Goal: Task Accomplishment & Management: Use online tool/utility

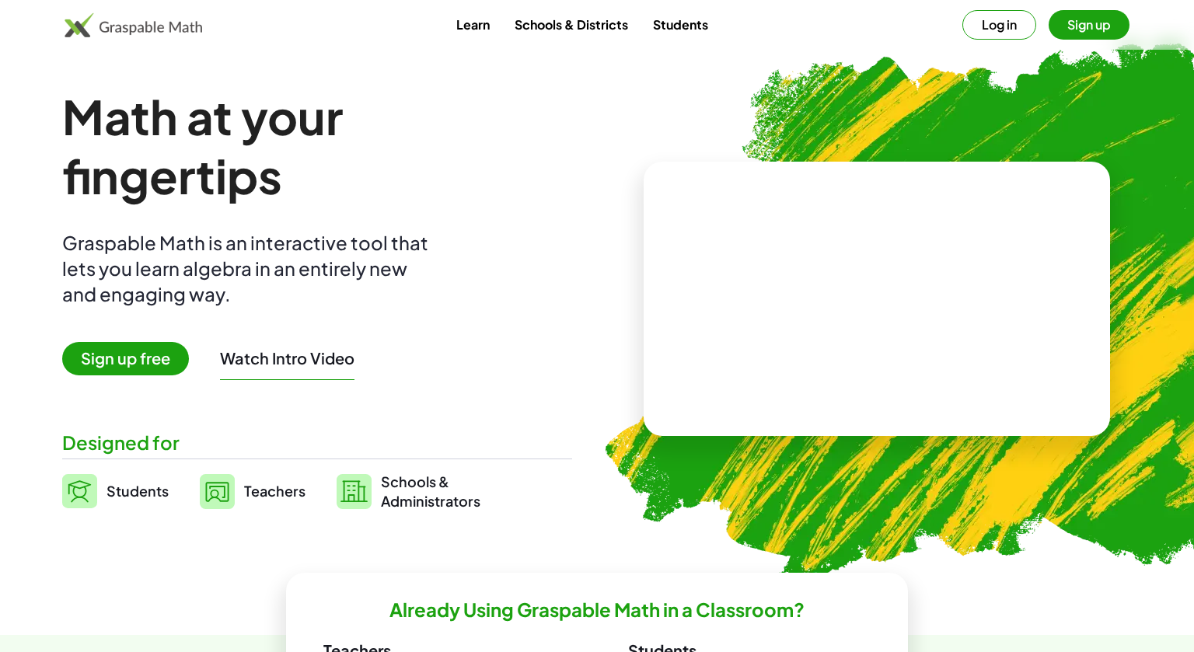
click at [1004, 23] on button "Log in" at bounding box center [999, 25] width 74 height 30
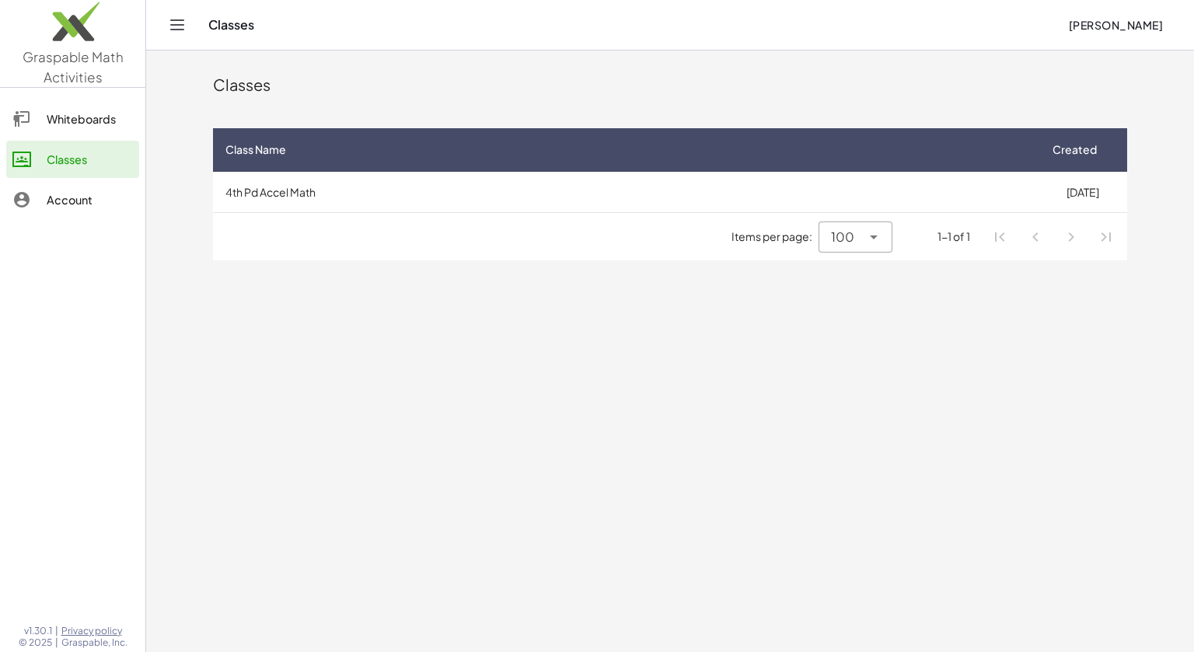
click at [116, 153] on div "Classes" at bounding box center [90, 159] width 86 height 19
click at [180, 39] on div "Classes [PERSON_NAME]" at bounding box center [670, 25] width 1011 height 50
click at [101, 130] on link "Whiteboards" at bounding box center [72, 118] width 133 height 37
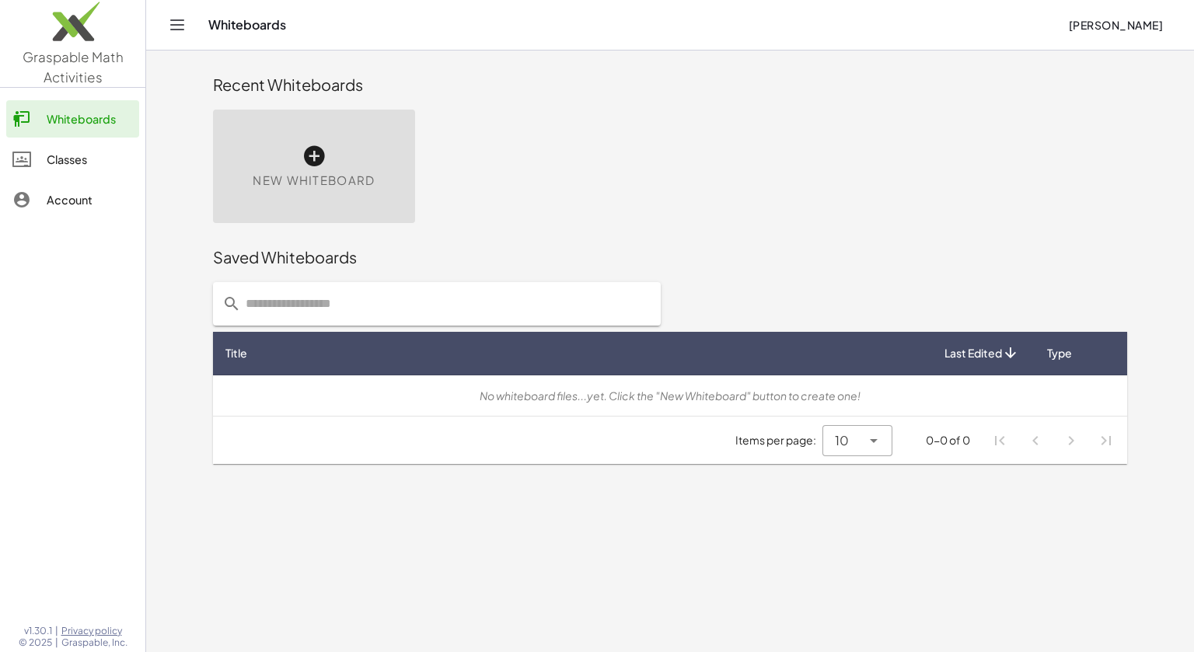
click at [26, 165] on icon at bounding box center [21, 159] width 19 height 19
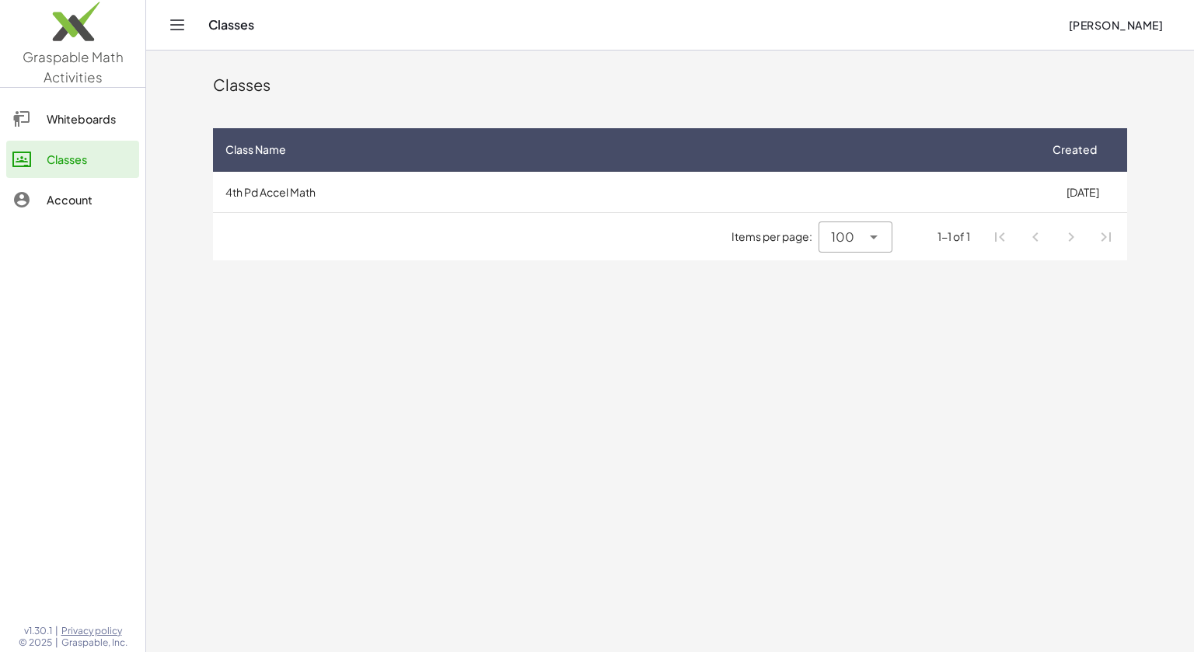
click at [183, 33] on icon "Toggle navigation" at bounding box center [177, 25] width 19 height 19
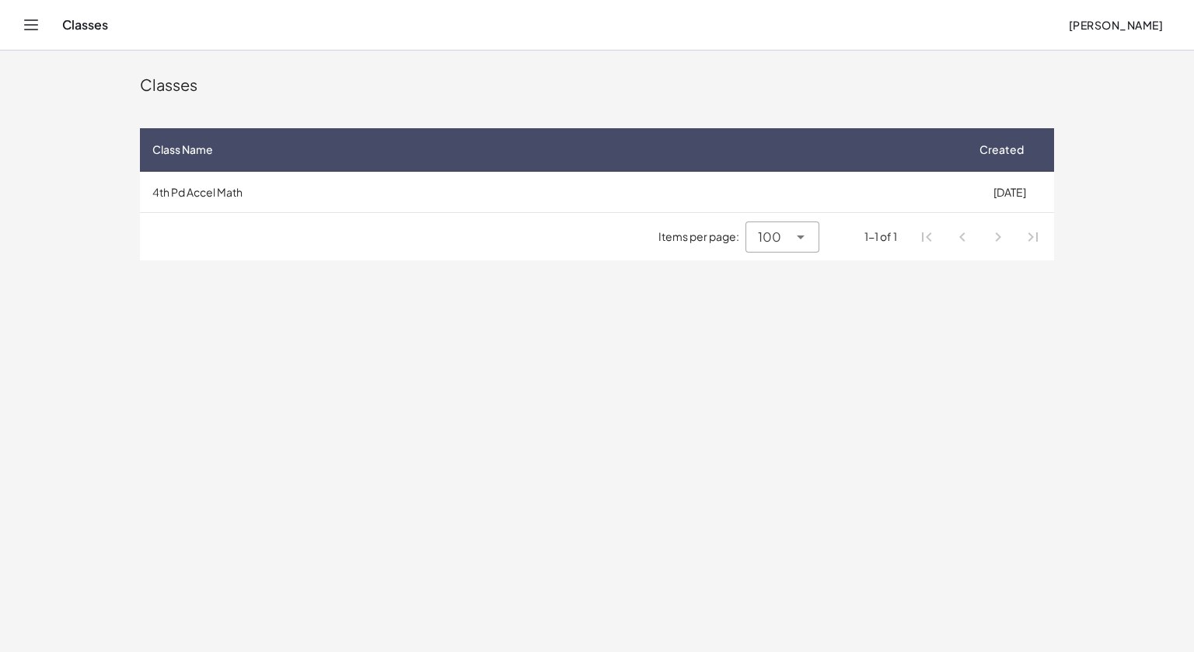
click at [33, 30] on icon "Toggle navigation" at bounding box center [31, 24] width 13 height 9
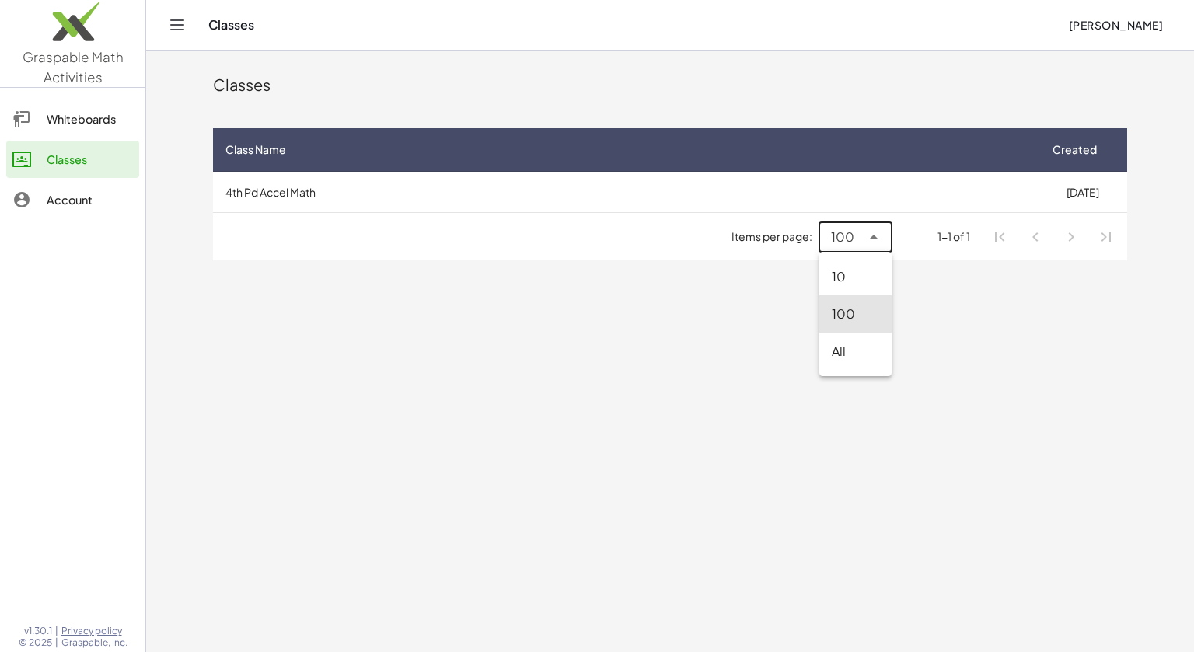
drag, startPoint x: 836, startPoint y: 245, endPoint x: 822, endPoint y: 246, distance: 14.1
click at [822, 246] on div "100 ***" at bounding box center [840, 237] width 42 height 31
click at [835, 347] on div "All" at bounding box center [856, 351] width 48 height 19
type input "**"
drag, startPoint x: 1029, startPoint y: 250, endPoint x: 809, endPoint y: 267, distance: 220.0
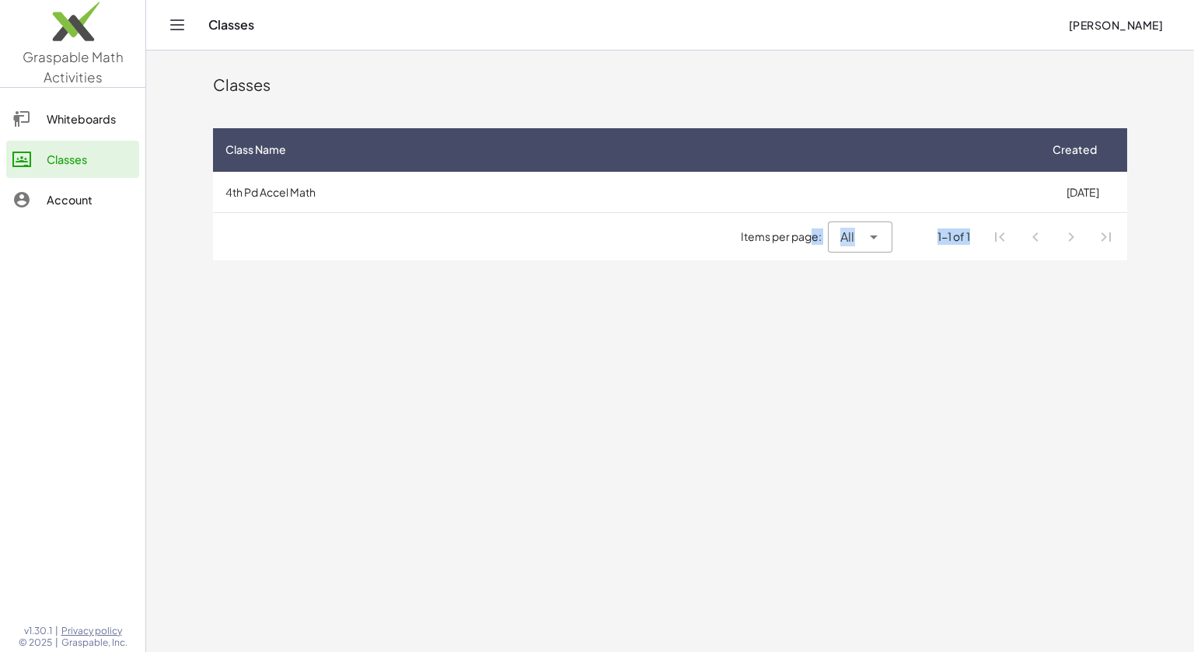
click at [809, 267] on div "Classes Class Name Created 4th Pd Accel Math [DATE] Items per page: All ** 1-1 …" at bounding box center [670, 161] width 933 height 220
click at [63, 116] on div "Whiteboards" at bounding box center [90, 119] width 86 height 19
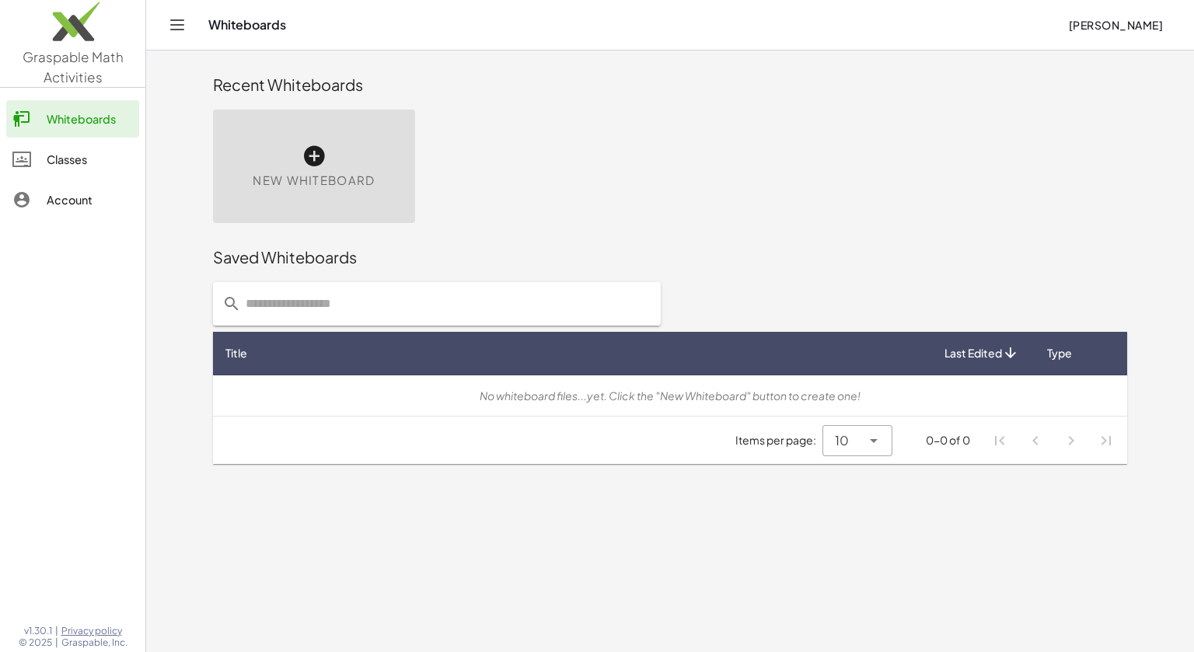
click at [92, 202] on div "Account" at bounding box center [90, 199] width 86 height 19
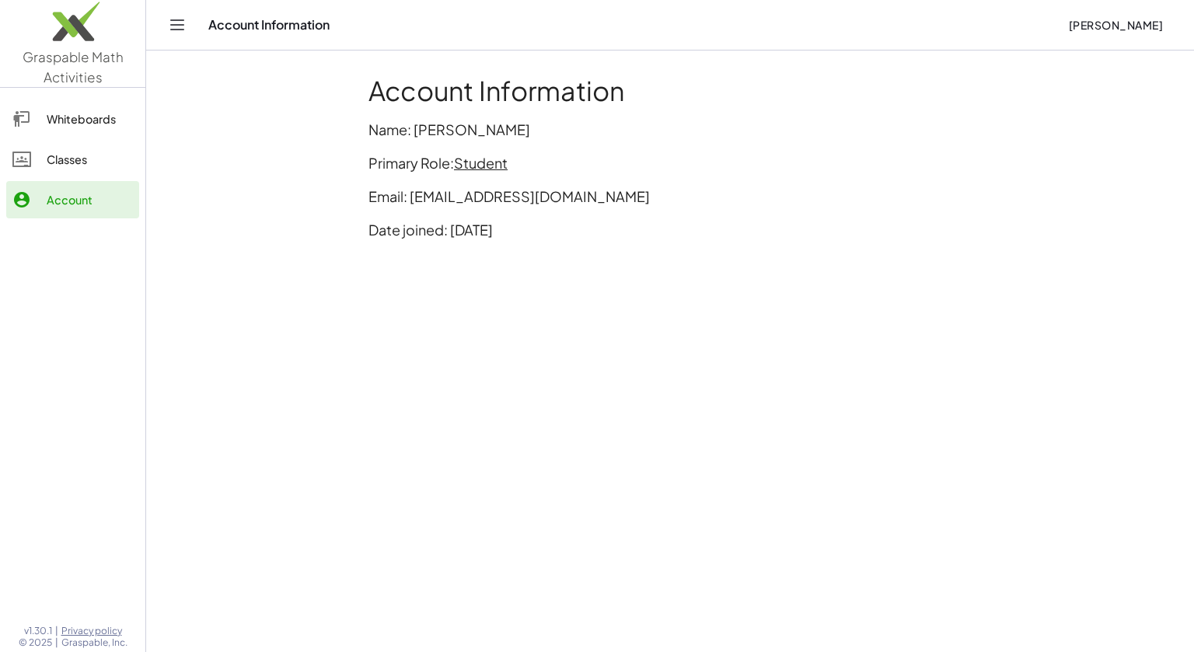
click at [66, 170] on link "Classes" at bounding box center [72, 159] width 133 height 37
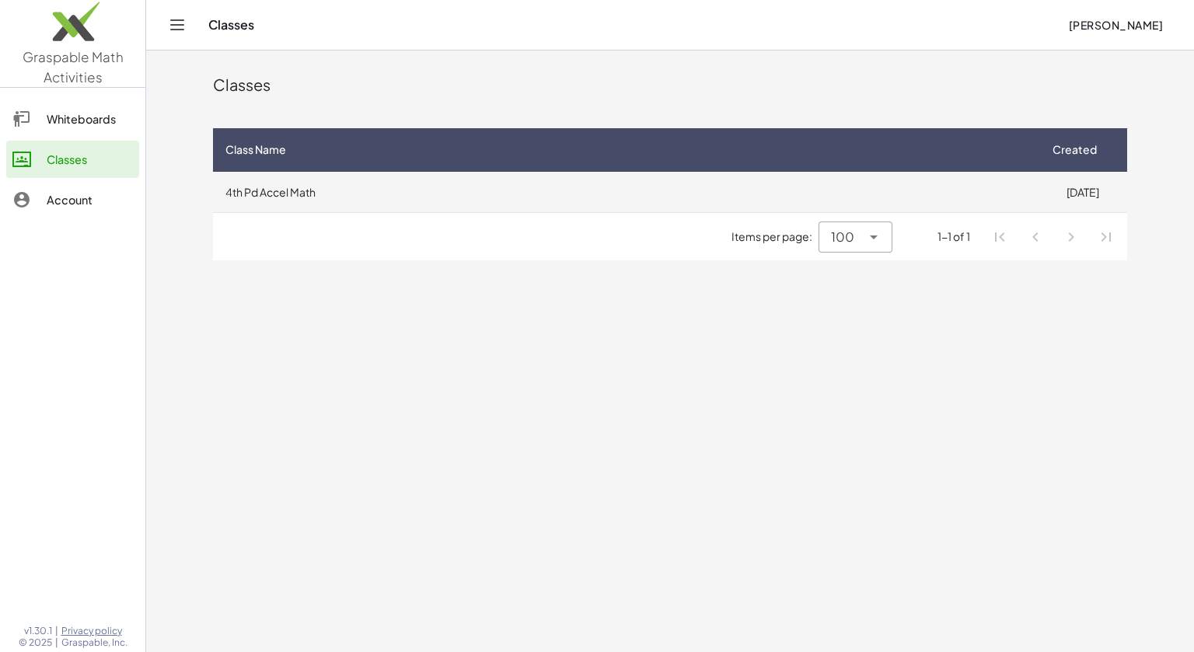
click at [673, 183] on td "4th Pd Accel Math" at bounding box center [625, 192] width 825 height 40
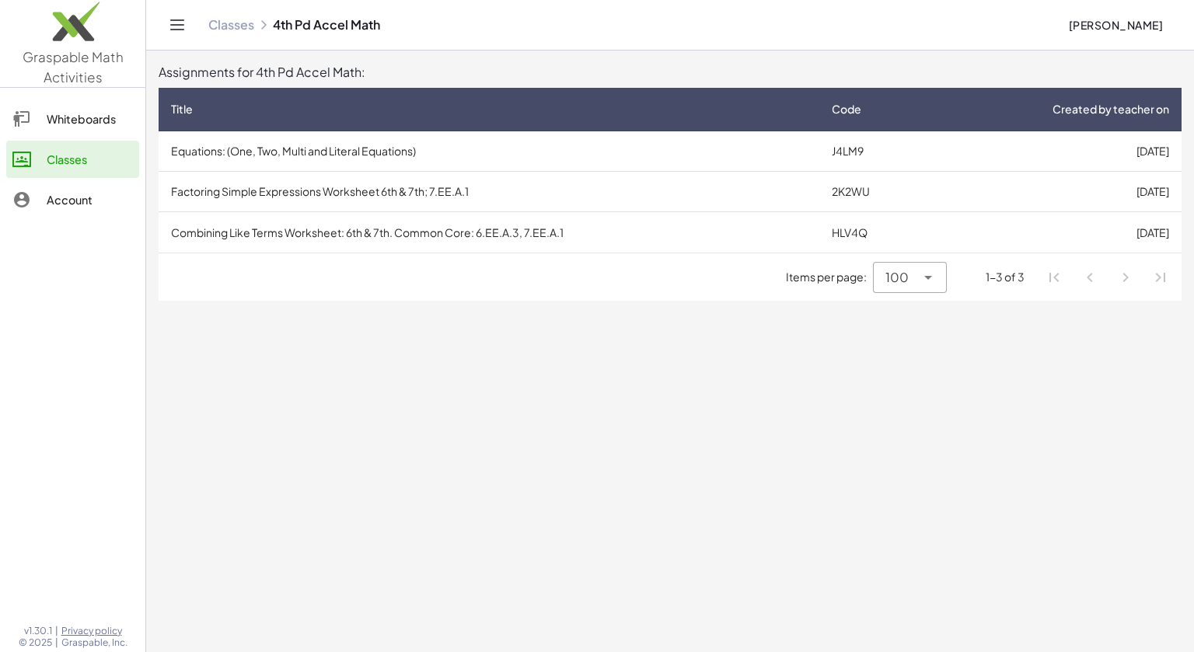
click at [52, 154] on div "Classes" at bounding box center [90, 159] width 86 height 19
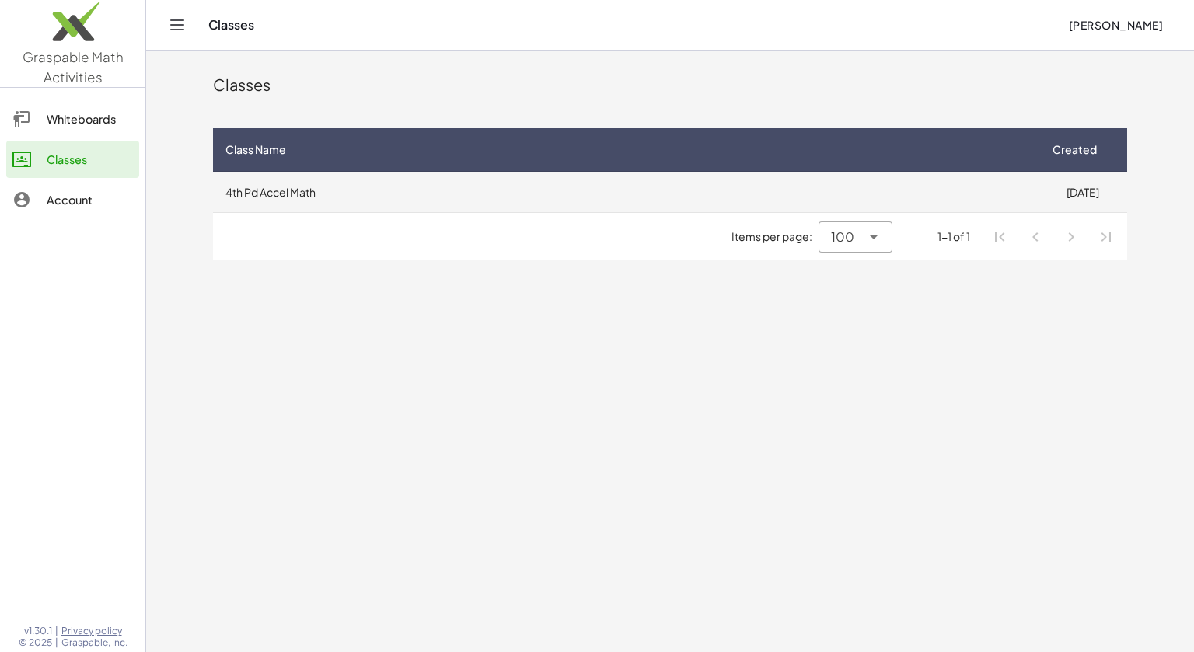
click at [297, 192] on td "4th Pd Accel Math" at bounding box center [625, 192] width 825 height 40
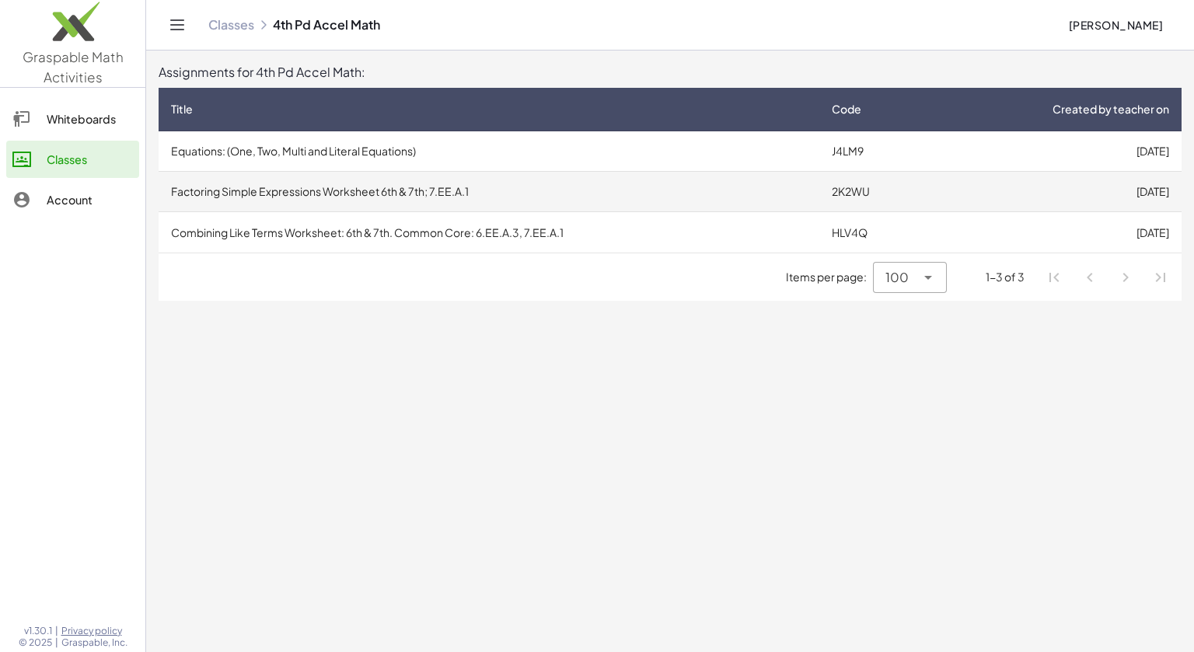
click at [569, 187] on td "Factoring Simple Expressions Worksheet 6th & 7th; 7.EE.A.1" at bounding box center [489, 192] width 661 height 40
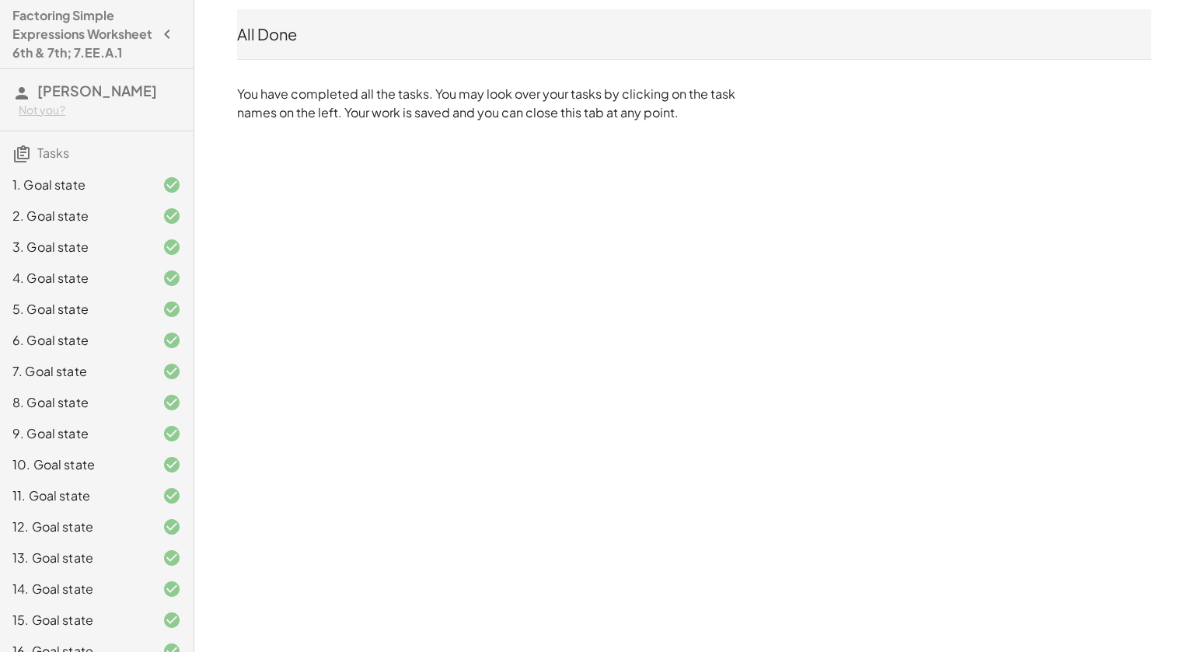
click at [164, 44] on icon "button" at bounding box center [167, 34] width 19 height 19
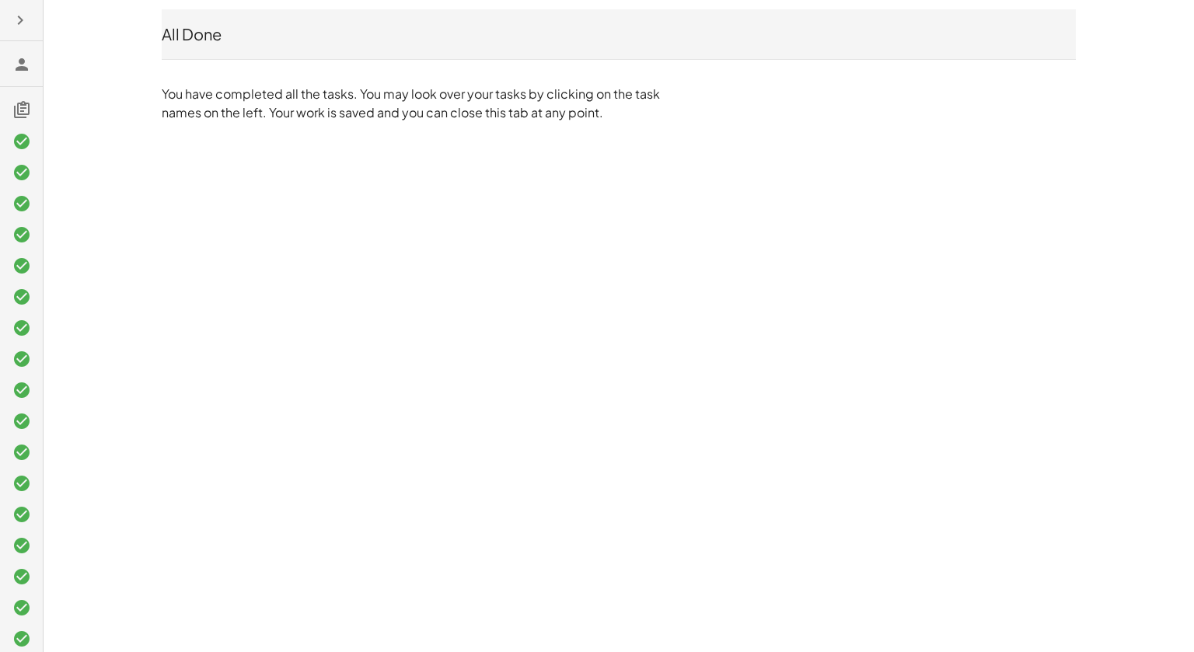
click at [173, 44] on div "All Done" at bounding box center [619, 34] width 914 height 22
click at [25, 24] on icon "button" at bounding box center [20, 20] width 19 height 19
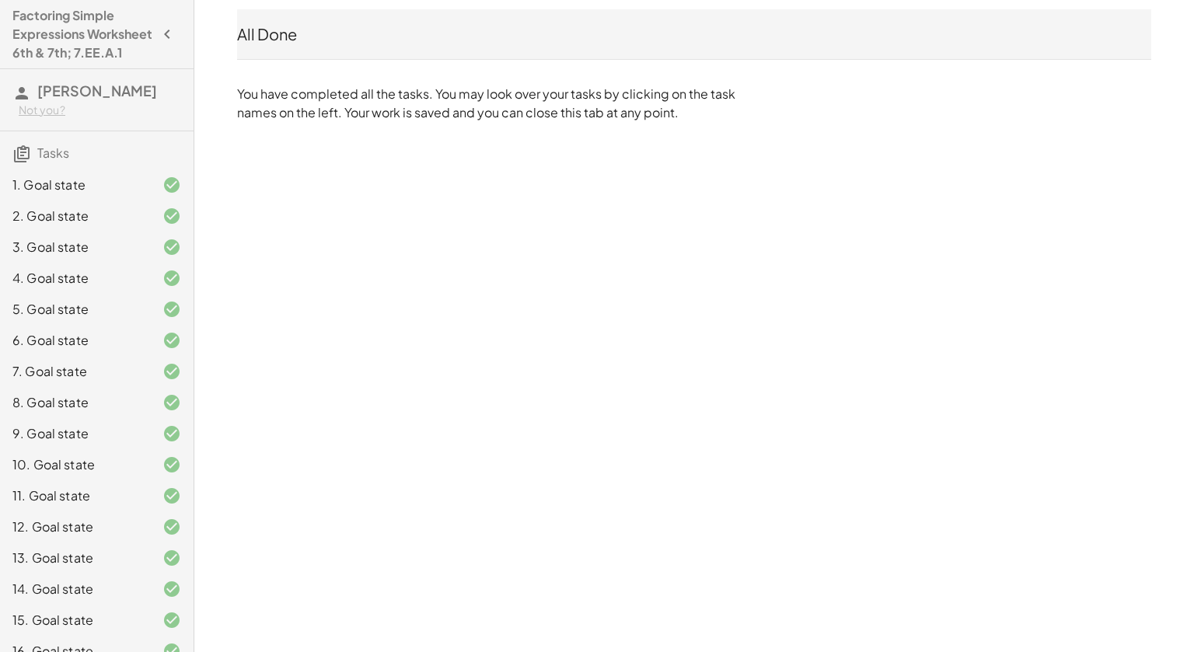
click at [34, 51] on h4 "Factoring Simple Expressions Worksheet 6th & 7th; 7.EE.A.1" at bounding box center [82, 34] width 141 height 56
click at [173, 44] on icon "button" at bounding box center [167, 34] width 19 height 19
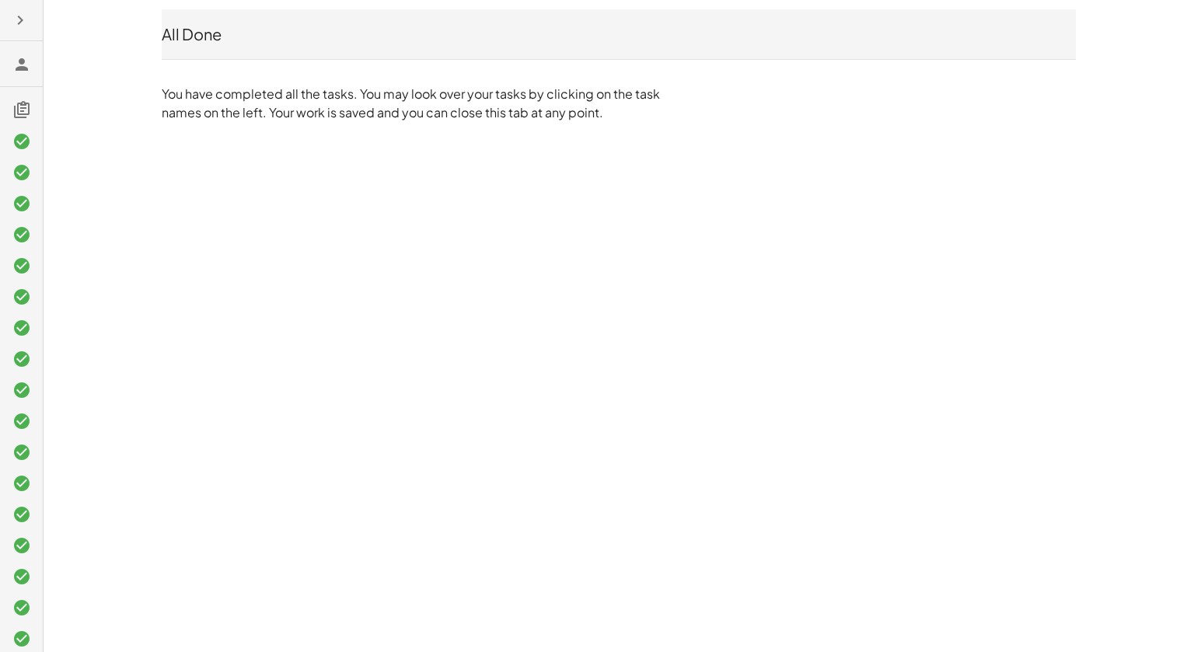
click at [16, 33] on button "button" at bounding box center [20, 20] width 28 height 28
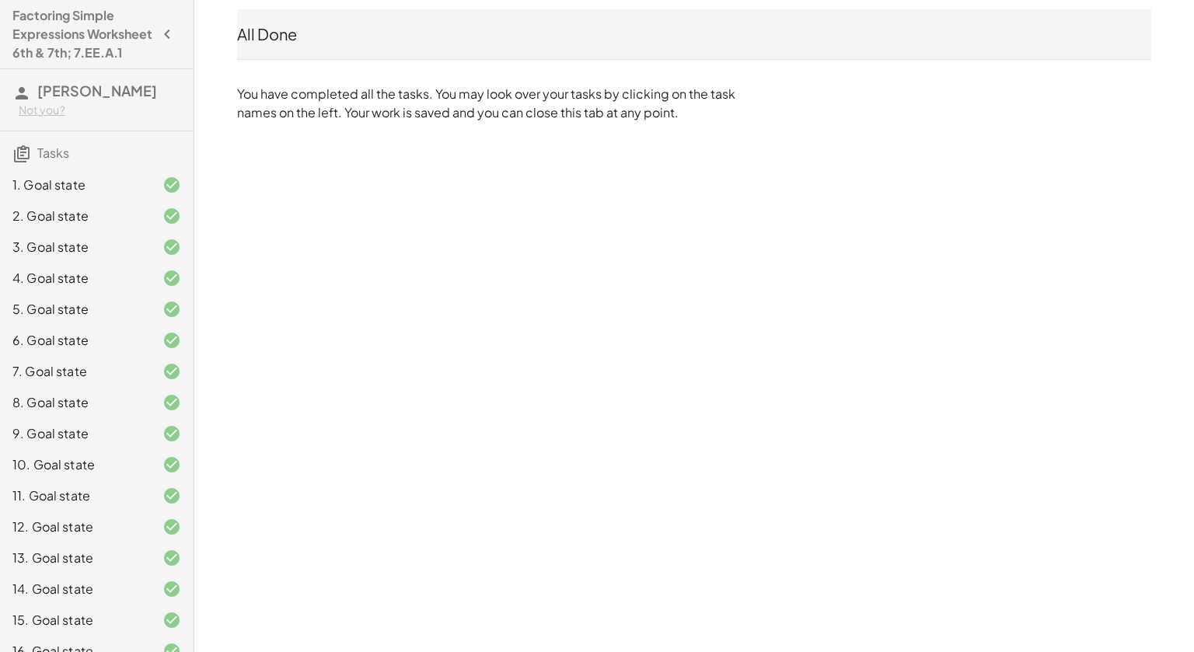
click at [384, 33] on div "All Done" at bounding box center [694, 34] width 914 height 22
click at [58, 161] on span "Tasks" at bounding box center [53, 153] width 32 height 16
click at [26, 163] on icon at bounding box center [21, 154] width 19 height 19
click at [44, 30] on h4 "Factoring Simple Expressions Worksheet 6th & 7th; 7.EE.A.1" at bounding box center [82, 34] width 141 height 56
click at [72, 46] on h4 "Factoring Simple Expressions Worksheet 6th & 7th; 7.EE.A.1" at bounding box center [82, 34] width 141 height 56
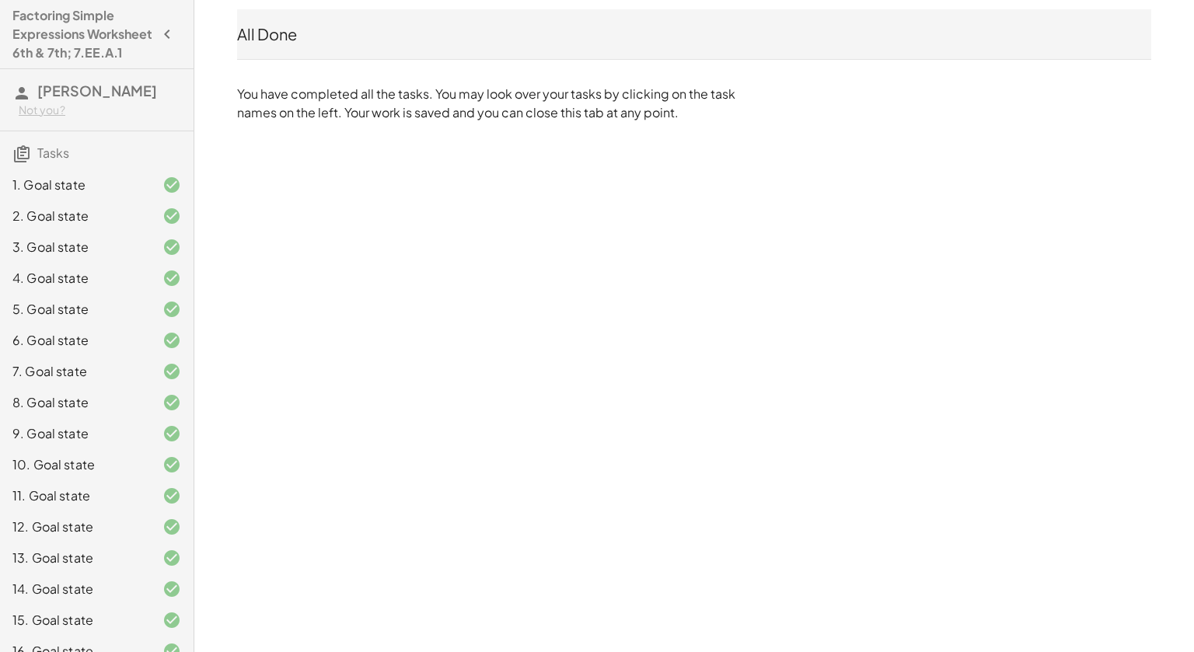
click at [292, 40] on div "All Done" at bounding box center [694, 34] width 914 height 22
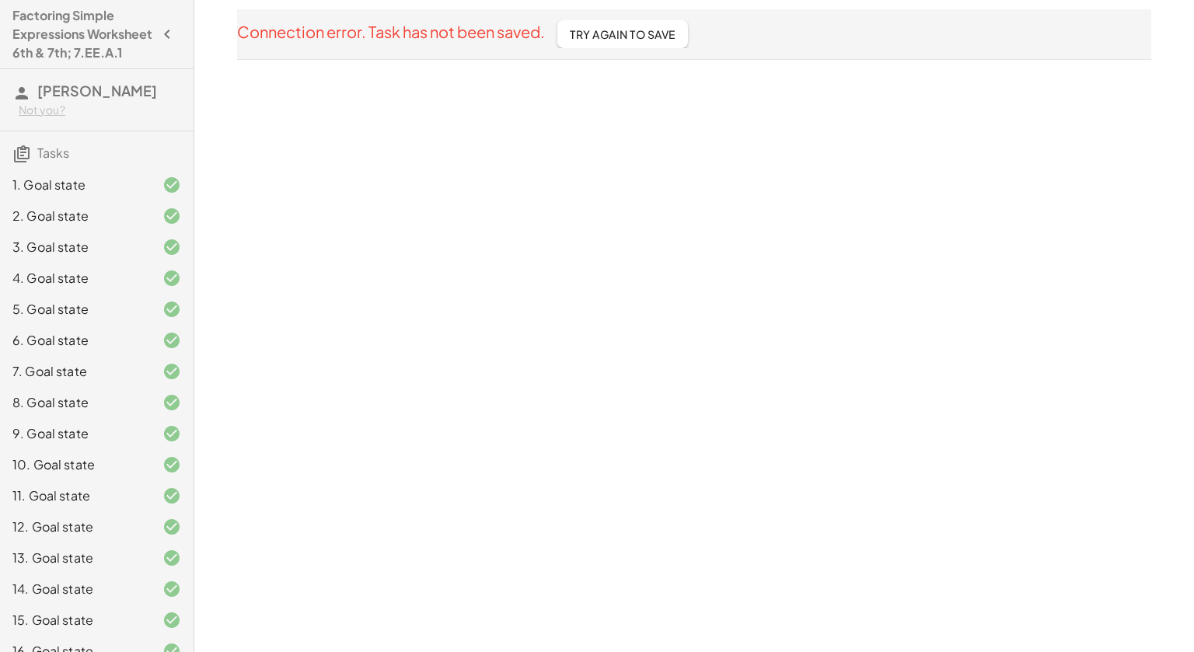
click at [610, 38] on span "Try Again To Save" at bounding box center [623, 34] width 106 height 14
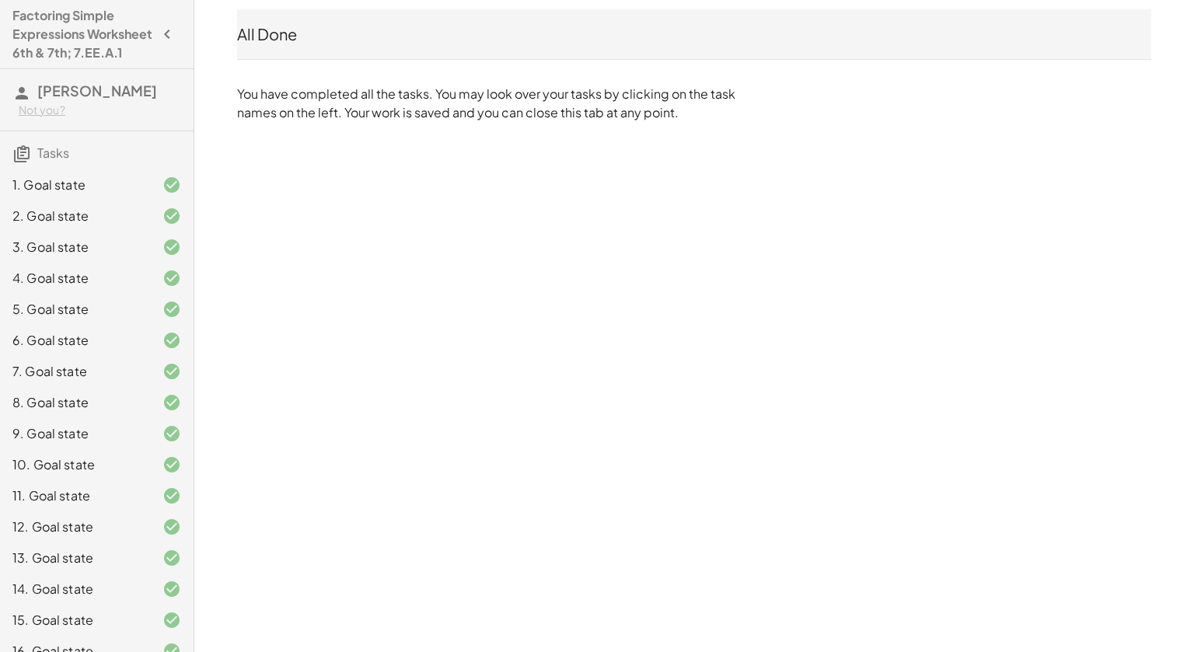
click at [40, 13] on h4 "Factoring Simple Expressions Worksheet 6th & 7th; 7.EE.A.1" at bounding box center [82, 34] width 141 height 56
click at [114, 100] on span "[PERSON_NAME]" at bounding box center [97, 91] width 120 height 18
click at [111, 44] on h4 "Factoring Simple Expressions Worksheet 6th & 7th; 7.EE.A.1" at bounding box center [82, 34] width 141 height 56
click at [33, 19] on h4 "Factoring Simple Expressions Worksheet 6th & 7th; 7.EE.A.1" at bounding box center [82, 34] width 141 height 56
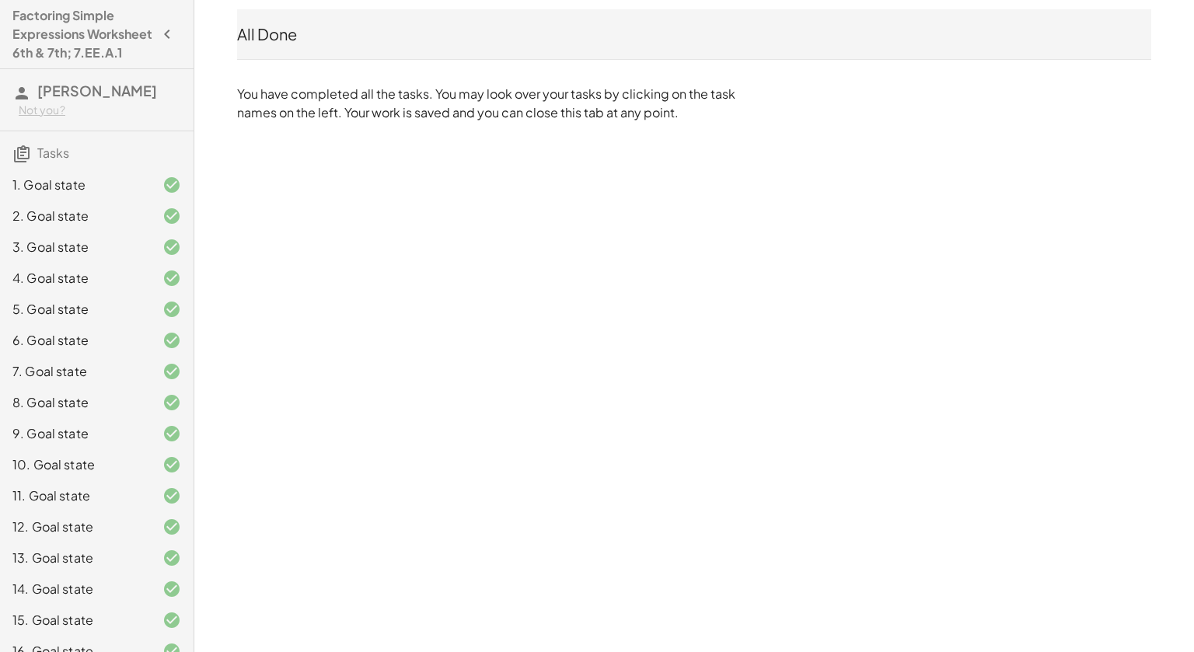
click at [40, 51] on h4 "Factoring Simple Expressions Worksheet 6th & 7th; 7.EE.A.1" at bounding box center [82, 34] width 141 height 56
click at [42, 62] on h4 "Factoring Simple Expressions Worksheet 6th & 7th; 7.EE.A.1" at bounding box center [82, 34] width 141 height 56
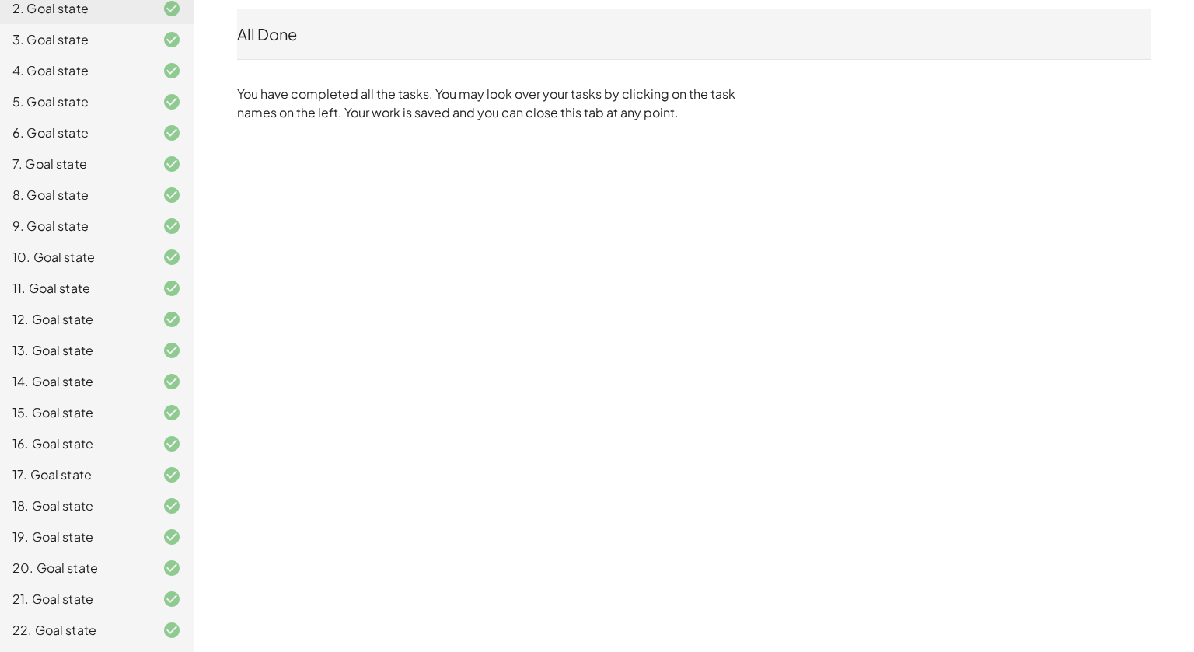
click at [89, 491] on div "16. Goal state" at bounding box center [97, 506] width 194 height 31
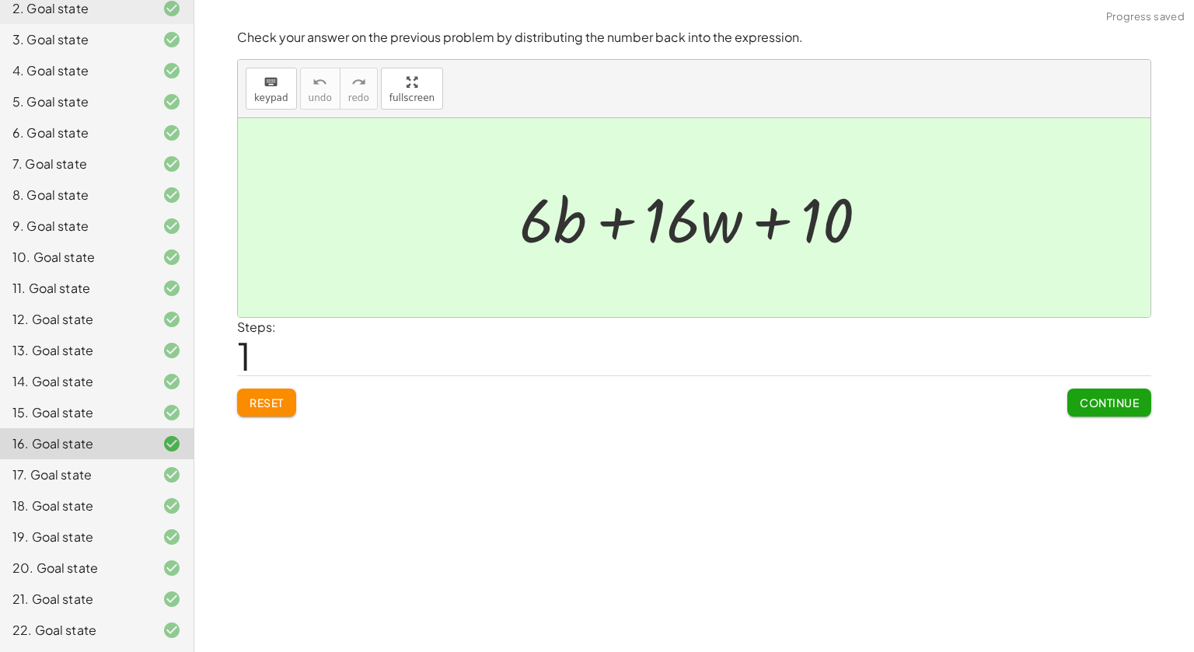
scroll to position [0, 0]
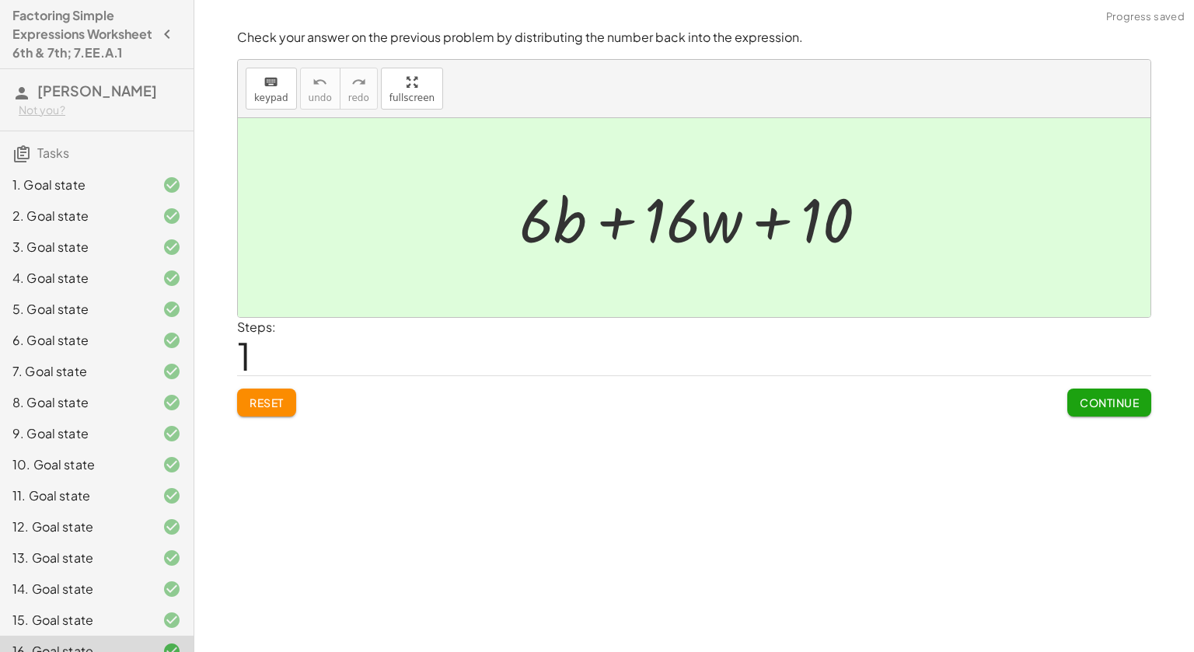
click at [114, 36] on h4 "Factoring Simple Expressions Worksheet 6th & 7th; 7.EE.A.1" at bounding box center [82, 34] width 141 height 56
click at [168, 44] on icon "button" at bounding box center [167, 34] width 19 height 19
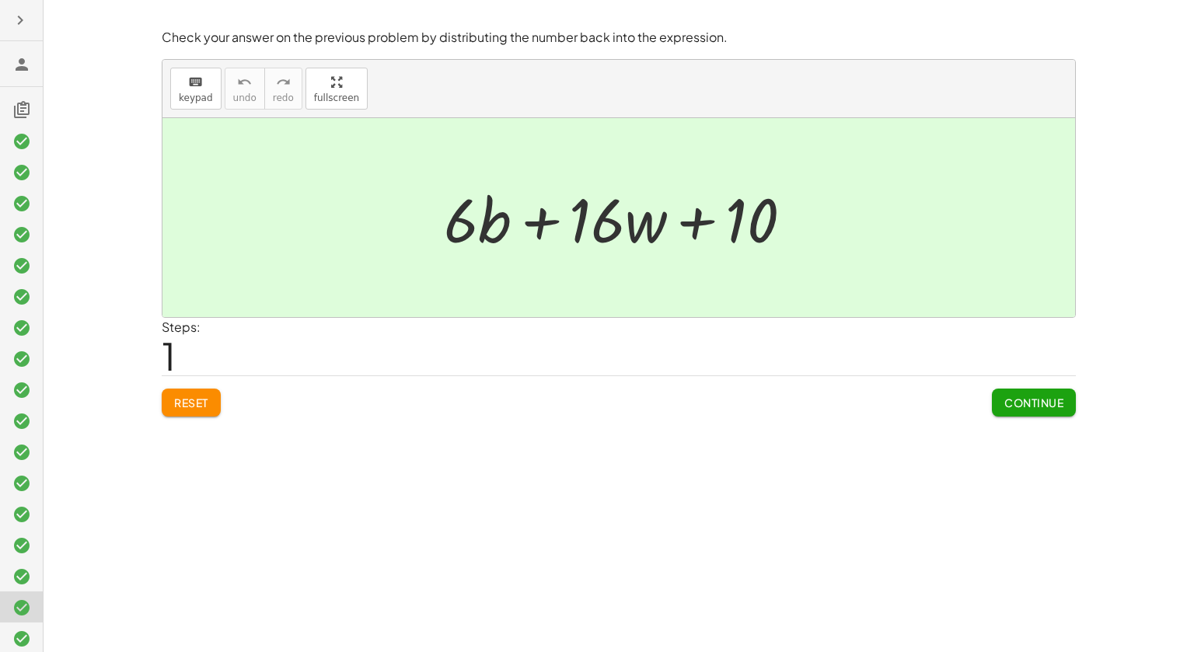
click at [20, 18] on icon "button" at bounding box center [20, 20] width 19 height 19
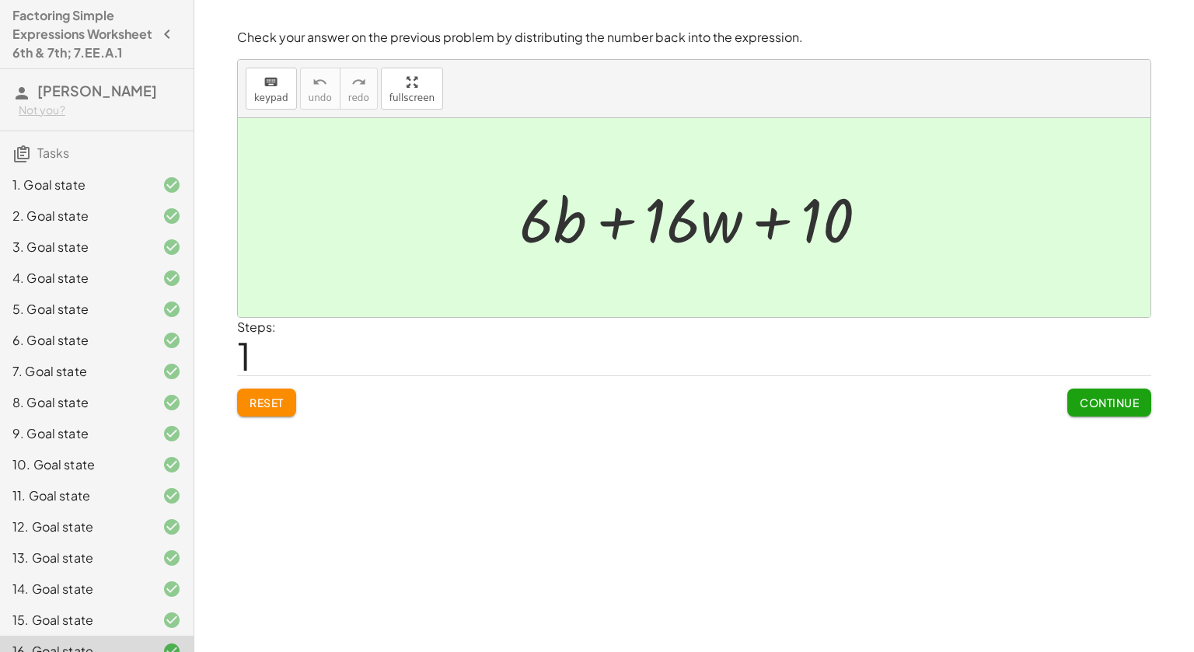
click at [87, 100] on span "[PERSON_NAME]" at bounding box center [97, 91] width 120 height 18
click at [77, 164] on h3 "Tasks" at bounding box center [97, 147] width 194 height 33
click at [75, 164] on h3 "Tasks" at bounding box center [97, 147] width 194 height 33
click at [82, 2] on div "Factoring Simple Expressions Worksheet 6th & 7th; 7.EE.A.1 Aiden Thomas Not you…" at bounding box center [97, 326] width 194 height 652
click at [82, 13] on h4 "Factoring Simple Expressions Worksheet 6th & 7th; 7.EE.A.1" at bounding box center [82, 34] width 141 height 56
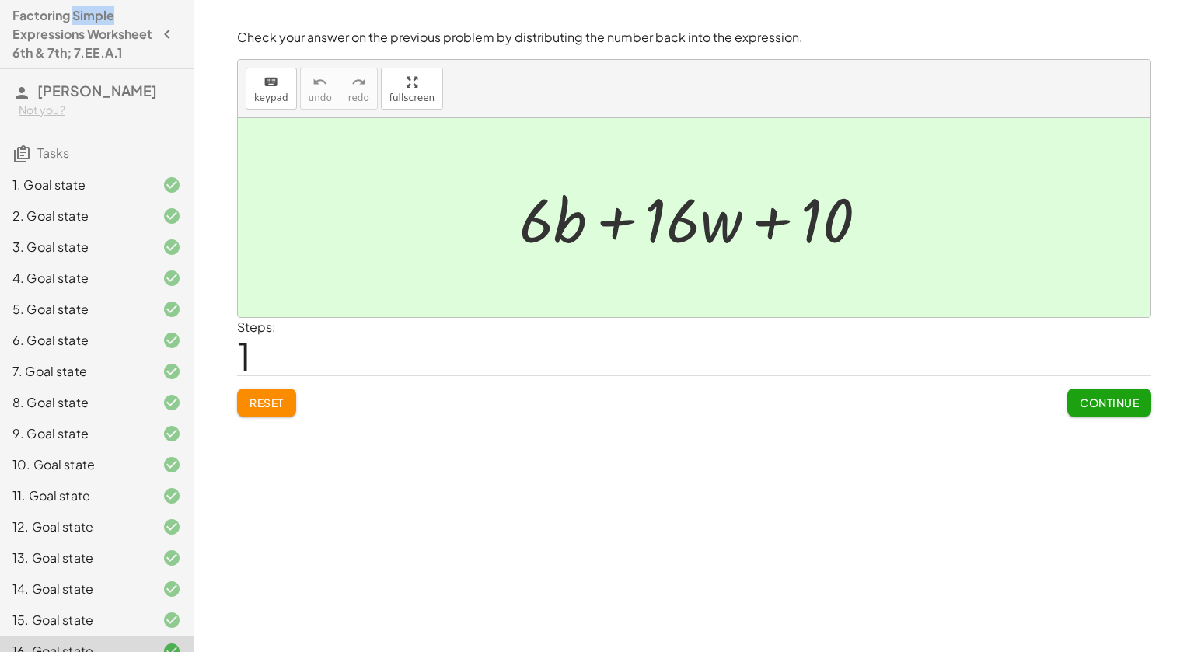
drag, startPoint x: 82, startPoint y: 14, endPoint x: 113, endPoint y: 18, distance: 30.6
click at [113, 18] on h4 "Factoring Simple Expressions Worksheet 6th & 7th; 7.EE.A.1" at bounding box center [82, 34] width 141 height 56
click at [124, 32] on h4 "Factoring Simple Expressions Worksheet 6th & 7th; 7.EE.A.1" at bounding box center [82, 34] width 141 height 56
click at [55, 161] on h3 "Tasks" at bounding box center [97, 147] width 194 height 33
click at [0, 0] on div "Check your answer on the previous problem by distributing the number back into …" at bounding box center [0, 0] width 0 height 0
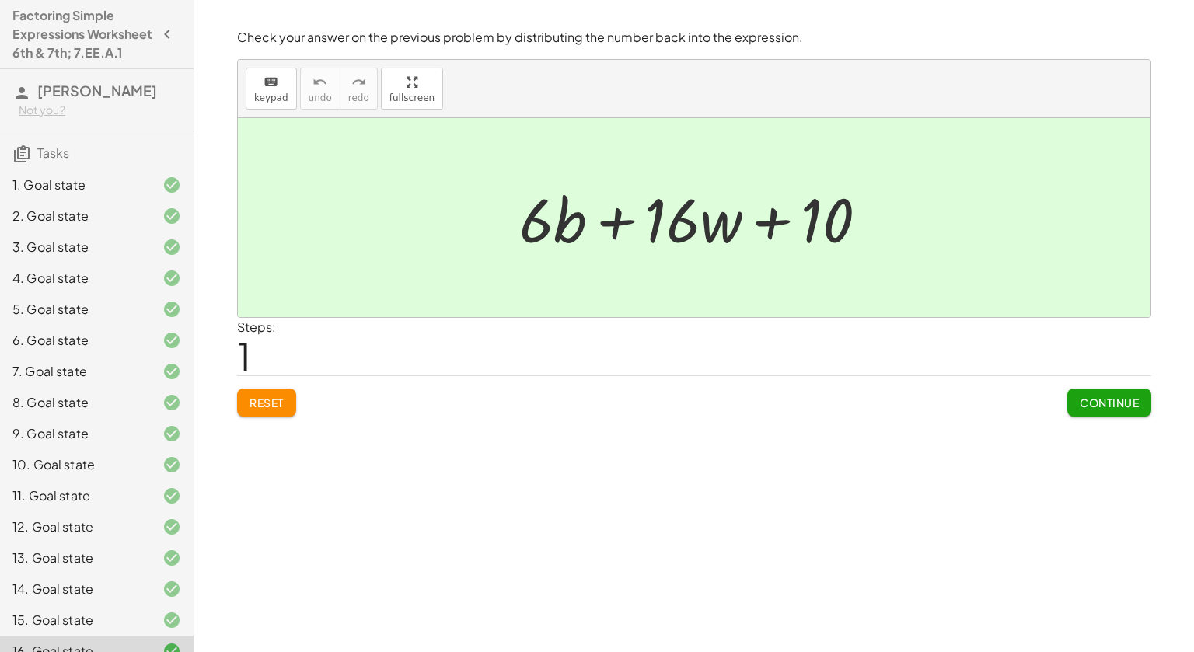
click at [88, 37] on h4 "Factoring Simple Expressions Worksheet 6th & 7th; 7.EE.A.1" at bounding box center [82, 34] width 141 height 56
click at [83, 51] on h4 "Factoring Simple Expressions Worksheet 6th & 7th; 7.EE.A.1" at bounding box center [82, 34] width 141 height 56
click at [45, 62] on h4 "Factoring Simple Expressions Worksheet 6th & 7th; 7.EE.A.1" at bounding box center [82, 34] width 141 height 56
click at [90, 16] on h4 "Factoring Simple Expressions Worksheet 6th & 7th; 7.EE.A.1" at bounding box center [82, 34] width 141 height 56
click at [66, 47] on h4 "Factoring Simple Expressions Worksheet 6th & 7th; 7.EE.A.1" at bounding box center [82, 34] width 141 height 56
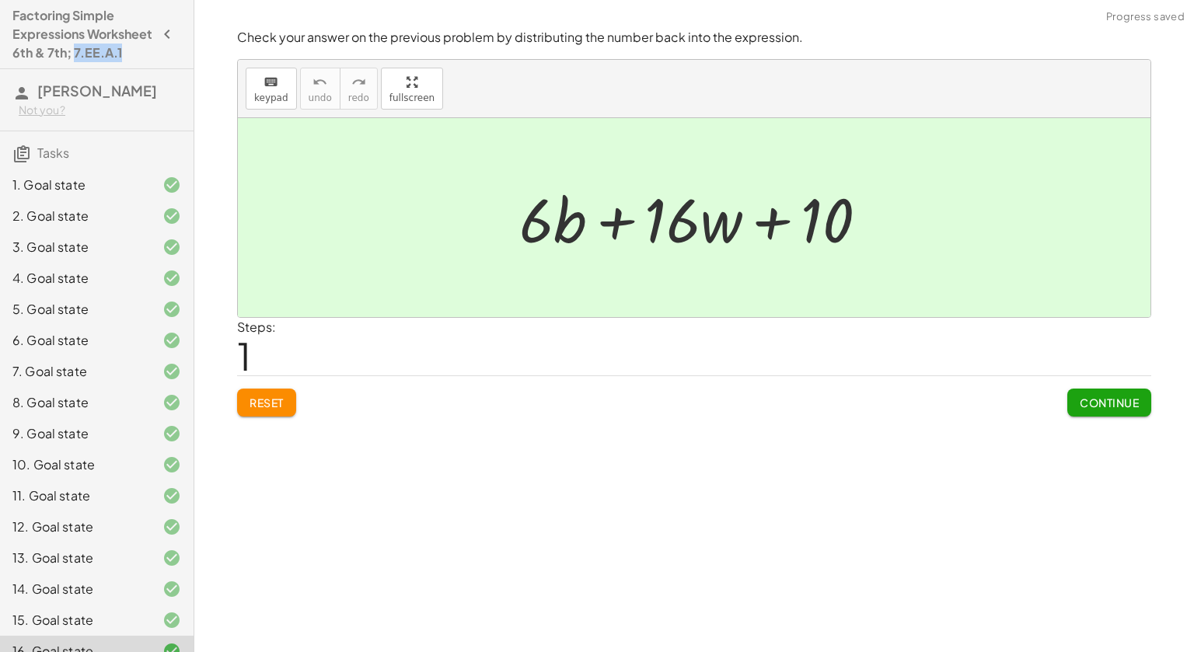
drag, startPoint x: 2, startPoint y: 75, endPoint x: 152, endPoint y: 68, distance: 150.2
click at [152, 68] on div "Factoring Simple Expressions Worksheet 6th & 7th; 7.EE.A.1 Aiden Thomas Not you…" at bounding box center [97, 326] width 194 height 652
click at [19, 194] on div "1. Goal state" at bounding box center [74, 185] width 125 height 19
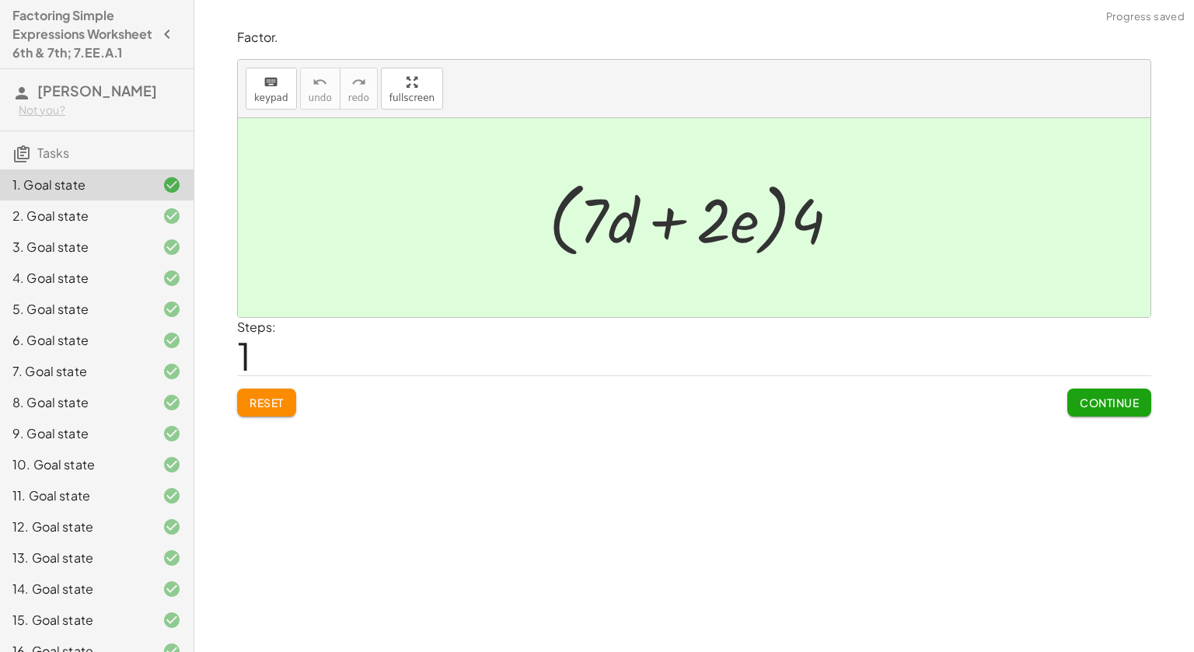
click at [62, 225] on div "2. Goal state" at bounding box center [74, 216] width 125 height 19
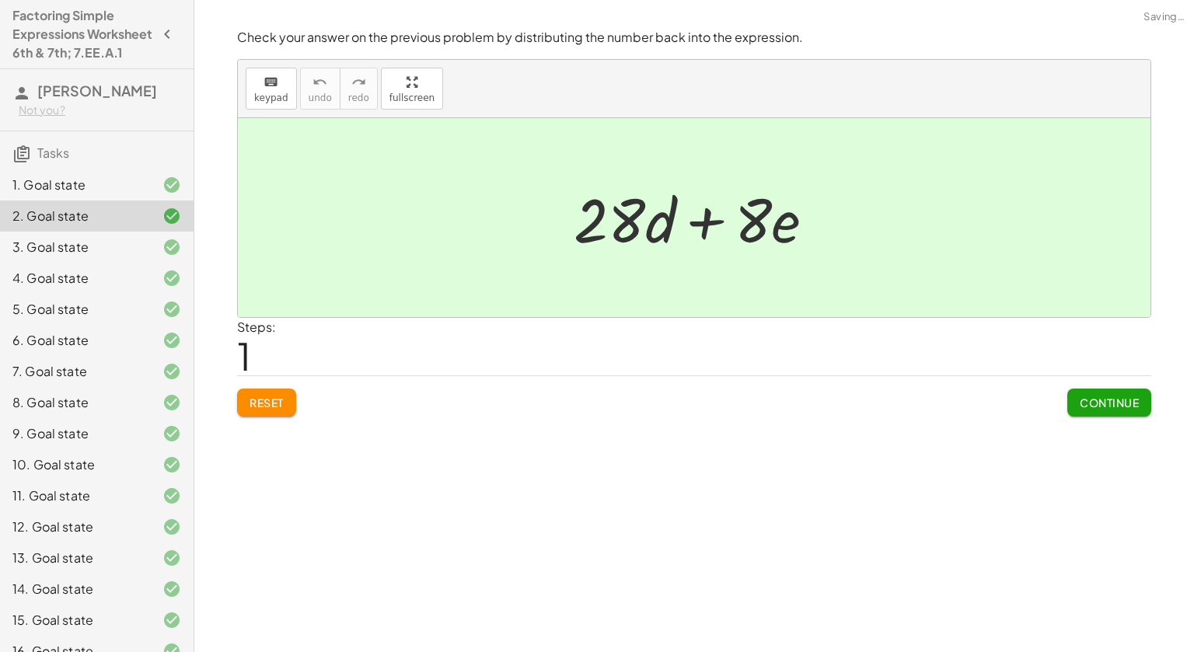
click at [58, 257] on div "3. Goal state" at bounding box center [74, 247] width 125 height 19
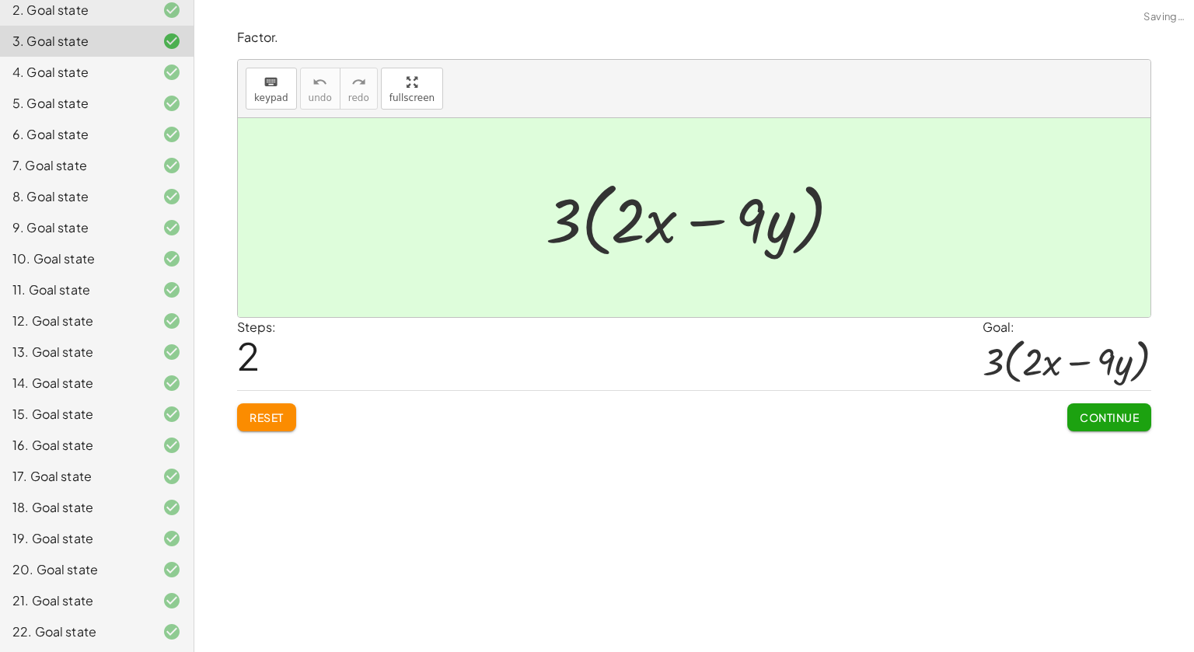
scroll to position [225, 0]
click at [58, 262] on div "10. Goal state" at bounding box center [74, 257] width 125 height 19
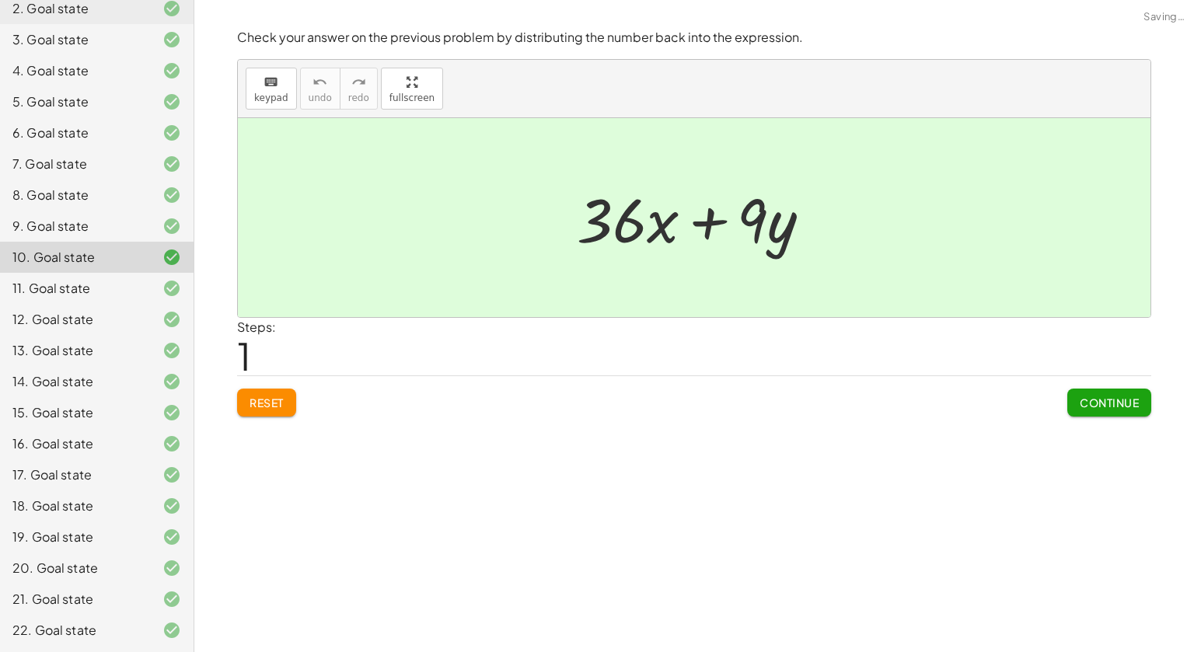
click at [54, 173] on div "7. Goal state" at bounding box center [74, 164] width 125 height 19
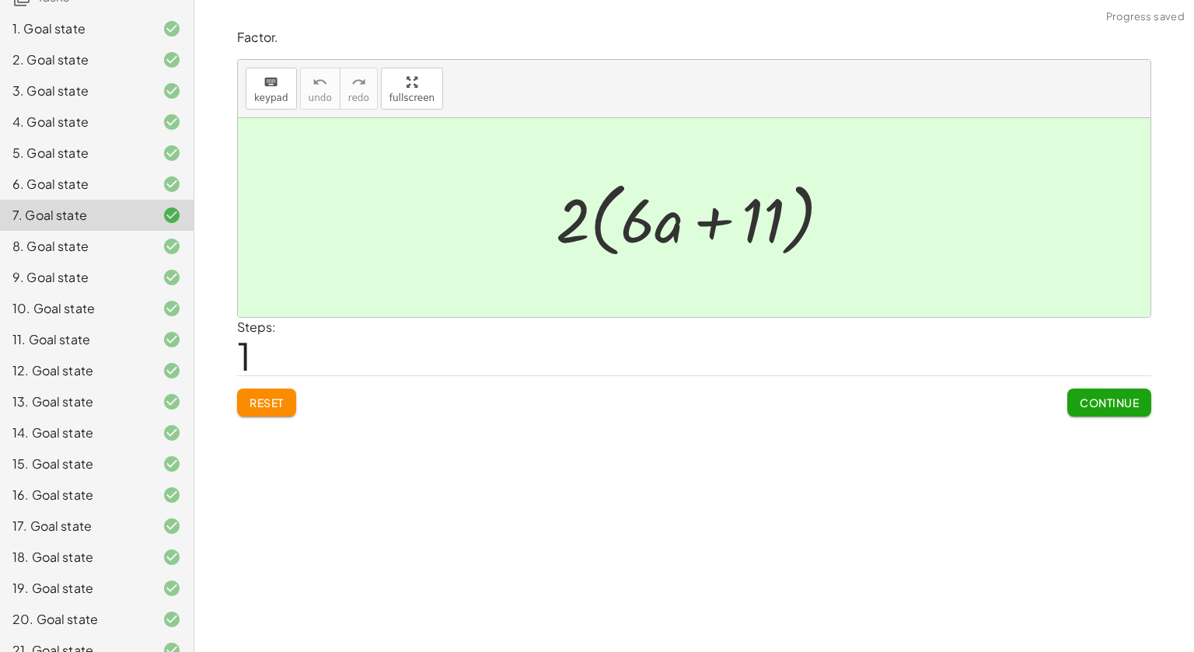
scroll to position [0, 0]
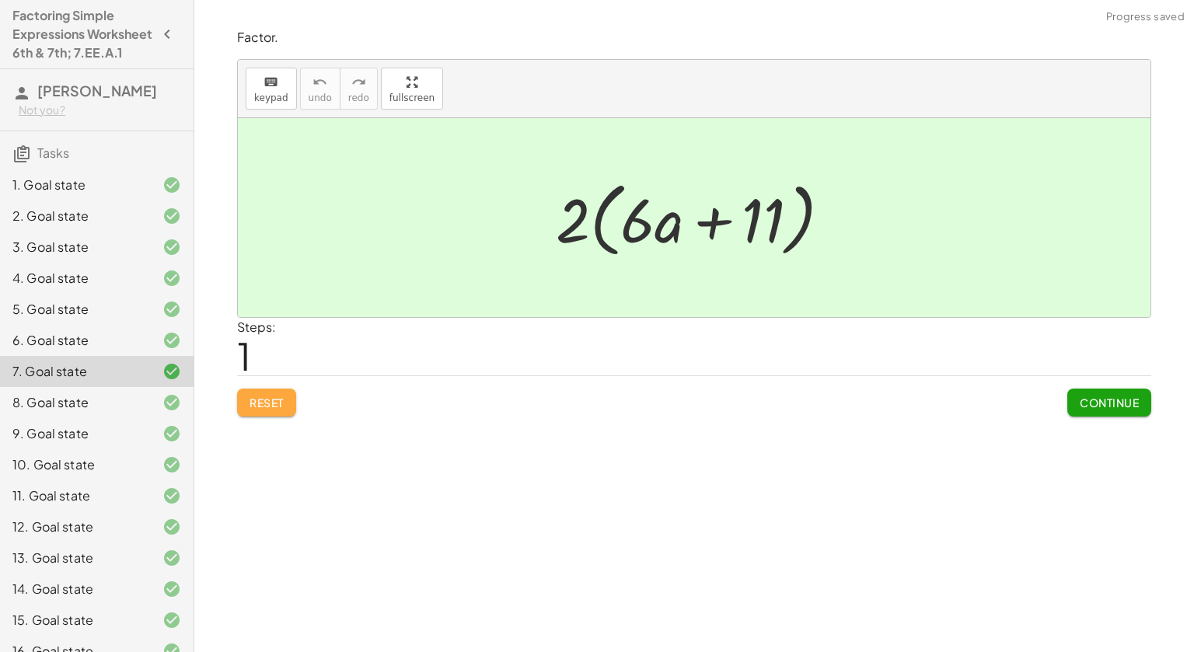
click at [256, 407] on span "Reset" at bounding box center [267, 403] width 34 height 14
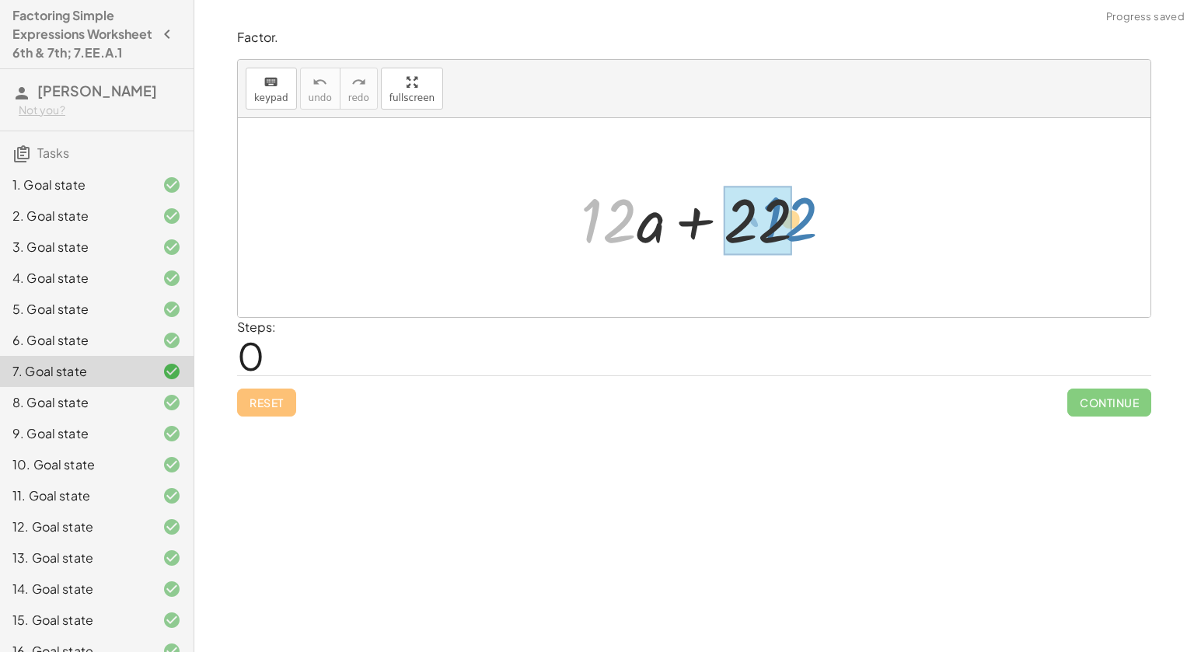
drag, startPoint x: 601, startPoint y: 209, endPoint x: 775, endPoint y: 207, distance: 174.2
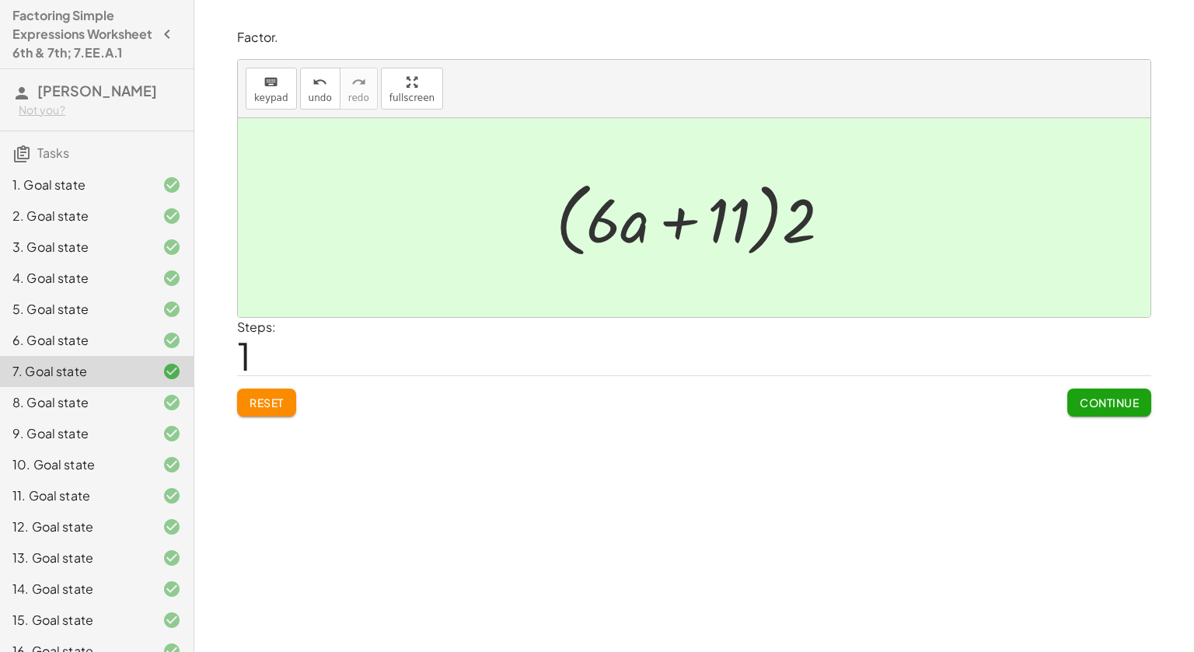
click at [172, 44] on icon "button" at bounding box center [167, 34] width 19 height 19
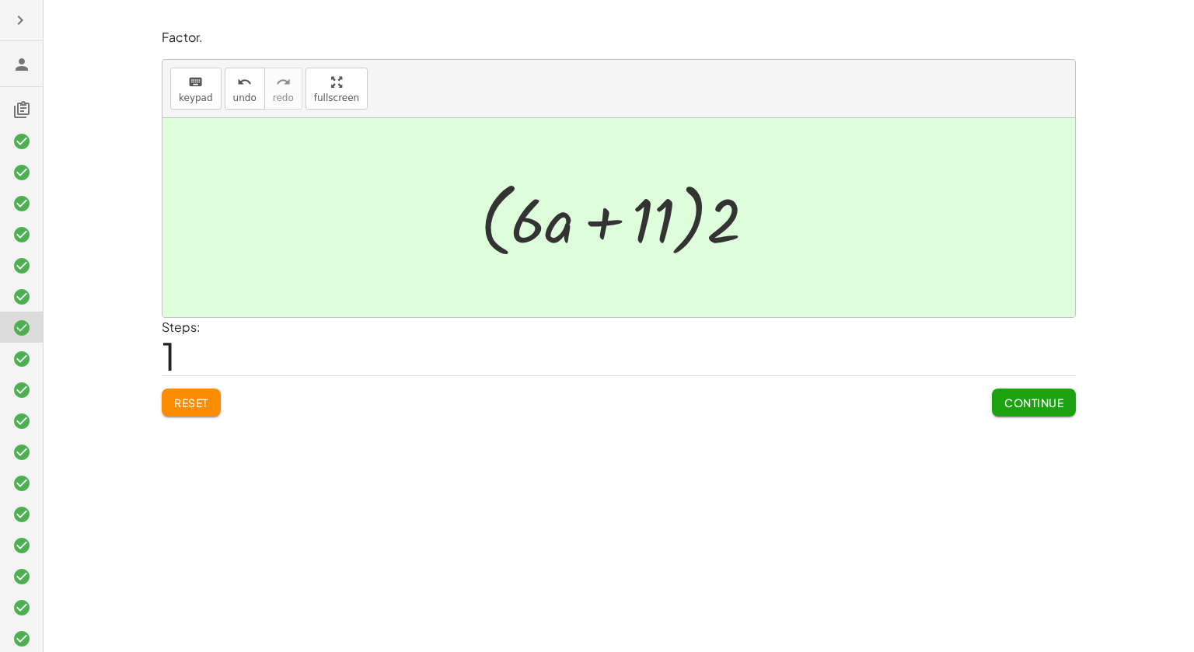
click at [16, 25] on icon "button" at bounding box center [20, 20] width 19 height 19
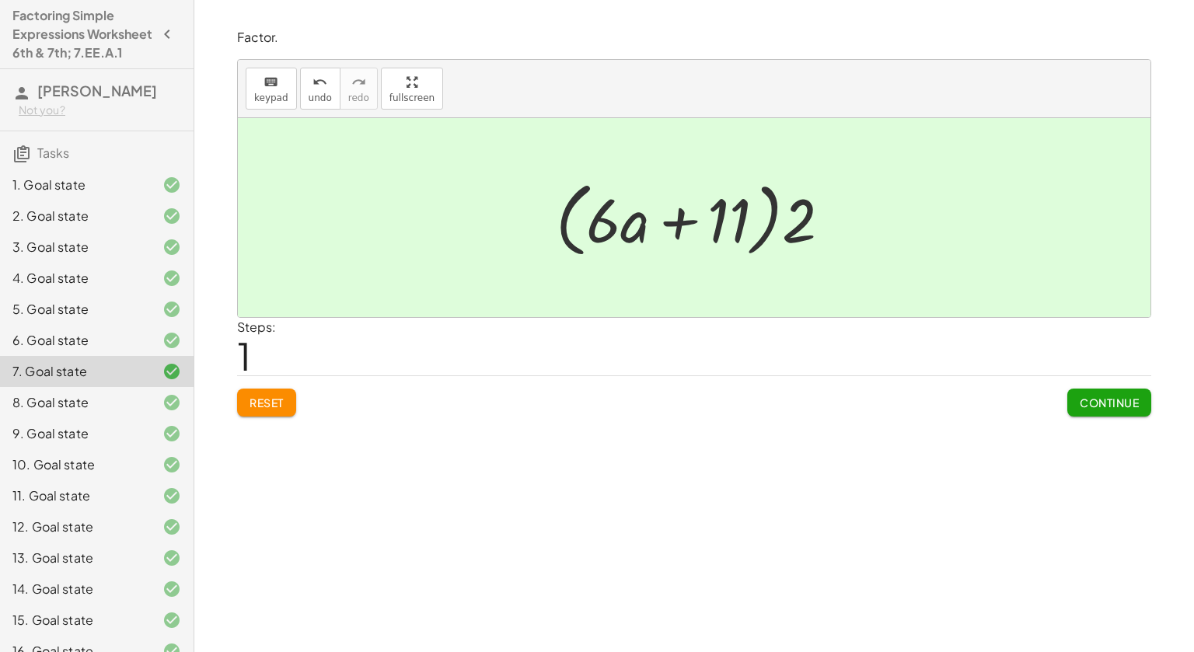
click at [21, 103] on icon at bounding box center [21, 93] width 19 height 19
click at [43, 164] on h3 "Tasks" at bounding box center [97, 147] width 194 height 33
click at [46, 161] on span "Tasks" at bounding box center [53, 153] width 32 height 16
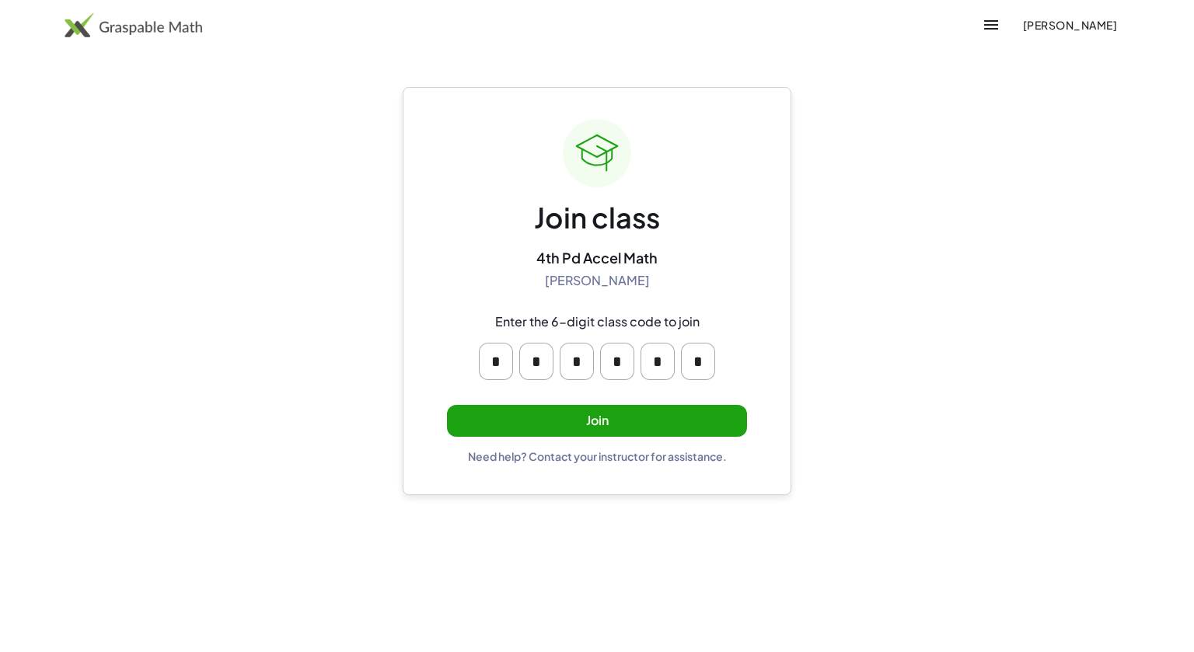
click at [505, 407] on button "Join" at bounding box center [597, 421] width 300 height 32
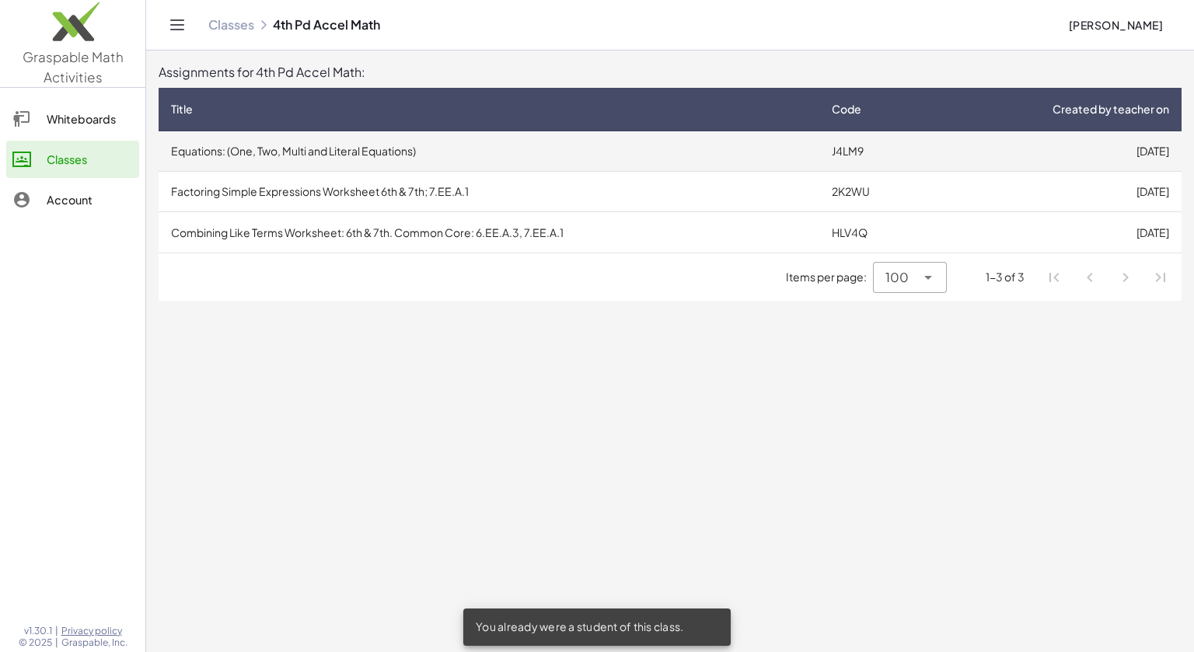
click at [242, 155] on td "Equations: (One, Two, Multi and Literal Equations)" at bounding box center [489, 151] width 661 height 40
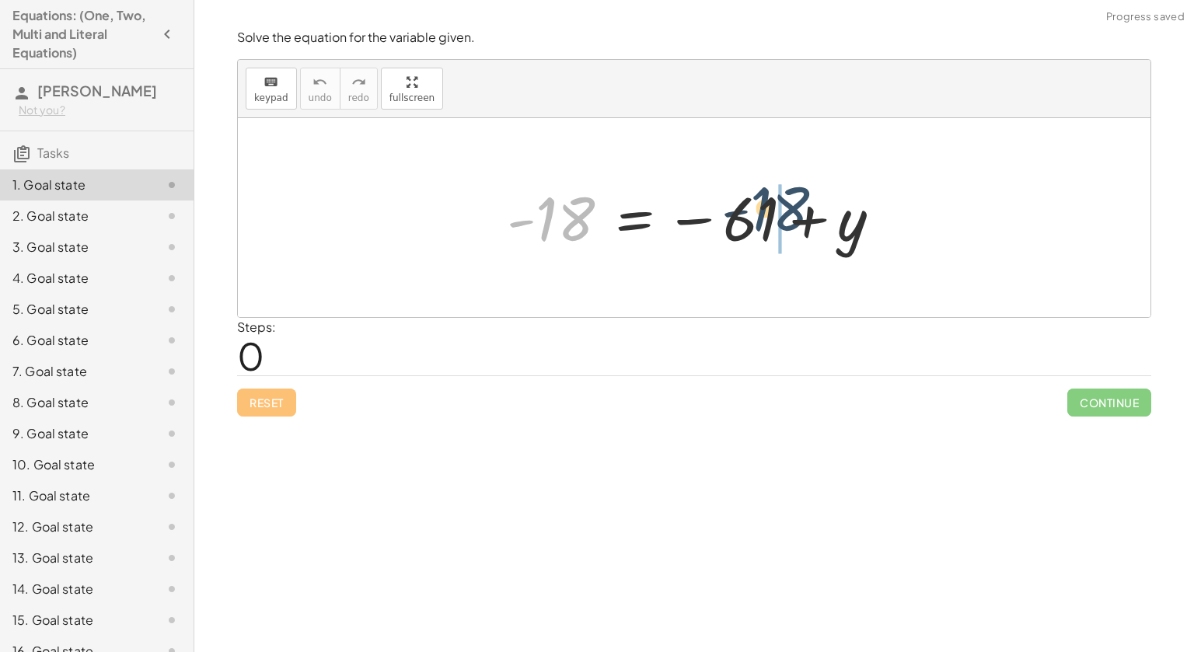
drag, startPoint x: 556, startPoint y: 218, endPoint x: 769, endPoint y: 207, distance: 213.3
click at [769, 207] on div at bounding box center [700, 218] width 402 height 77
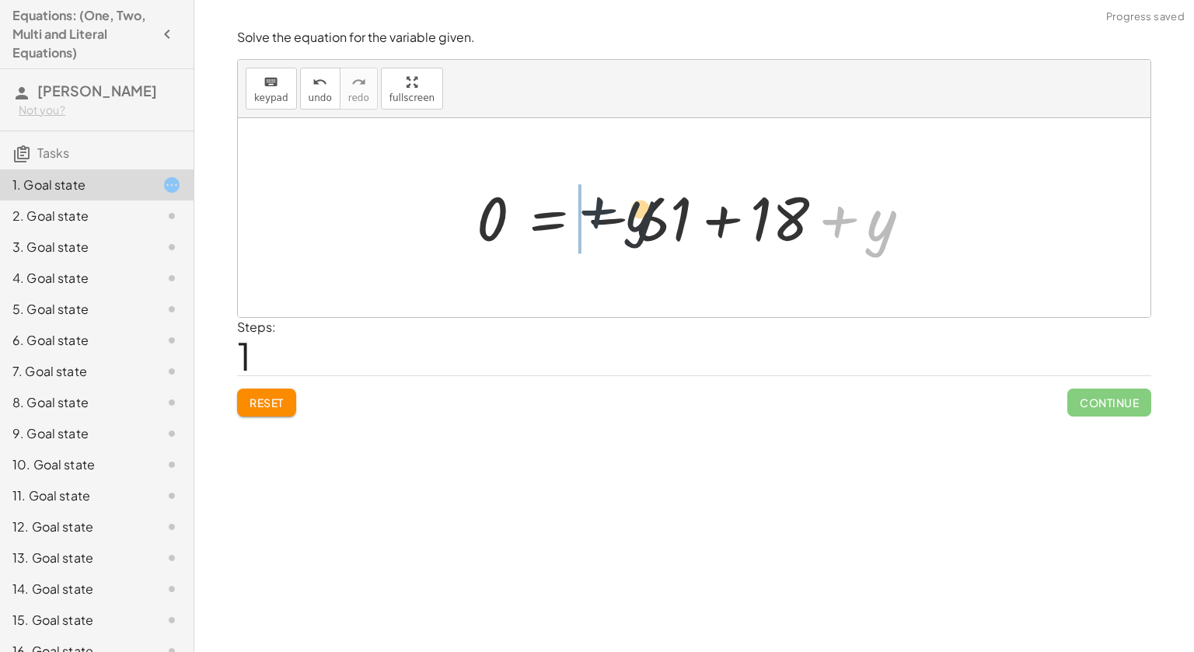
drag, startPoint x: 845, startPoint y: 221, endPoint x: 497, endPoint y: 211, distance: 348.4
click at [497, 211] on div at bounding box center [700, 218] width 463 height 77
click at [261, 404] on span "Reset" at bounding box center [267, 403] width 34 height 14
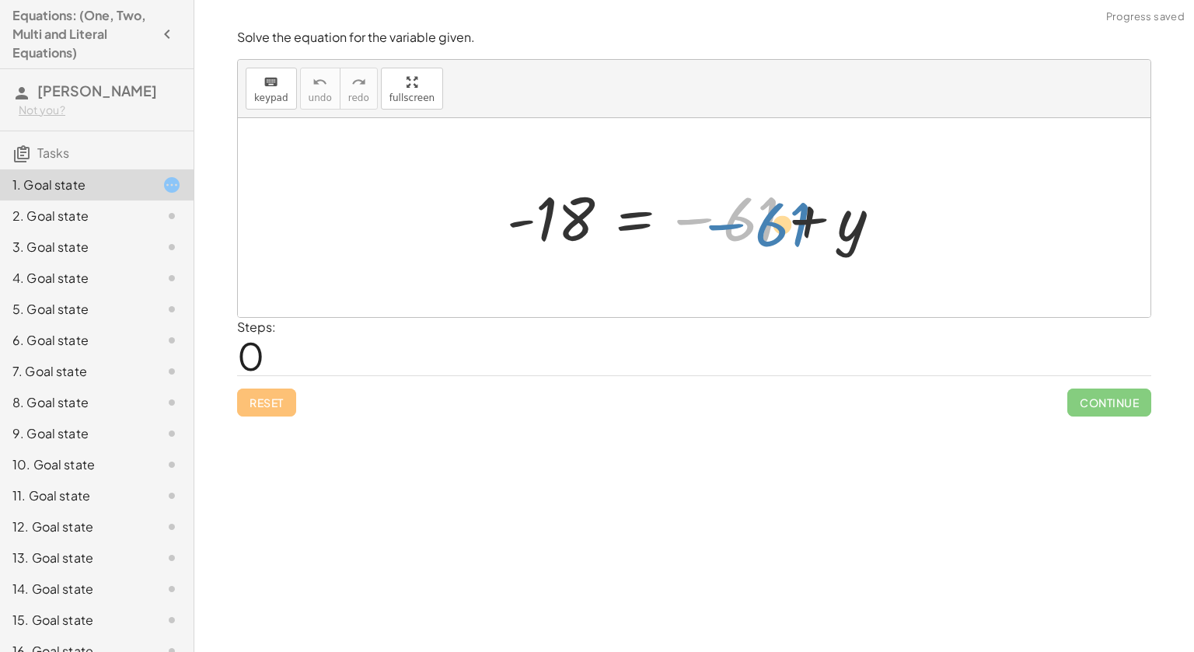
drag, startPoint x: 729, startPoint y: 229, endPoint x: 737, endPoint y: 233, distance: 9.1
click at [737, 233] on div at bounding box center [700, 218] width 402 height 77
click at [849, 243] on div at bounding box center [700, 218] width 402 height 77
drag, startPoint x: 737, startPoint y: 221, endPoint x: 569, endPoint y: 211, distance: 168.2
click at [569, 211] on div at bounding box center [700, 218] width 402 height 77
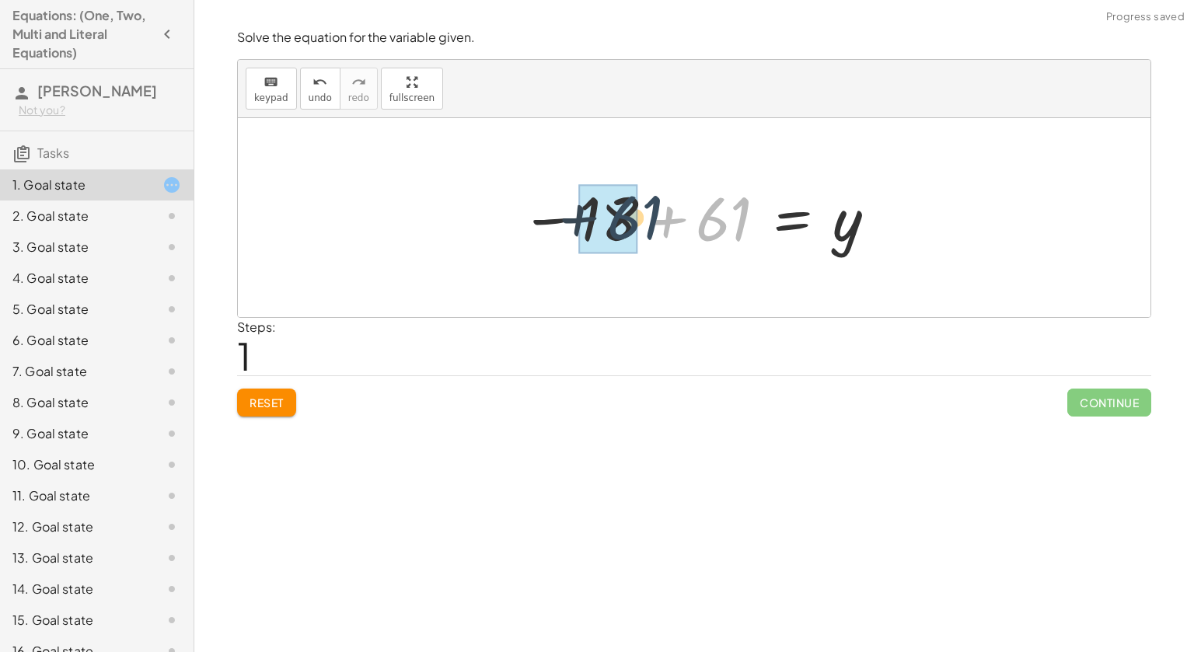
drag, startPoint x: 719, startPoint y: 224, endPoint x: 631, endPoint y: 221, distance: 88.7
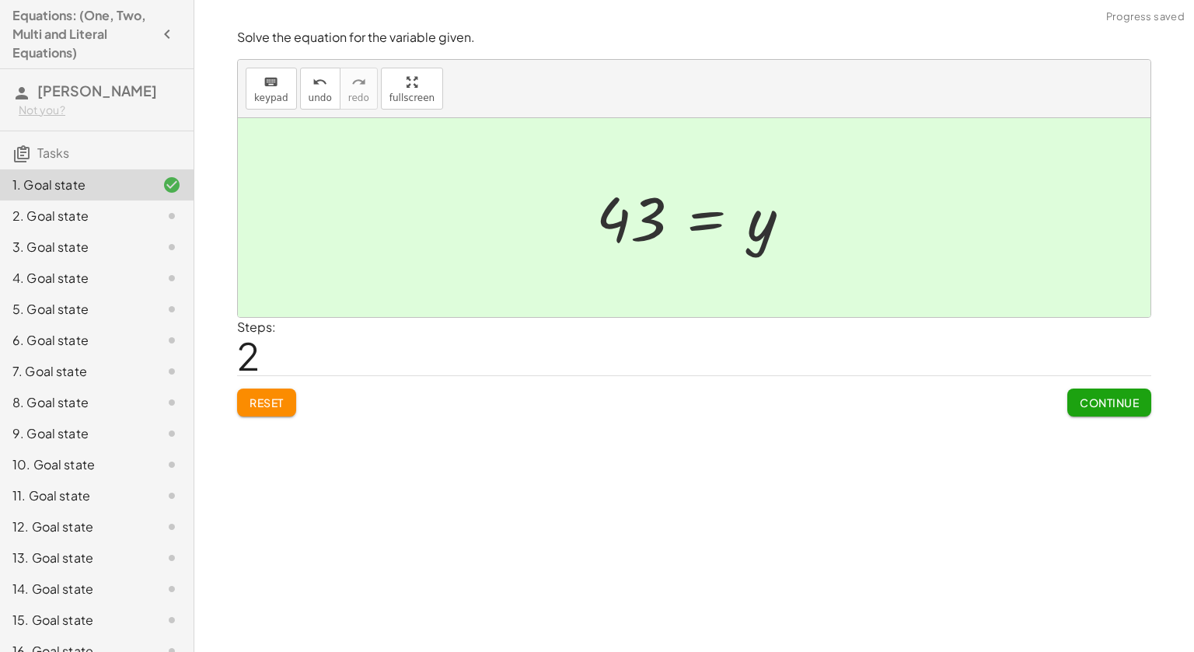
click at [1116, 400] on span "Continue" at bounding box center [1109, 403] width 59 height 14
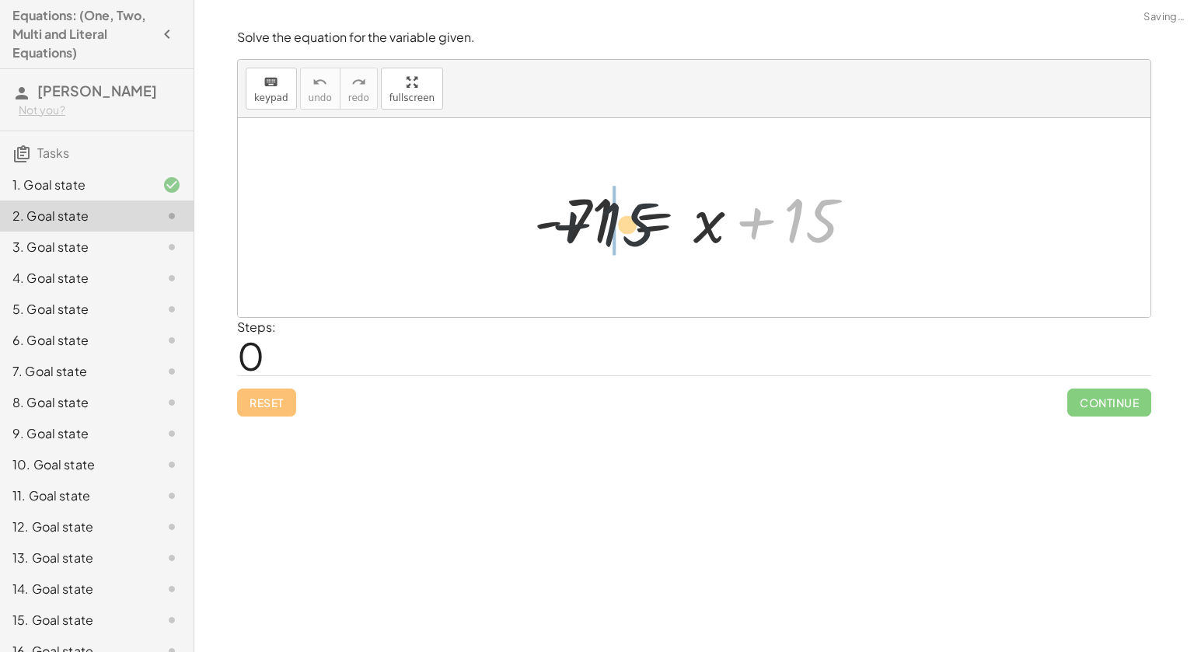
drag, startPoint x: 802, startPoint y: 212, endPoint x: 582, endPoint y: 211, distance: 220.0
click at [582, 211] on div at bounding box center [700, 218] width 348 height 80
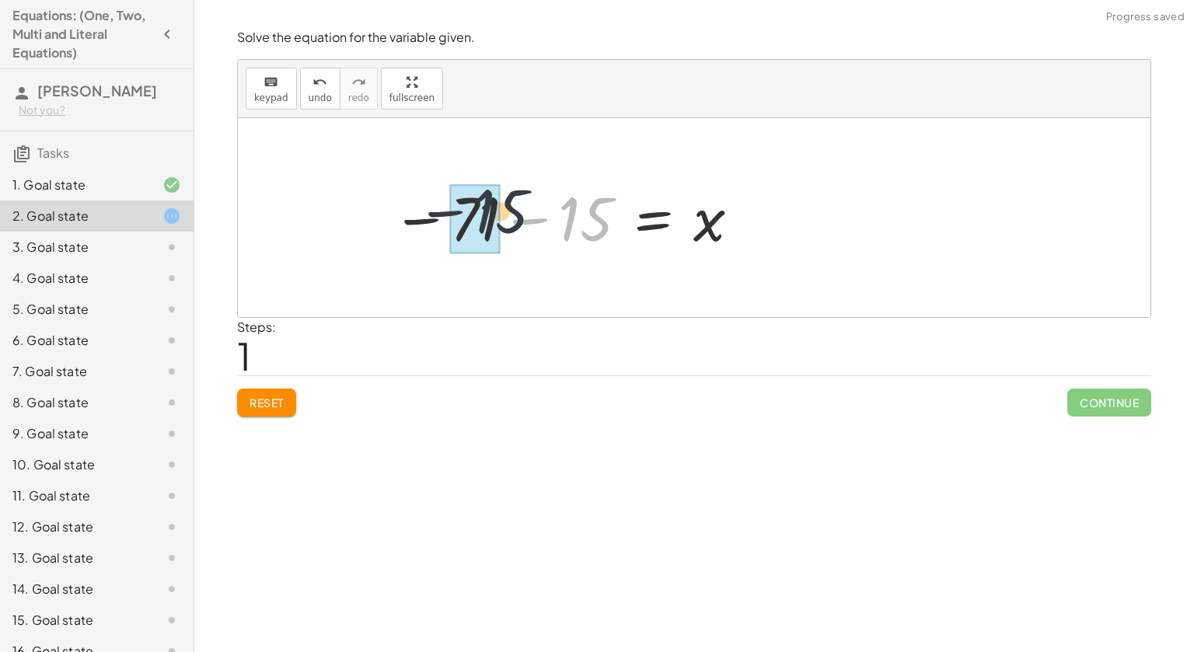
drag, startPoint x: 582, startPoint y: 211, endPoint x: 487, endPoint y: 199, distance: 95.7
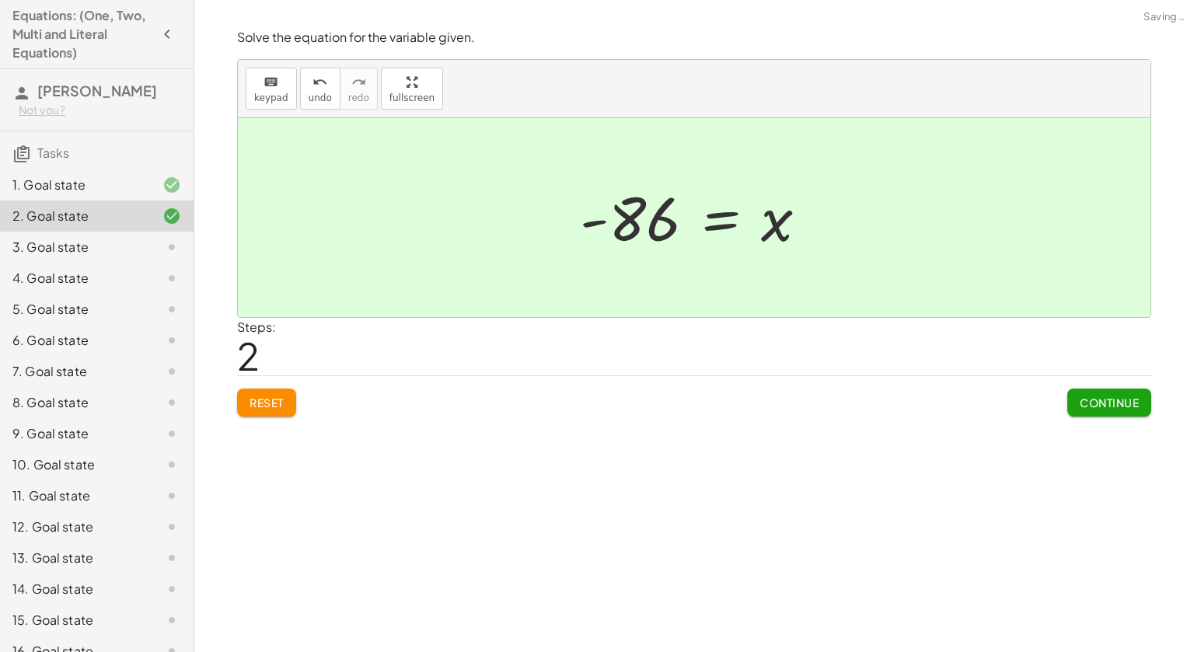
click at [1086, 411] on button "Continue" at bounding box center [1109, 403] width 84 height 28
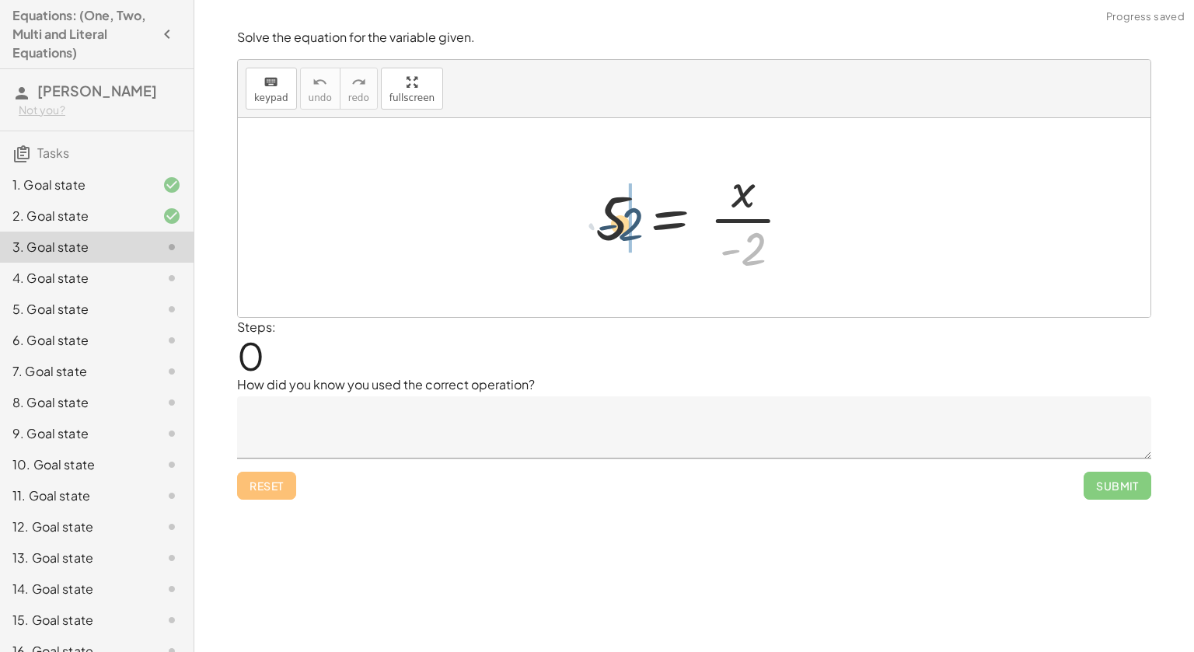
drag, startPoint x: 752, startPoint y: 240, endPoint x: 606, endPoint y: 210, distance: 149.3
click at [606, 210] on div at bounding box center [700, 218] width 224 height 120
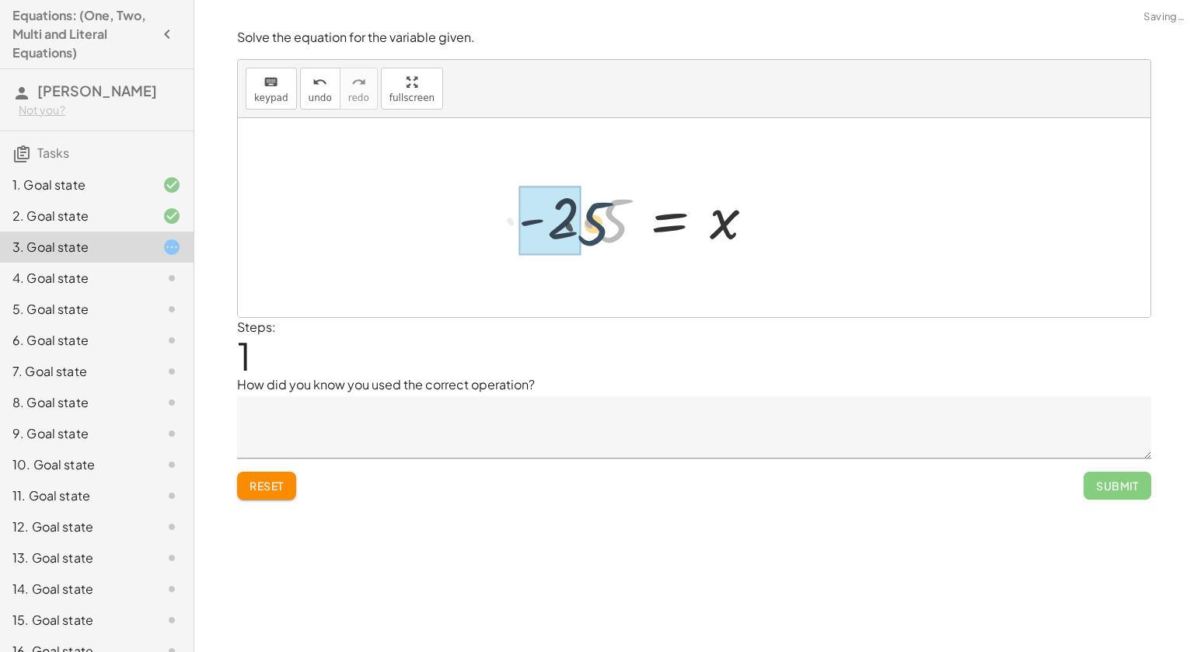
drag, startPoint x: 606, startPoint y: 210, endPoint x: 572, endPoint y: 216, distance: 34.0
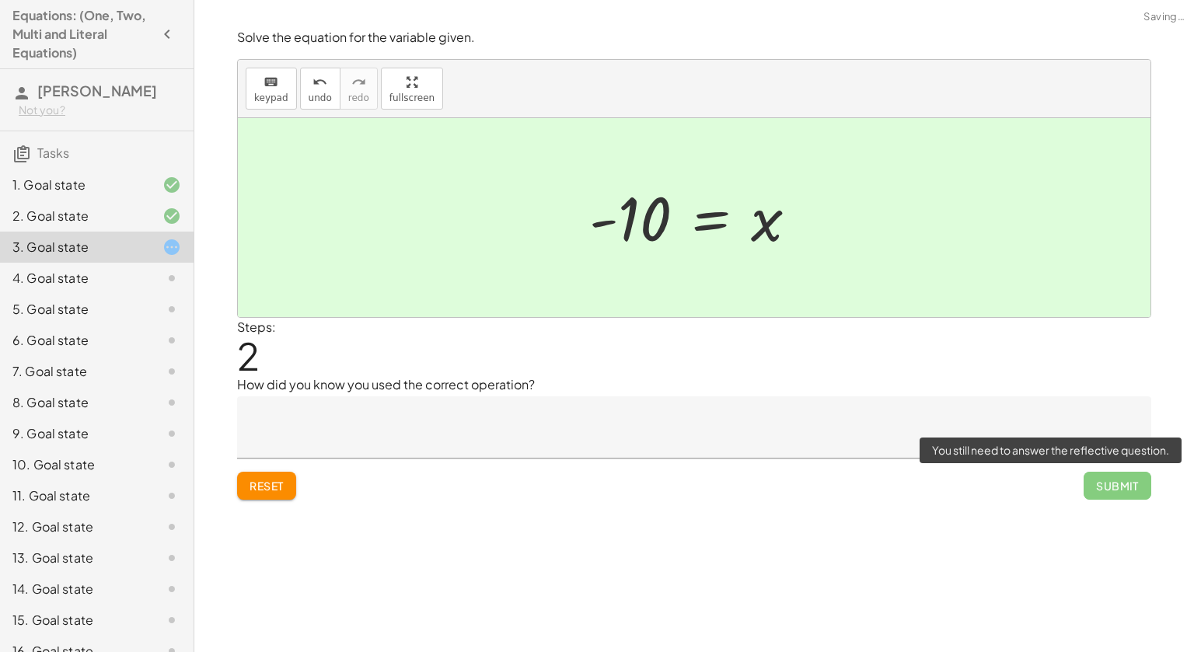
click at [1095, 476] on span "Submit" at bounding box center [1118, 486] width 68 height 28
click at [1128, 491] on span "Submit" at bounding box center [1118, 486] width 68 height 28
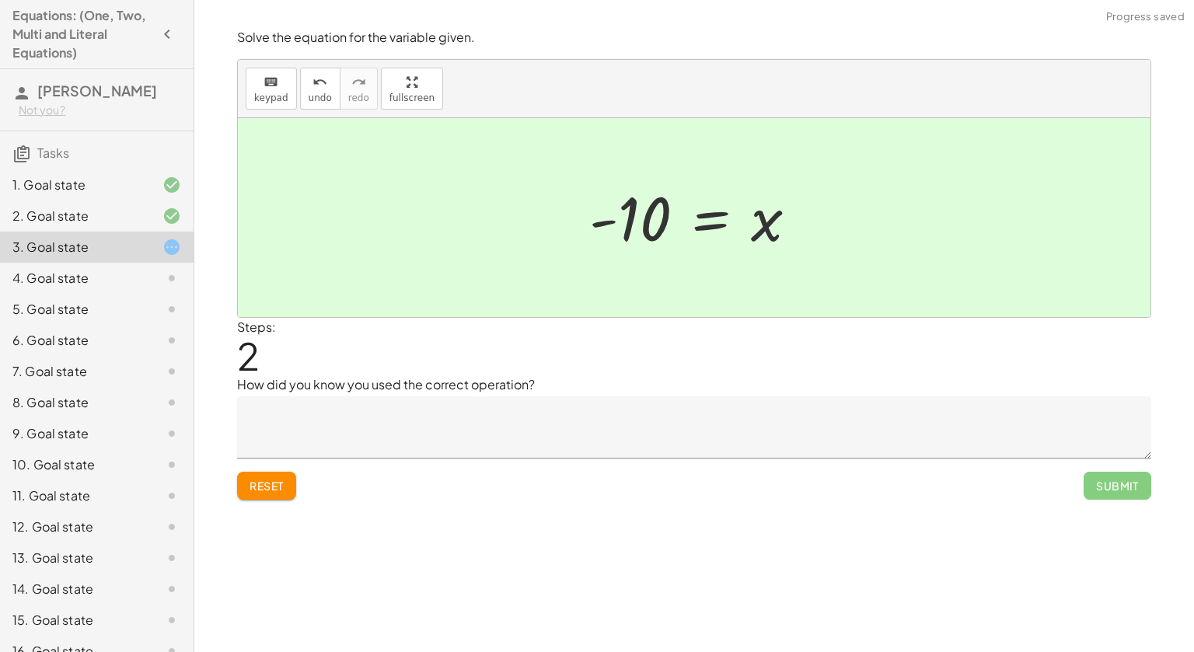
click at [310, 447] on textarea at bounding box center [694, 427] width 914 height 62
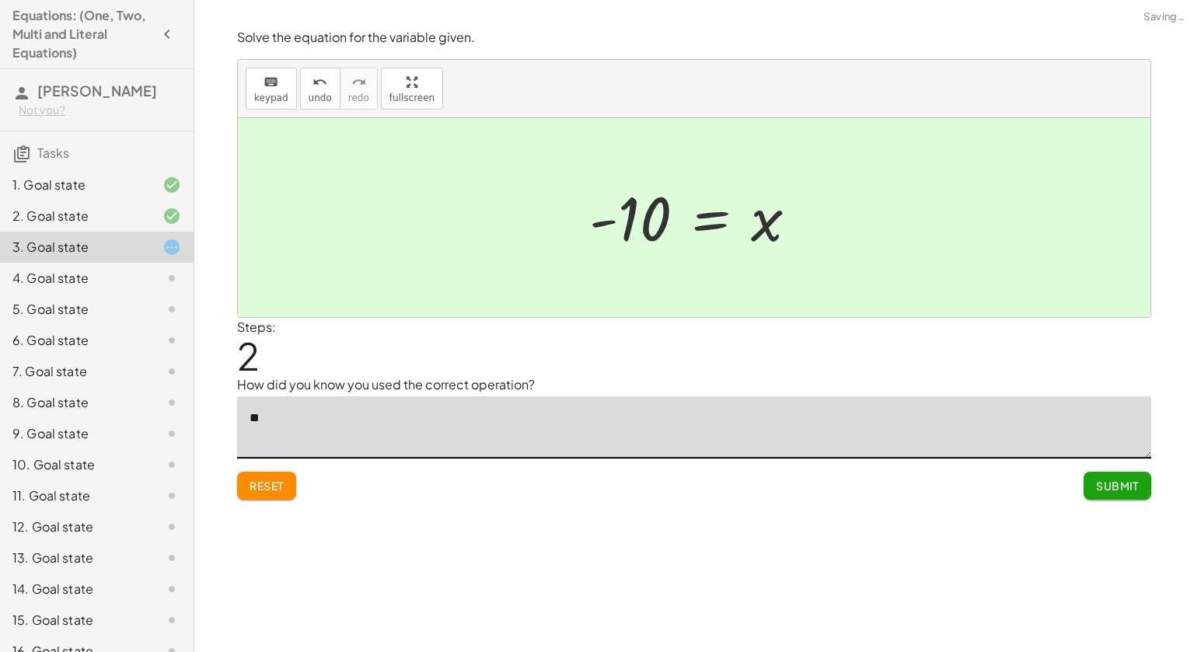
type textarea "*"
type textarea "**********"
click at [1127, 477] on button "Submit" at bounding box center [1118, 486] width 68 height 28
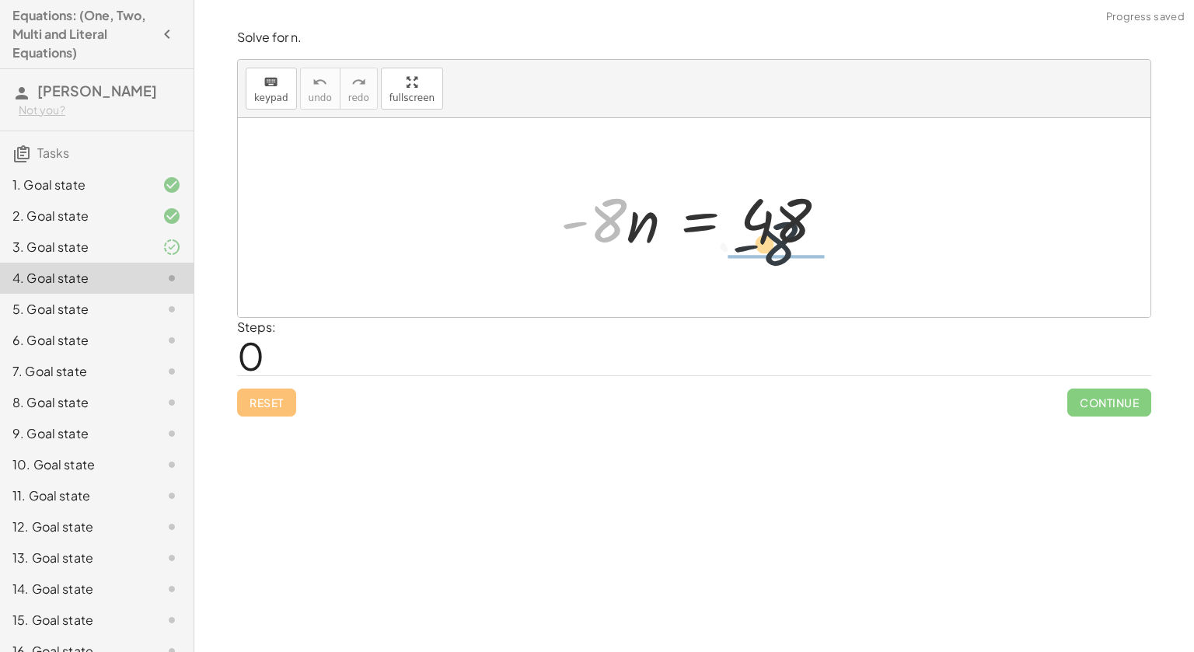
drag, startPoint x: 619, startPoint y: 206, endPoint x: 812, endPoint y: 232, distance: 194.5
click at [812, 232] on div at bounding box center [700, 218] width 295 height 80
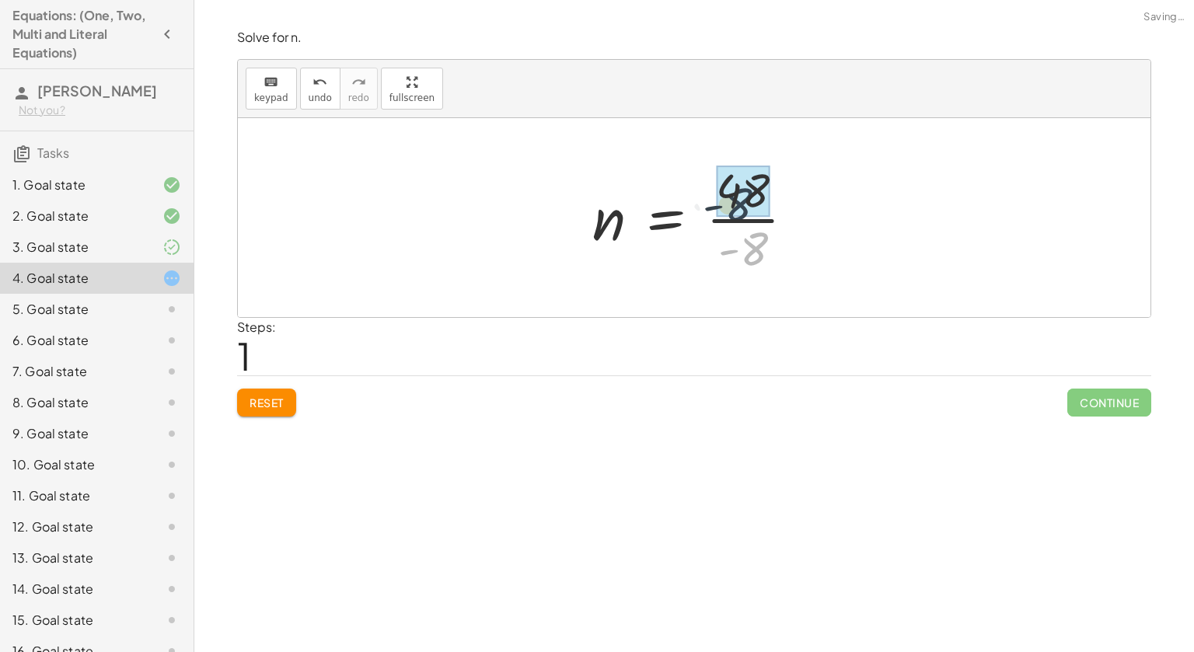
drag, startPoint x: 747, startPoint y: 242, endPoint x: 731, endPoint y: 197, distance: 47.2
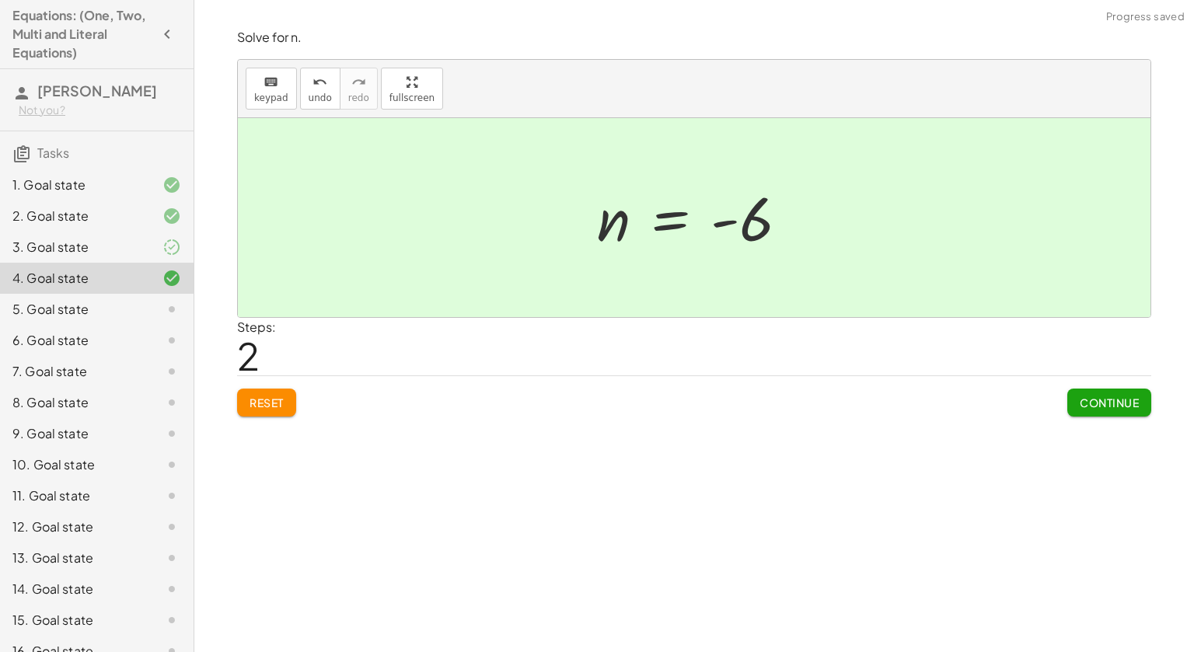
click at [1119, 413] on button "Continue" at bounding box center [1109, 403] width 84 height 28
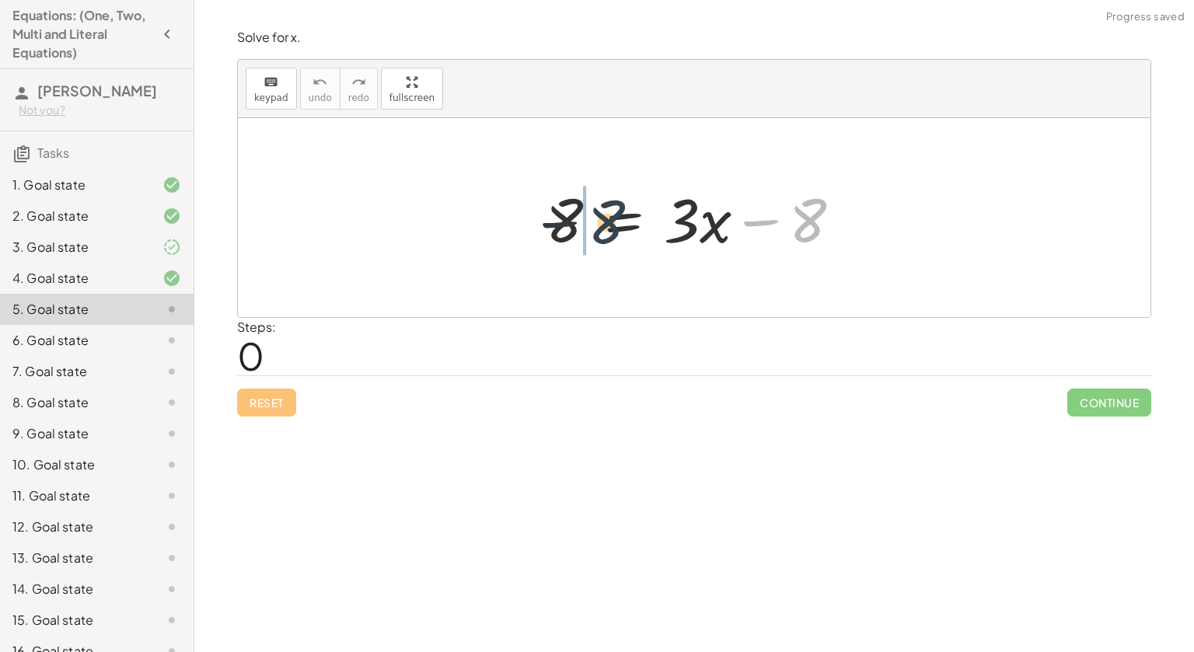
drag, startPoint x: 798, startPoint y: 234, endPoint x: 568, endPoint y: 233, distance: 230.9
click at [568, 233] on div at bounding box center [700, 218] width 324 height 80
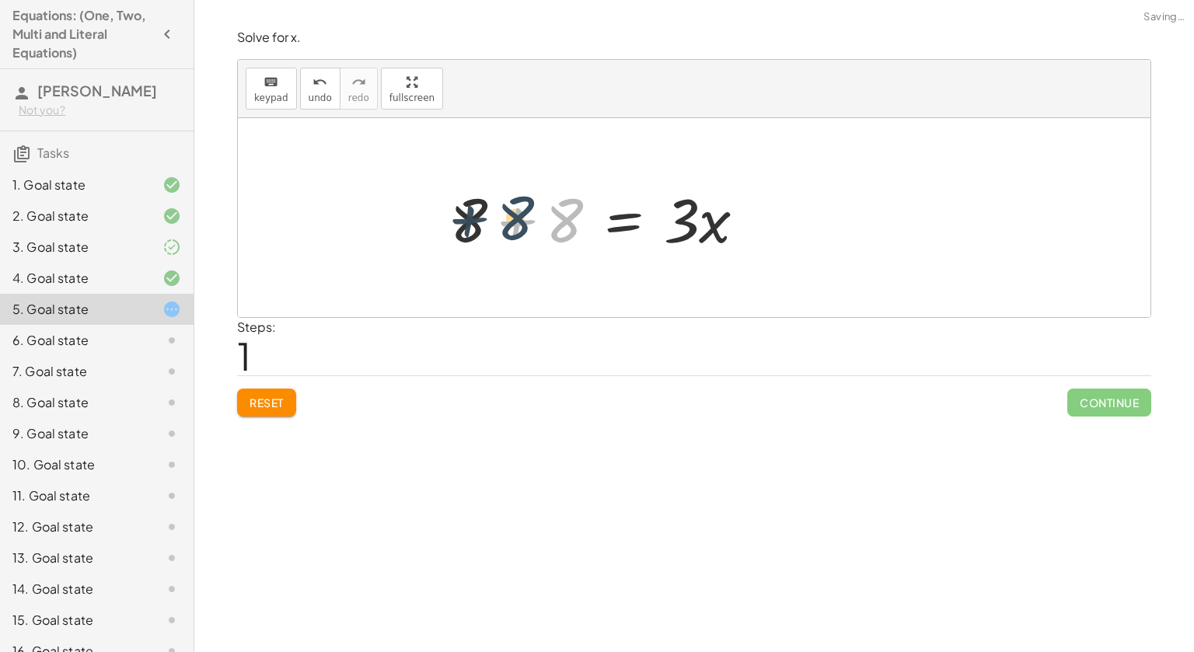
drag, startPoint x: 568, startPoint y: 233, endPoint x: 515, endPoint y: 229, distance: 53.1
click at [515, 229] on div at bounding box center [604, 218] width 324 height 80
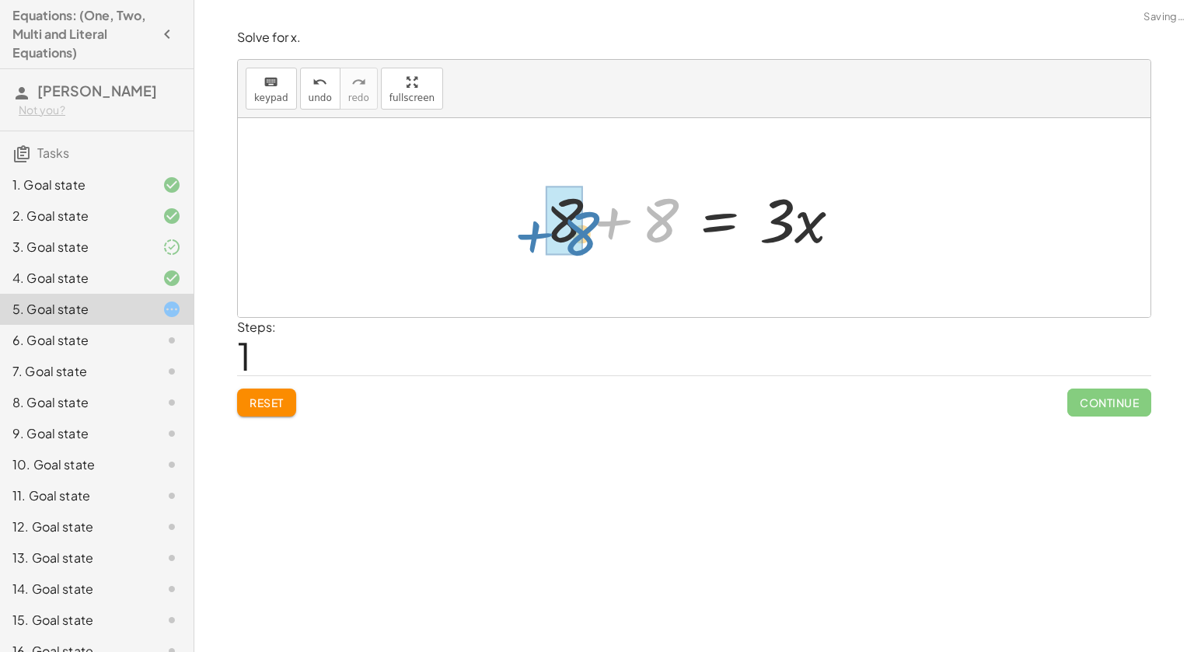
drag, startPoint x: 558, startPoint y: 227, endPoint x: 467, endPoint y: 230, distance: 91.0
click at [467, 230] on div "8 = + · 3 · x − 8 + 8 8 = · 3 · x 8 + +" at bounding box center [694, 217] width 913 height 199
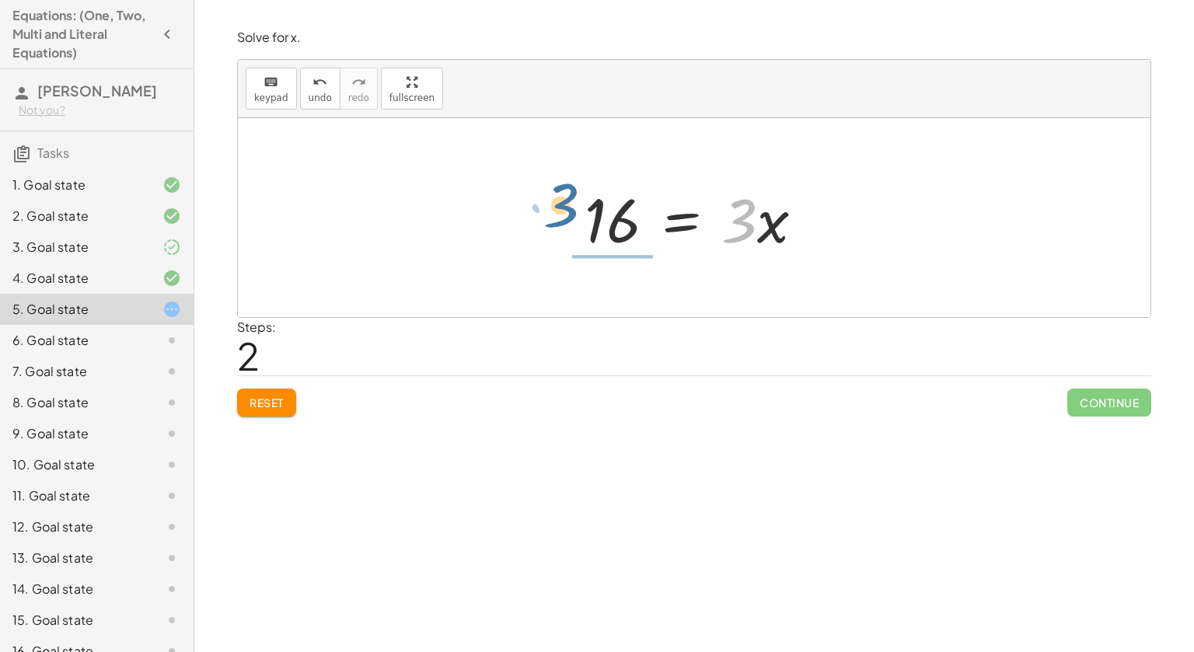
drag, startPoint x: 750, startPoint y: 232, endPoint x: 574, endPoint y: 217, distance: 177.2
click at [574, 217] on div "8 = + · 3 · x − 8 + 8 + 8 = · 3 · x · 3 = · 3 · x 16" at bounding box center [694, 218] width 267 height 88
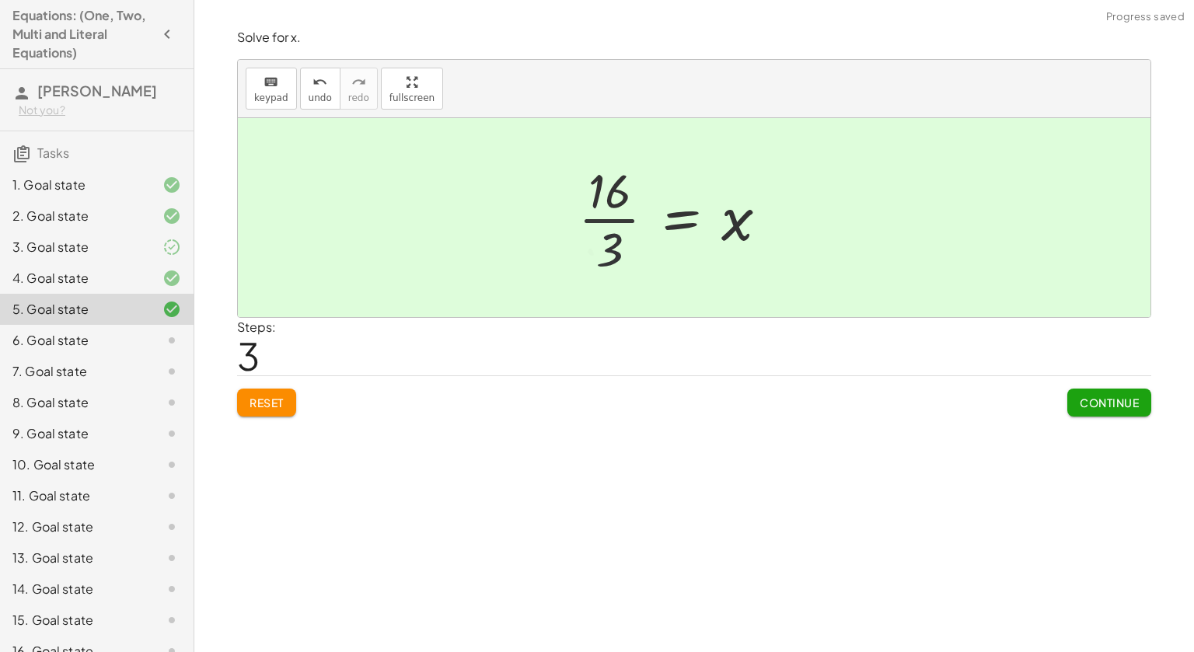
click at [575, 218] on div at bounding box center [680, 218] width 218 height 120
click at [1088, 397] on span "Continue" at bounding box center [1109, 403] width 59 height 14
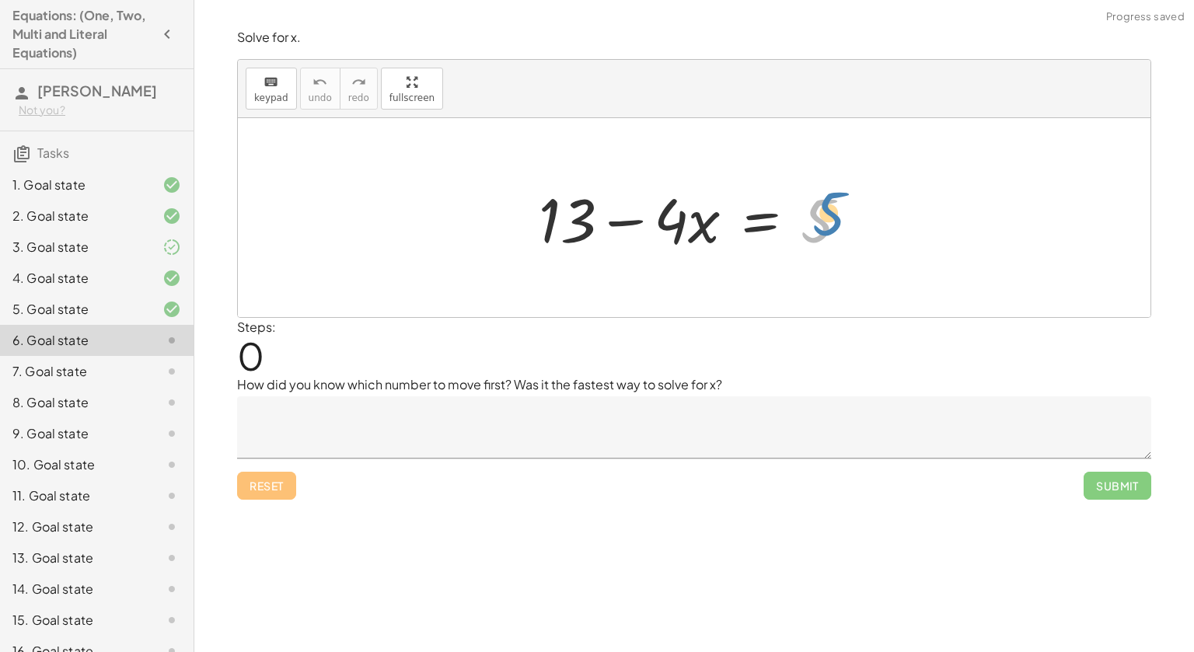
drag, startPoint x: 824, startPoint y: 223, endPoint x: 871, endPoint y: 218, distance: 47.0
drag, startPoint x: 560, startPoint y: 226, endPoint x: 839, endPoint y: 217, distance: 279.3
click at [839, 217] on div at bounding box center [700, 218] width 338 height 80
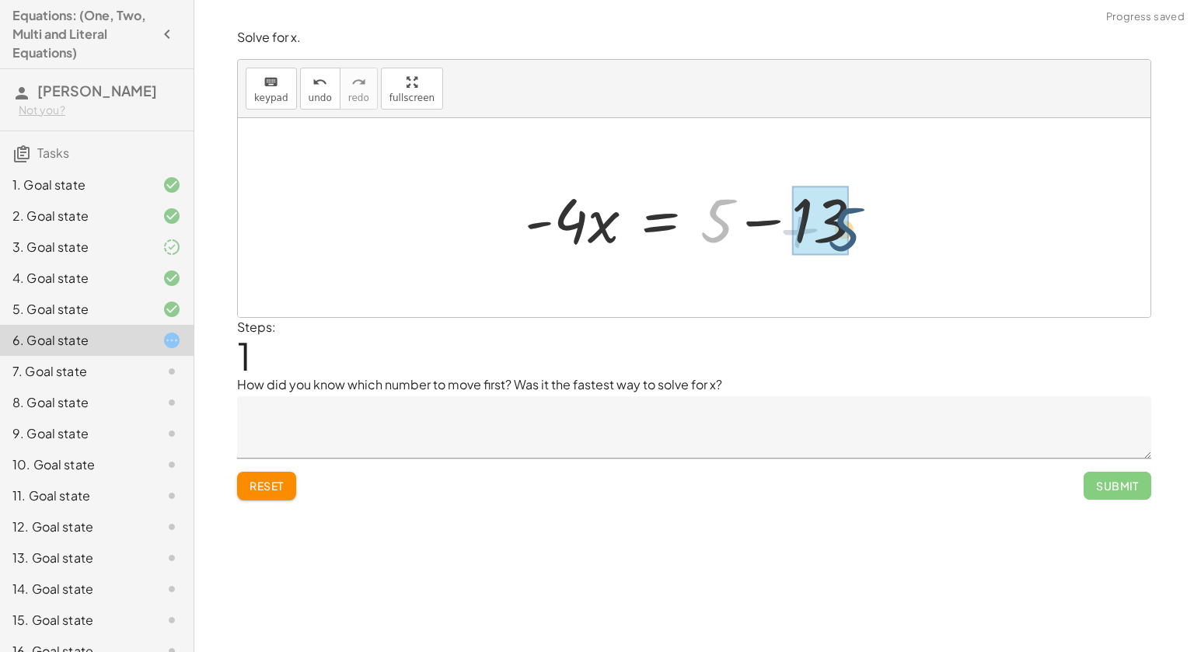
drag, startPoint x: 721, startPoint y: 211, endPoint x: 849, endPoint y: 219, distance: 128.6
click at [849, 219] on div at bounding box center [700, 218] width 367 height 80
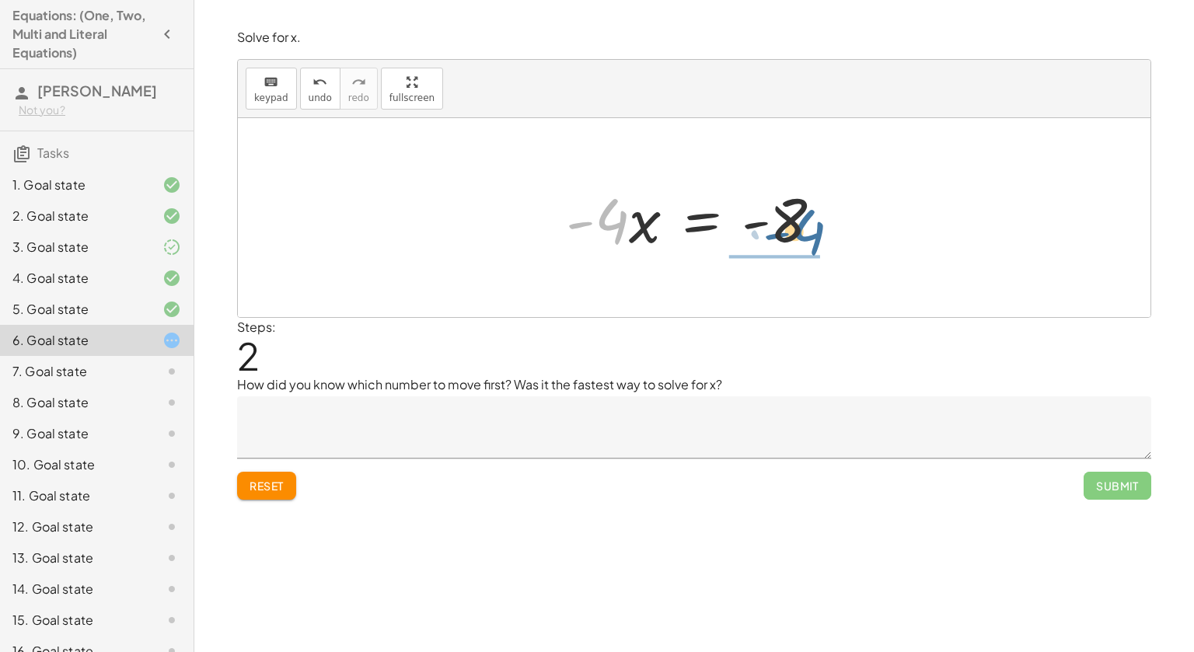
drag, startPoint x: 601, startPoint y: 221, endPoint x: 791, endPoint y: 225, distance: 189.7
click at [791, 225] on div at bounding box center [700, 218] width 285 height 80
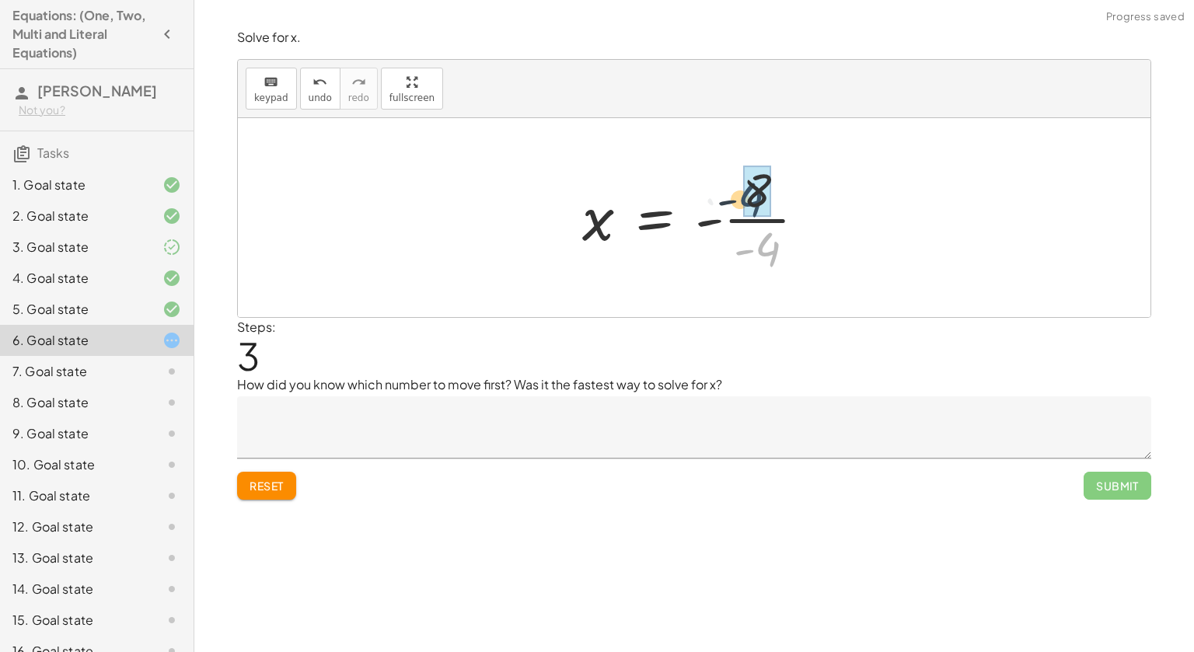
drag, startPoint x: 776, startPoint y: 239, endPoint x: 758, endPoint y: 189, distance: 53.6
drag, startPoint x: 745, startPoint y: 214, endPoint x: 704, endPoint y: 211, distance: 41.3
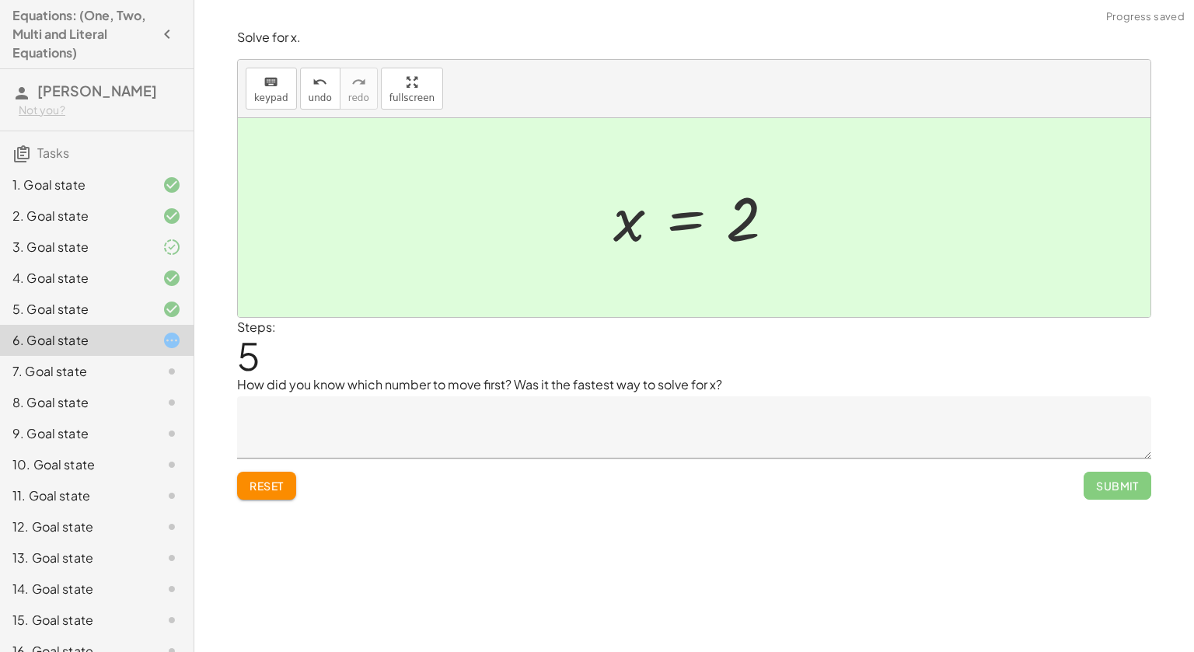
click at [109, 250] on div "3. Goal state" at bounding box center [74, 247] width 125 height 19
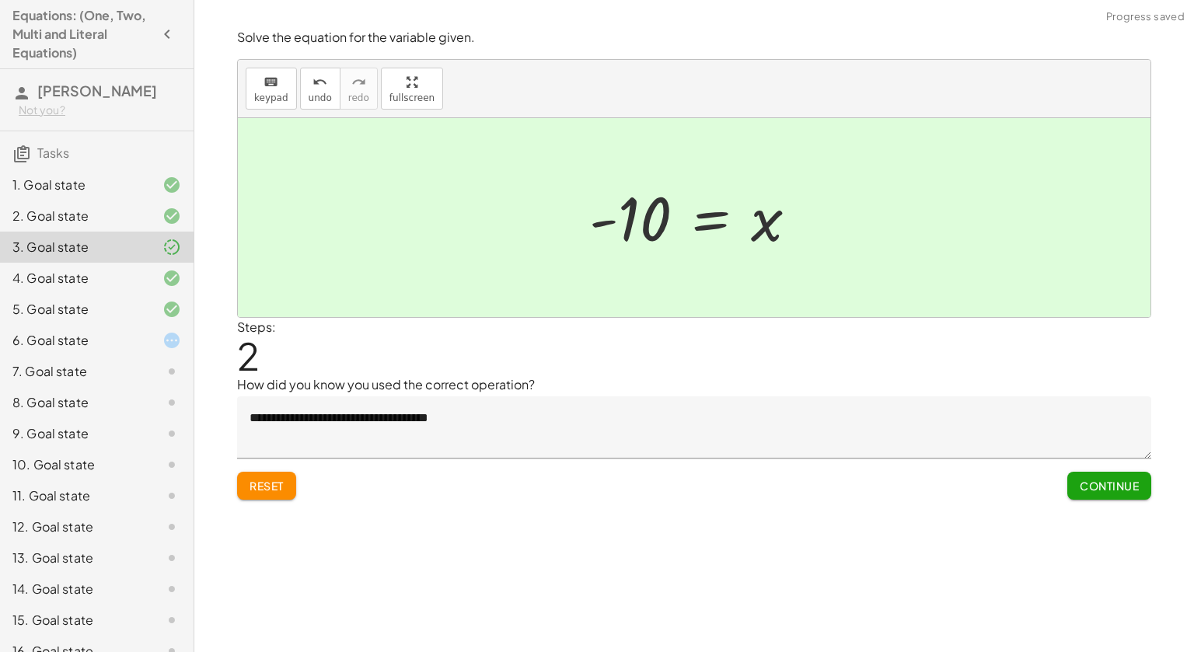
click at [1098, 490] on span "Continue" at bounding box center [1109, 486] width 59 height 14
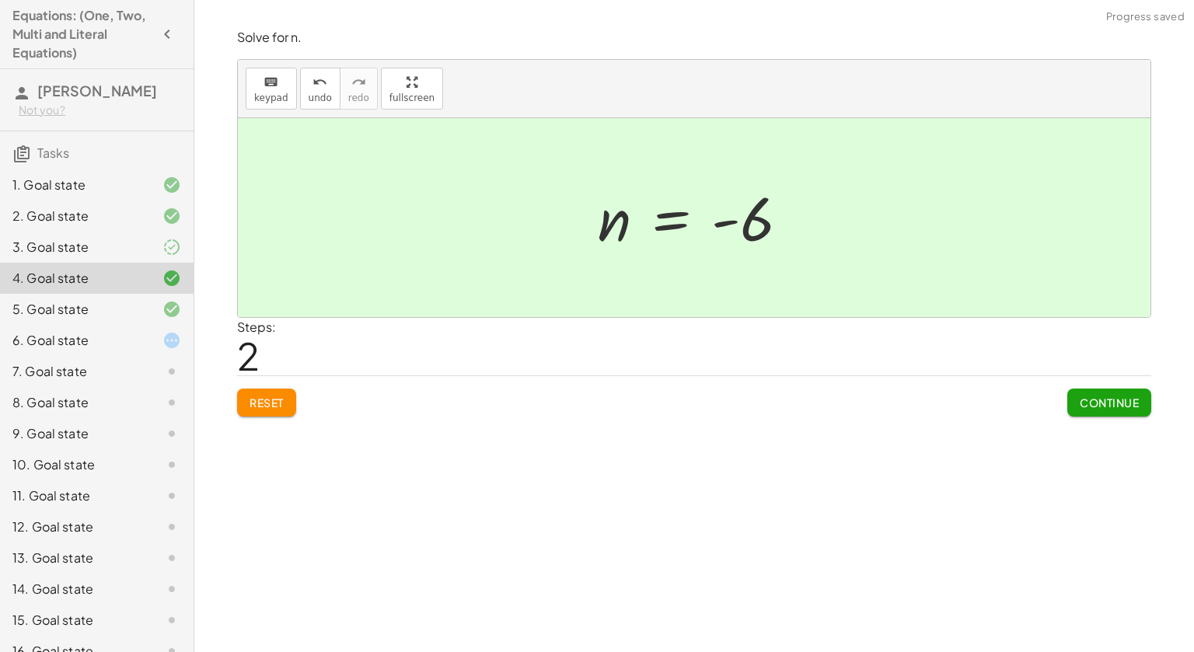
click at [127, 245] on div "3. Goal state" at bounding box center [74, 247] width 125 height 19
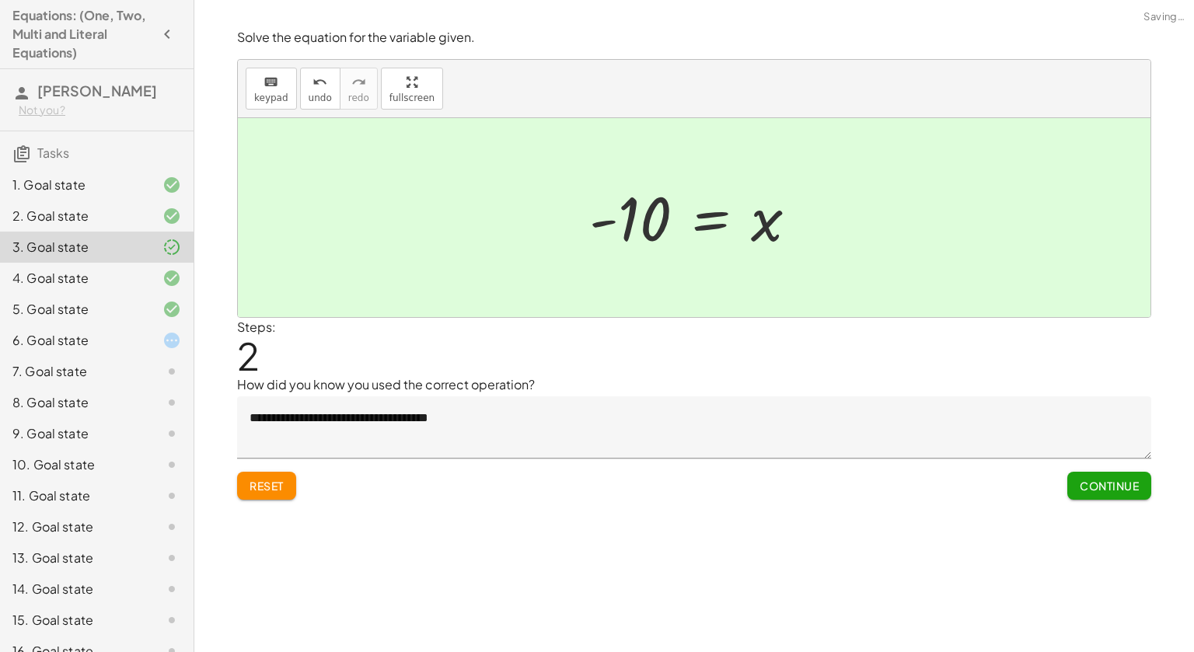
click at [1113, 498] on button "Continue" at bounding box center [1109, 486] width 84 height 28
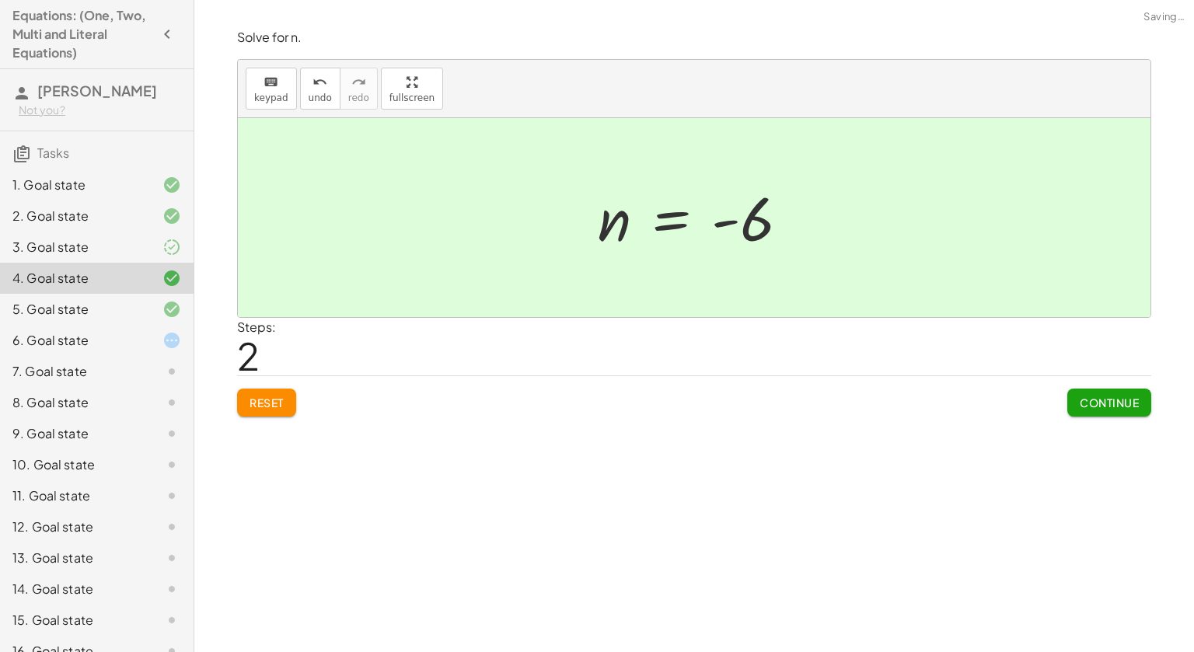
click at [1098, 404] on span "Continue" at bounding box center [1109, 403] width 59 height 14
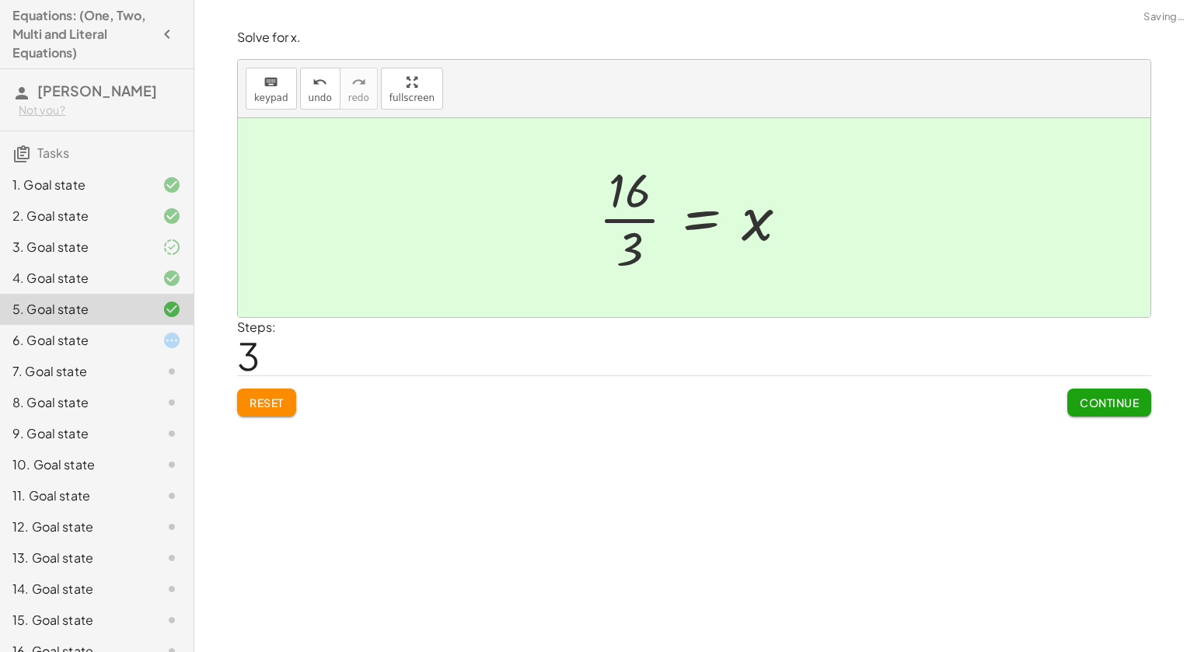
click at [1099, 401] on span "Continue" at bounding box center [1109, 403] width 59 height 14
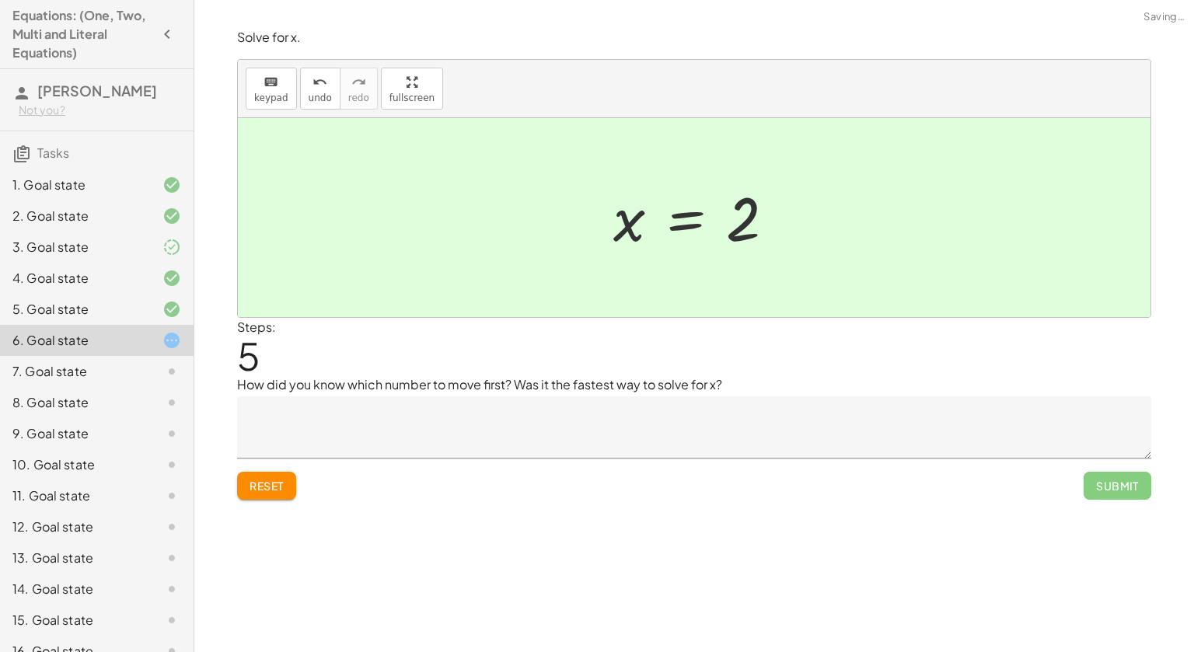
click at [1099, 401] on textarea at bounding box center [694, 427] width 914 height 62
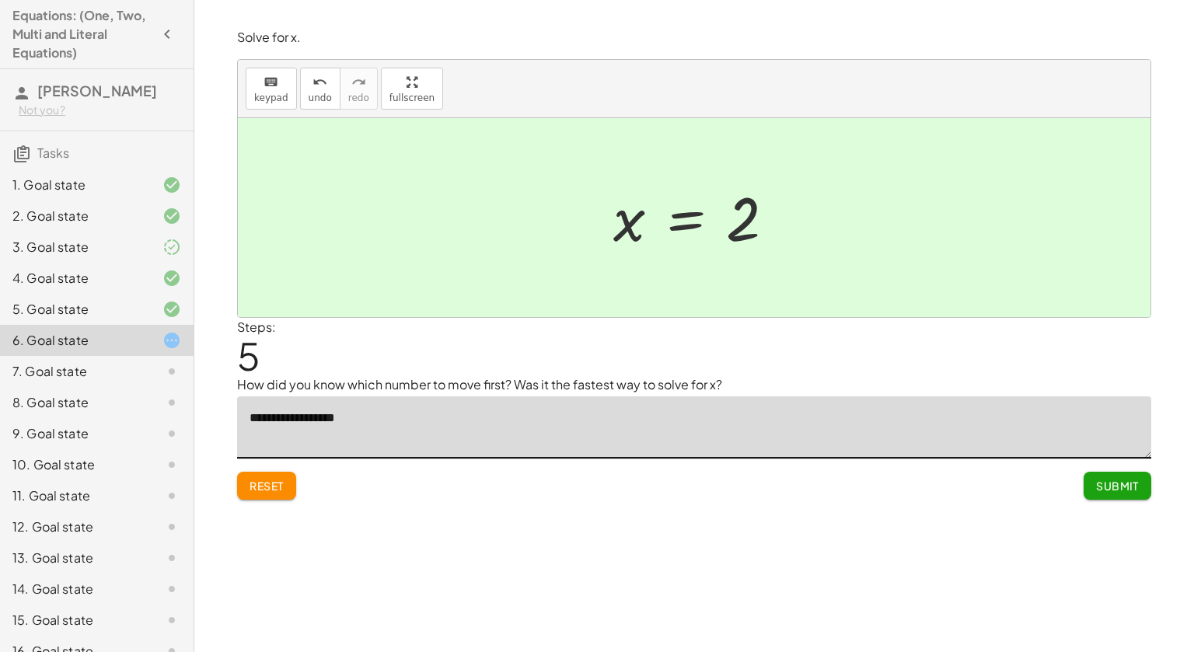
click at [96, 248] on div "3. Goal state" at bounding box center [74, 247] width 125 height 19
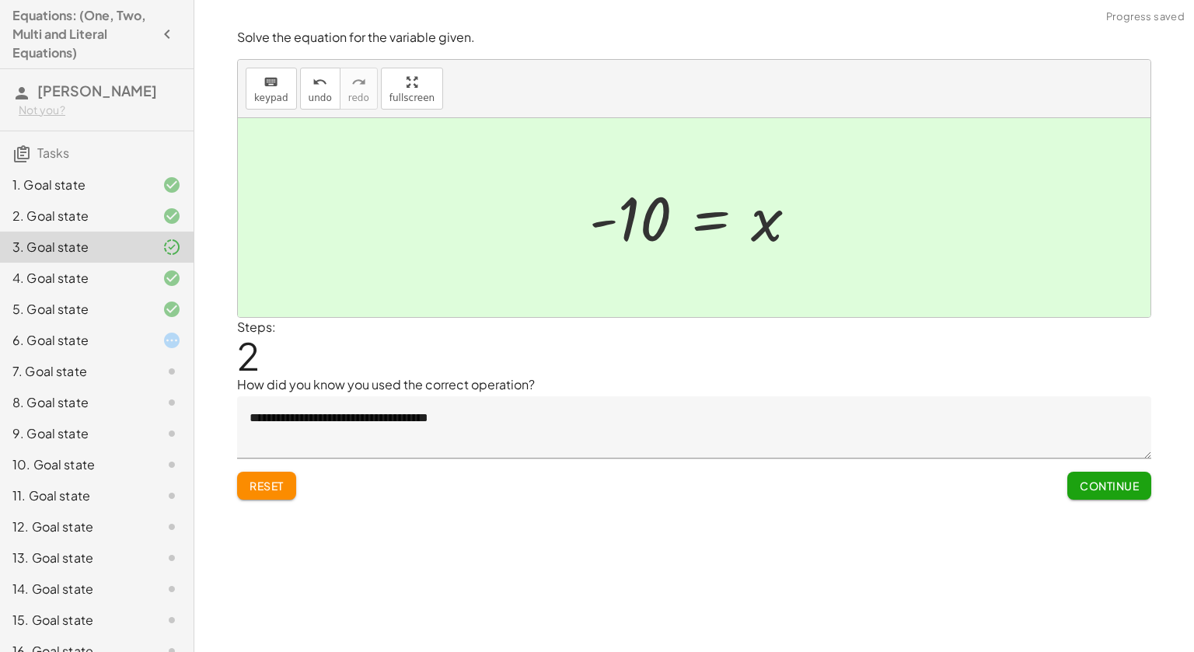
click at [0, 0] on div "**********" at bounding box center [0, 0] width 0 height 0
click at [1117, 490] on span "Continue" at bounding box center [1109, 486] width 59 height 14
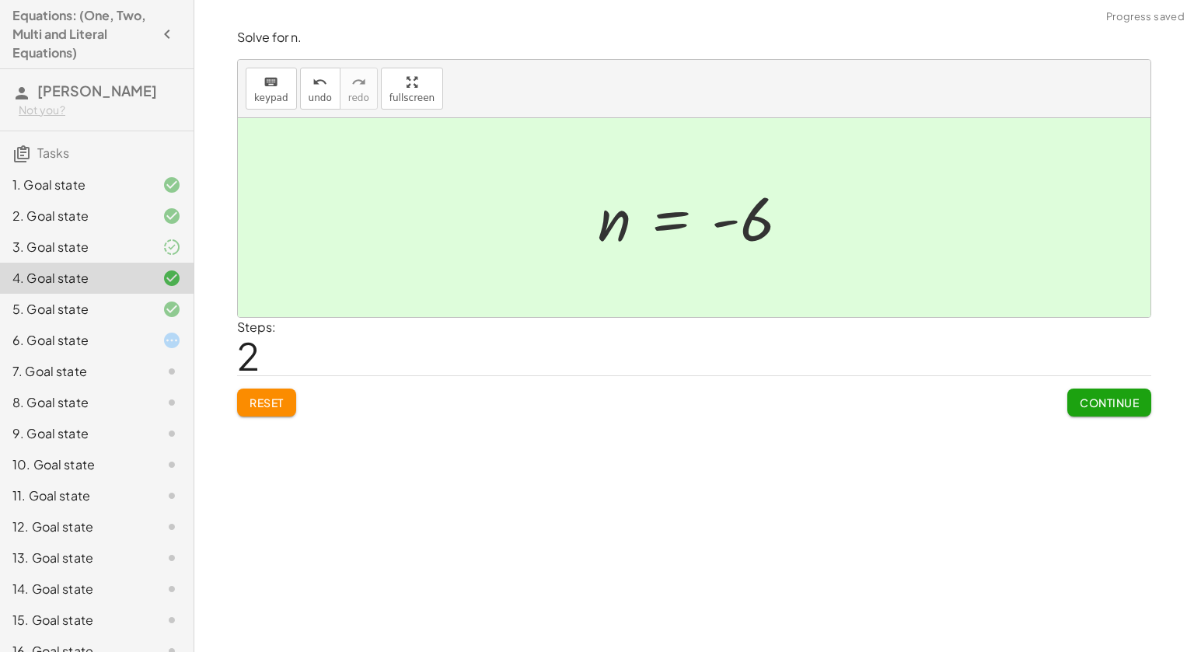
click at [1135, 396] on span "Continue" at bounding box center [1109, 403] width 59 height 14
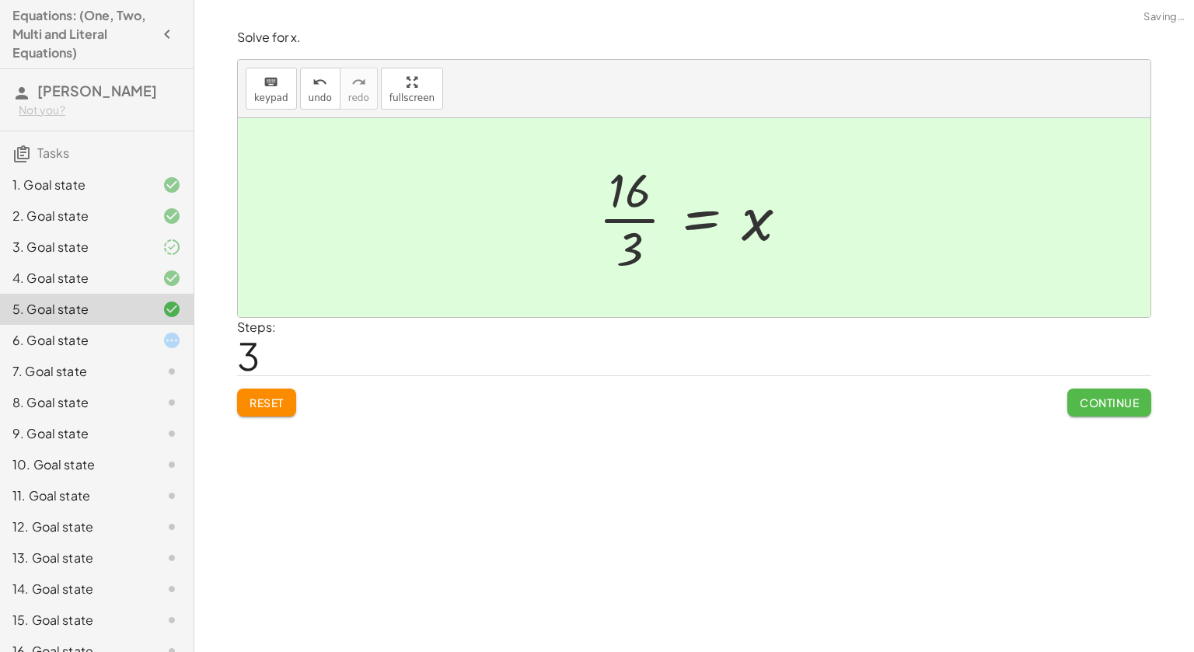
click at [1135, 396] on span "Continue" at bounding box center [1109, 403] width 59 height 14
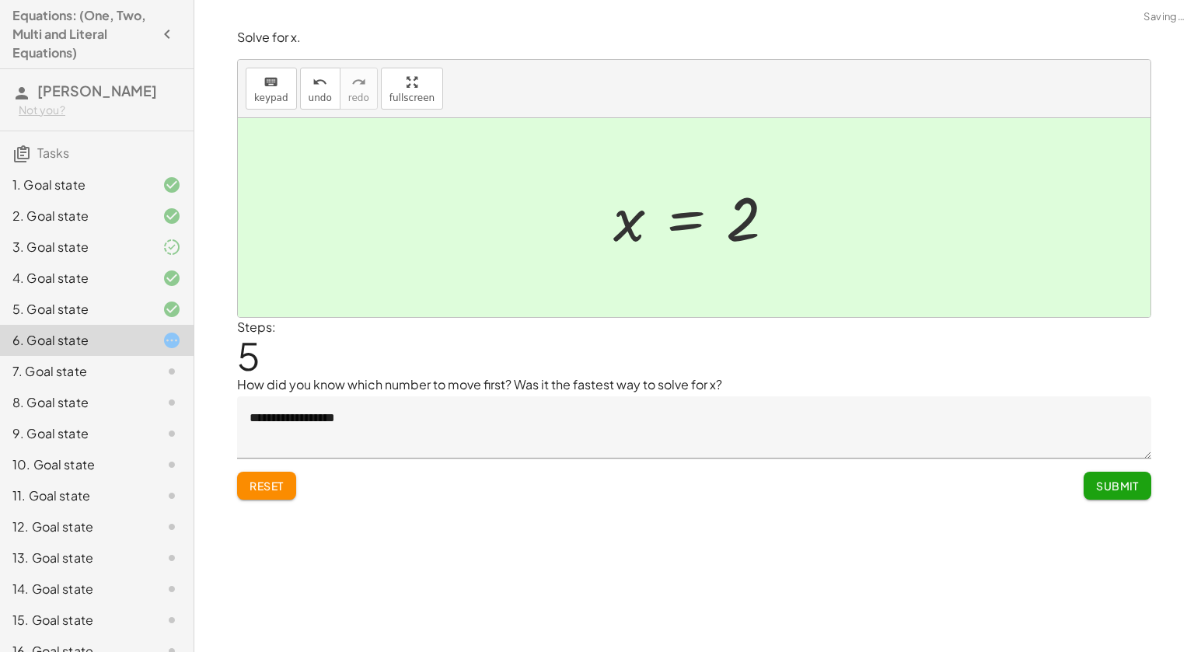
click at [931, 426] on textarea "**********" at bounding box center [694, 427] width 914 height 62
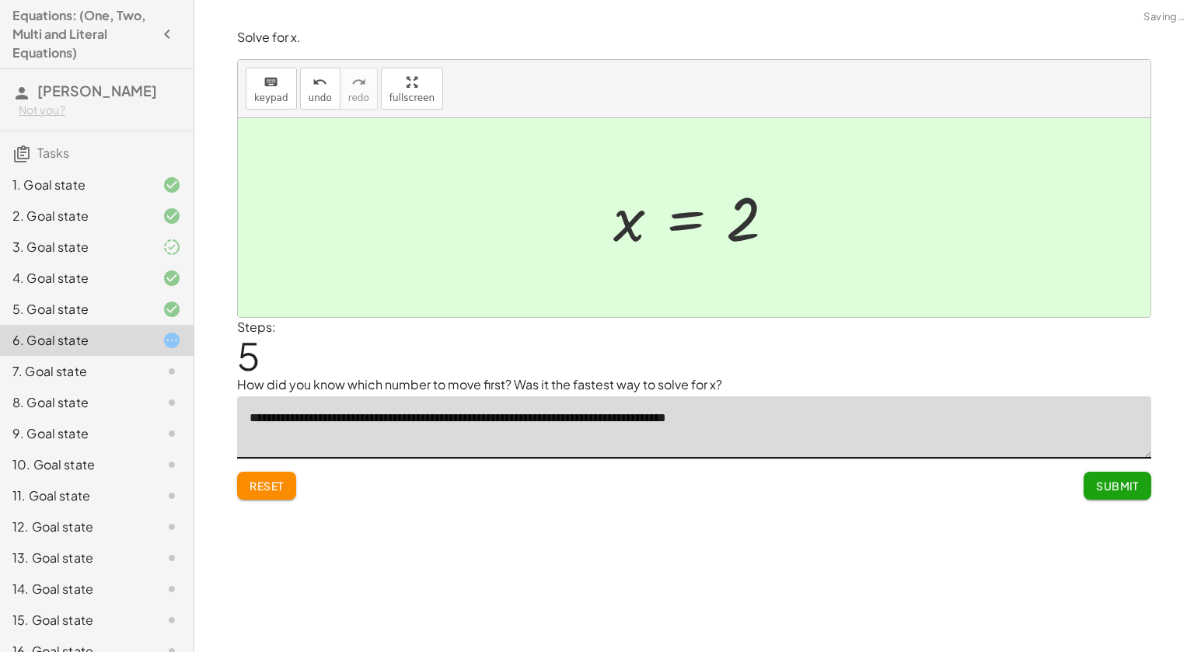
type textarea "**********"
click at [1132, 487] on span "Submit" at bounding box center [1117, 486] width 43 height 14
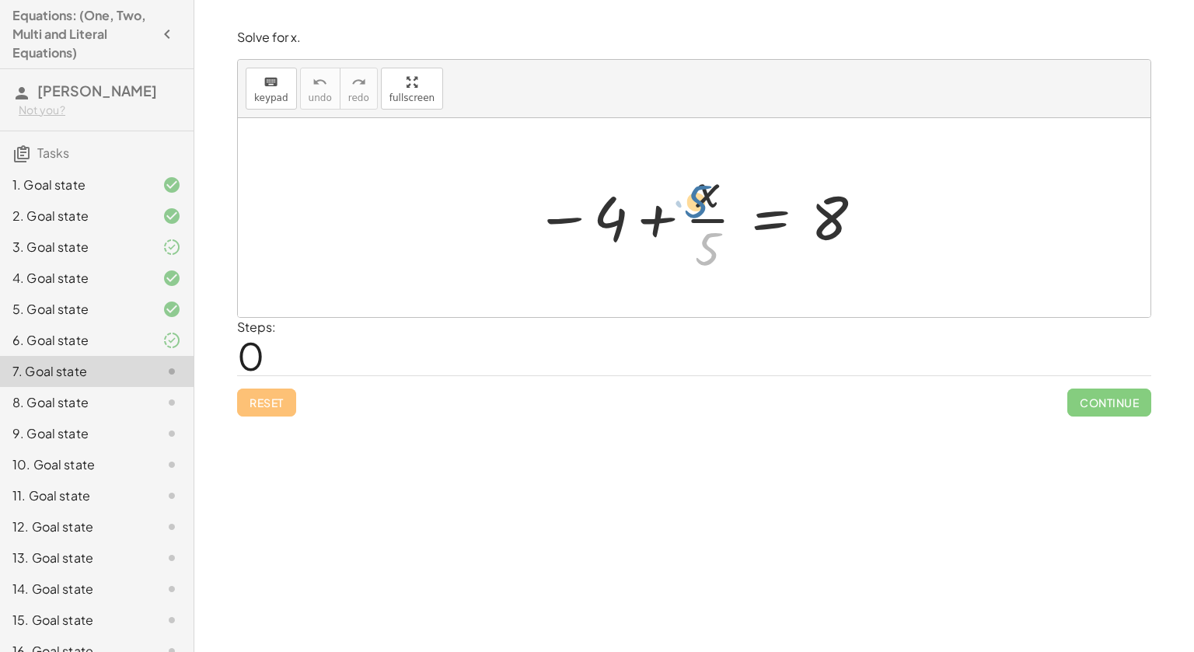
drag, startPoint x: 707, startPoint y: 238, endPoint x: 695, endPoint y: 189, distance: 50.5
click at [695, 189] on div at bounding box center [700, 218] width 346 height 120
drag, startPoint x: 605, startPoint y: 222, endPoint x: 889, endPoint y: 208, distance: 284.1
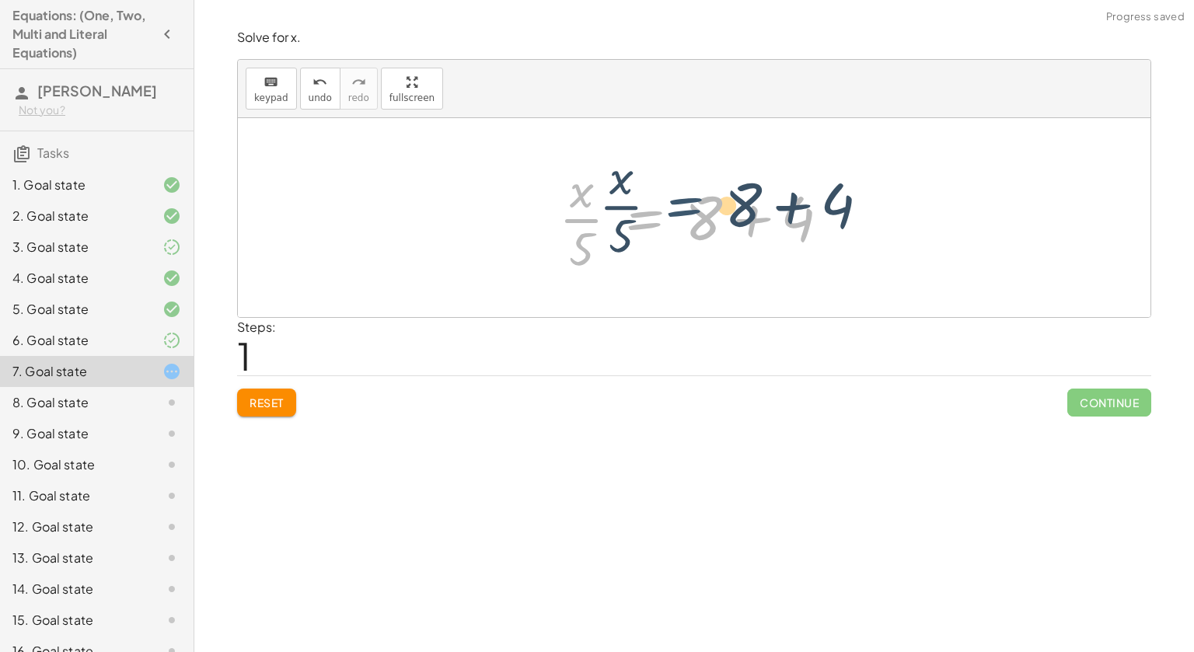
drag, startPoint x: 714, startPoint y: 246, endPoint x: 753, endPoint y: 234, distance: 40.1
click at [753, 234] on div at bounding box center [700, 218] width 299 height 120
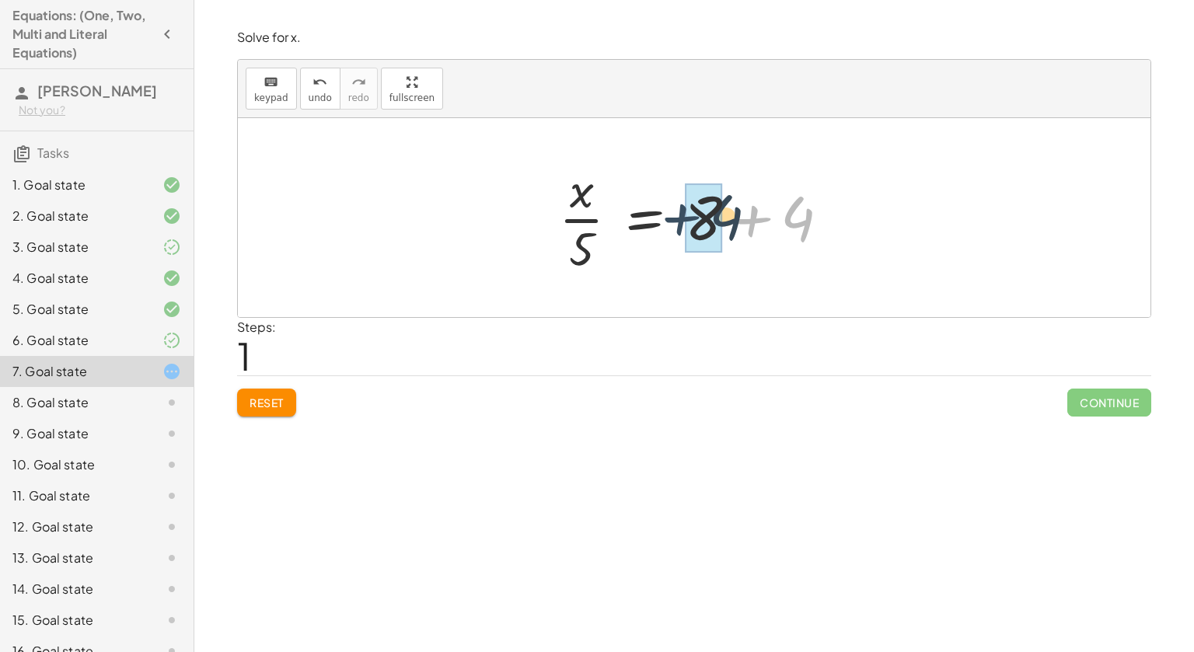
drag, startPoint x: 772, startPoint y: 226, endPoint x: 701, endPoint y: 225, distance: 70.8
drag, startPoint x: 578, startPoint y: 251, endPoint x: 722, endPoint y: 201, distance: 152.4
click at [722, 201] on div at bounding box center [663, 218] width 225 height 120
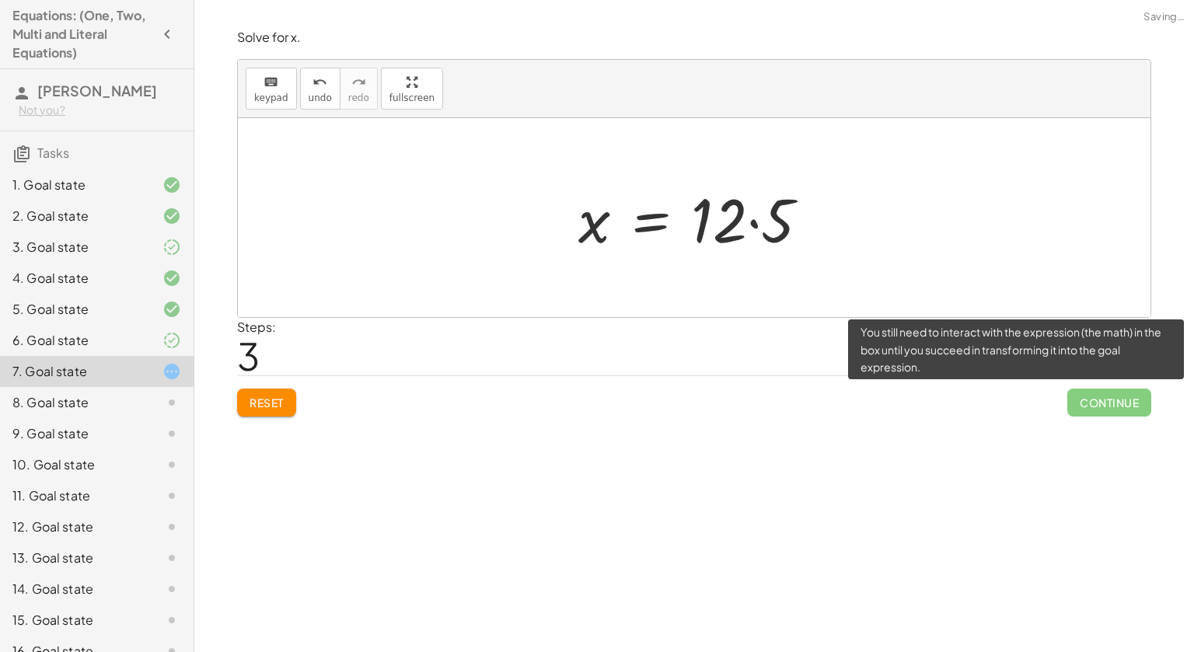
click at [1112, 408] on span "Continue" at bounding box center [1109, 403] width 84 height 28
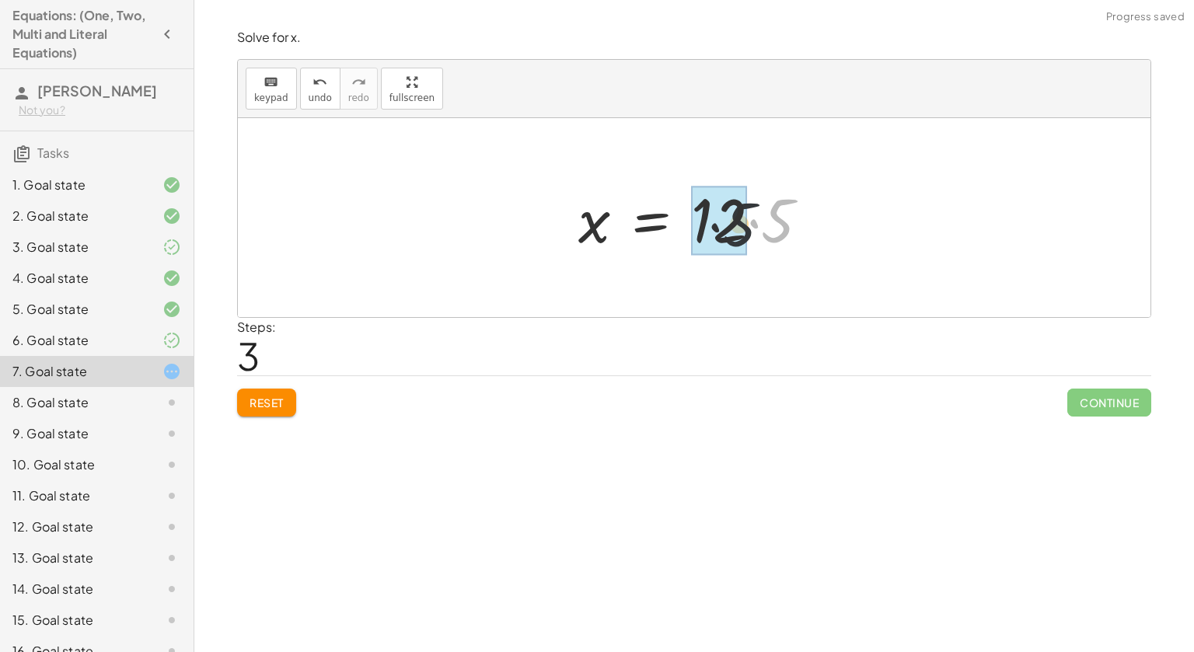
drag, startPoint x: 782, startPoint y: 217, endPoint x: 738, endPoint y: 221, distance: 44.5
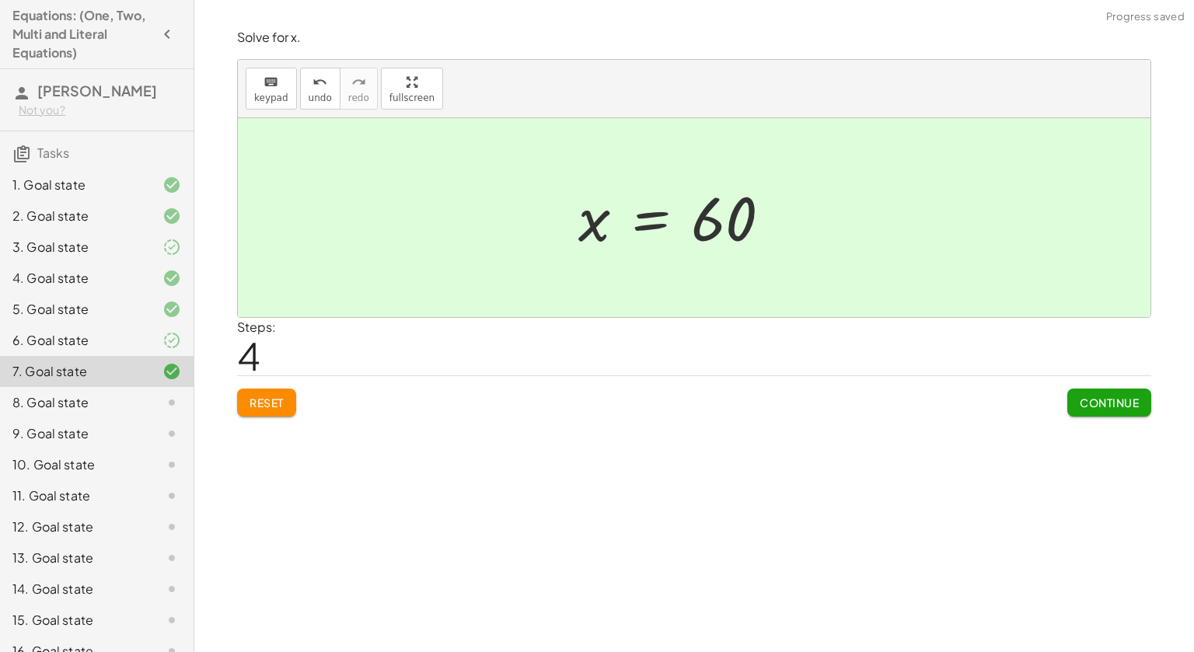
click at [1110, 397] on span "Continue" at bounding box center [1109, 403] width 59 height 14
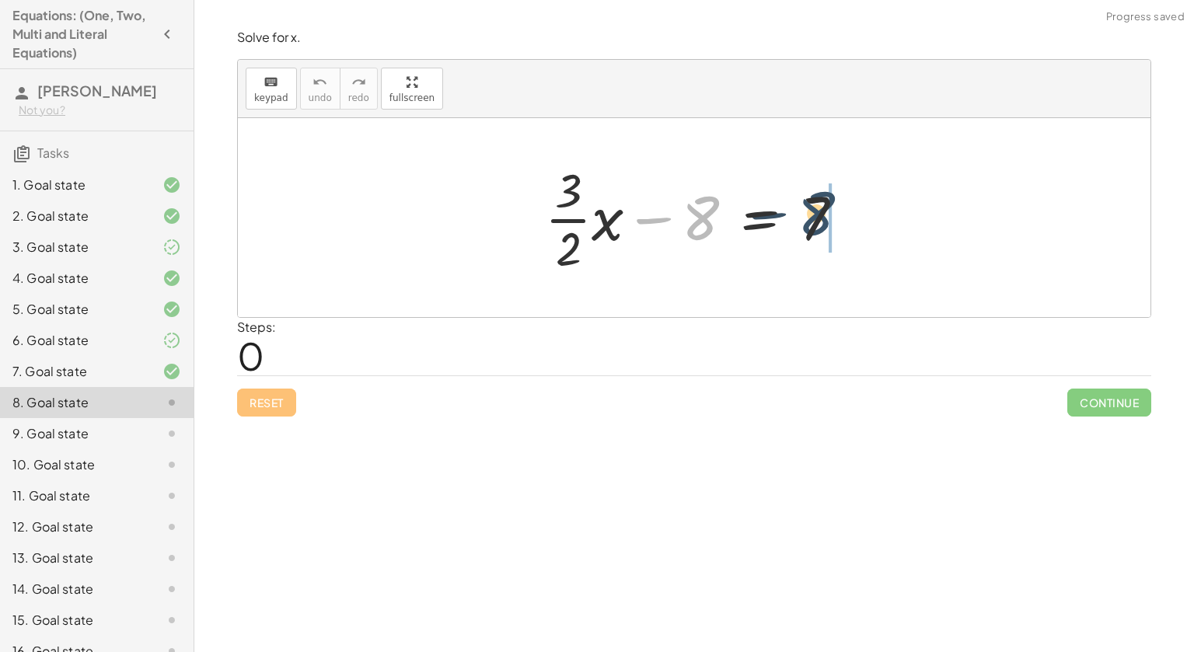
drag, startPoint x: 700, startPoint y: 229, endPoint x: 823, endPoint y: 225, distance: 123.7
click at [823, 225] on div at bounding box center [700, 218] width 327 height 120
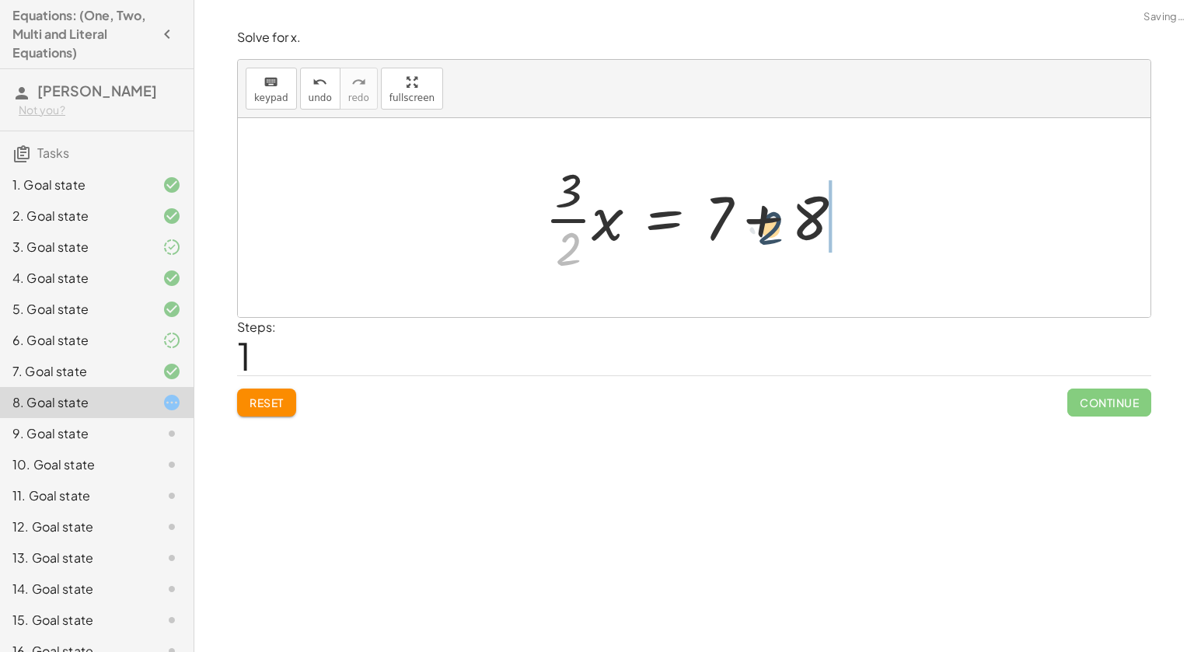
drag, startPoint x: 573, startPoint y: 249, endPoint x: 774, endPoint y: 225, distance: 201.9
click at [774, 225] on div at bounding box center [700, 218] width 327 height 120
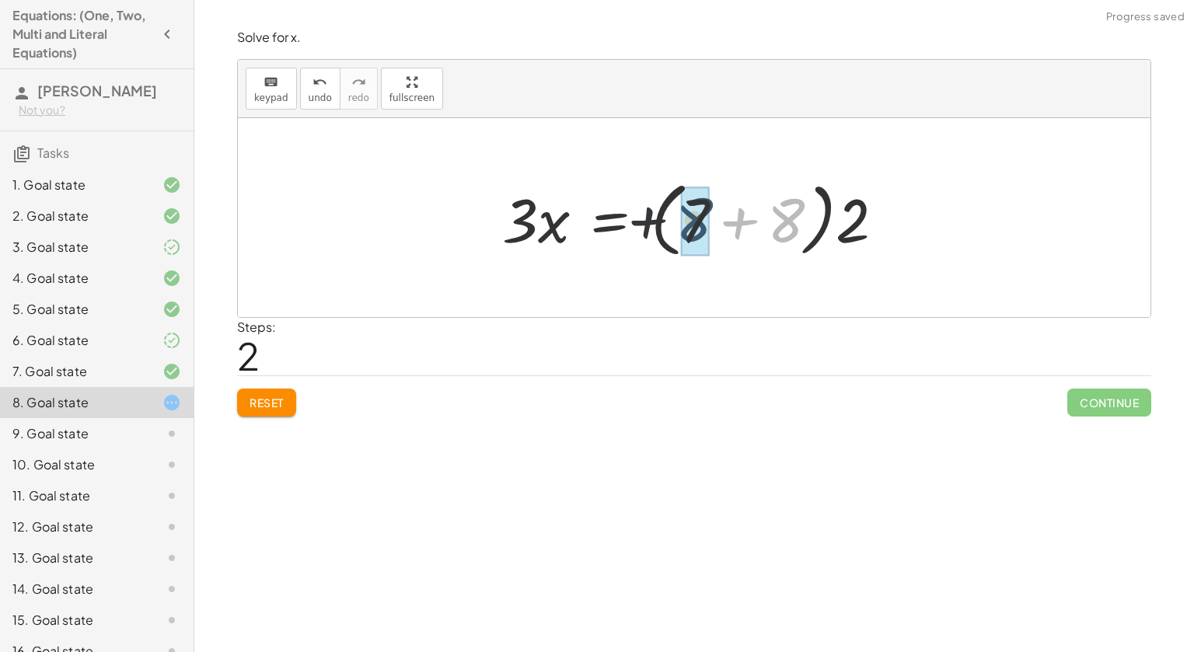
drag, startPoint x: 795, startPoint y: 220, endPoint x: 707, endPoint y: 219, distance: 88.6
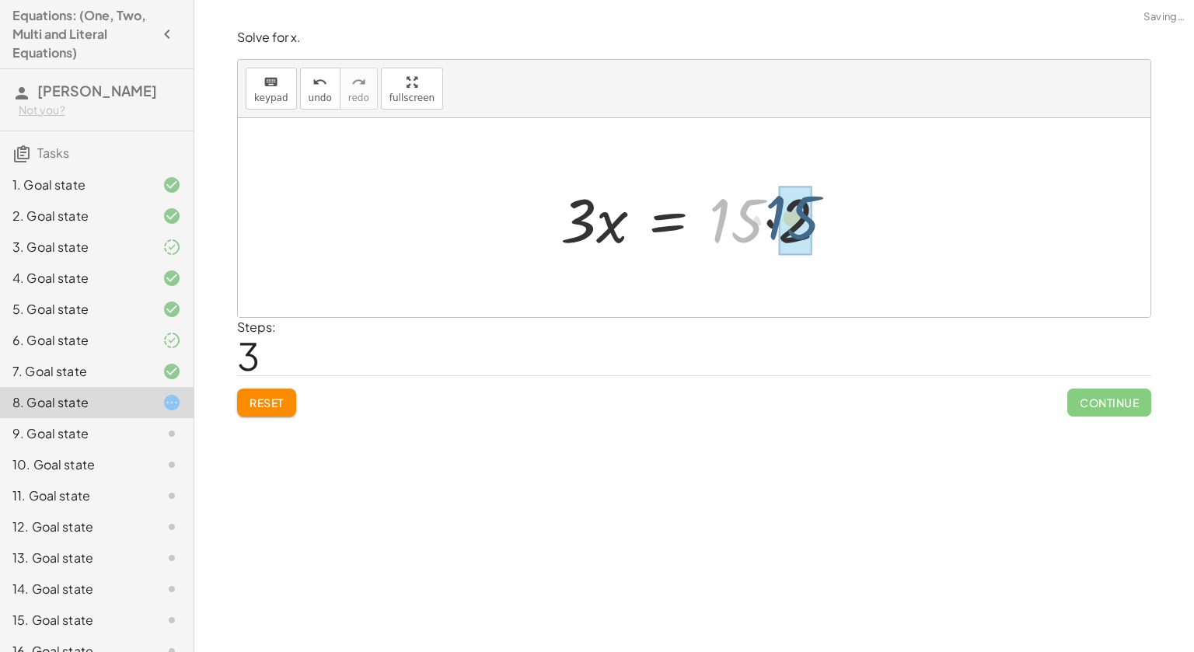
drag, startPoint x: 731, startPoint y: 218, endPoint x: 788, endPoint y: 215, distance: 56.8
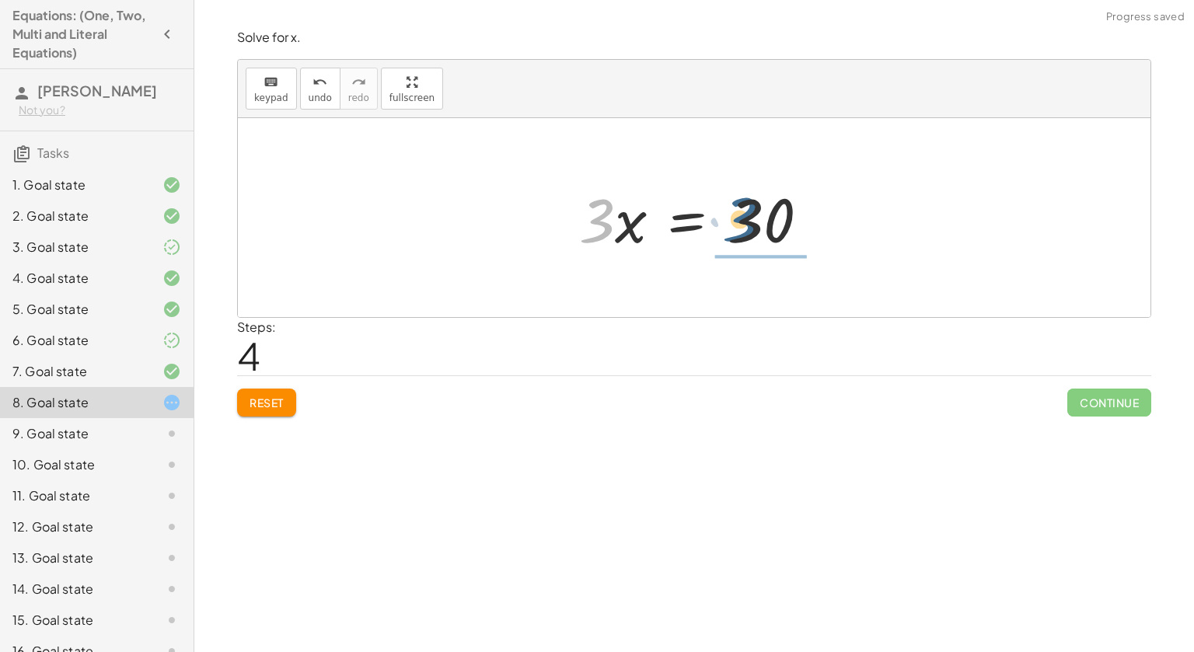
drag, startPoint x: 583, startPoint y: 218, endPoint x: 728, endPoint y: 217, distance: 144.6
click at [728, 217] on div at bounding box center [699, 218] width 257 height 80
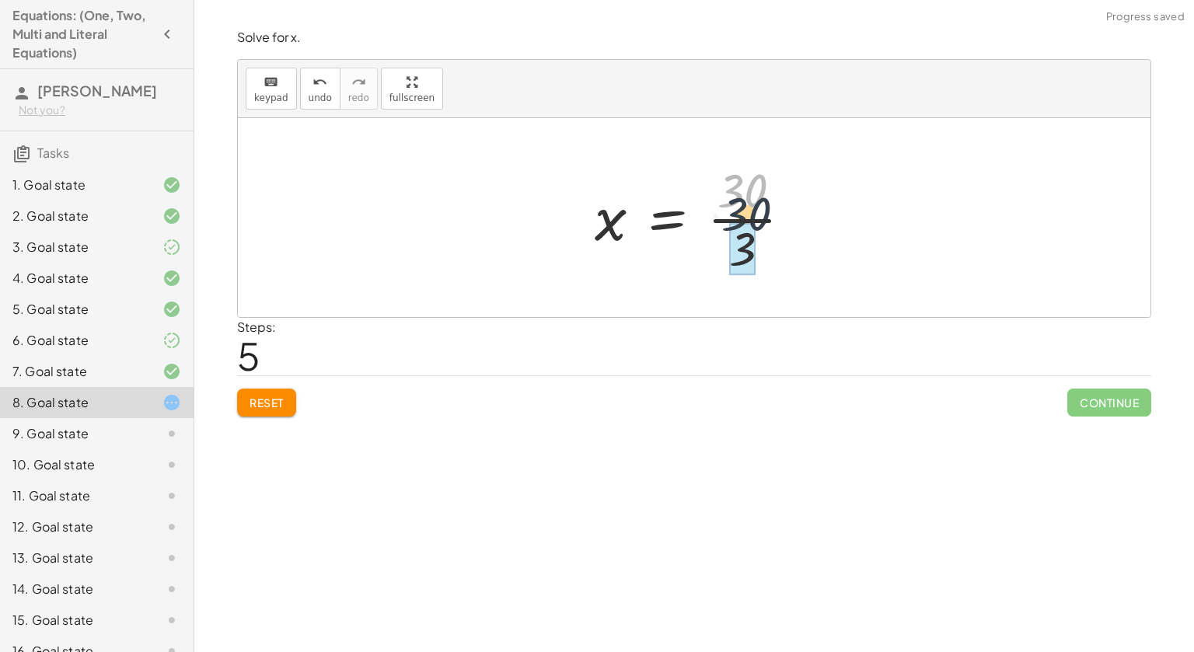
drag, startPoint x: 746, startPoint y: 190, endPoint x: 753, endPoint y: 227, distance: 37.1
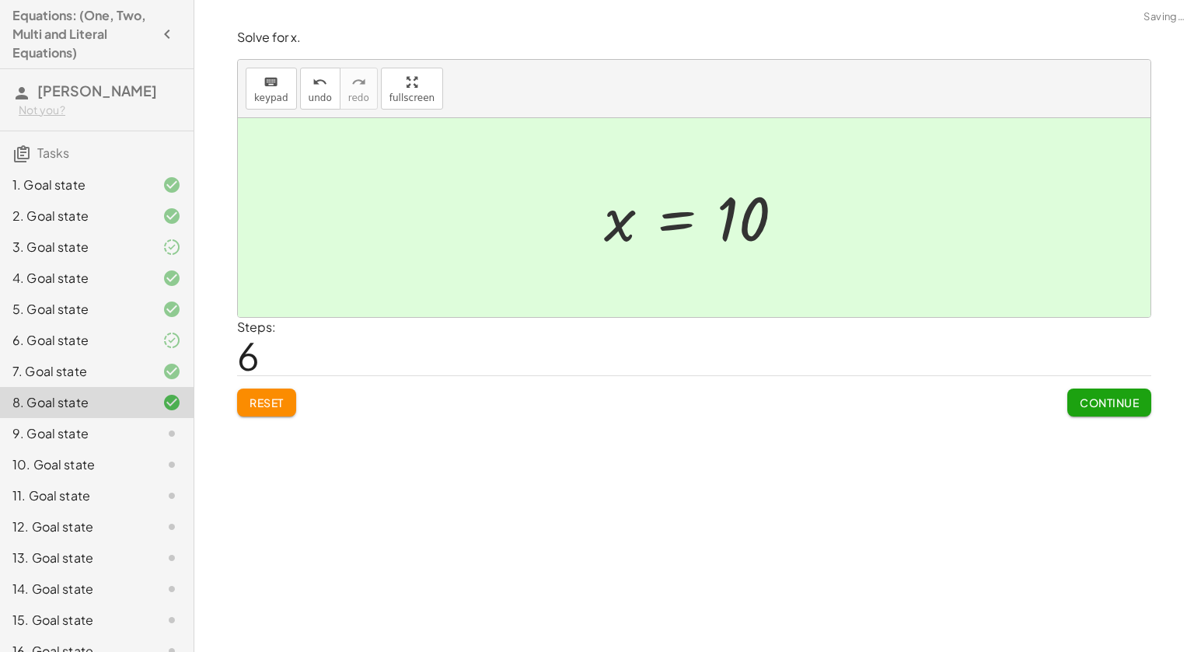
click at [1109, 426] on div "**********" at bounding box center [694, 326] width 1000 height 652
click at [1085, 391] on button "Continue" at bounding box center [1109, 403] width 84 height 28
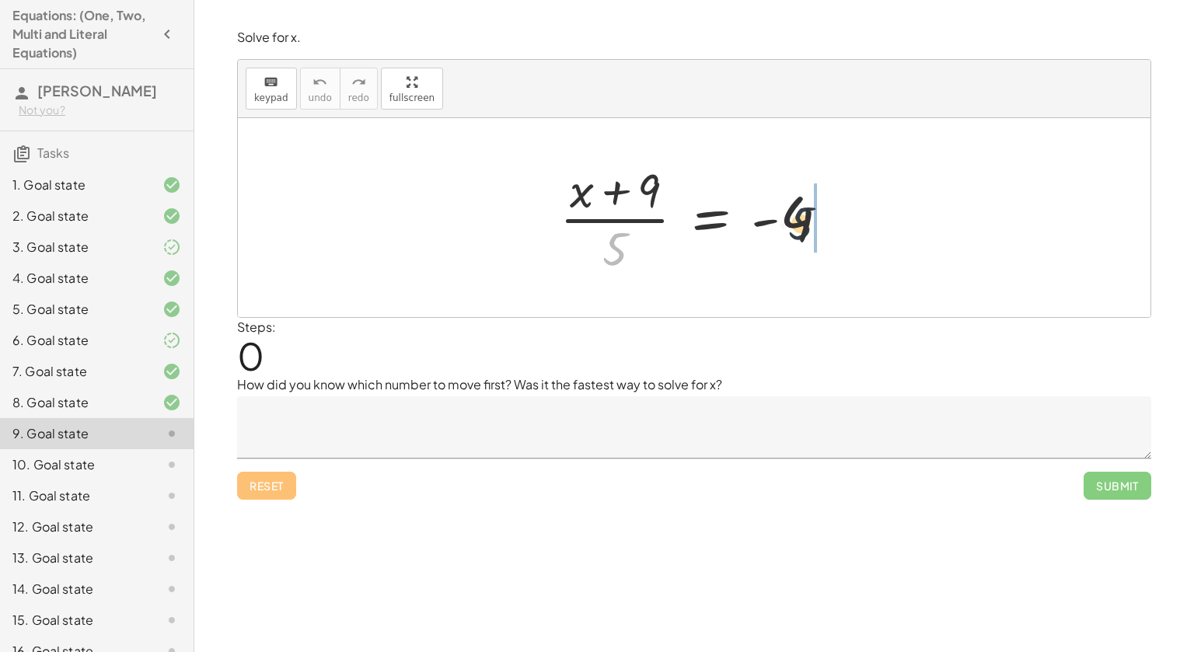
drag, startPoint x: 606, startPoint y: 250, endPoint x: 797, endPoint y: 220, distance: 193.5
click at [797, 220] on div at bounding box center [700, 218] width 297 height 120
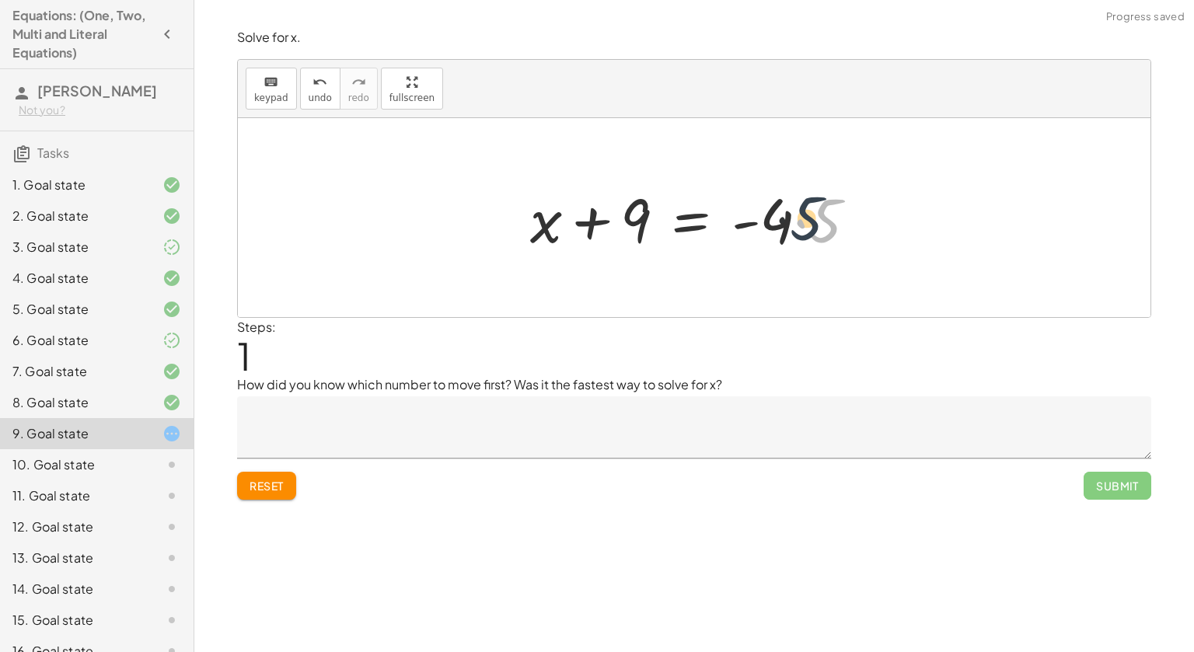
drag, startPoint x: 840, startPoint y: 222, endPoint x: 797, endPoint y: 219, distance: 42.9
click at [797, 219] on div at bounding box center [699, 218] width 355 height 80
drag, startPoint x: 632, startPoint y: 230, endPoint x: 776, endPoint y: 231, distance: 143.8
click at [776, 231] on div at bounding box center [690, 218] width 337 height 80
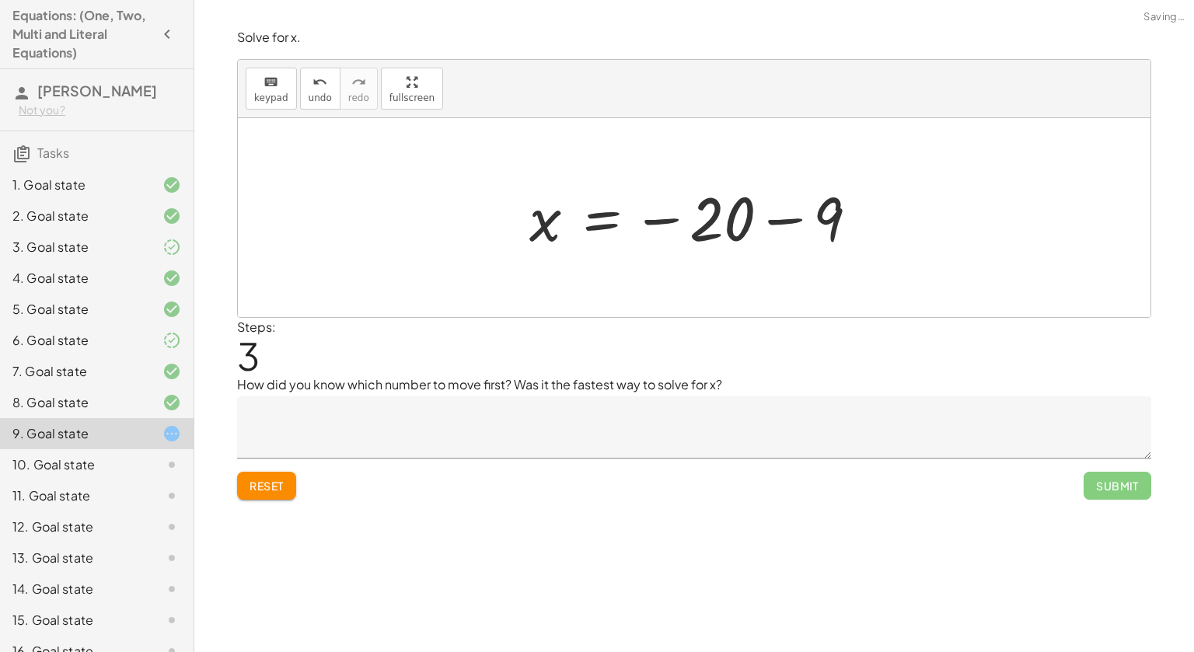
drag, startPoint x: 884, startPoint y: 225, endPoint x: 833, endPoint y: 215, distance: 52.3
click at [833, 215] on div "· ( + x + 9 ) · 5 = - 4 + x + 9 = · - 4 · 5 + x + 9 = - 20 x 9 = − 20 −" at bounding box center [694, 217] width 913 height 199
drag, startPoint x: 833, startPoint y: 215, endPoint x: 730, endPoint y: 214, distance: 102.6
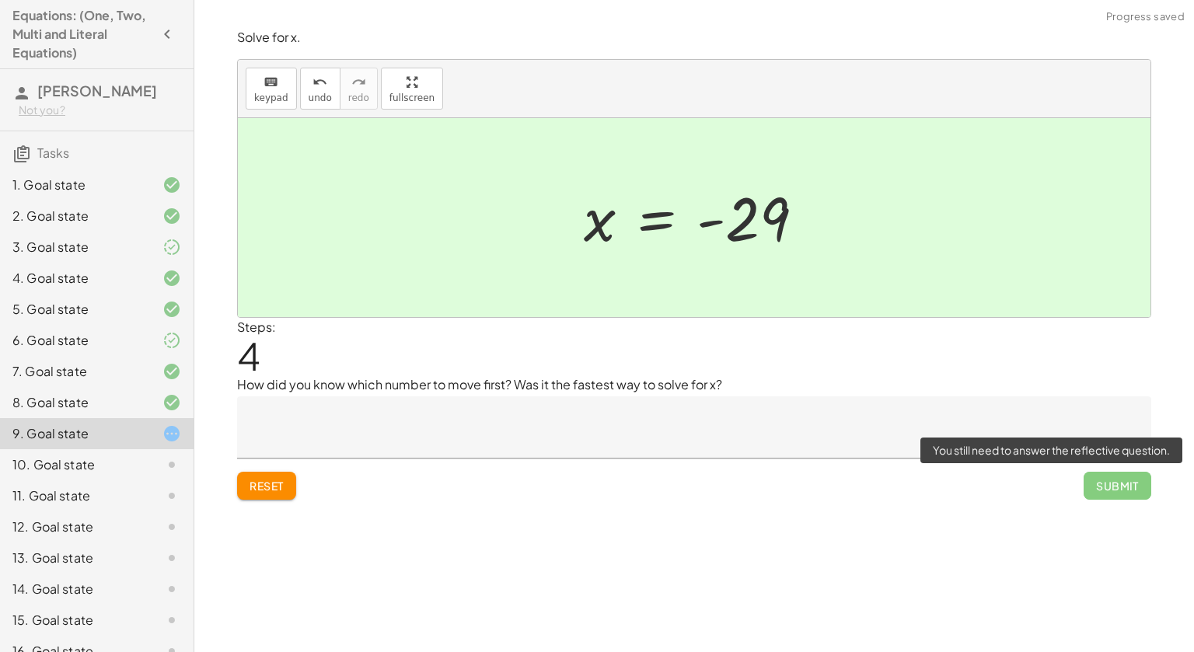
click at [1136, 487] on span "Submit" at bounding box center [1118, 486] width 68 height 28
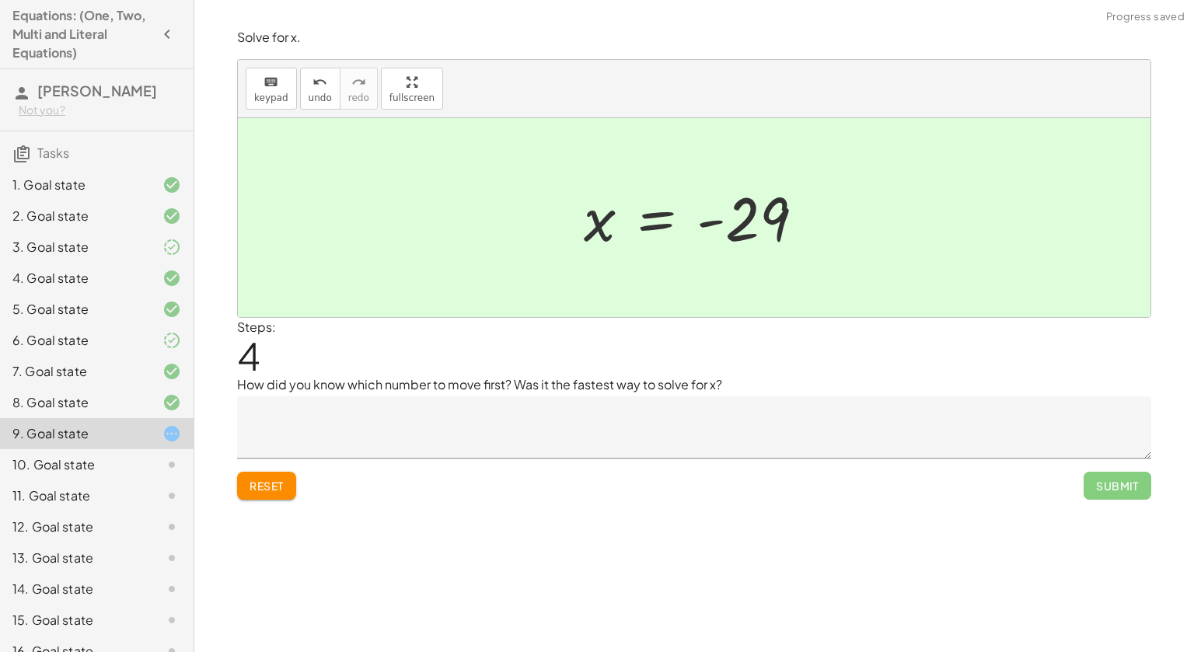
click at [765, 437] on textarea at bounding box center [694, 427] width 914 height 62
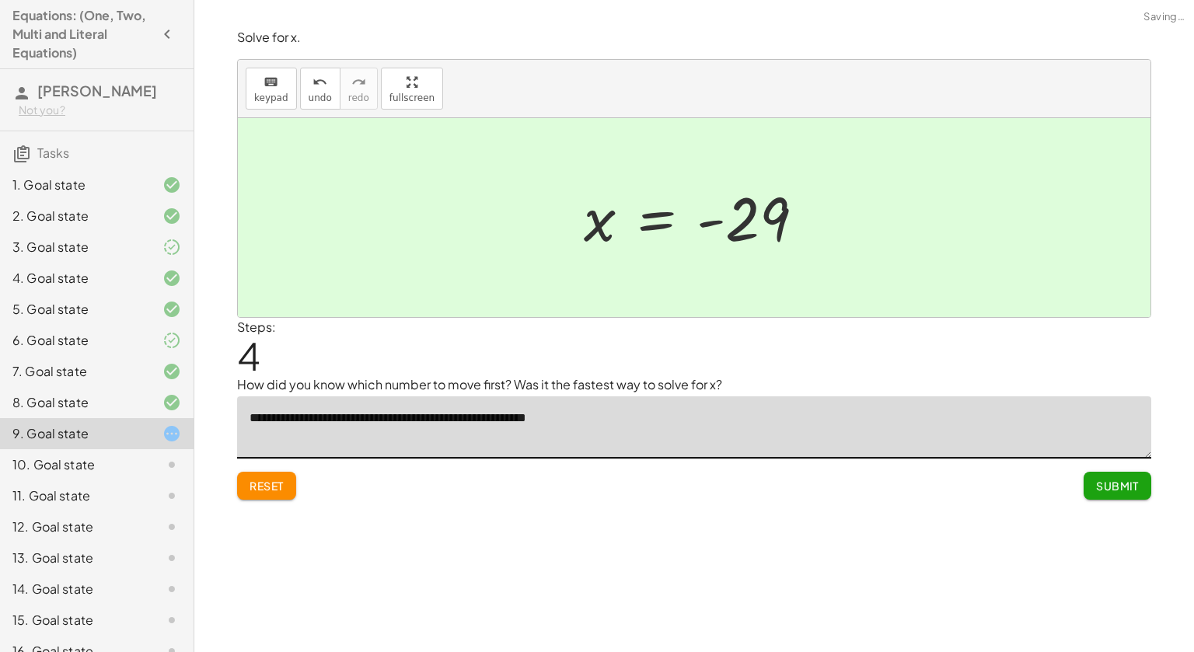
click at [257, 422] on textarea "**********" at bounding box center [694, 427] width 914 height 62
click at [308, 418] on textarea "**********" at bounding box center [694, 427] width 914 height 62
type textarea "**********"
click at [1111, 474] on button "Submit" at bounding box center [1118, 486] width 68 height 28
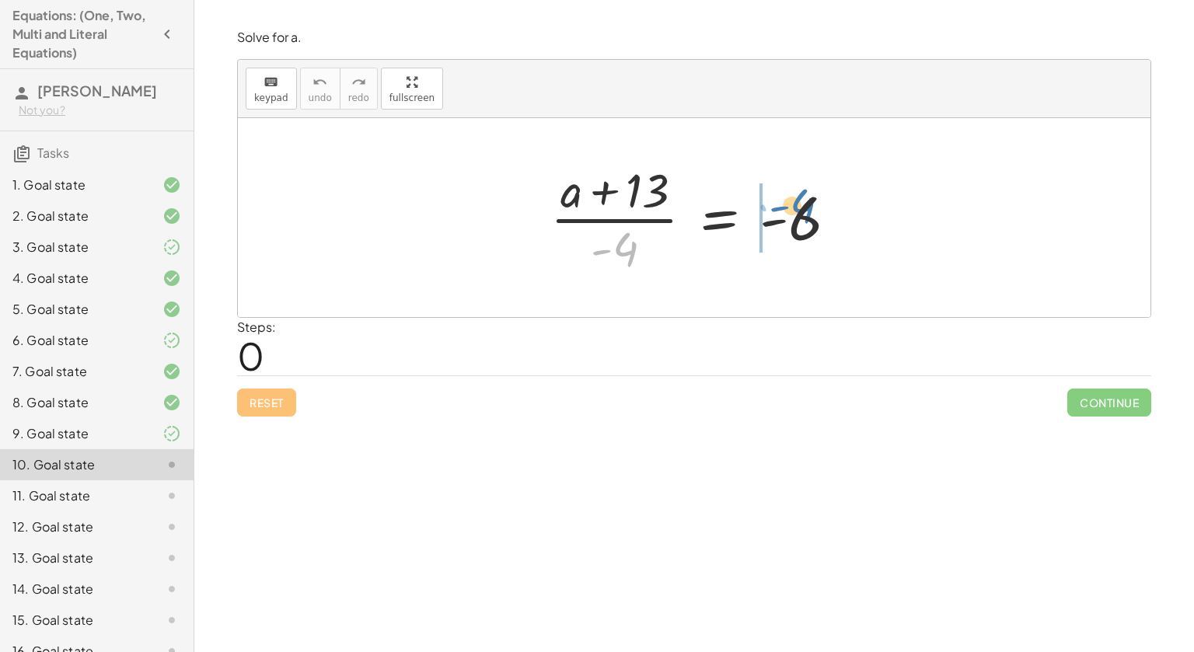
drag, startPoint x: 624, startPoint y: 259, endPoint x: 802, endPoint y: 216, distance: 182.3
click at [802, 216] on div at bounding box center [700, 218] width 315 height 120
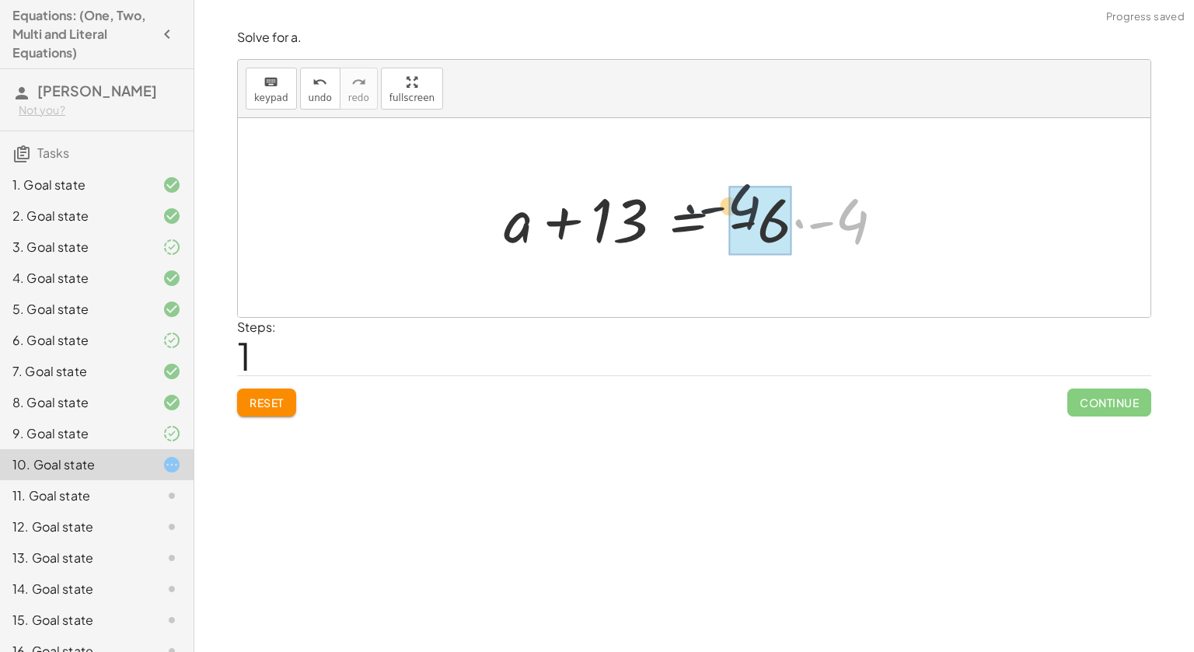
drag, startPoint x: 872, startPoint y: 225, endPoint x: 760, endPoint y: 210, distance: 112.9
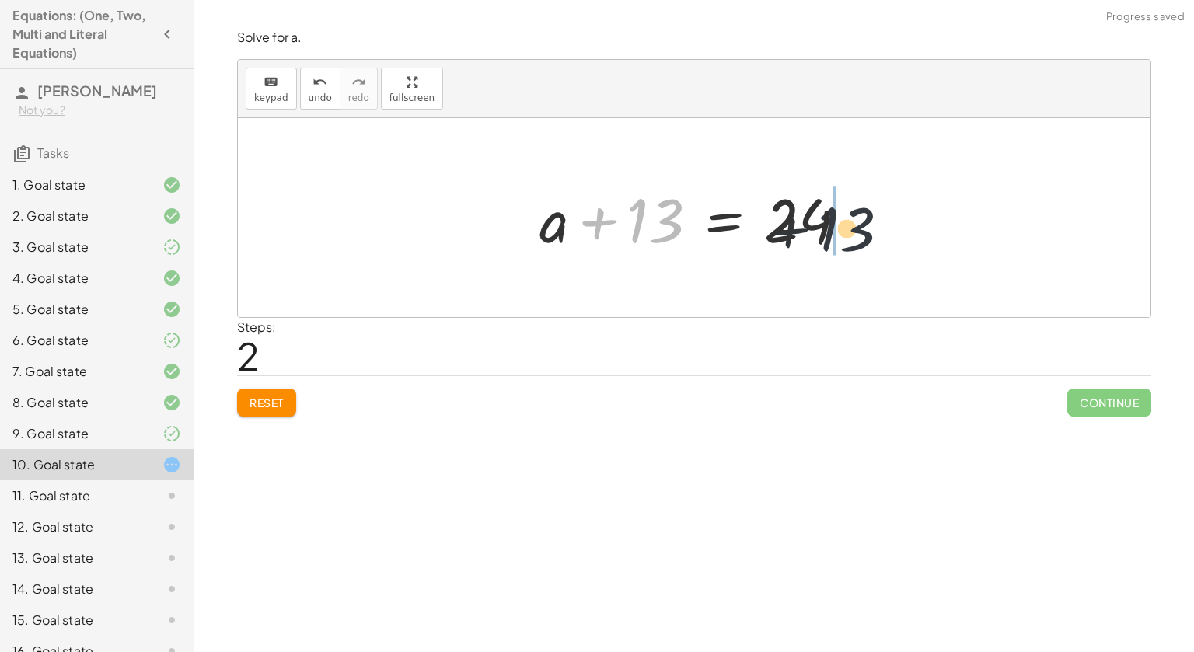
drag, startPoint x: 635, startPoint y: 213, endPoint x: 834, endPoint y: 218, distance: 199.1
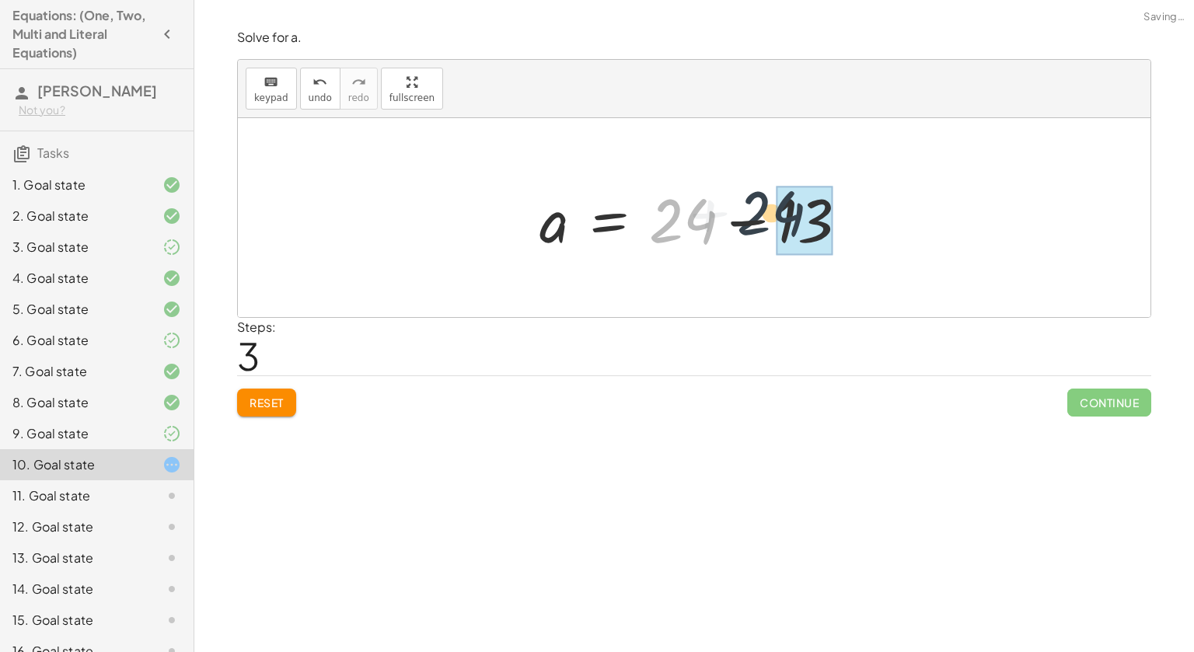
drag, startPoint x: 697, startPoint y: 231, endPoint x: 788, endPoint y: 222, distance: 90.6
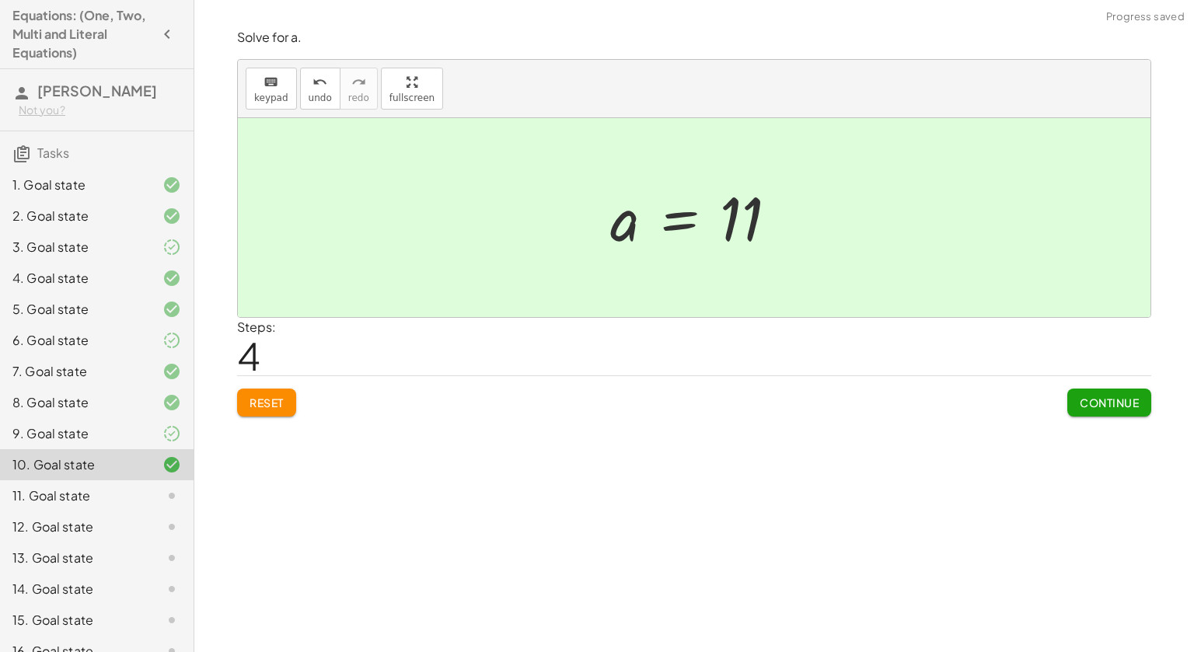
click at [1118, 403] on span "Continue" at bounding box center [1109, 403] width 59 height 14
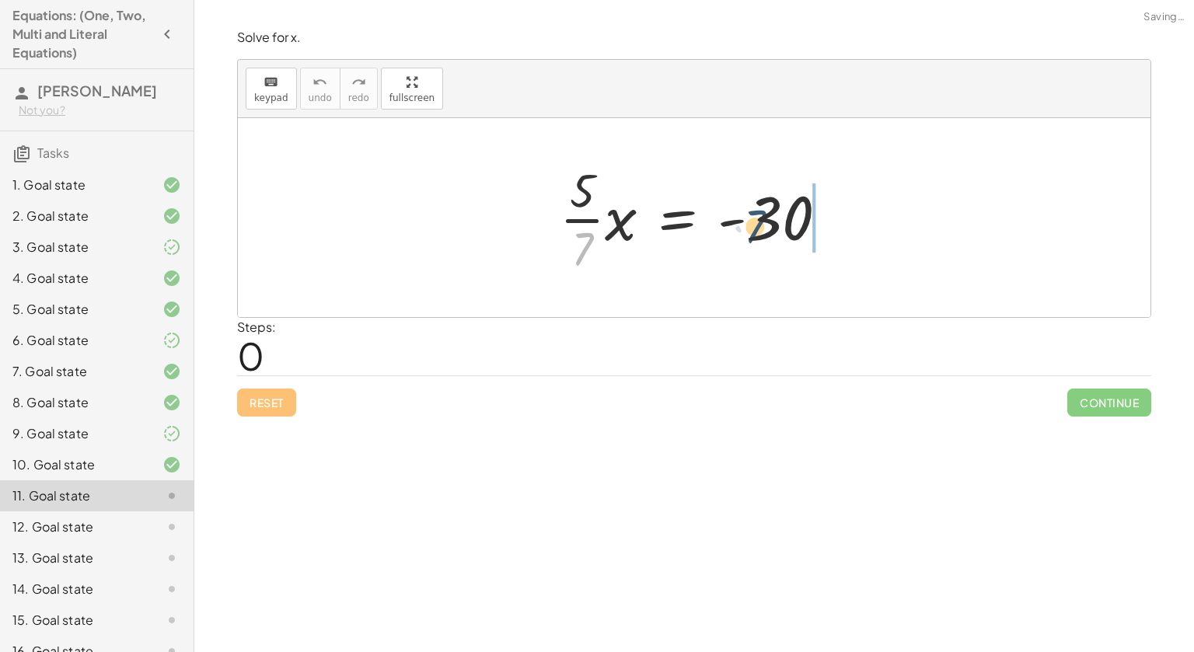
drag, startPoint x: 586, startPoint y: 240, endPoint x: 776, endPoint y: 215, distance: 191.3
click at [776, 215] on div at bounding box center [700, 218] width 296 height 120
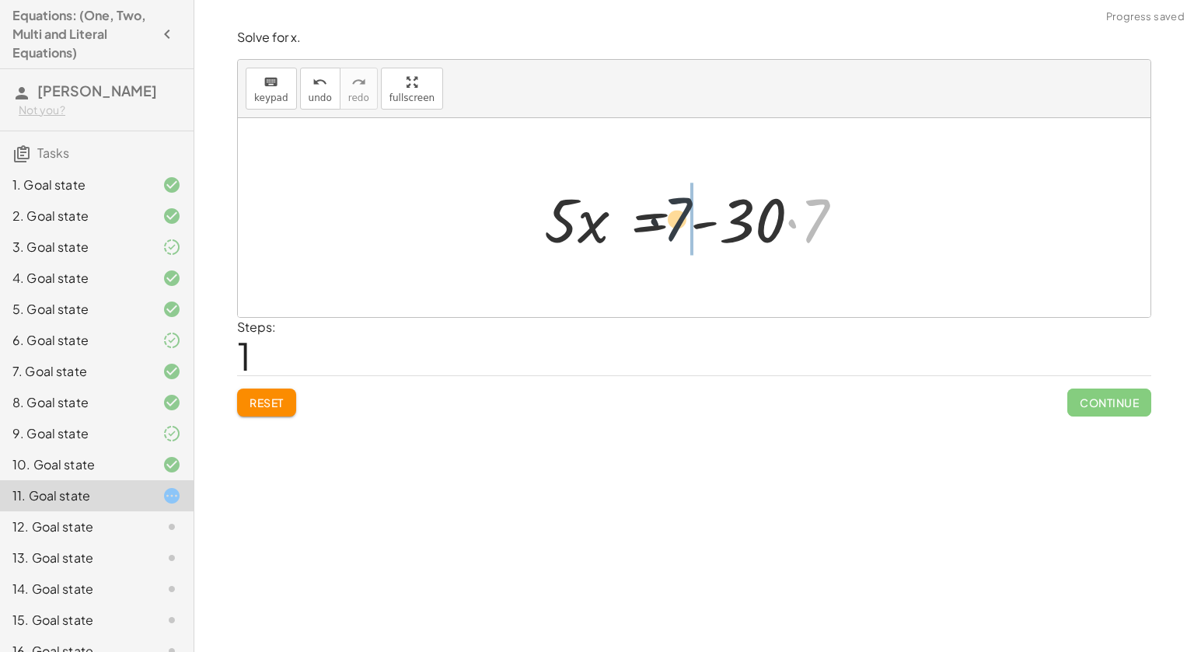
drag, startPoint x: 828, startPoint y: 208, endPoint x: 692, endPoint y: 207, distance: 136.1
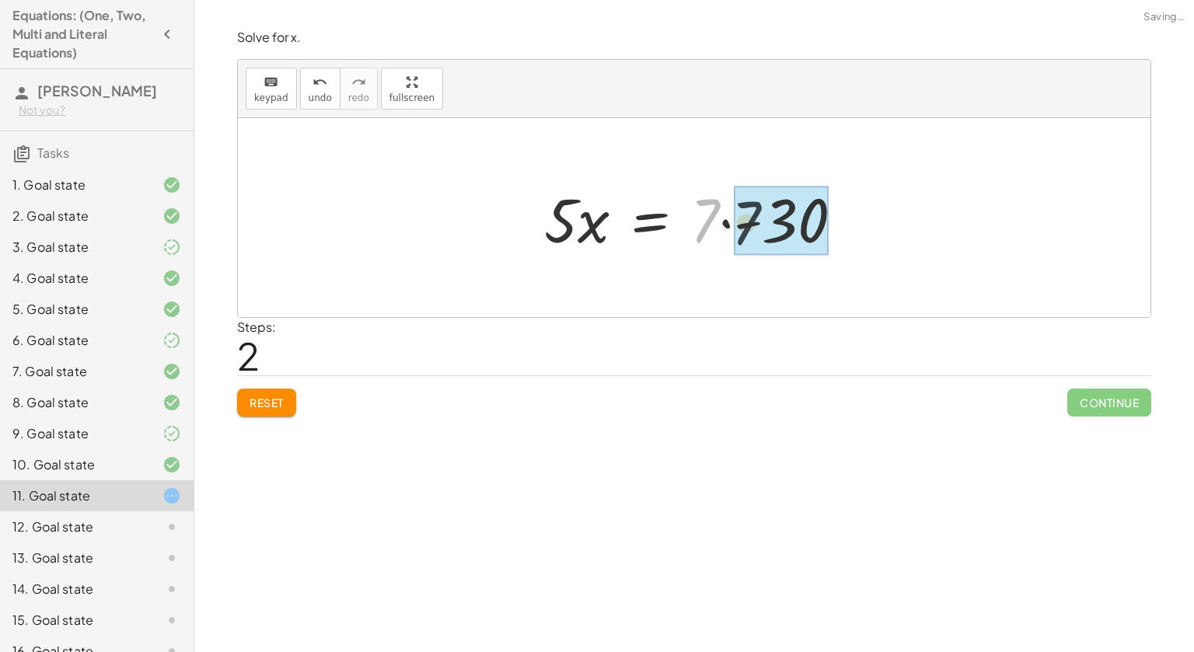
drag, startPoint x: 695, startPoint y: 206, endPoint x: 738, endPoint y: 207, distance: 42.8
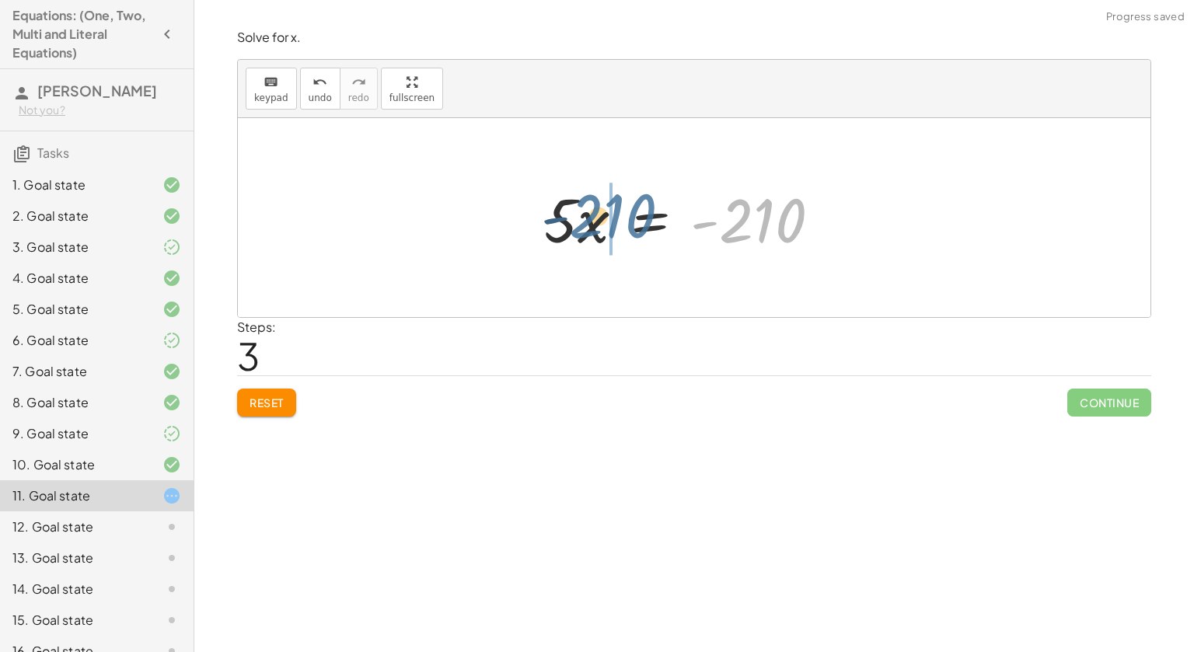
drag, startPoint x: 738, startPoint y: 207, endPoint x: 588, endPoint y: 202, distance: 150.1
click at [588, 202] on div at bounding box center [688, 218] width 304 height 80
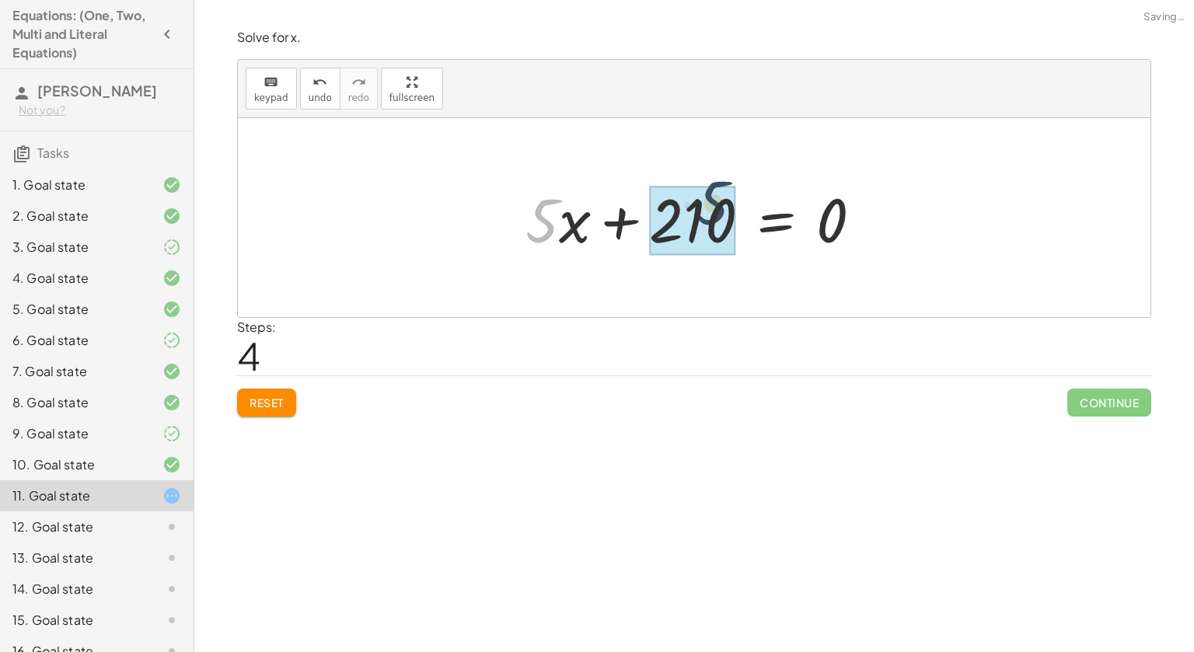
drag, startPoint x: 554, startPoint y: 219, endPoint x: 728, endPoint y: 201, distance: 175.1
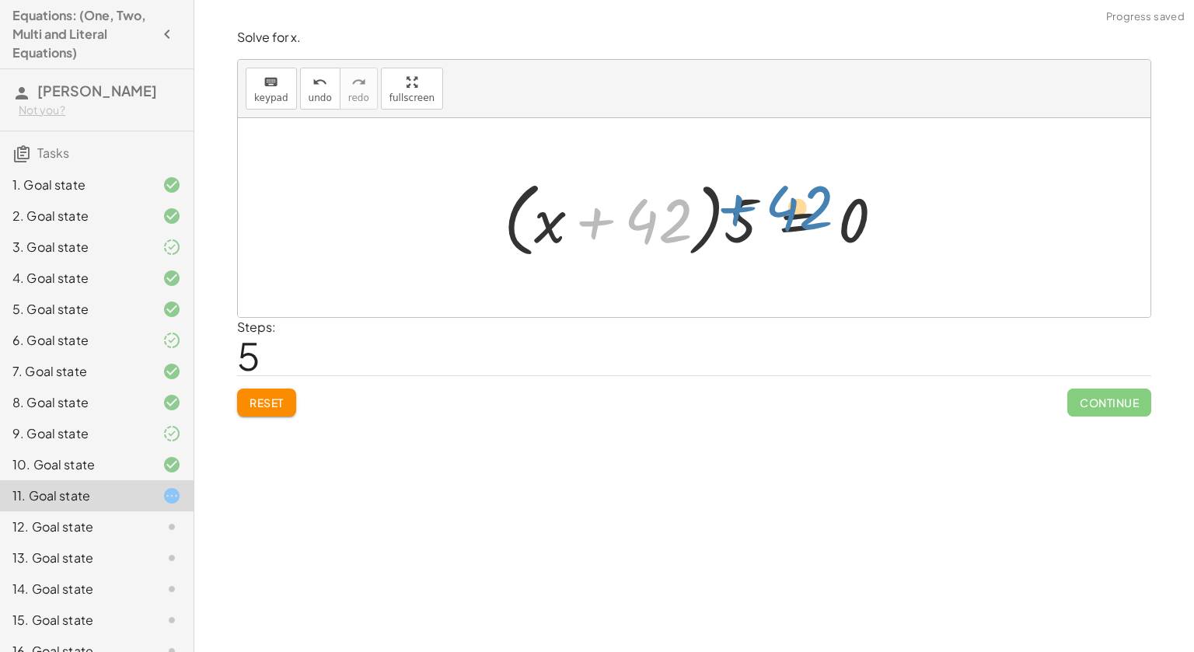
drag, startPoint x: 634, startPoint y: 226, endPoint x: 772, endPoint y: 214, distance: 138.2
click at [772, 214] on div at bounding box center [700, 217] width 408 height 89
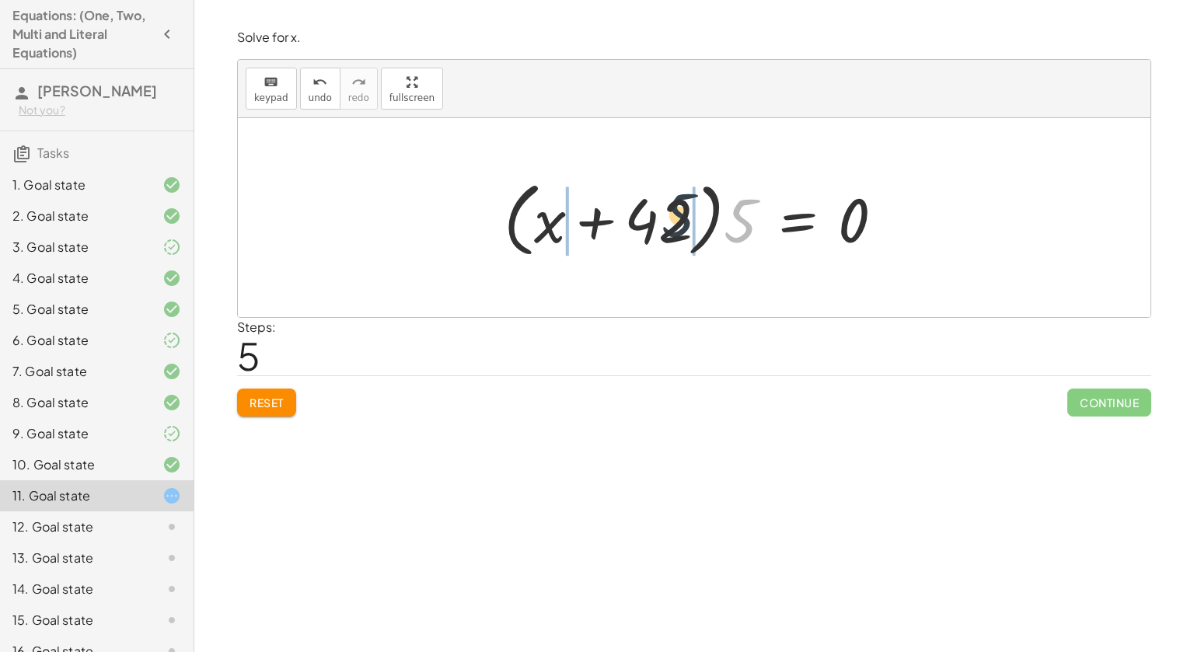
drag, startPoint x: 731, startPoint y: 223, endPoint x: 662, endPoint y: 216, distance: 69.5
click at [662, 216] on div at bounding box center [700, 217] width 408 height 89
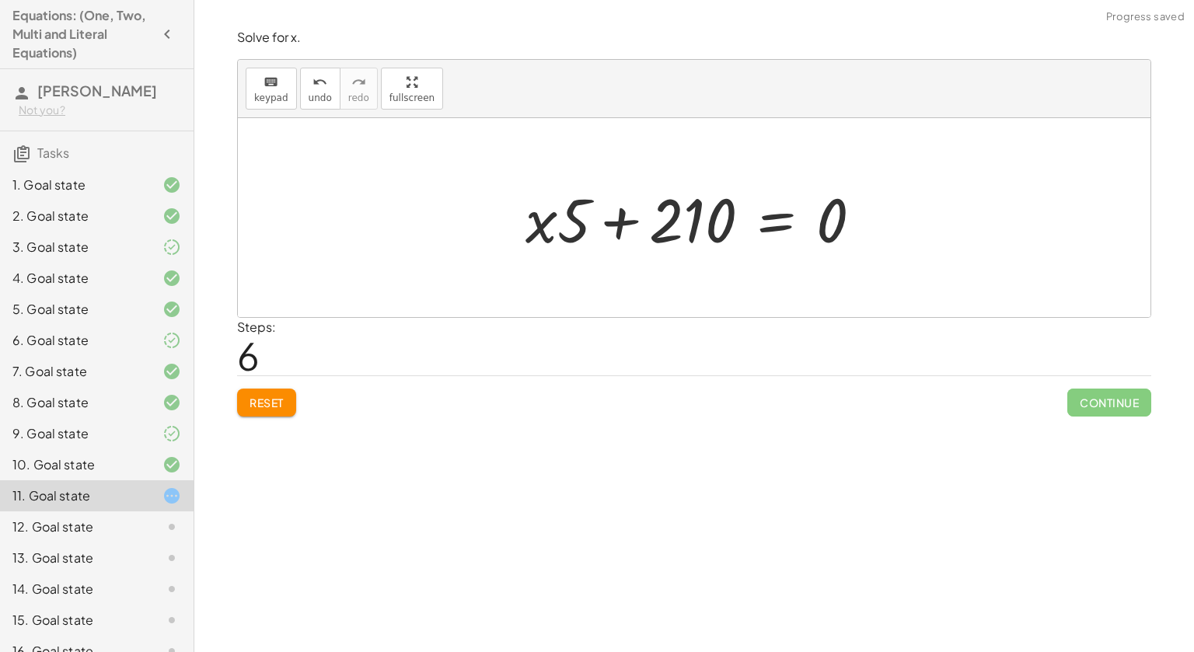
click at [589, 215] on div at bounding box center [700, 218] width 365 height 80
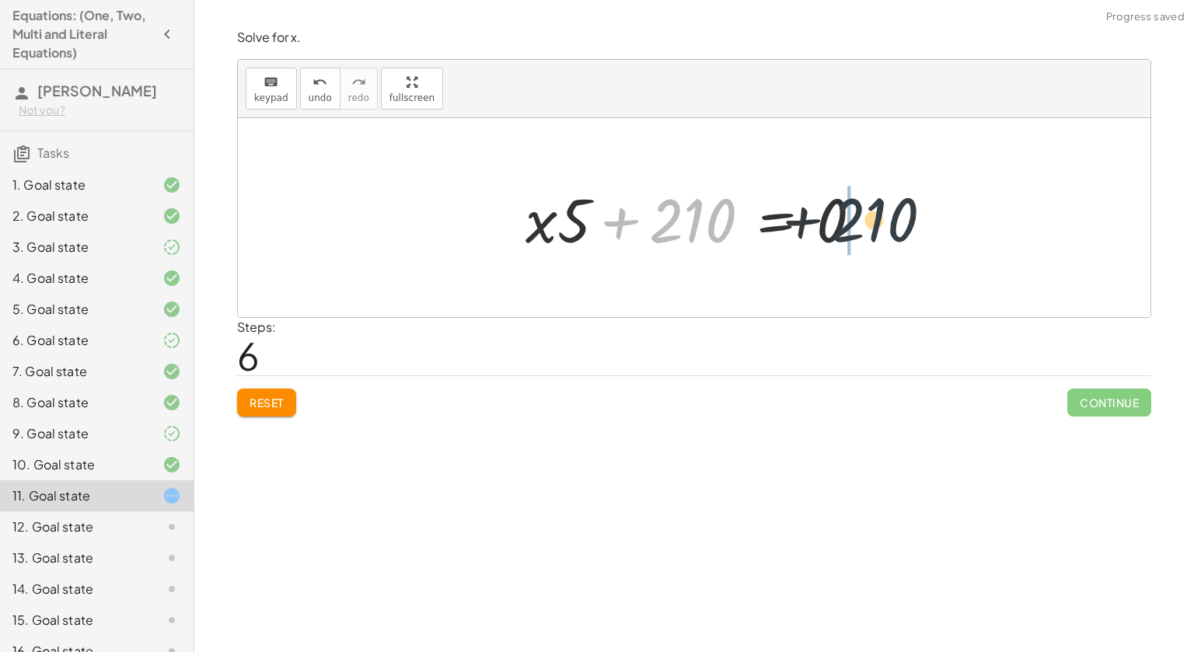
drag, startPoint x: 661, startPoint y: 220, endPoint x: 850, endPoint y: 218, distance: 188.9
click at [850, 218] on div at bounding box center [700, 218] width 365 height 80
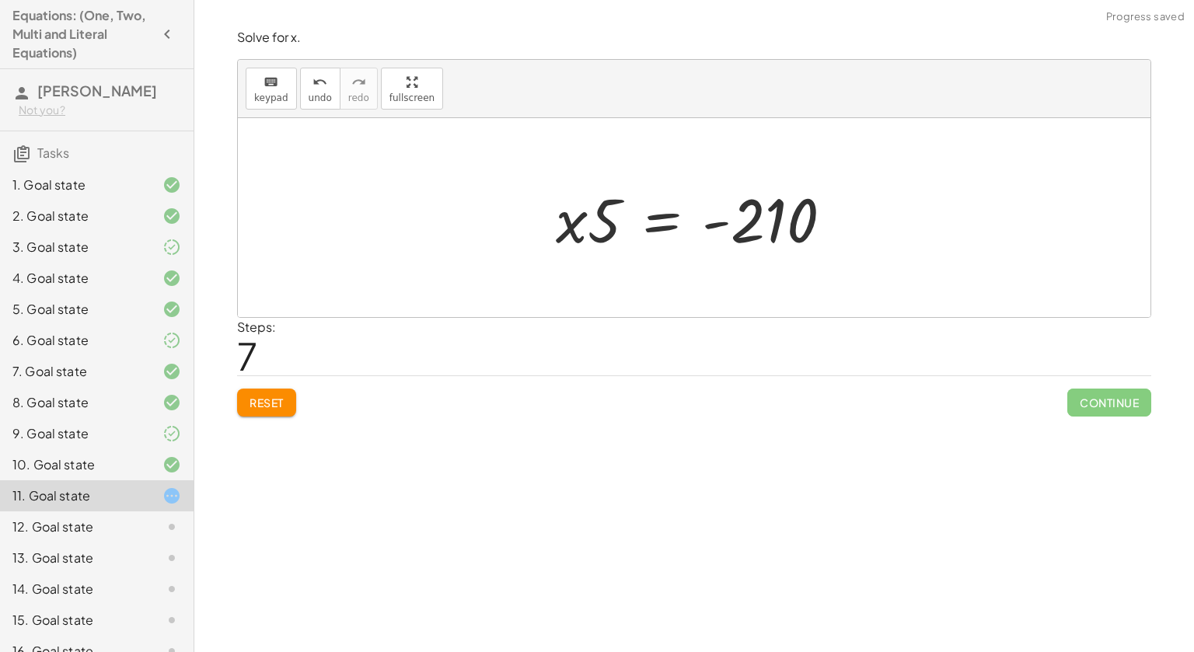
click at [721, 215] on div at bounding box center [700, 218] width 304 height 80
drag, startPoint x: 617, startPoint y: 207, endPoint x: 779, endPoint y: 211, distance: 161.8
click at [779, 211] on div at bounding box center [700, 218] width 304 height 80
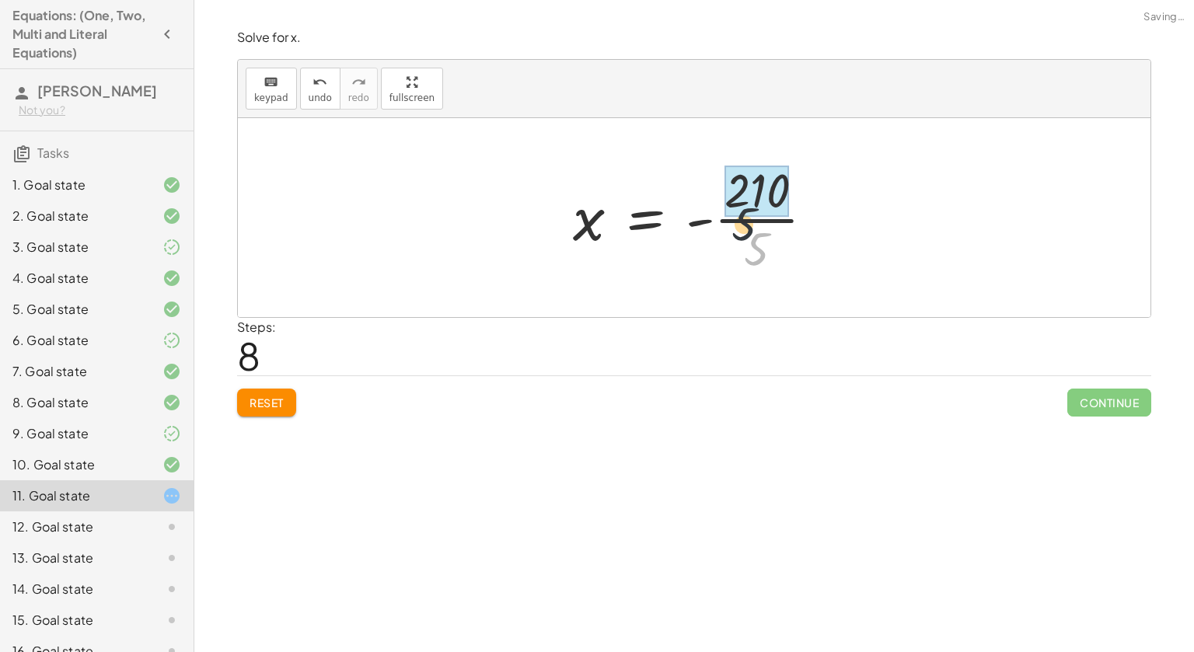
drag, startPoint x: 774, startPoint y: 251, endPoint x: 752, endPoint y: 204, distance: 52.5
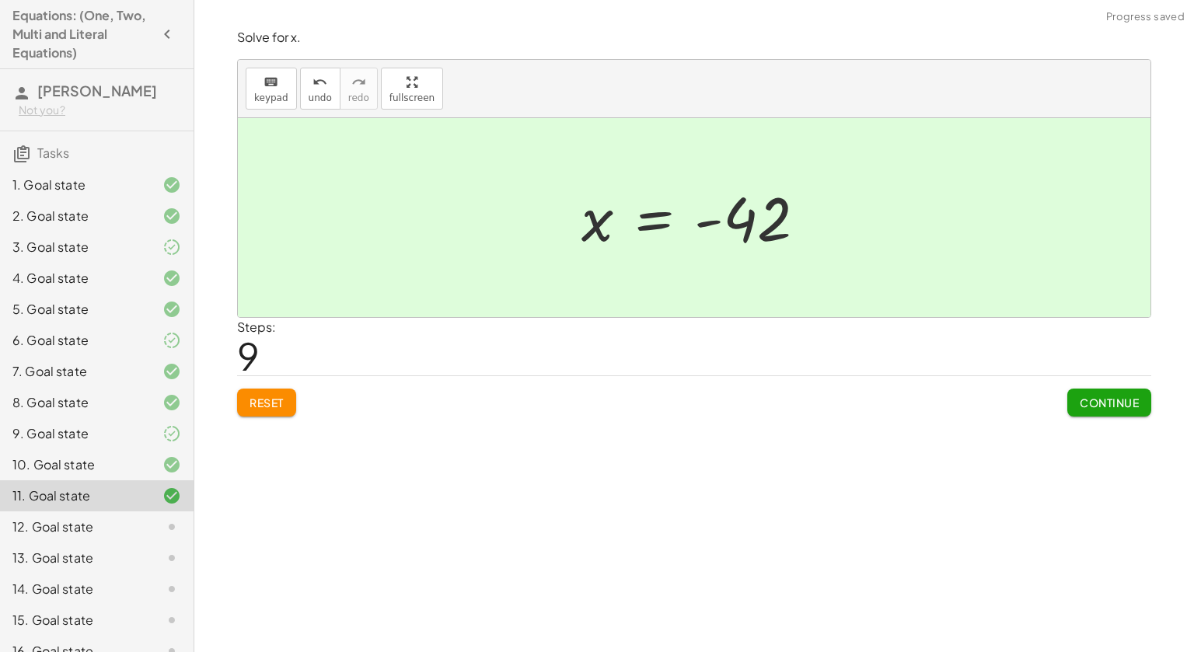
click at [1114, 399] on span "Continue" at bounding box center [1109, 403] width 59 height 14
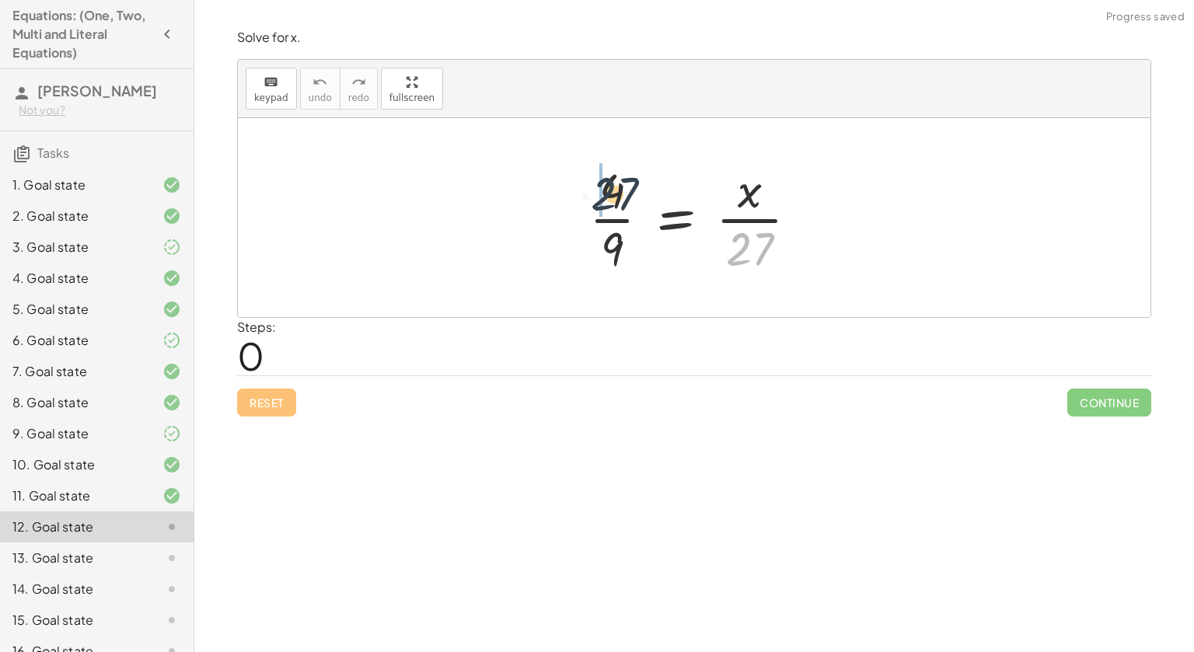
drag, startPoint x: 731, startPoint y: 257, endPoint x: 581, endPoint y: 198, distance: 161.3
click at [582, 198] on div at bounding box center [700, 218] width 236 height 120
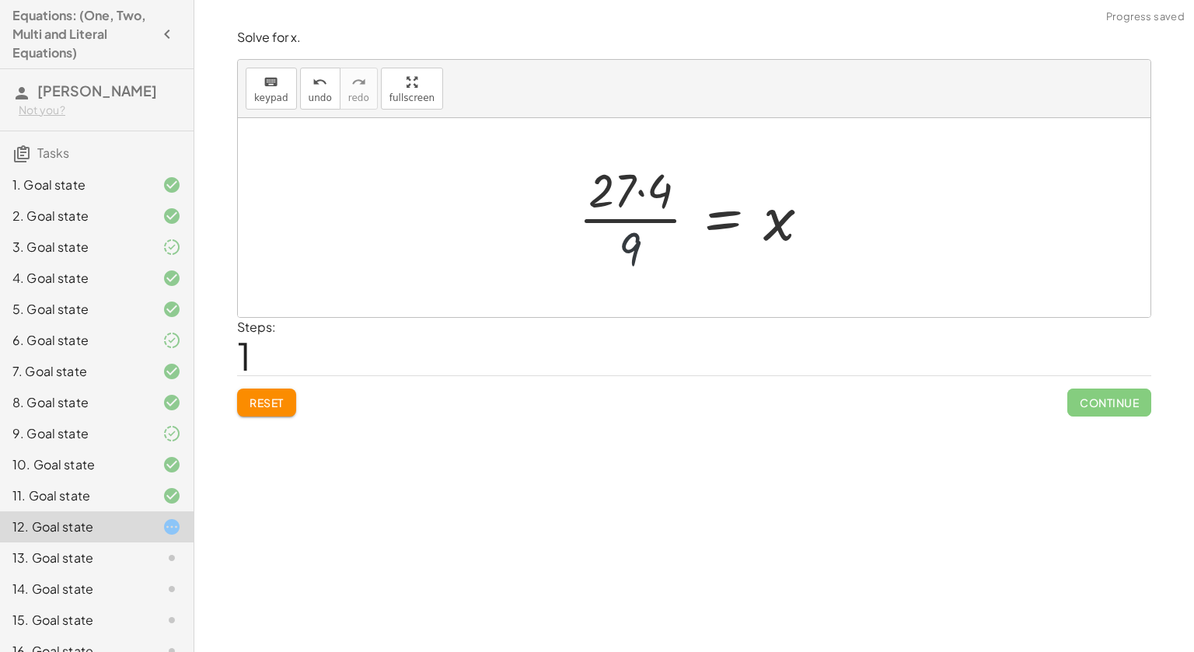
click at [578, 234] on div at bounding box center [701, 218] width 260 height 120
drag, startPoint x: 616, startPoint y: 178, endPoint x: 679, endPoint y: 177, distance: 63.8
click at [679, 177] on div at bounding box center [701, 218] width 260 height 120
drag, startPoint x: 646, startPoint y: 179, endPoint x: 643, endPoint y: 216, distance: 37.4
click at [643, 216] on div at bounding box center [699, 218] width 243 height 120
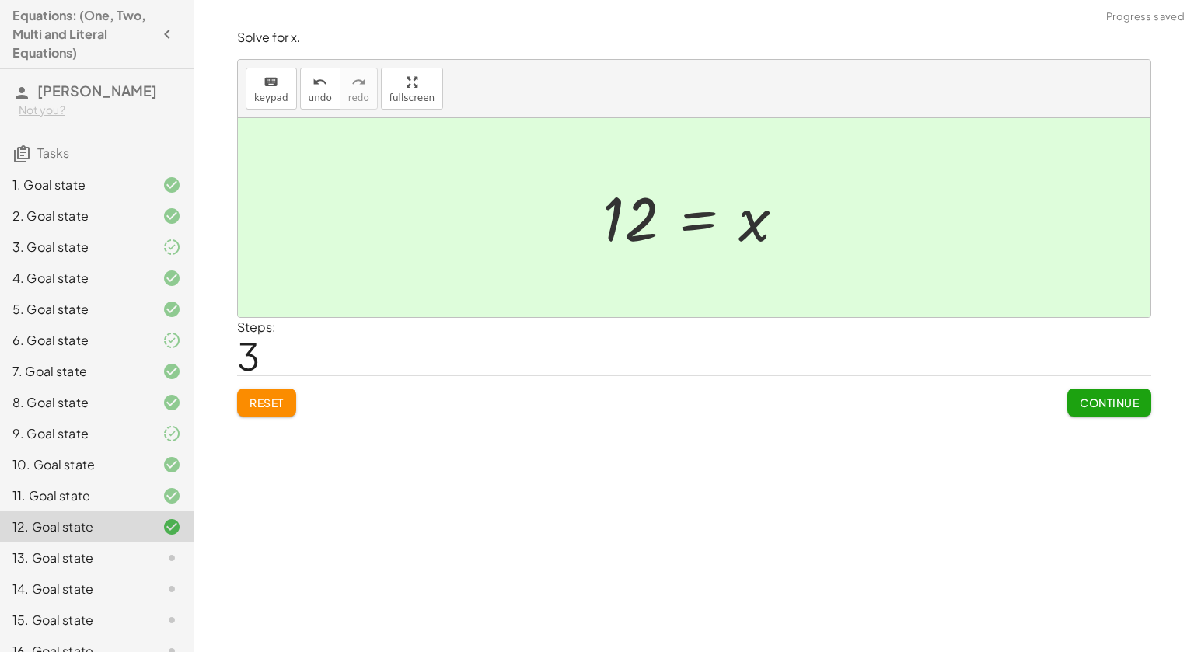
click at [1113, 401] on span "Continue" at bounding box center [1109, 403] width 59 height 14
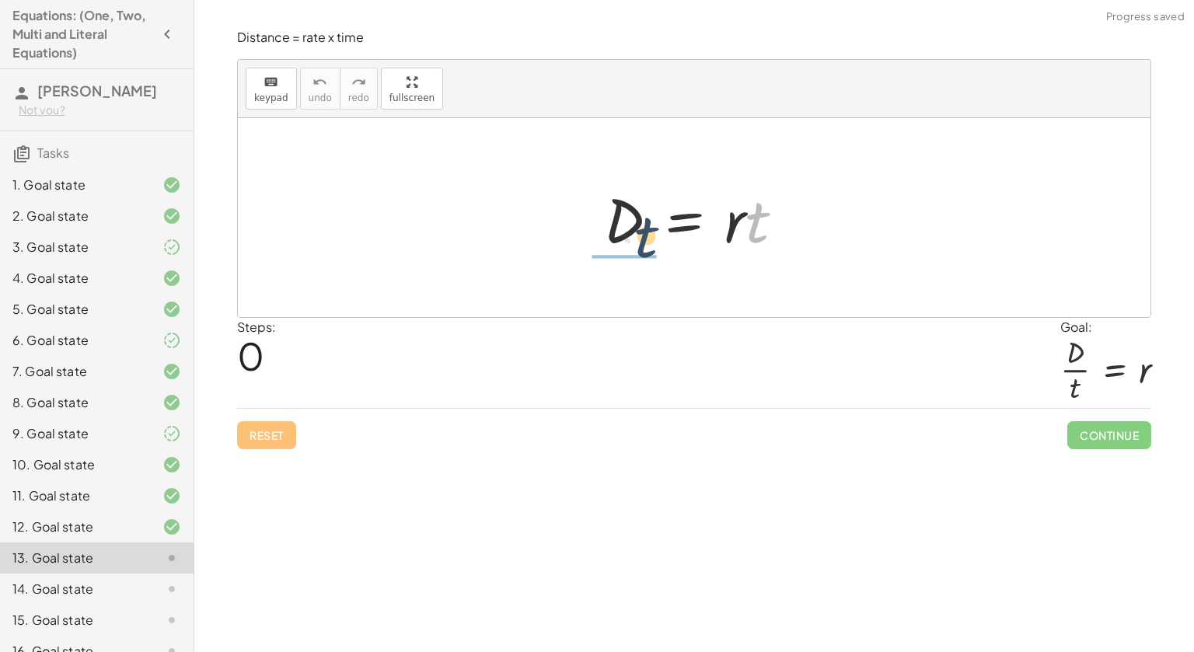
drag, startPoint x: 757, startPoint y: 230, endPoint x: 630, endPoint y: 252, distance: 129.3
click at [630, 252] on div at bounding box center [700, 218] width 208 height 80
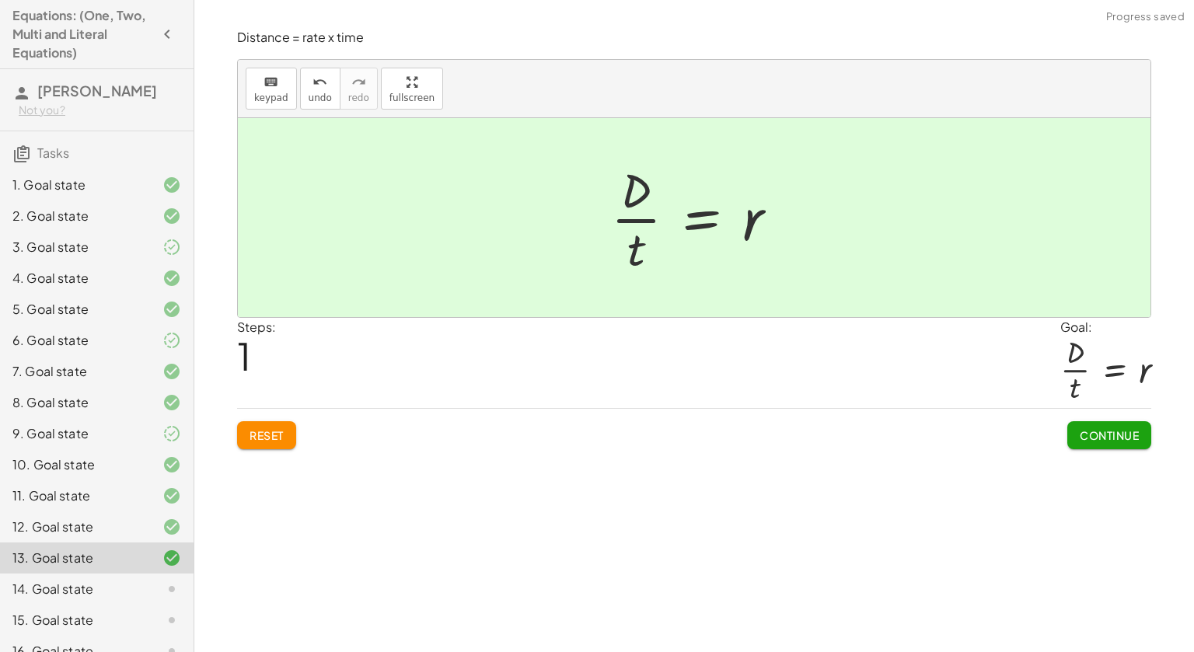
click at [1110, 425] on button "Continue" at bounding box center [1109, 435] width 84 height 28
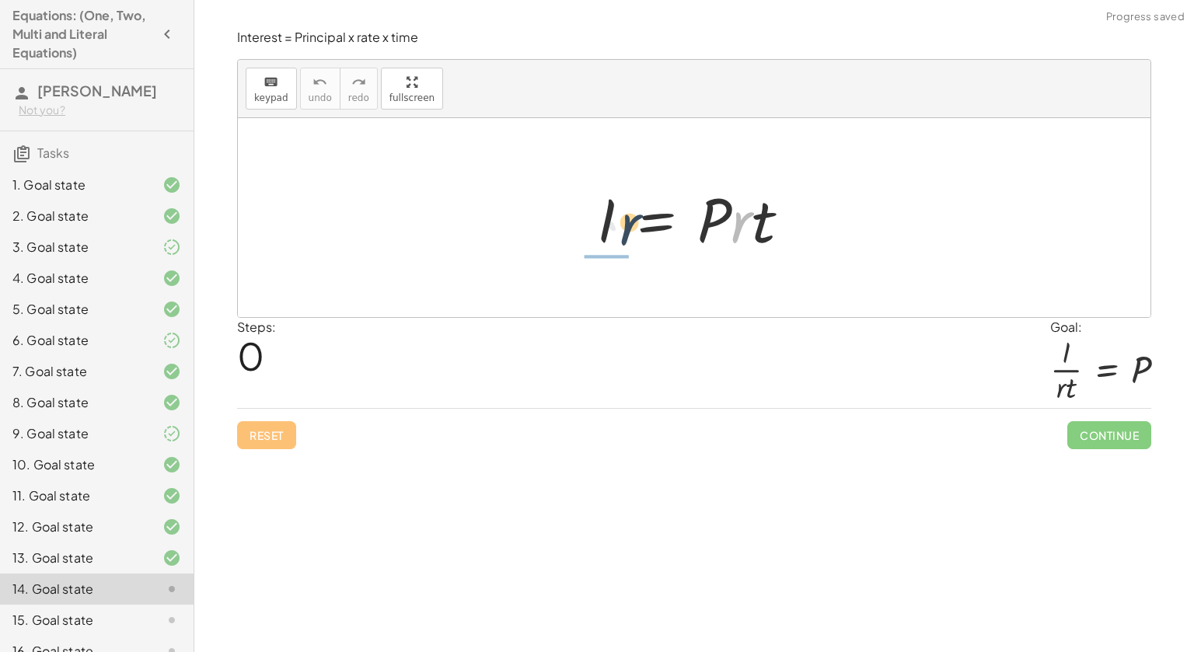
drag, startPoint x: 735, startPoint y: 219, endPoint x: 622, endPoint y: 218, distance: 113.5
click at [622, 218] on div at bounding box center [699, 218] width 221 height 80
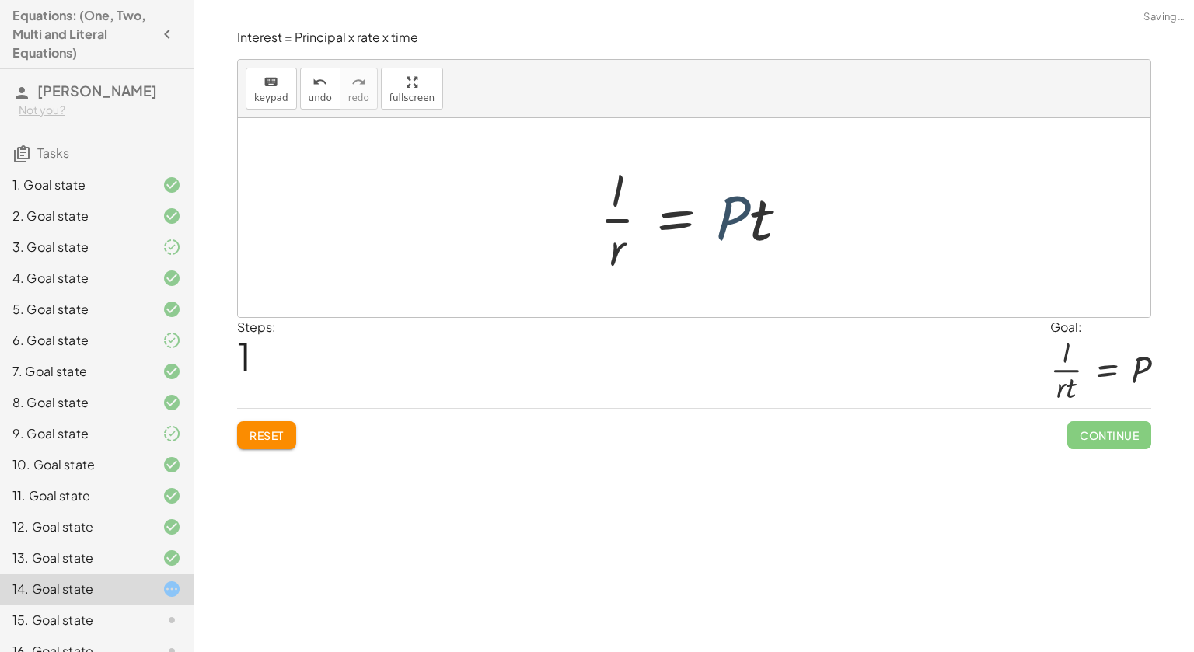
click at [748, 229] on div at bounding box center [700, 218] width 217 height 120
drag, startPoint x: 756, startPoint y: 228, endPoint x: 661, endPoint y: 253, distance: 98.8
click at [661, 253] on div at bounding box center [700, 218] width 217 height 120
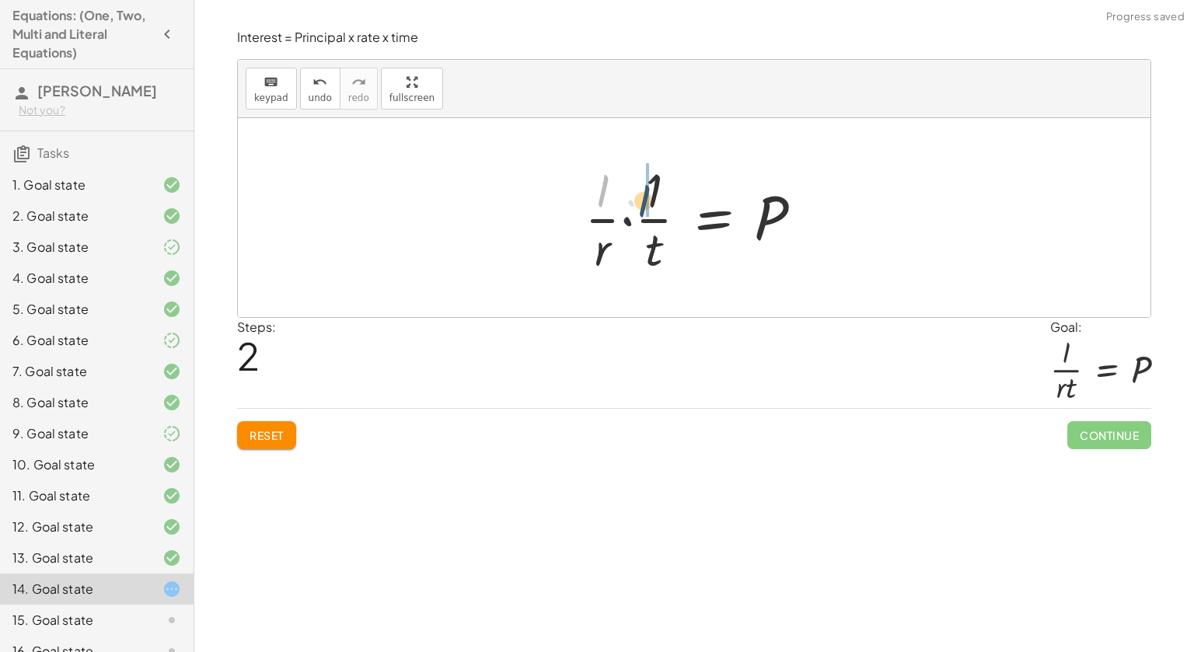
drag, startPoint x: 606, startPoint y: 180, endPoint x: 656, endPoint y: 191, distance: 51.7
click at [656, 191] on div at bounding box center [700, 218] width 246 height 120
drag, startPoint x: 654, startPoint y: 193, endPoint x: 638, endPoint y: 193, distance: 15.5
click at [638, 193] on div at bounding box center [700, 218] width 246 height 120
drag, startPoint x: 655, startPoint y: 239, endPoint x: 615, endPoint y: 239, distance: 39.6
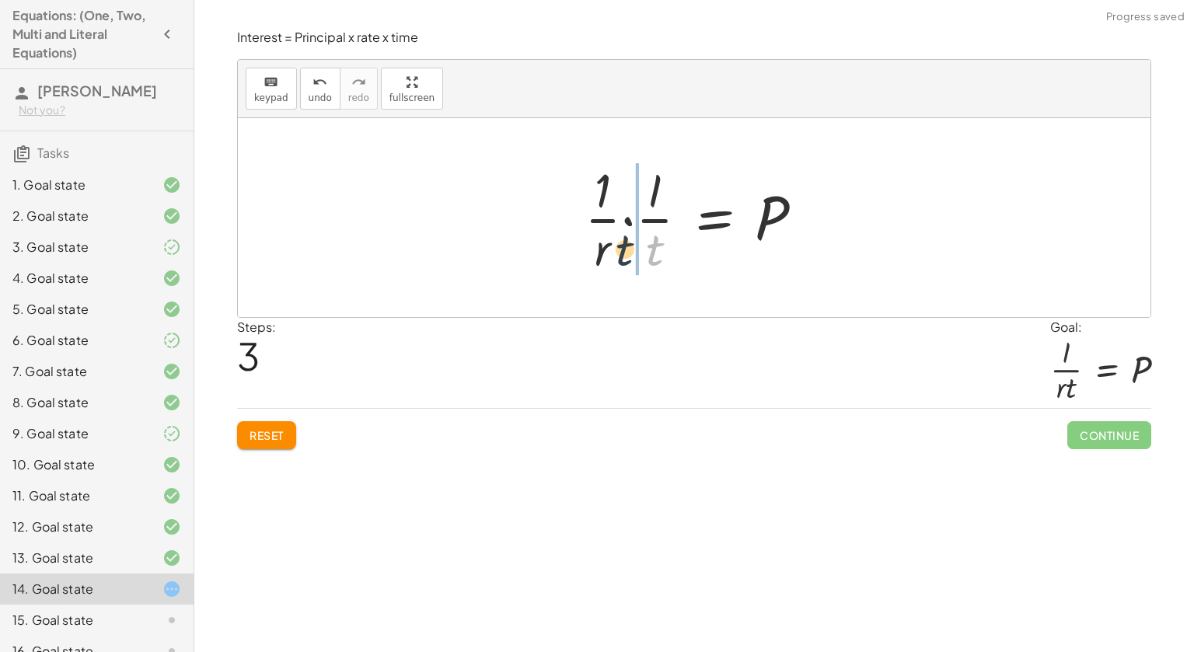
click at [615, 239] on div at bounding box center [700, 218] width 246 height 120
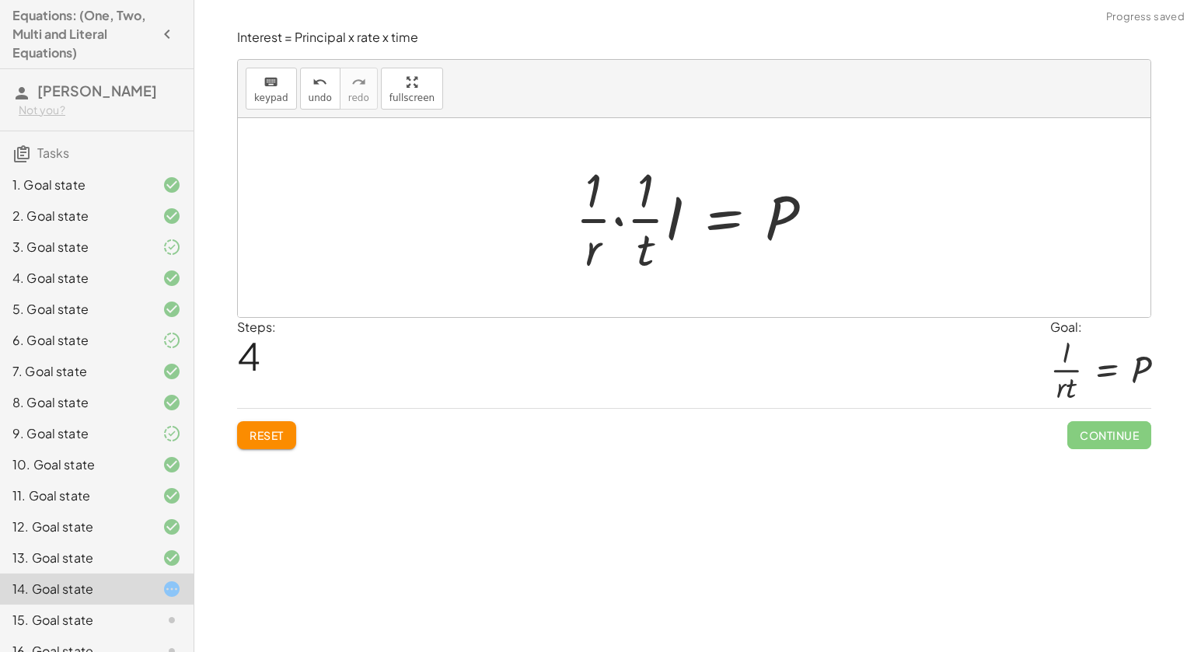
click at [250, 431] on span "Reset" at bounding box center [267, 435] width 34 height 14
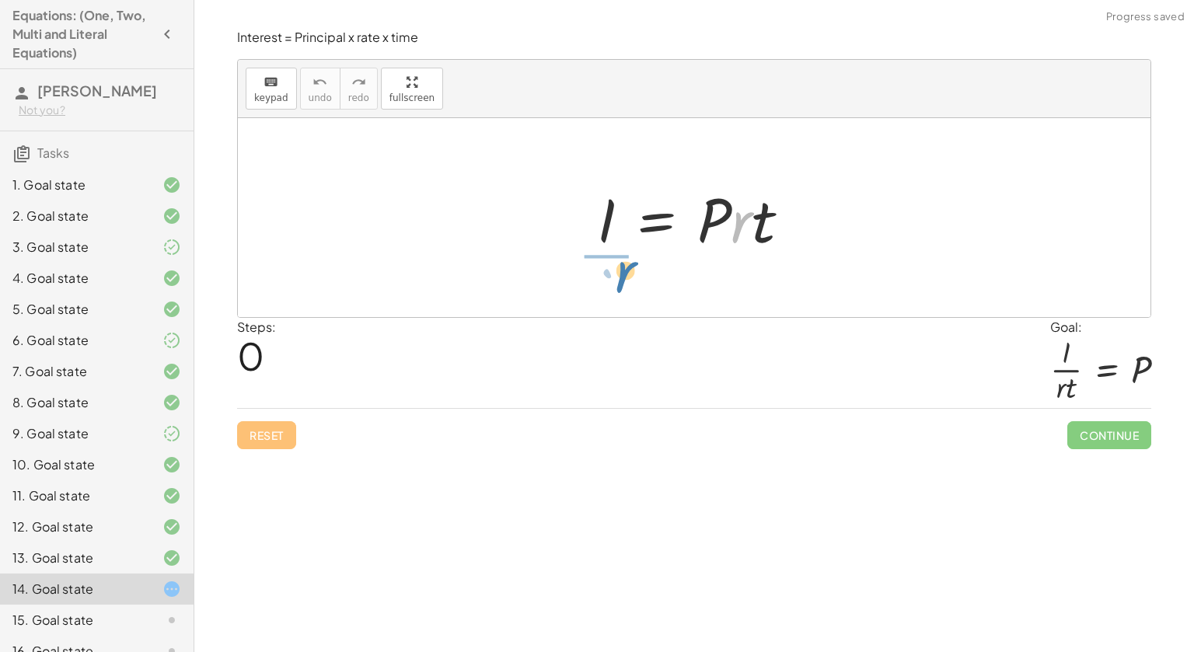
drag, startPoint x: 739, startPoint y: 234, endPoint x: 624, endPoint y: 282, distance: 125.5
click at [624, 282] on div "· r I = · P · r · t" at bounding box center [694, 217] width 913 height 199
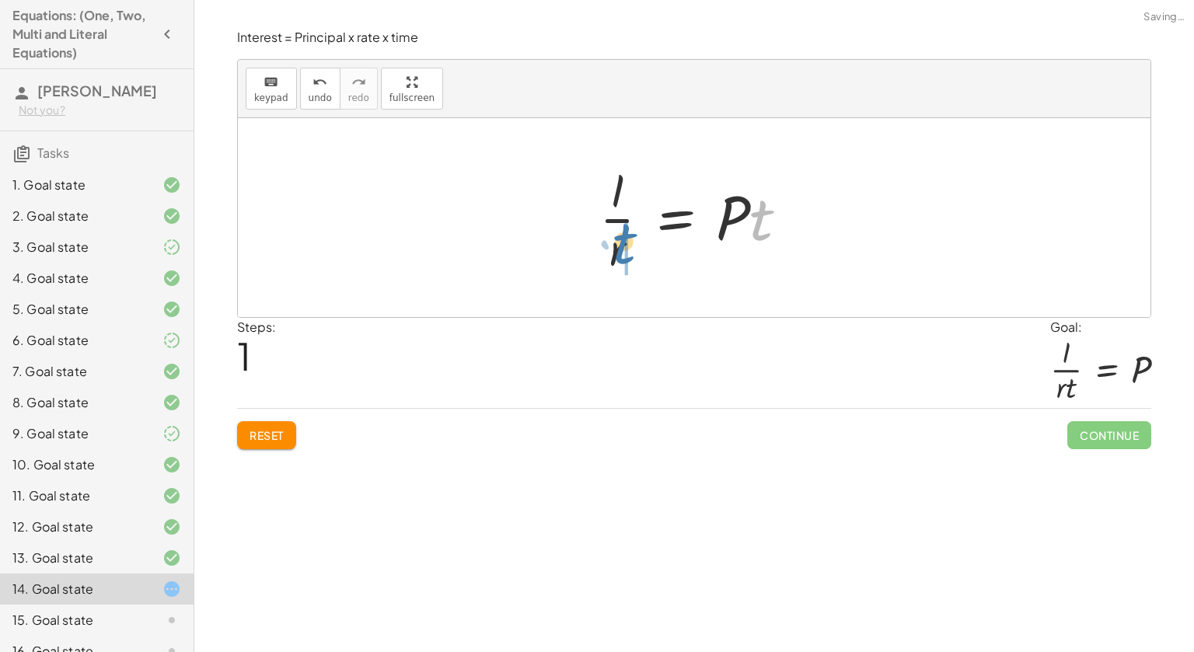
drag, startPoint x: 761, startPoint y: 229, endPoint x: 624, endPoint y: 254, distance: 139.2
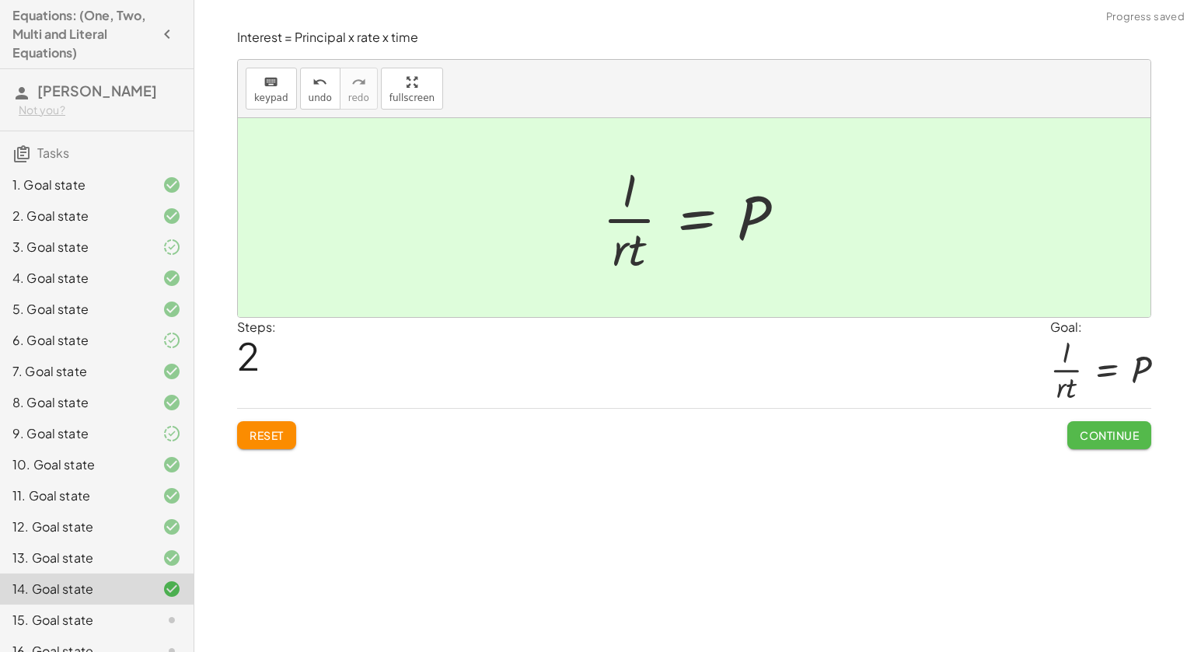
click at [1131, 438] on span "Continue" at bounding box center [1109, 435] width 59 height 14
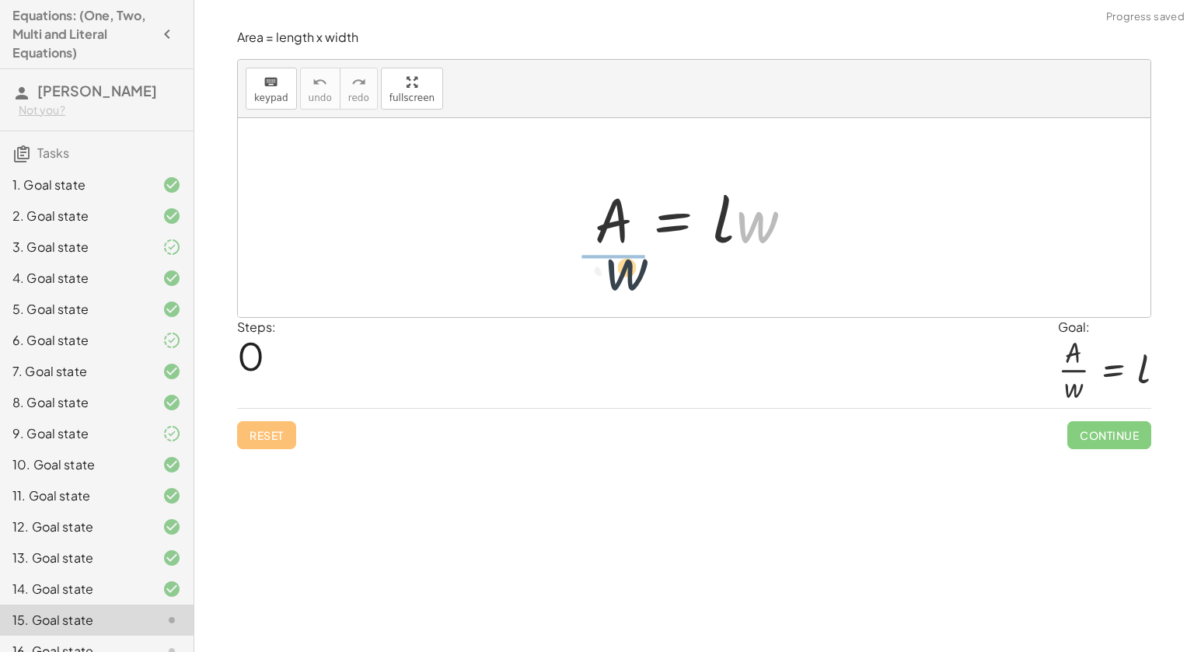
drag, startPoint x: 747, startPoint y: 227, endPoint x: 613, endPoint y: 273, distance: 141.4
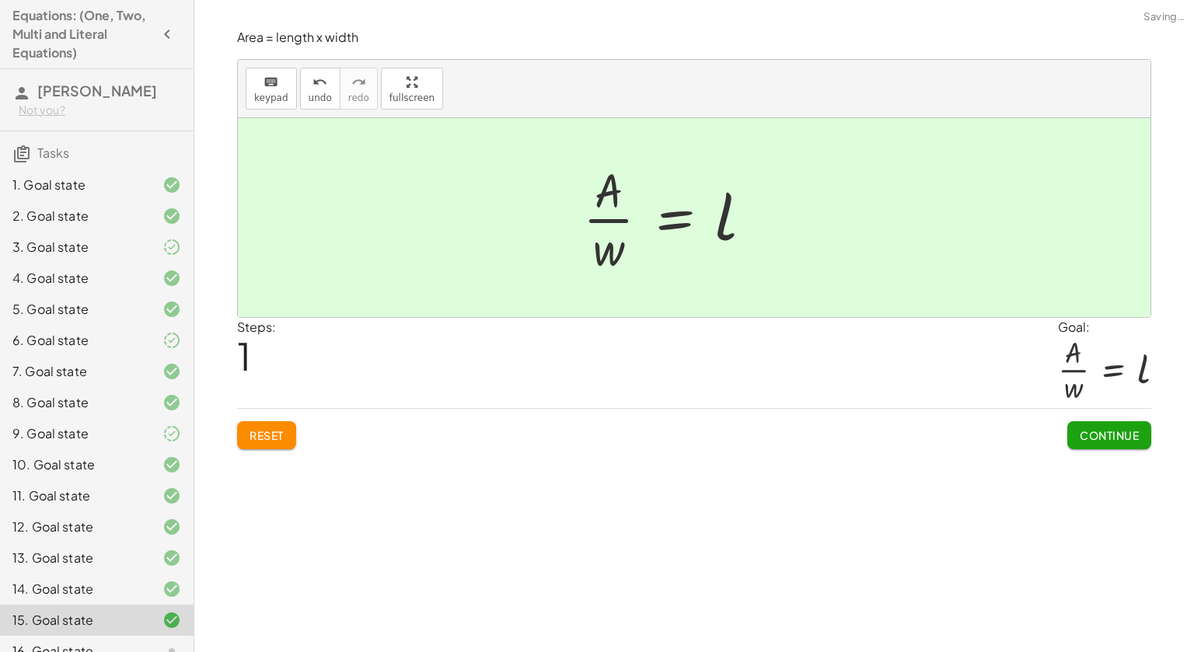
click at [1116, 436] on span "Continue" at bounding box center [1109, 435] width 59 height 14
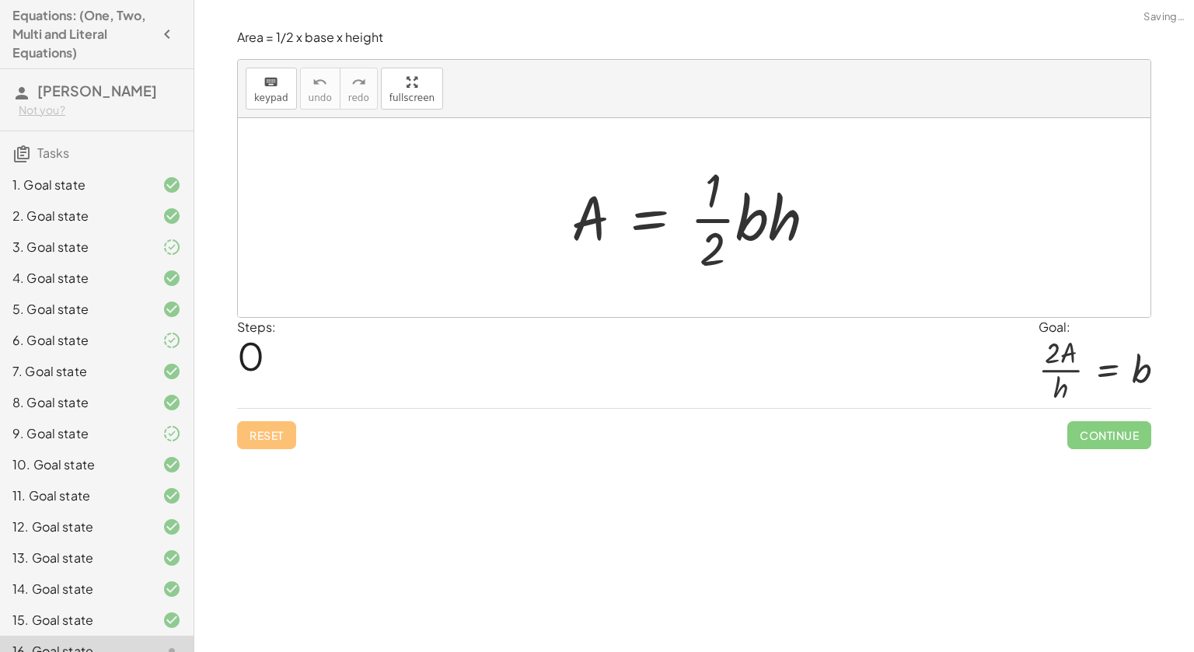
scroll to position [330, 0]
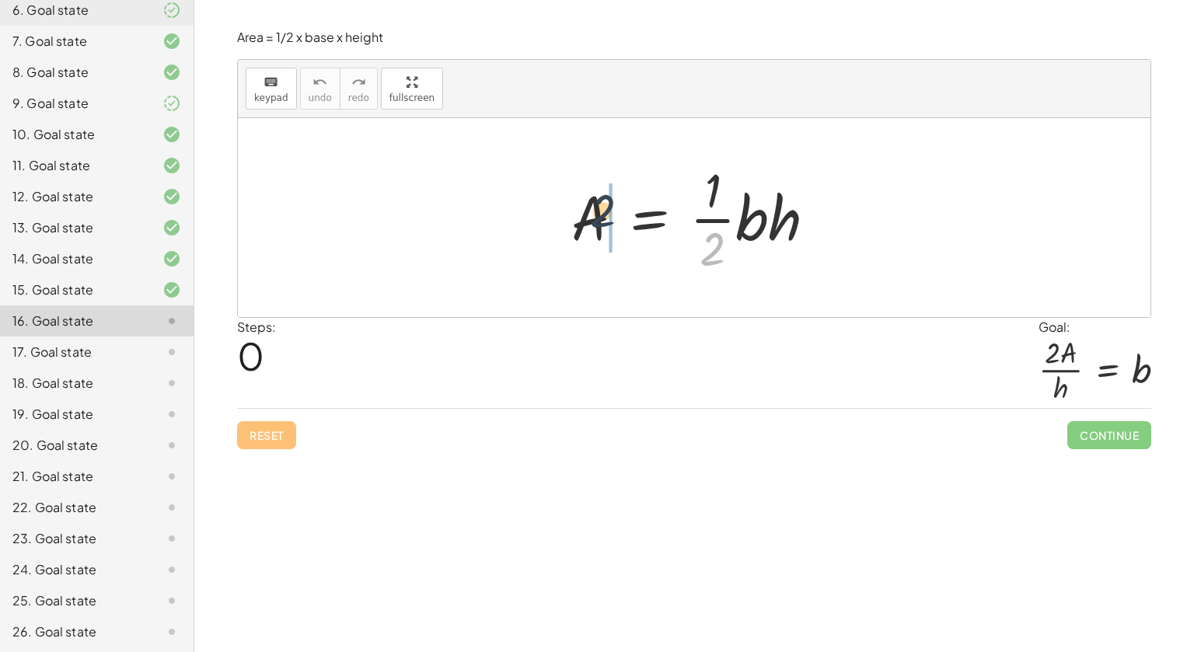
drag, startPoint x: 714, startPoint y: 253, endPoint x: 599, endPoint y: 214, distance: 120.7
click at [599, 214] on div at bounding box center [700, 218] width 273 height 120
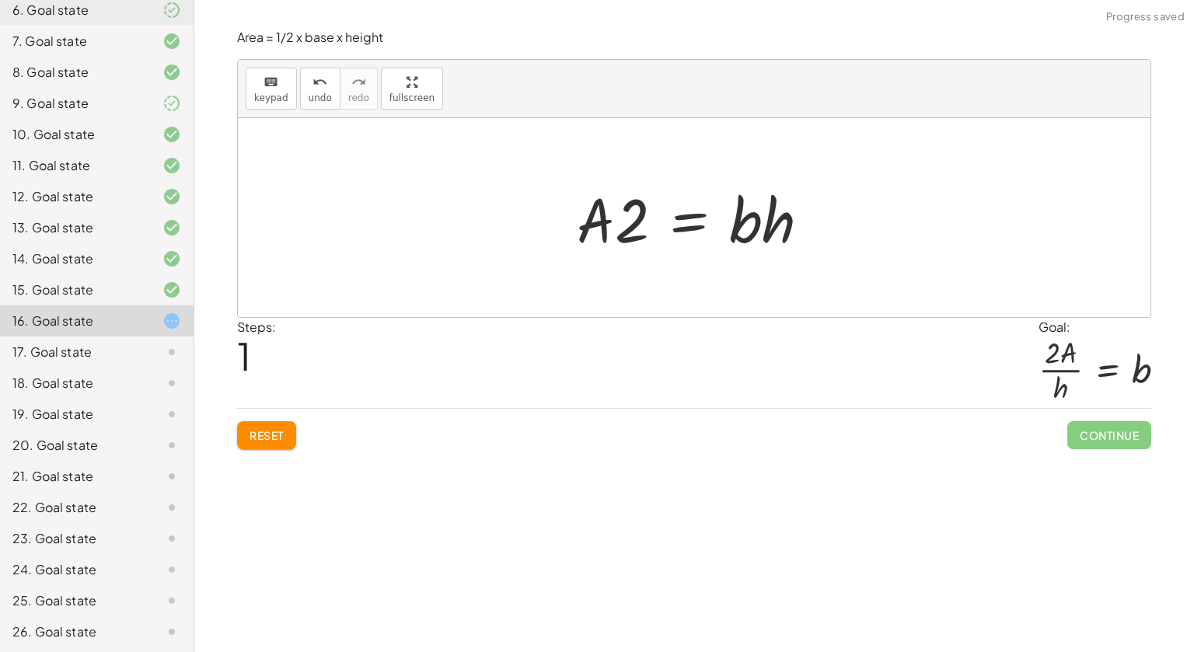
click at [592, 216] on div at bounding box center [699, 218] width 261 height 80
drag, startPoint x: 592, startPoint y: 216, endPoint x: 646, endPoint y: 220, distance: 54.6
click at [646, 220] on div at bounding box center [699, 218] width 261 height 80
drag, startPoint x: 790, startPoint y: 217, endPoint x: 644, endPoint y: 250, distance: 149.0
click at [644, 250] on div at bounding box center [699, 218] width 261 height 80
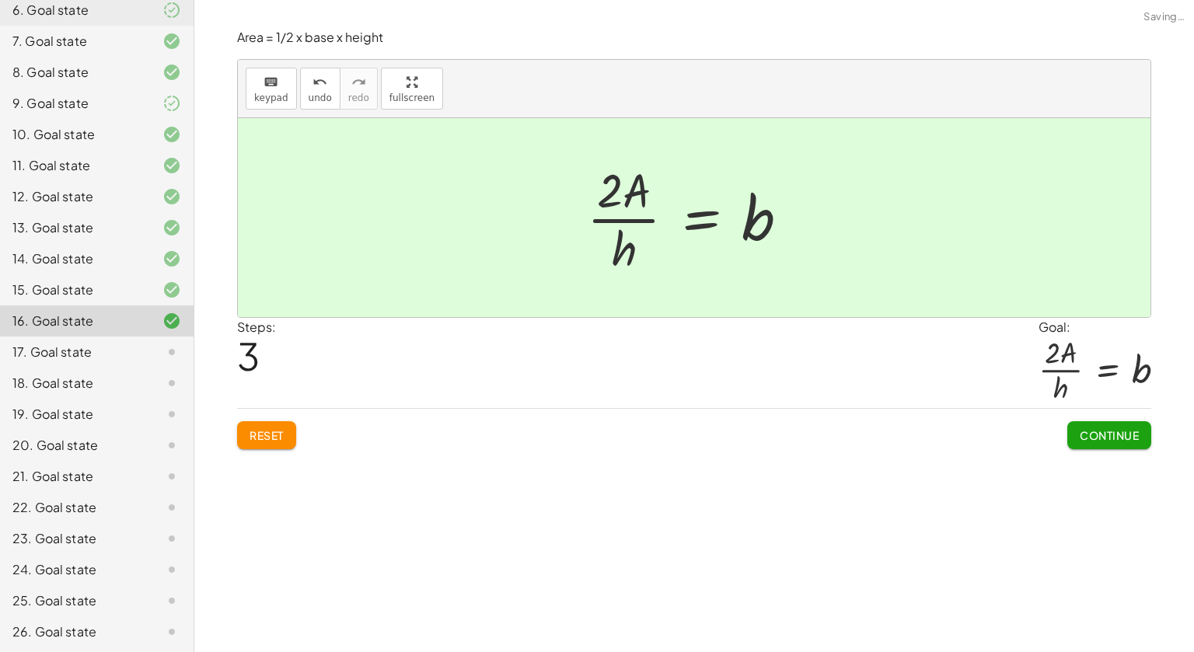
click at [1108, 429] on span "Continue" at bounding box center [1109, 435] width 59 height 14
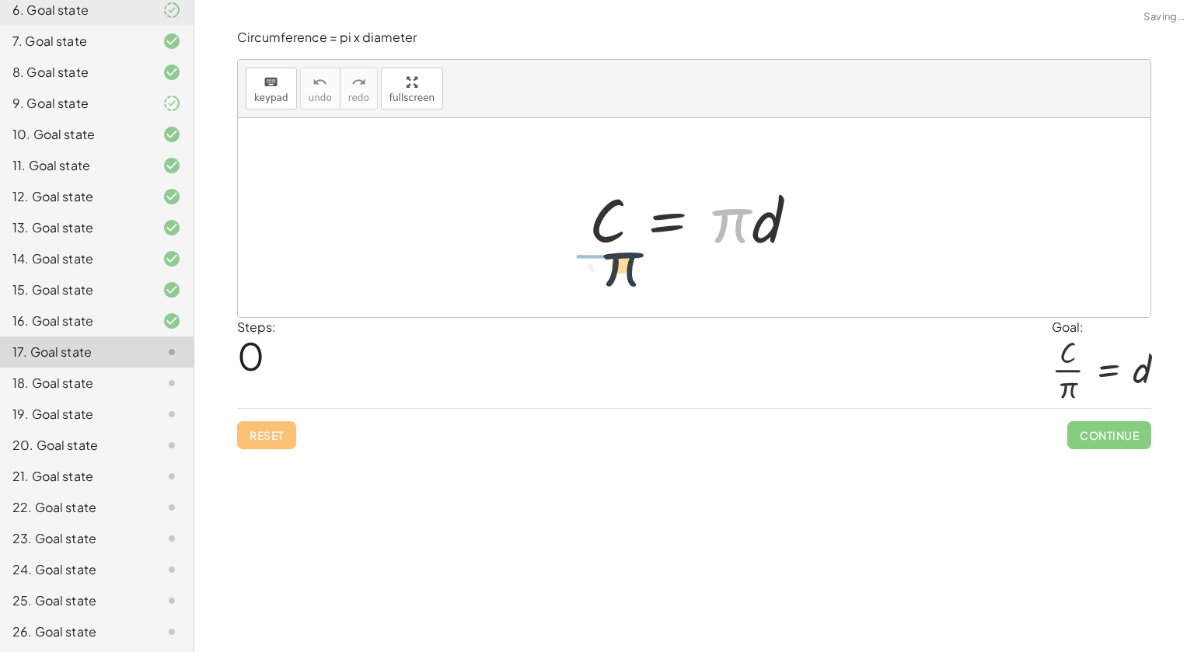
drag, startPoint x: 733, startPoint y: 228, endPoint x: 620, endPoint y: 271, distance: 120.6
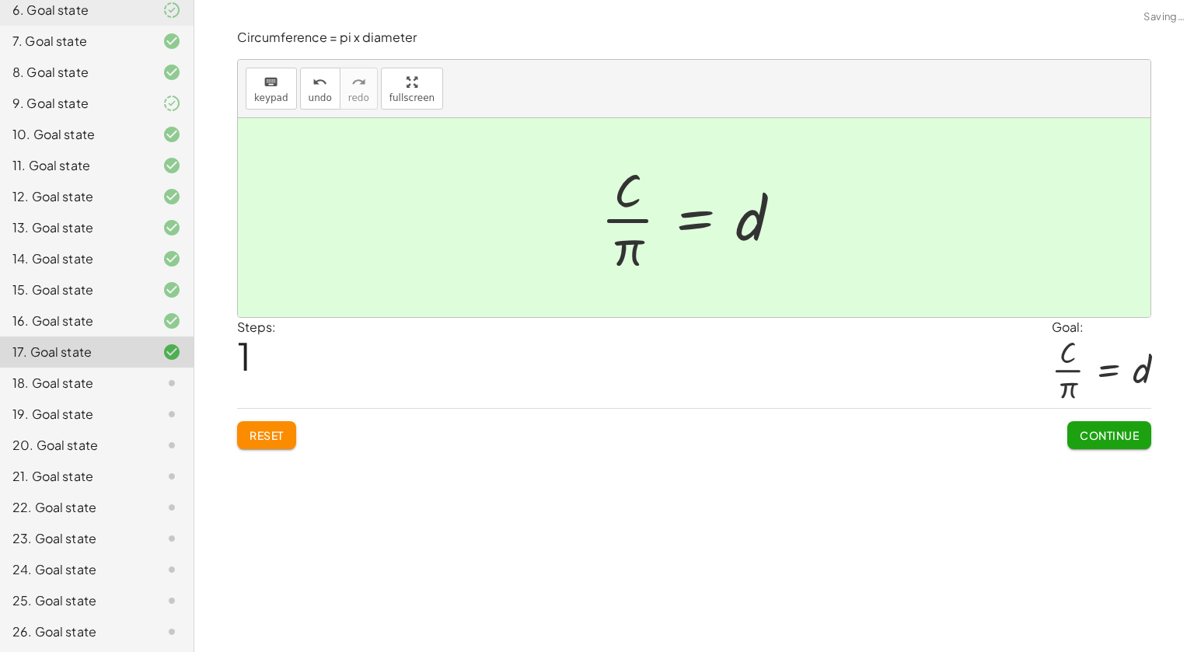
click at [1111, 435] on span "Continue" at bounding box center [1109, 435] width 59 height 14
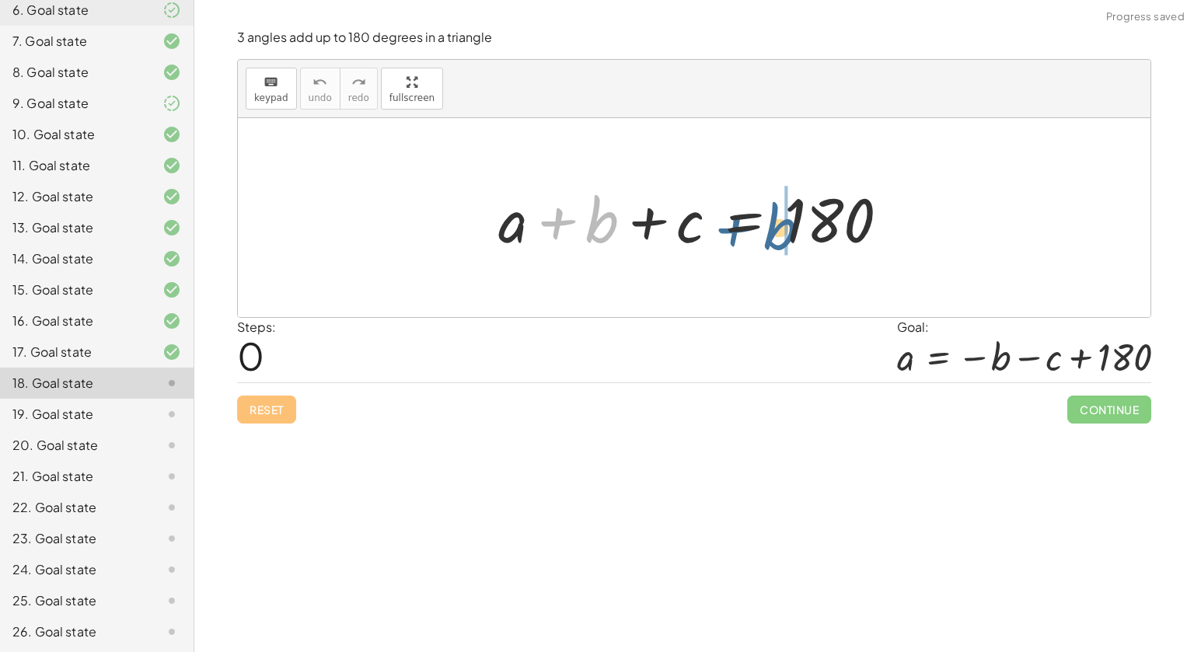
drag, startPoint x: 606, startPoint y: 220, endPoint x: 784, endPoint y: 227, distance: 178.2
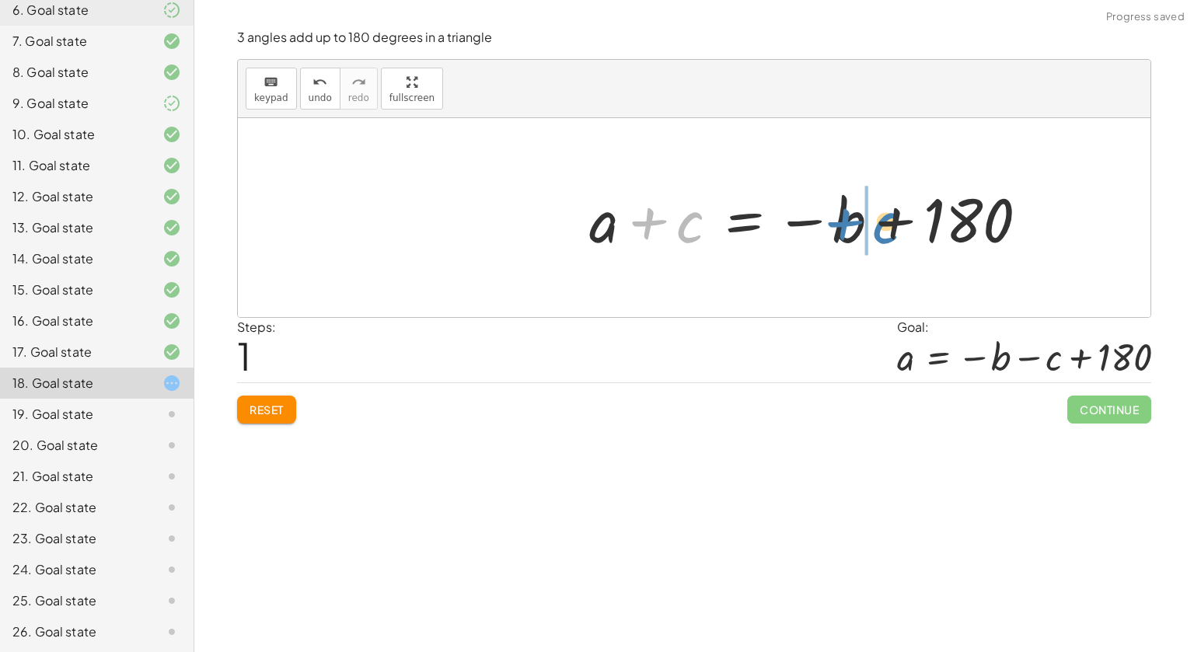
drag, startPoint x: 682, startPoint y: 216, endPoint x: 878, endPoint y: 217, distance: 195.9
click at [878, 217] on div at bounding box center [815, 218] width 466 height 80
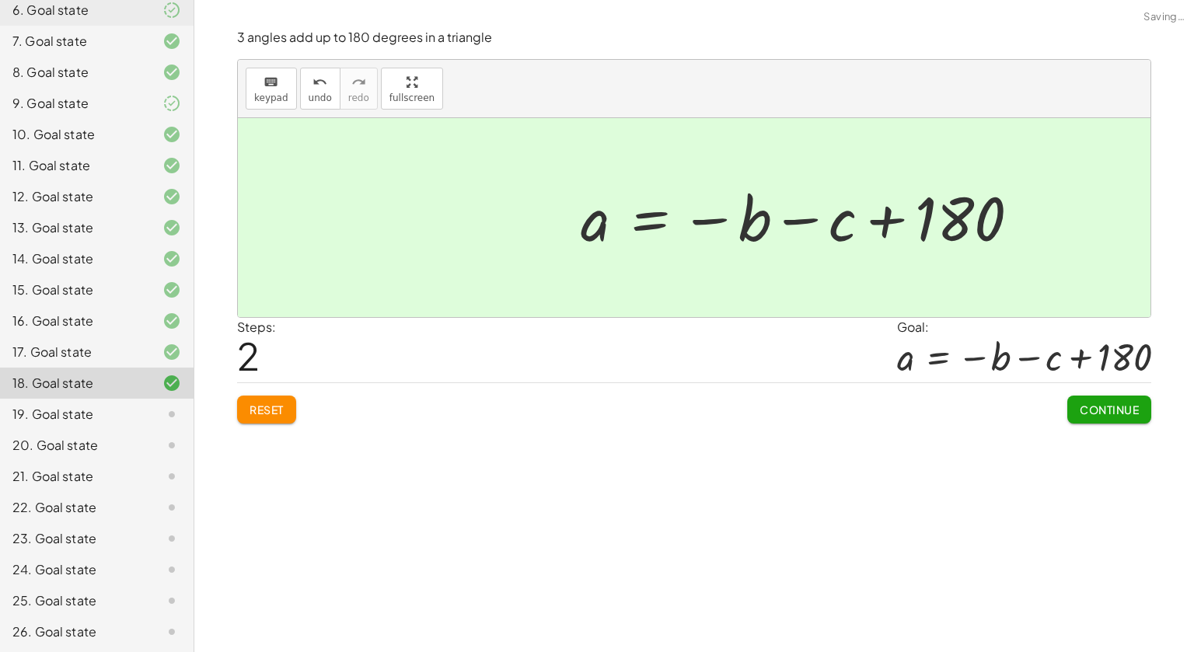
click at [1106, 414] on span "Continue" at bounding box center [1109, 410] width 59 height 14
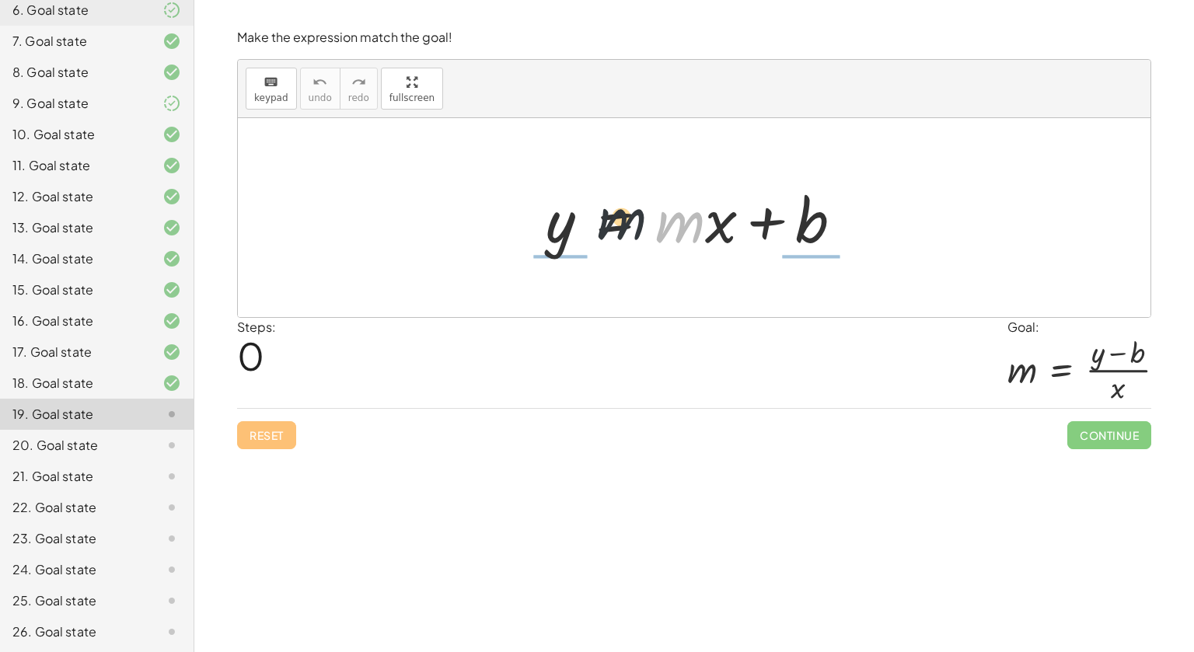
drag, startPoint x: 667, startPoint y: 227, endPoint x: 531, endPoint y: 218, distance: 136.3
click at [531, 218] on div "· m y = + · m · x + b" at bounding box center [694, 218] width 344 height 88
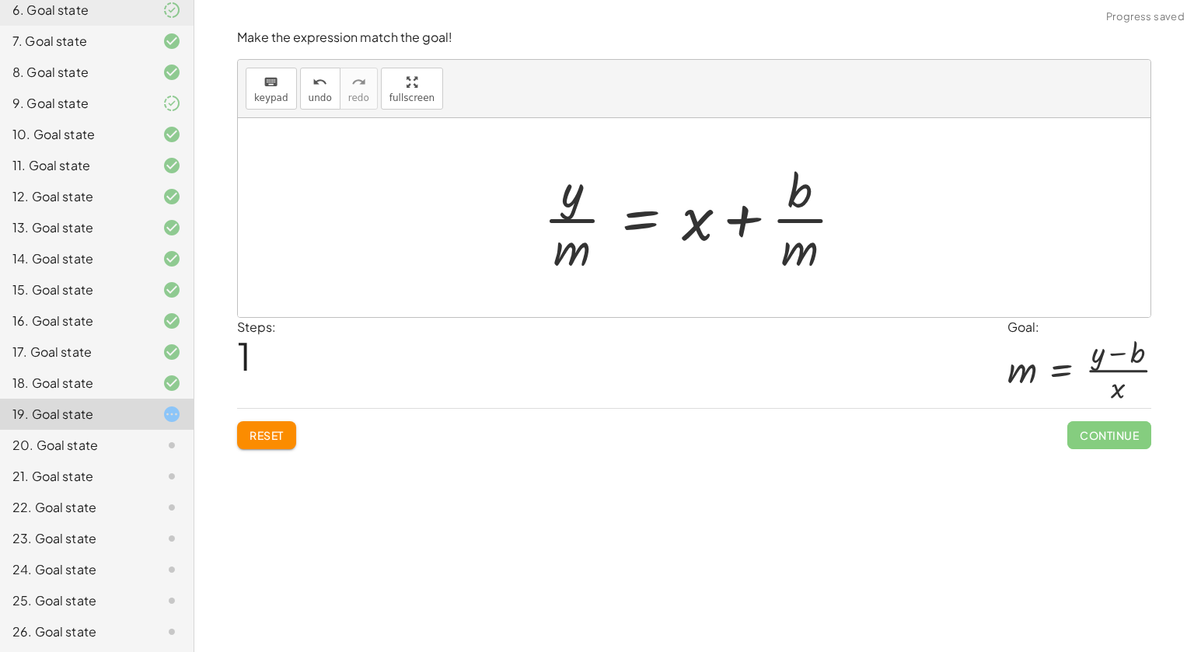
click at [279, 430] on span "Reset" at bounding box center [267, 435] width 34 height 14
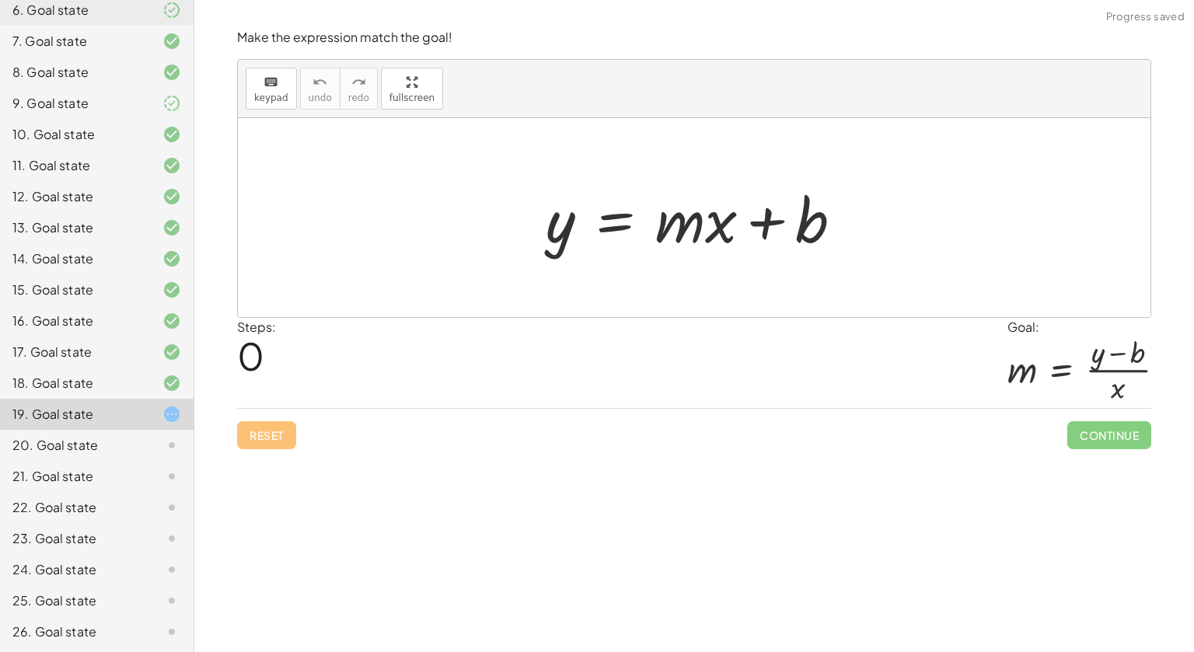
click at [684, 229] on div at bounding box center [700, 218] width 325 height 80
click at [553, 228] on div at bounding box center [700, 218] width 325 height 80
drag, startPoint x: 681, startPoint y: 222, endPoint x: 476, endPoint y: 230, distance: 205.4
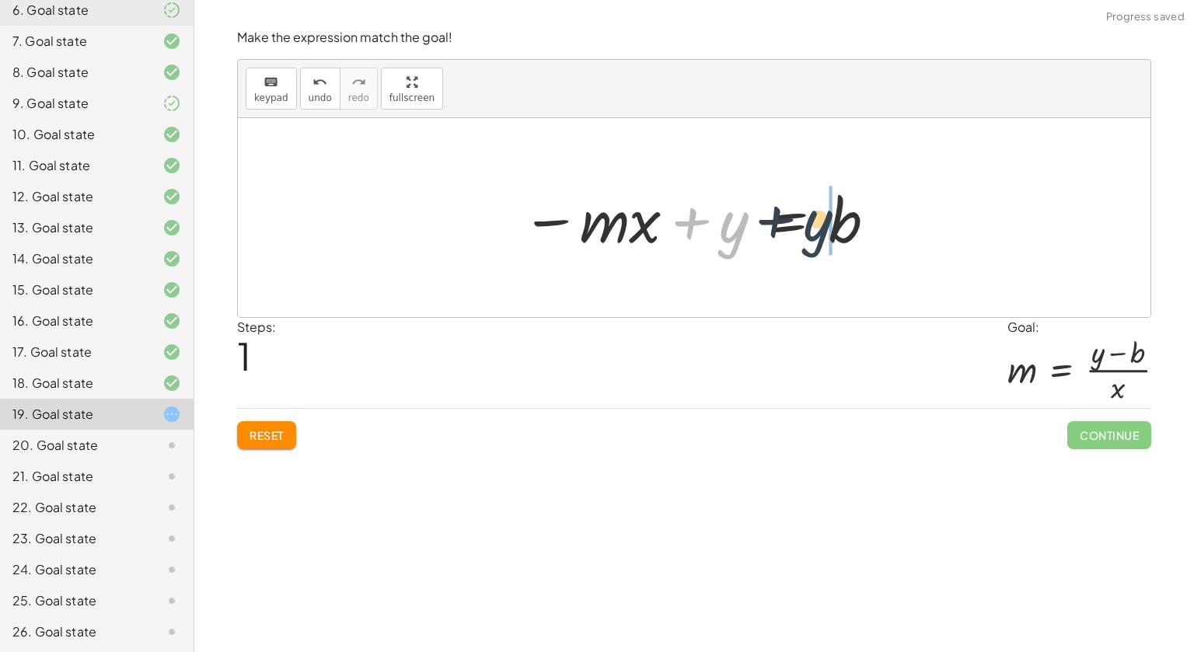
drag, startPoint x: 728, startPoint y: 235, endPoint x: 810, endPoint y: 230, distance: 82.5
click at [810, 230] on div at bounding box center [700, 218] width 372 height 80
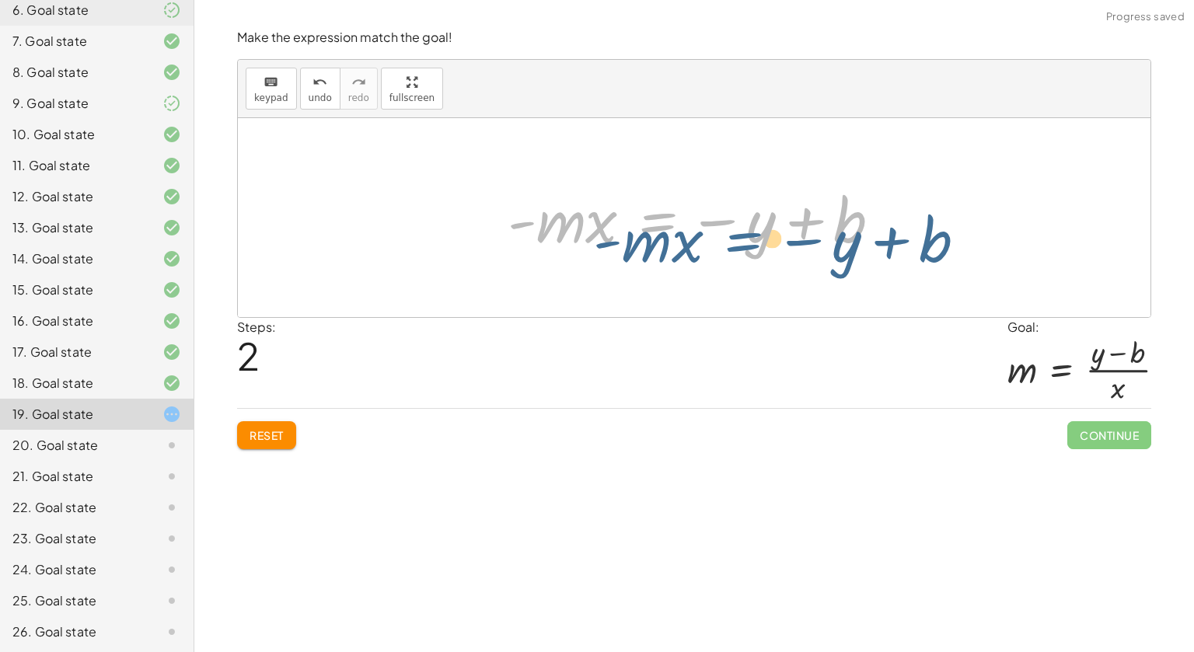
drag, startPoint x: 732, startPoint y: 227, endPoint x: 775, endPoint y: 225, distance: 42.8
click at [775, 225] on div at bounding box center [700, 218] width 401 height 80
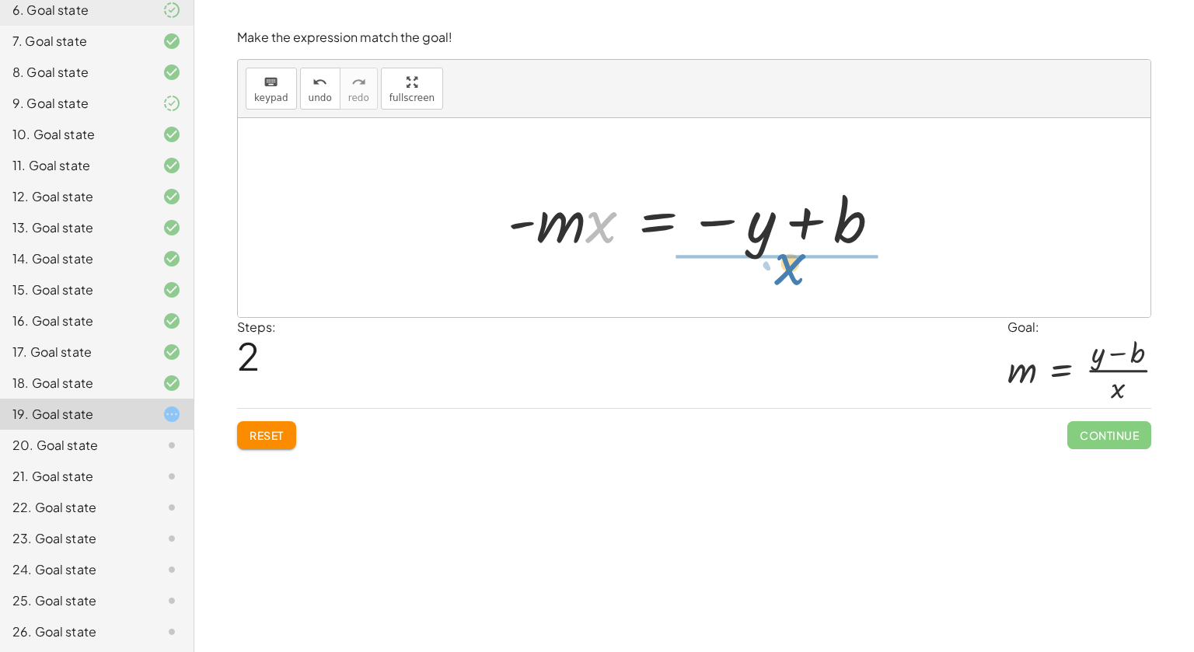
drag, startPoint x: 605, startPoint y: 223, endPoint x: 794, endPoint y: 275, distance: 196.0
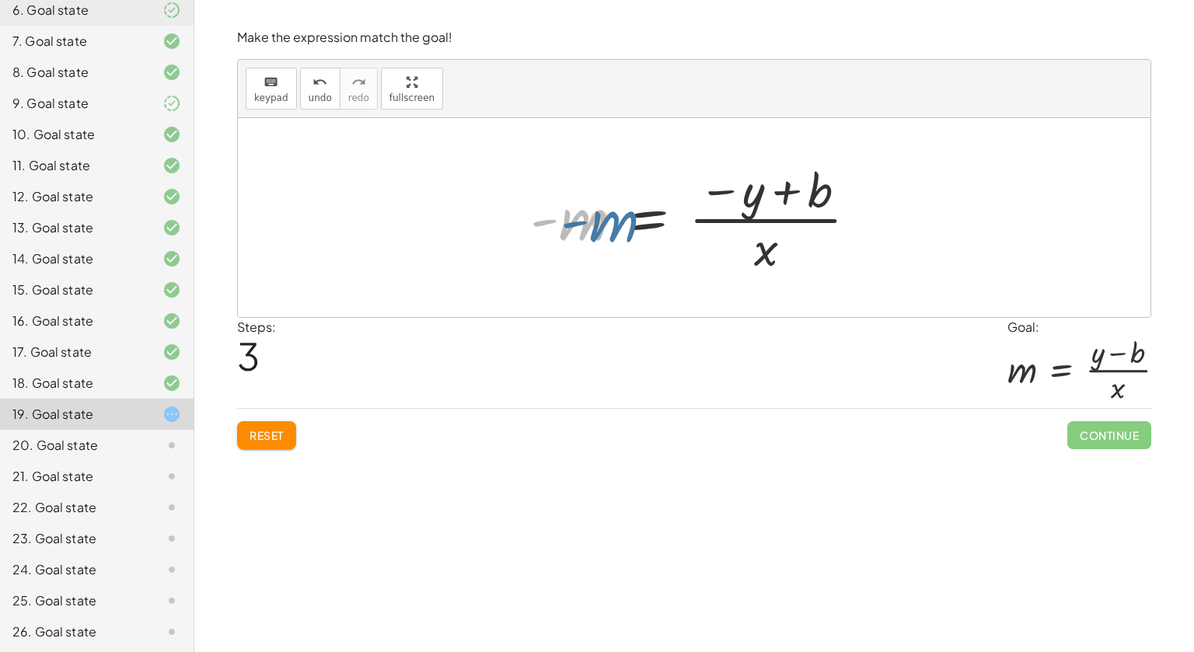
drag, startPoint x: 585, startPoint y: 222, endPoint x: 610, endPoint y: 225, distance: 25.8
click at [610, 225] on div at bounding box center [699, 218] width 355 height 120
click at [730, 198] on div at bounding box center [699, 218] width 355 height 120
drag, startPoint x: 537, startPoint y: 225, endPoint x: 782, endPoint y: 231, distance: 245.0
click at [782, 231] on div at bounding box center [699, 218] width 355 height 120
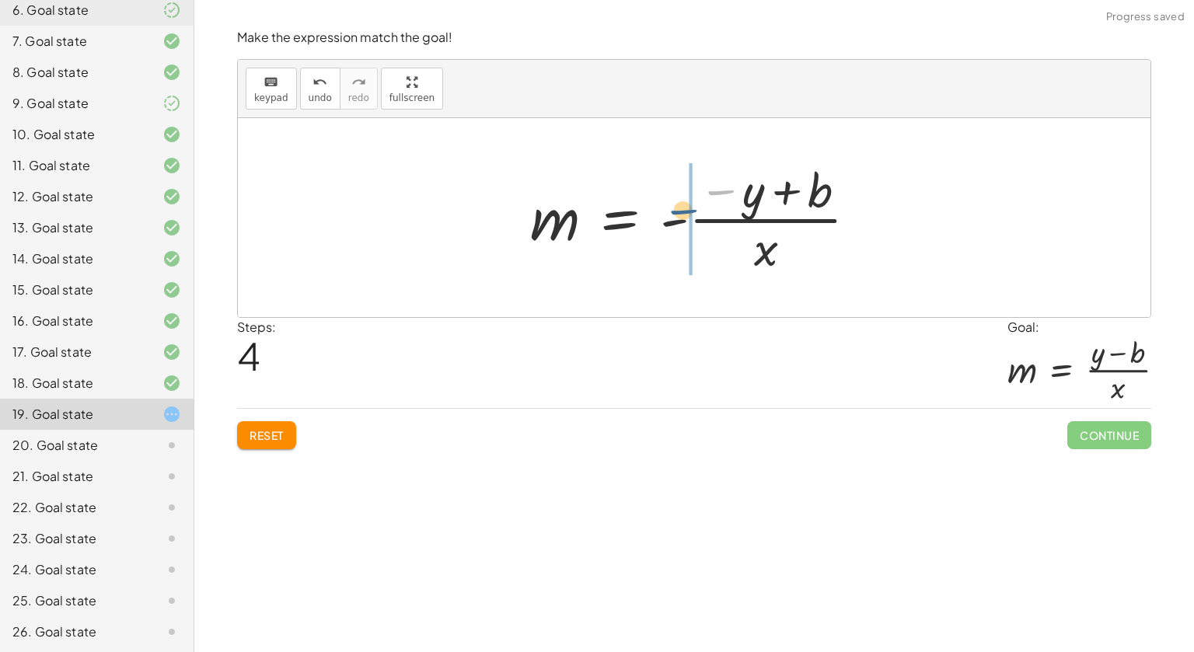
drag, startPoint x: 718, startPoint y: 194, endPoint x: 676, endPoint y: 215, distance: 46.6
click at [676, 215] on div at bounding box center [699, 218] width 355 height 120
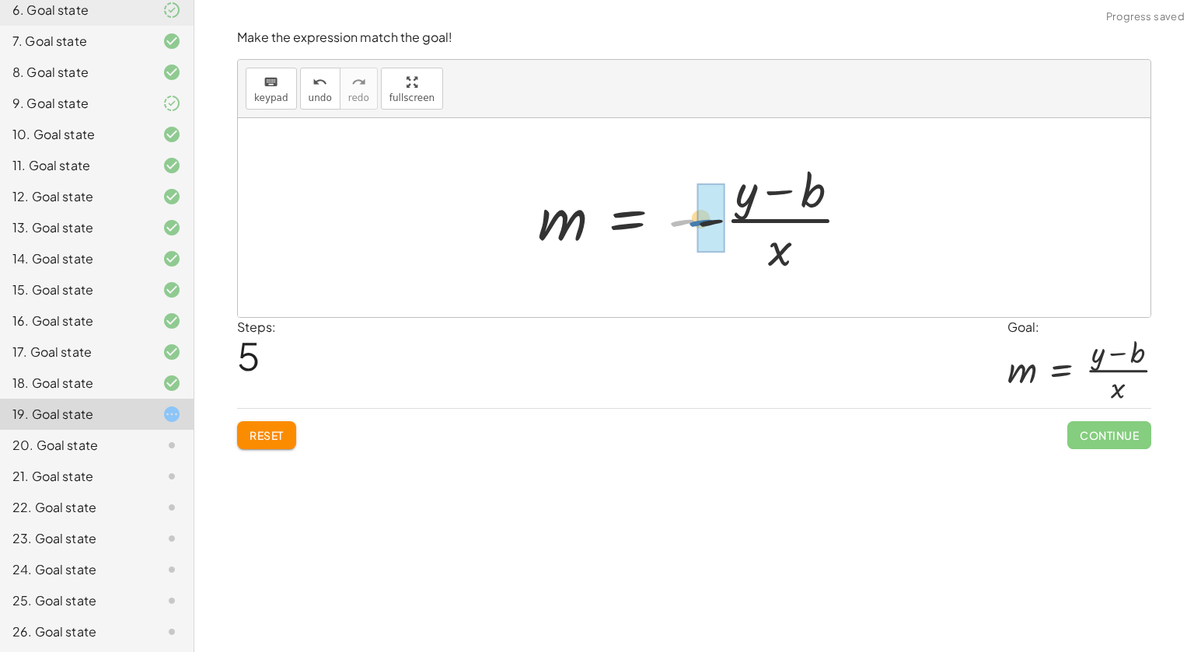
drag, startPoint x: 689, startPoint y: 218, endPoint x: 707, endPoint y: 218, distance: 18.7
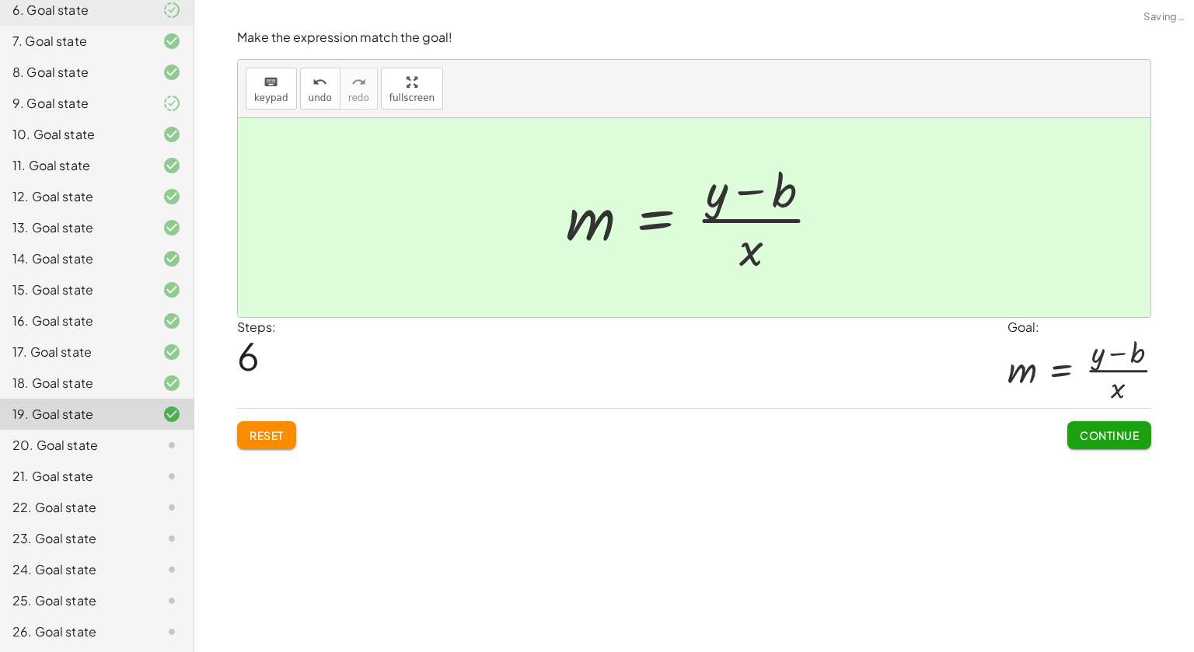
click at [1106, 429] on span "Continue" at bounding box center [1109, 435] width 59 height 14
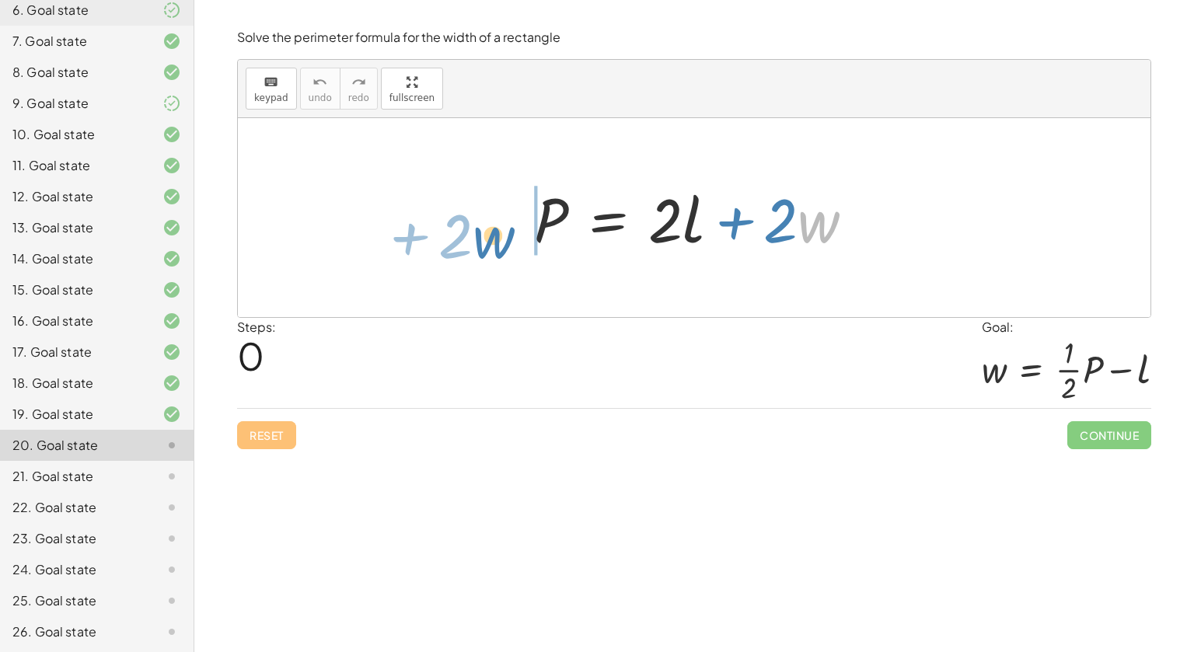
drag, startPoint x: 801, startPoint y: 232, endPoint x: 474, endPoint y: 246, distance: 326.8
click at [474, 246] on div "· w + · 2 P = + · 2 · l + · 2 · w" at bounding box center [694, 217] width 913 height 199
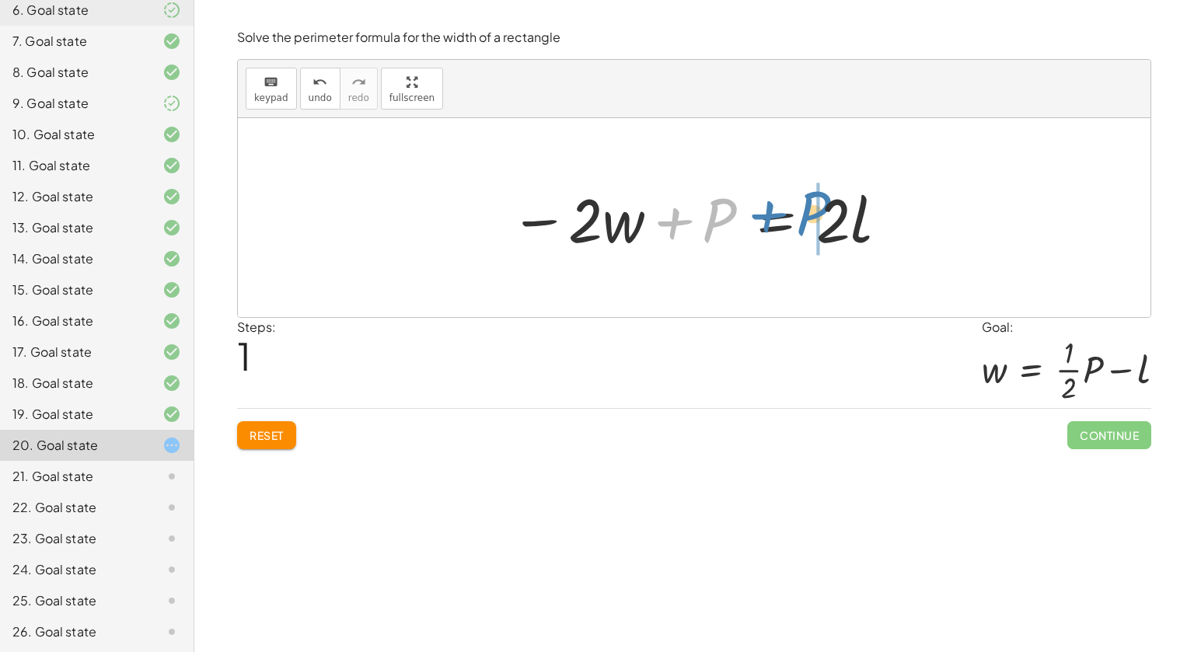
drag, startPoint x: 711, startPoint y: 214, endPoint x: 810, endPoint y: 209, distance: 99.6
click at [810, 209] on div at bounding box center [700, 218] width 396 height 80
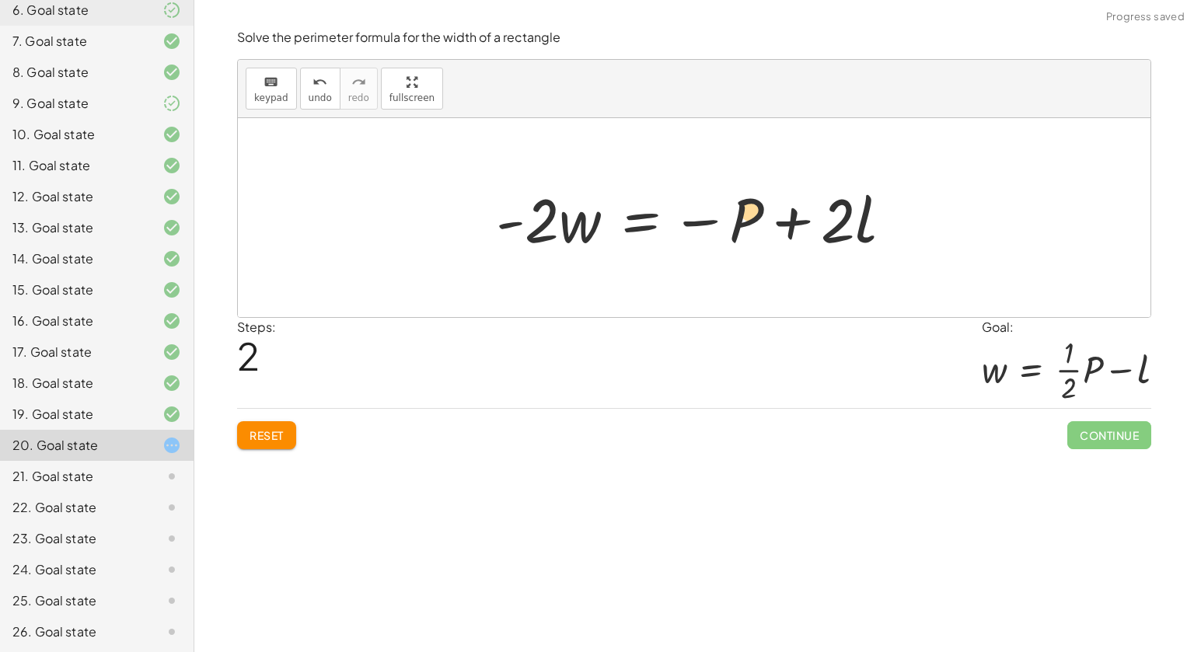
drag, startPoint x: 694, startPoint y: 218, endPoint x: 690, endPoint y: 207, distance: 11.6
click at [690, 207] on div at bounding box center [700, 218] width 424 height 80
drag, startPoint x: 704, startPoint y: 222, endPoint x: 711, endPoint y: 227, distance: 8.4
click at [711, 227] on div at bounding box center [700, 218] width 424 height 80
drag, startPoint x: 534, startPoint y: 209, endPoint x: 805, endPoint y: 248, distance: 273.3
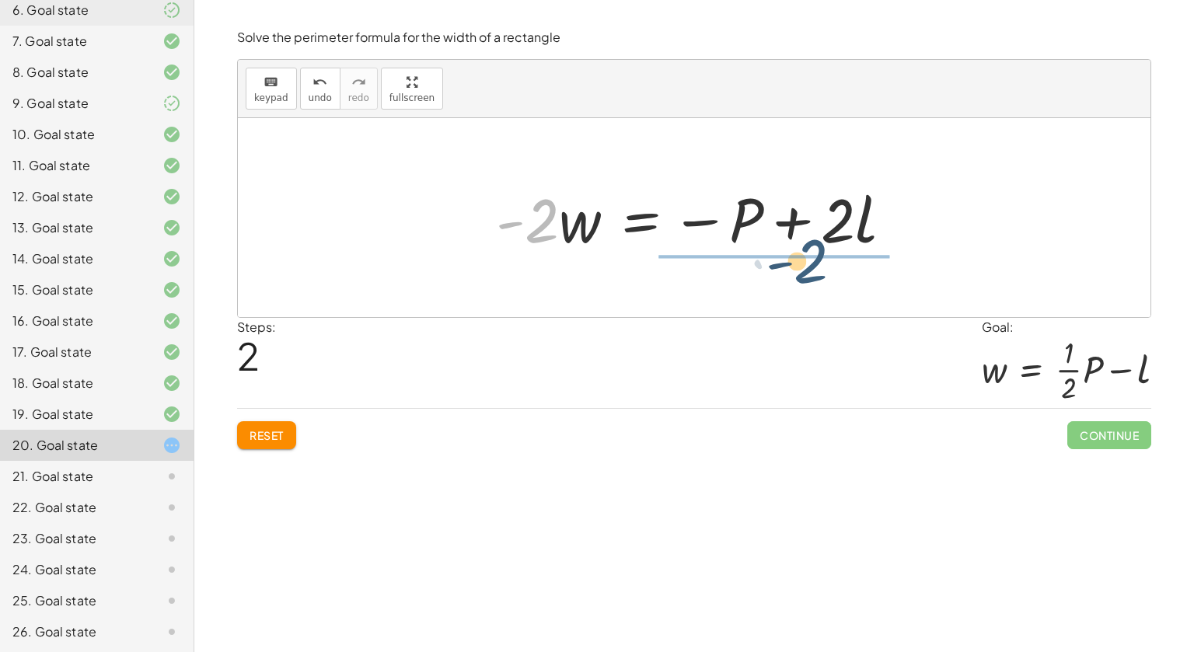
click at [805, 248] on div at bounding box center [700, 218] width 424 height 80
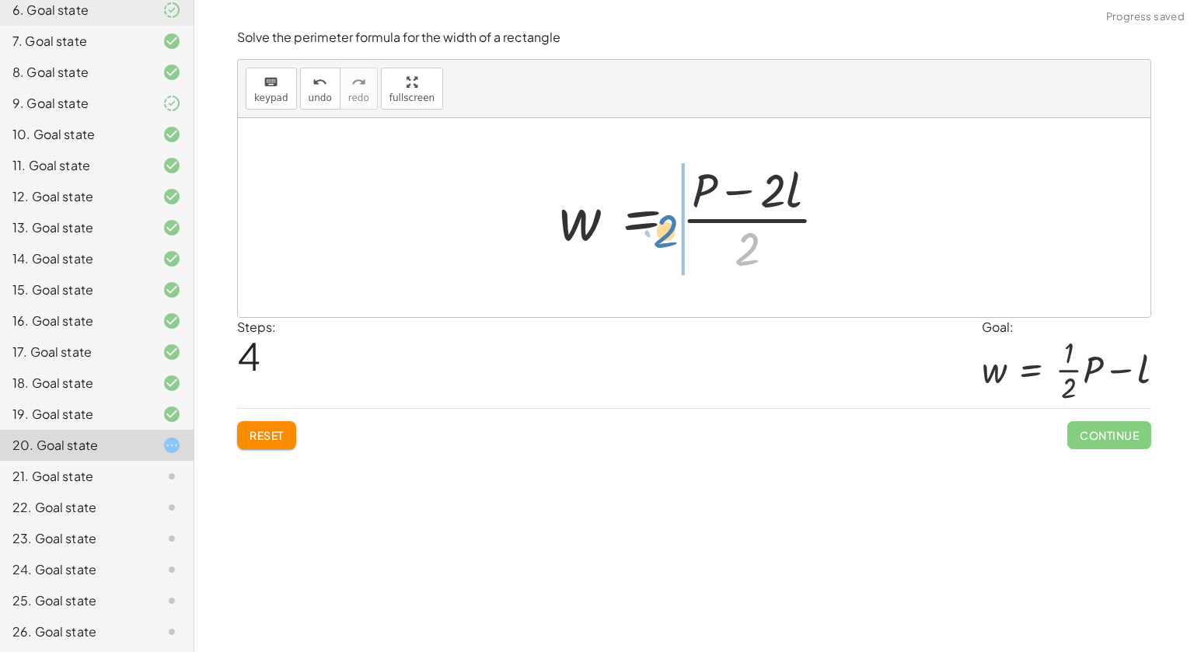
drag, startPoint x: 751, startPoint y: 247, endPoint x: 671, endPoint y: 230, distance: 81.9
click at [671, 230] on div at bounding box center [699, 218] width 297 height 120
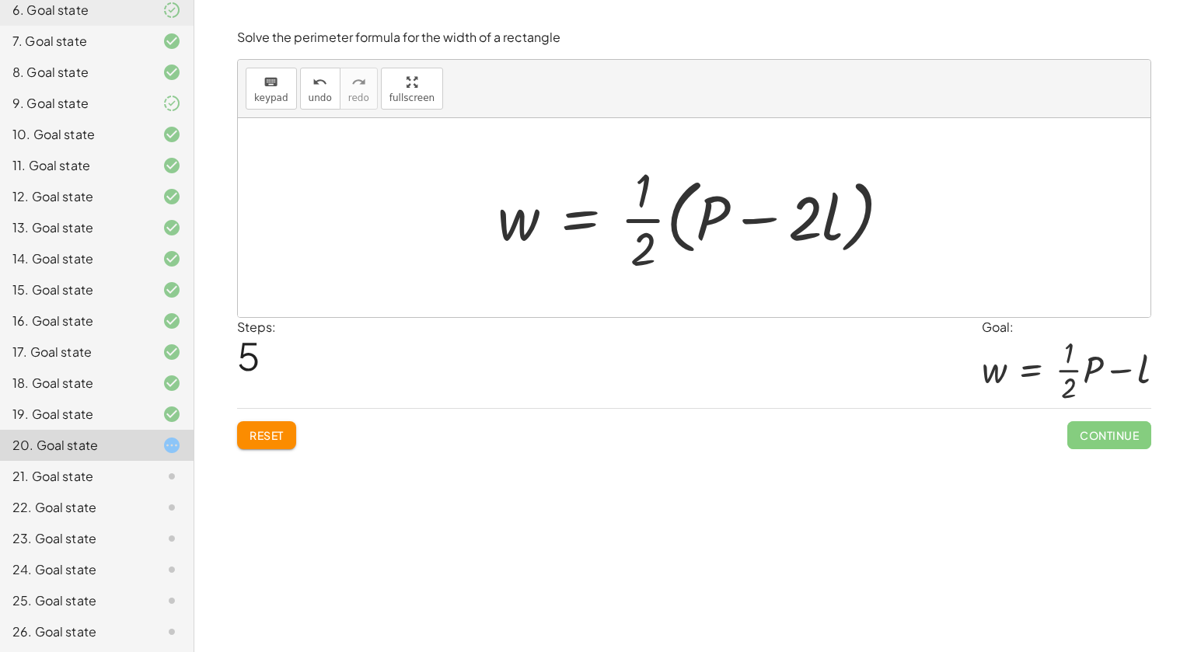
click at [807, 235] on div at bounding box center [700, 218] width 421 height 120
drag, startPoint x: 807, startPoint y: 235, endPoint x: 645, endPoint y: 271, distance: 165.6
click at [645, 271] on div at bounding box center [700, 218] width 421 height 120
click at [260, 435] on span "Reset" at bounding box center [267, 435] width 34 height 14
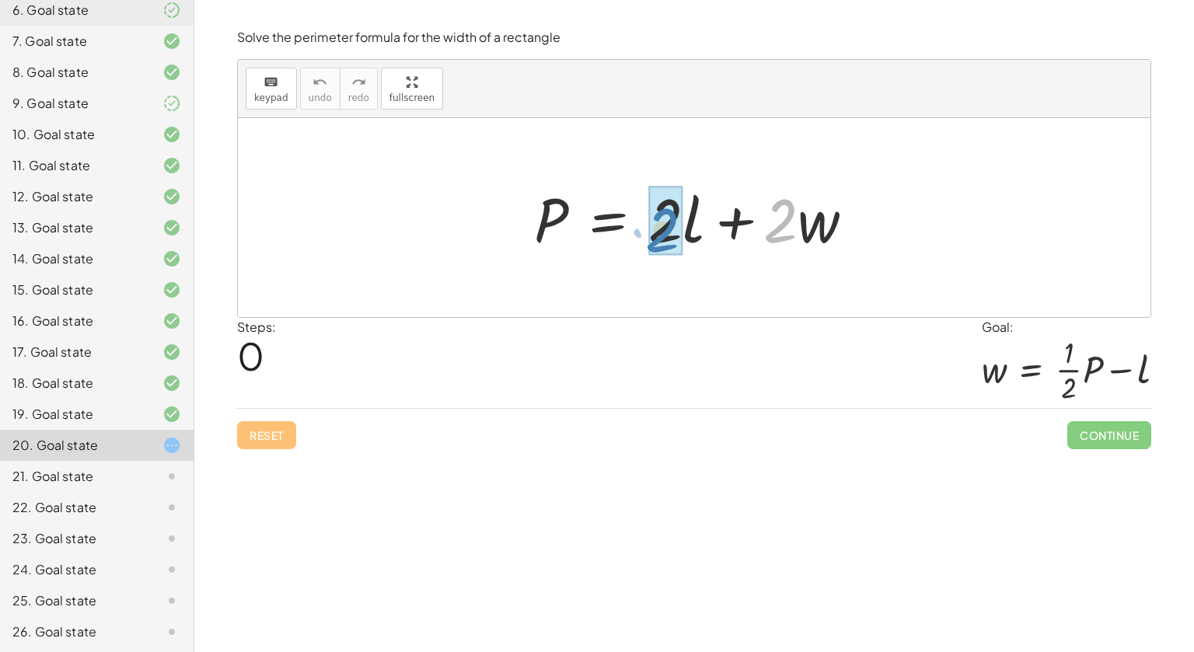
drag, startPoint x: 778, startPoint y: 232, endPoint x: 661, endPoint y: 243, distance: 117.9
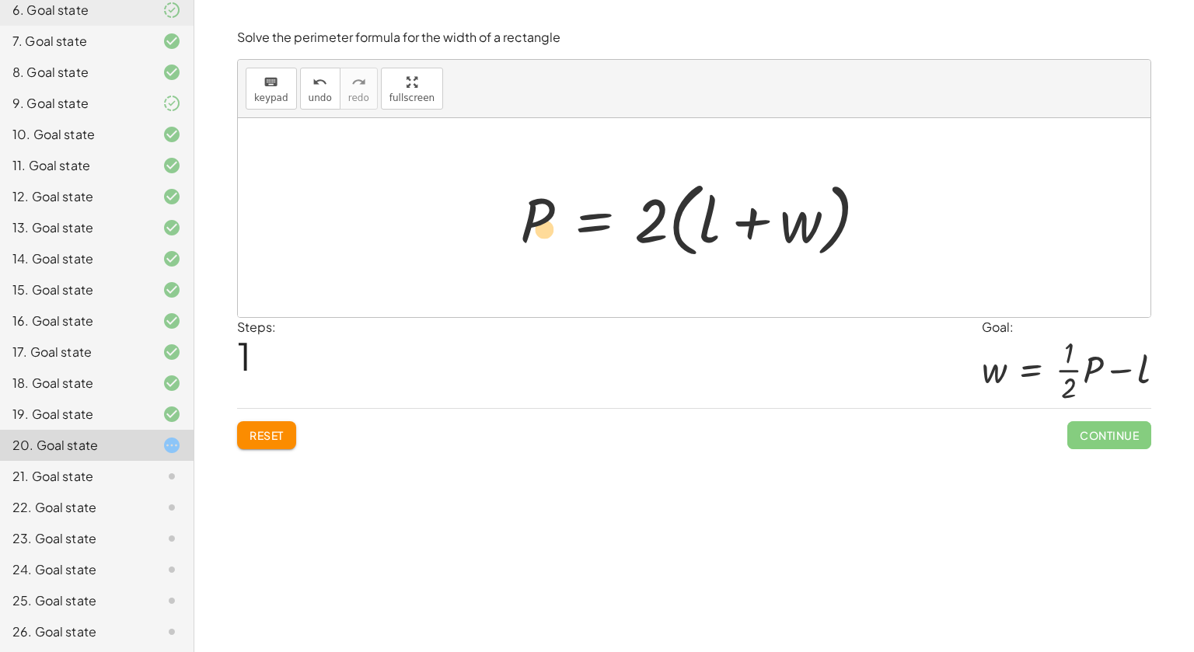
click at [531, 222] on div at bounding box center [700, 217] width 376 height 89
drag, startPoint x: 809, startPoint y: 222, endPoint x: 817, endPoint y: 220, distance: 8.7
click at [817, 220] on div at bounding box center [700, 217] width 376 height 89
click at [284, 437] on span "Reset" at bounding box center [267, 435] width 34 height 14
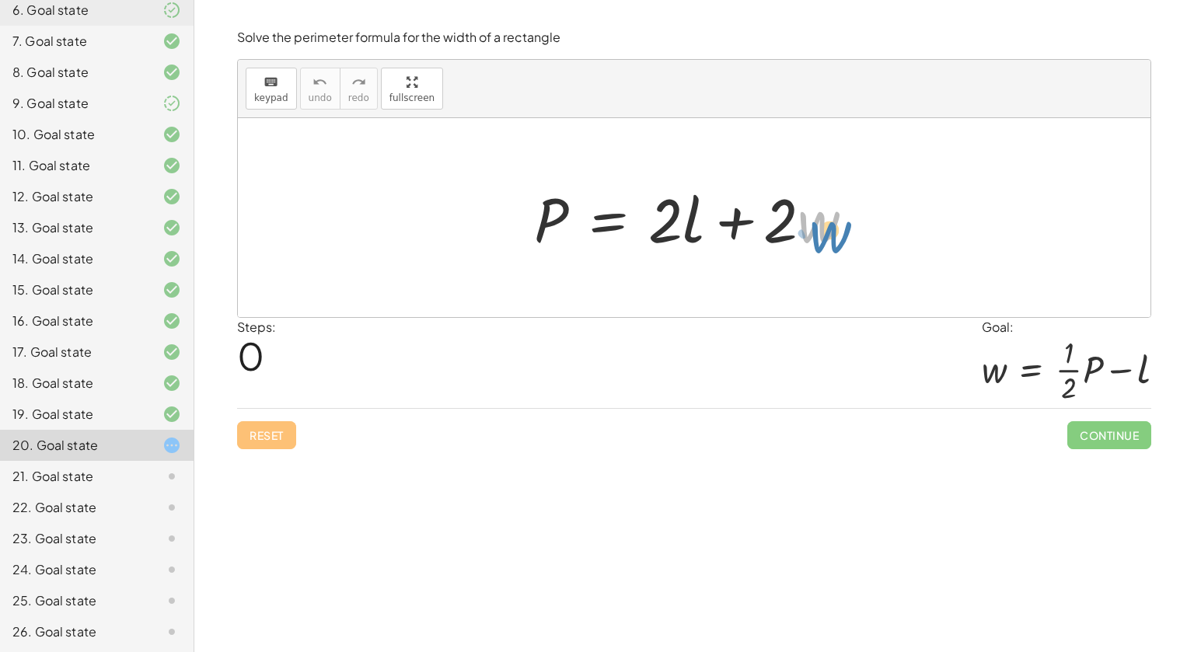
drag, startPoint x: 819, startPoint y: 221, endPoint x: 832, endPoint y: 226, distance: 13.6
click at [832, 226] on div at bounding box center [700, 218] width 348 height 80
drag, startPoint x: 786, startPoint y: 197, endPoint x: 772, endPoint y: 197, distance: 14.0
click at [772, 197] on div at bounding box center [700, 218] width 348 height 80
drag, startPoint x: 816, startPoint y: 211, endPoint x: 846, endPoint y: 212, distance: 29.6
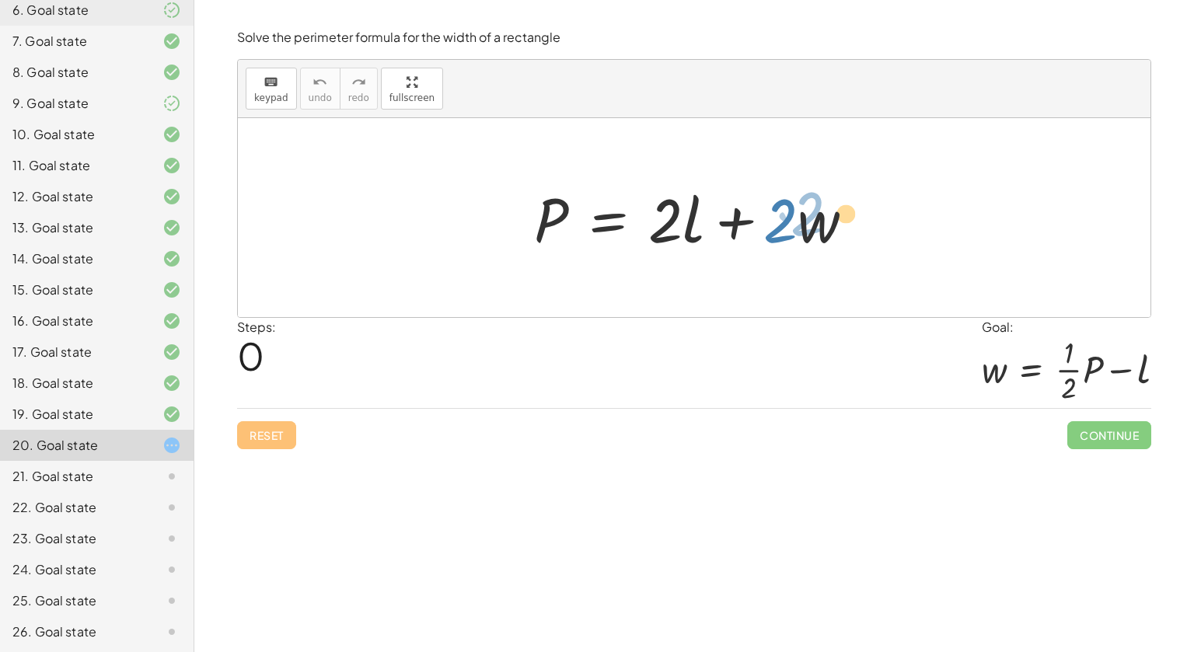
click at [846, 212] on div at bounding box center [700, 218] width 348 height 80
drag, startPoint x: 550, startPoint y: 220, endPoint x: 829, endPoint y: 231, distance: 278.5
click at [829, 231] on div at bounding box center [700, 218] width 348 height 80
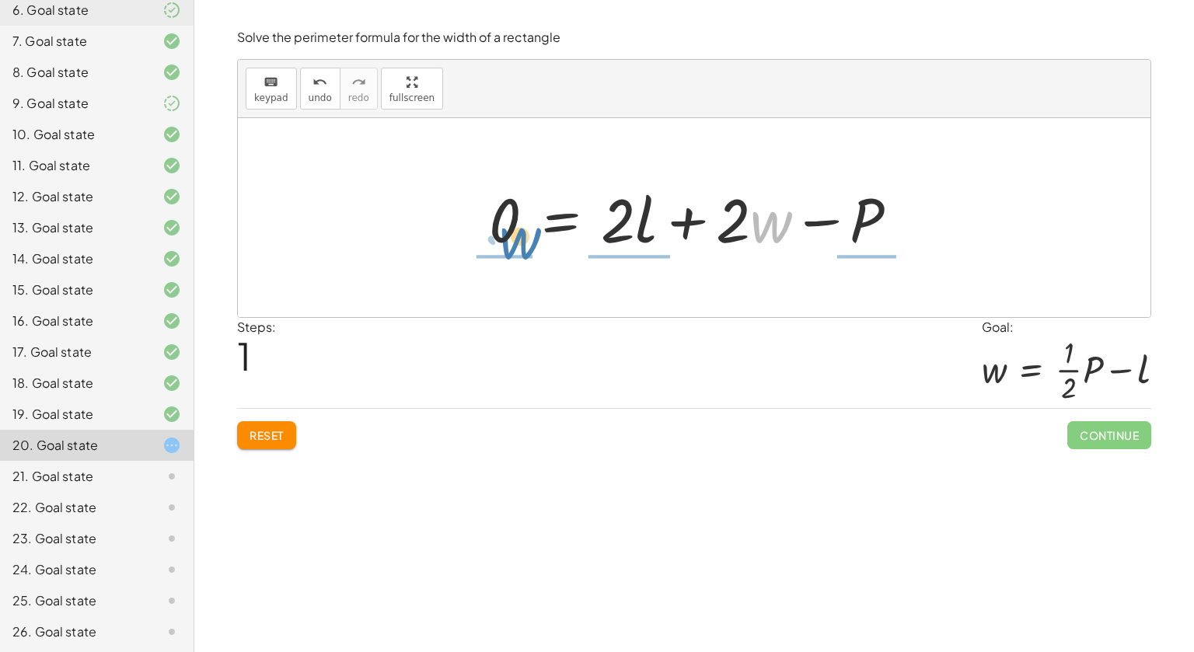
drag, startPoint x: 780, startPoint y: 219, endPoint x: 530, endPoint y: 235, distance: 250.0
click at [530, 235] on div at bounding box center [699, 218] width 437 height 80
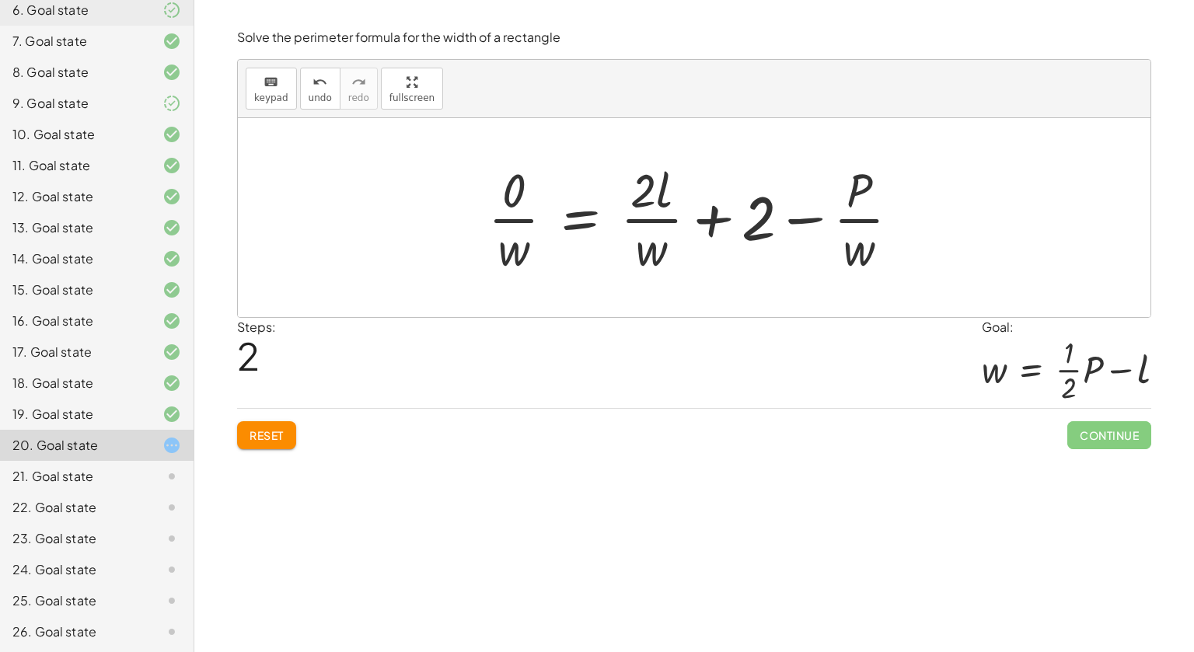
click at [277, 446] on button "Reset" at bounding box center [266, 435] width 59 height 28
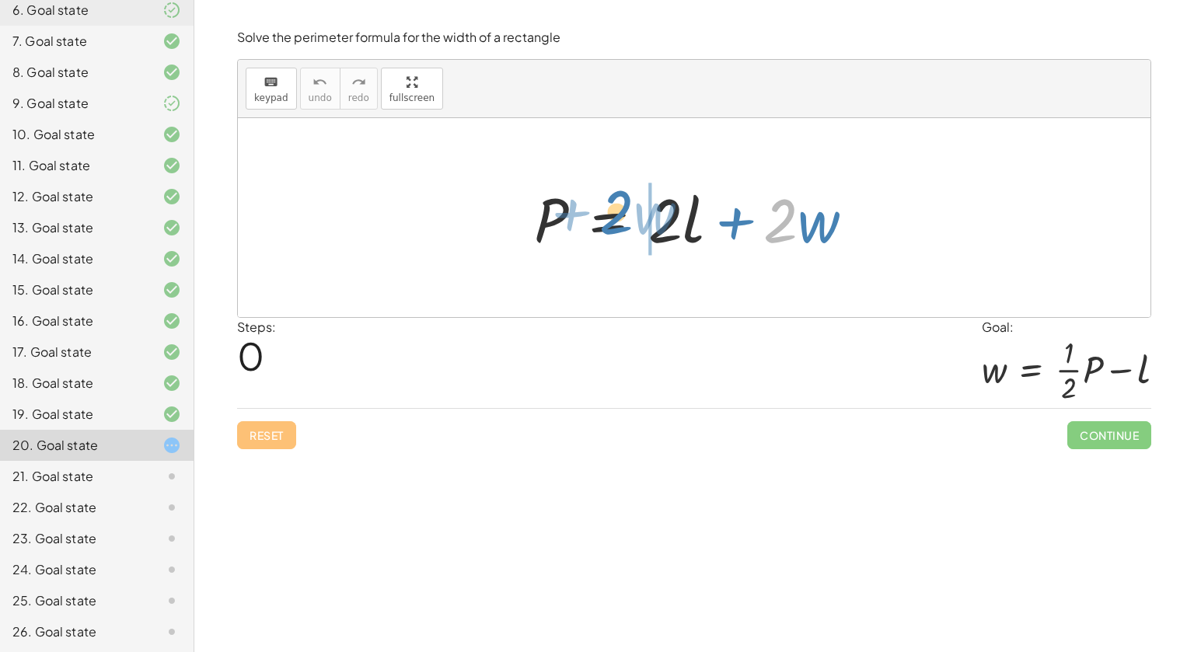
drag, startPoint x: 788, startPoint y: 225, endPoint x: 624, endPoint y: 216, distance: 164.3
click at [624, 216] on div at bounding box center [700, 218] width 348 height 80
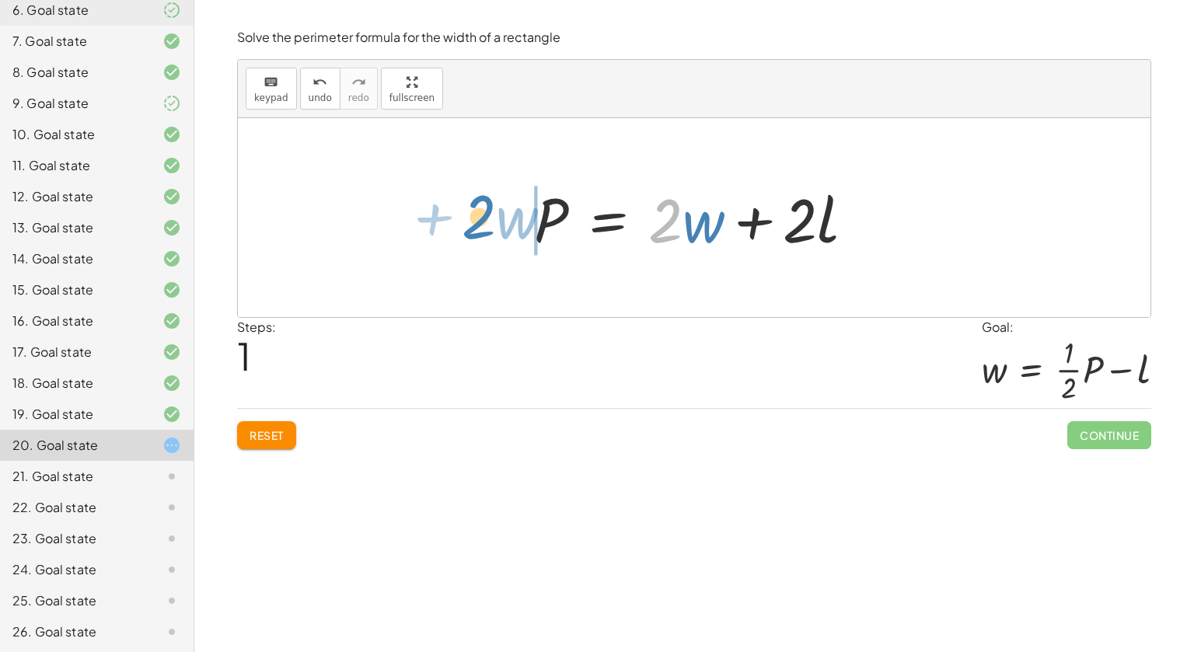
drag, startPoint x: 665, startPoint y: 212, endPoint x: 478, endPoint y: 208, distance: 186.6
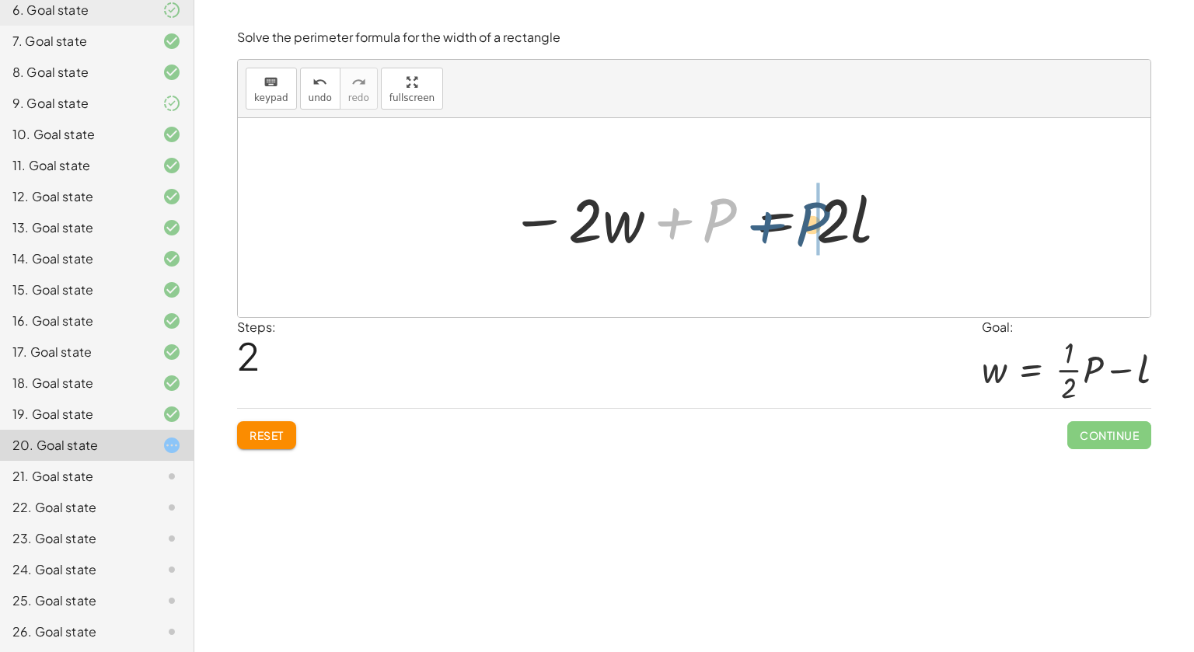
drag, startPoint x: 700, startPoint y: 217, endPoint x: 792, endPoint y: 218, distance: 91.8
click at [792, 218] on div at bounding box center [700, 218] width 396 height 80
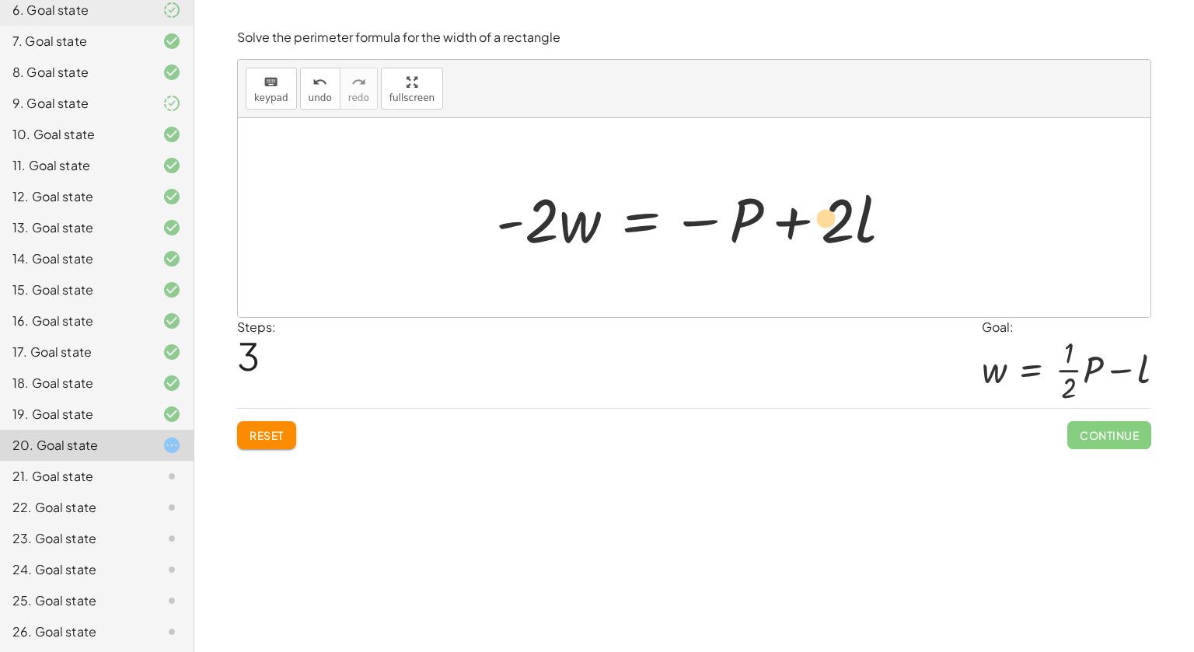
drag, startPoint x: 839, startPoint y: 234, endPoint x: 829, endPoint y: 233, distance: 10.1
click at [829, 233] on div at bounding box center [700, 218] width 424 height 80
drag, startPoint x: 829, startPoint y: 233, endPoint x: 643, endPoint y: 225, distance: 186.0
click at [643, 225] on div at bounding box center [700, 218] width 424 height 80
drag, startPoint x: 838, startPoint y: 225, endPoint x: 948, endPoint y: 219, distance: 109.8
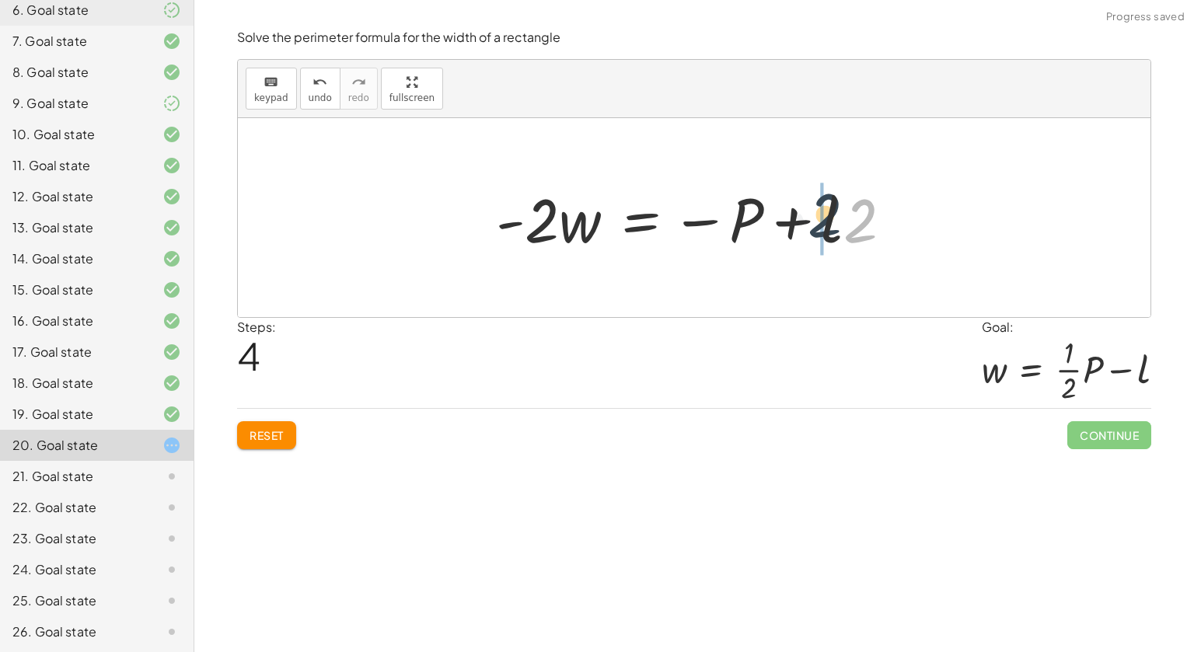
drag, startPoint x: 864, startPoint y: 224, endPoint x: 821, endPoint y: 218, distance: 43.2
drag, startPoint x: 833, startPoint y: 225, endPoint x: 847, endPoint y: 227, distance: 14.1
click at [847, 227] on div at bounding box center [700, 218] width 424 height 80
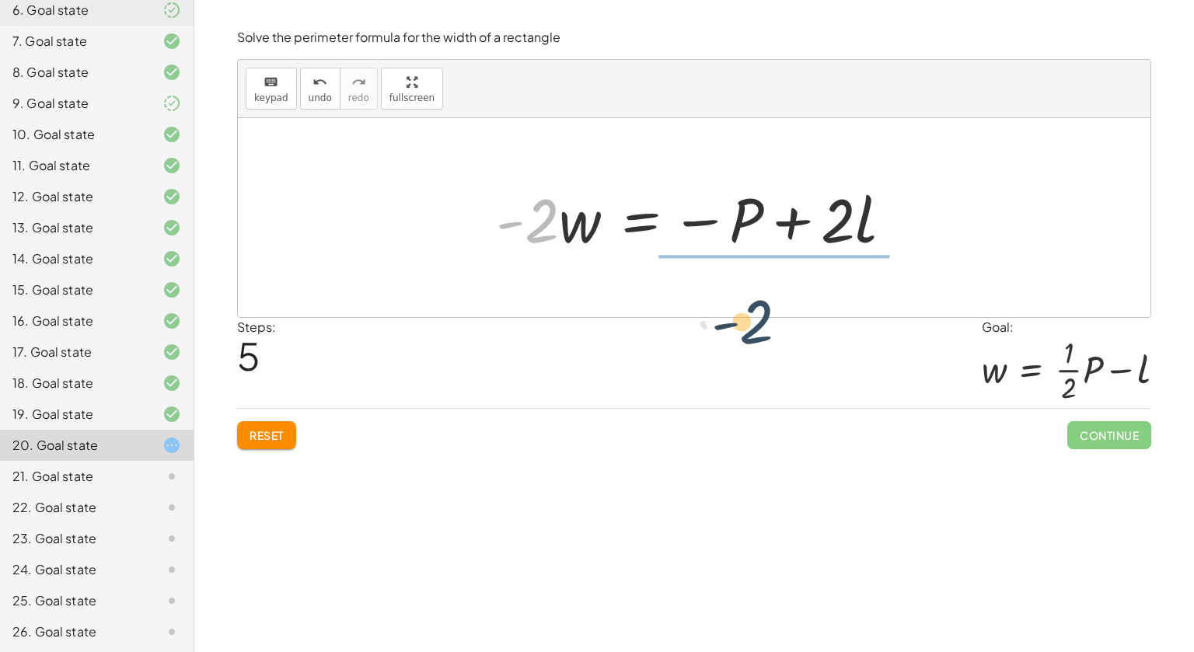
drag, startPoint x: 543, startPoint y: 212, endPoint x: 781, endPoint y: 308, distance: 255.7
click at [781, 308] on div "P = + · 2 · l + · 2 · w P = + · 2 · w + · 2 · l − · 2 · w + P = · 2 · l · - 2 ·…" at bounding box center [694, 217] width 913 height 199
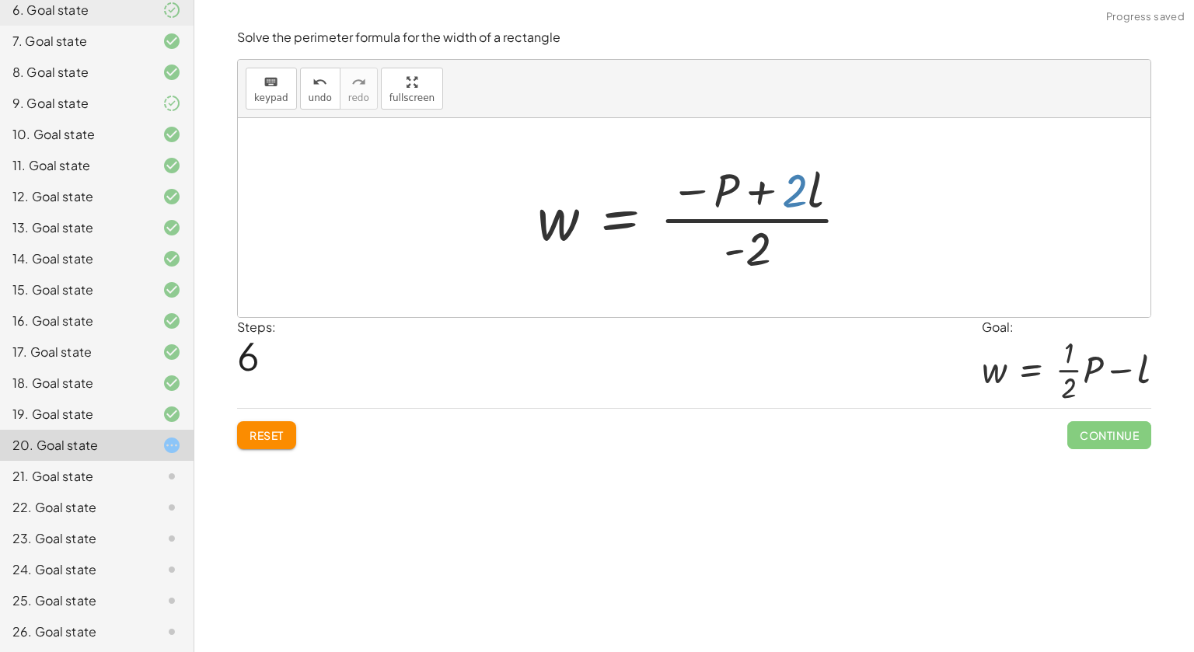
drag, startPoint x: 791, startPoint y: 202, endPoint x: 793, endPoint y: 194, distance: 8.7
click at [793, 194] on div at bounding box center [699, 218] width 341 height 120
click at [309, 95] on span "undo" at bounding box center [320, 98] width 23 height 11
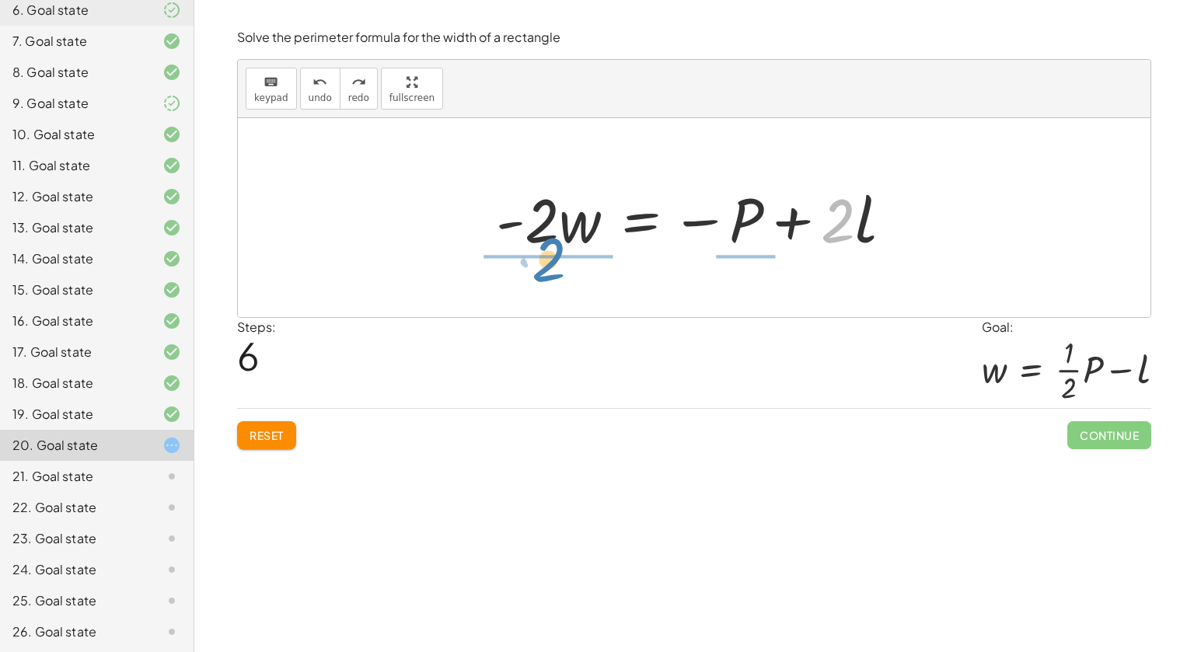
drag, startPoint x: 841, startPoint y: 226, endPoint x: 551, endPoint y: 267, distance: 292.8
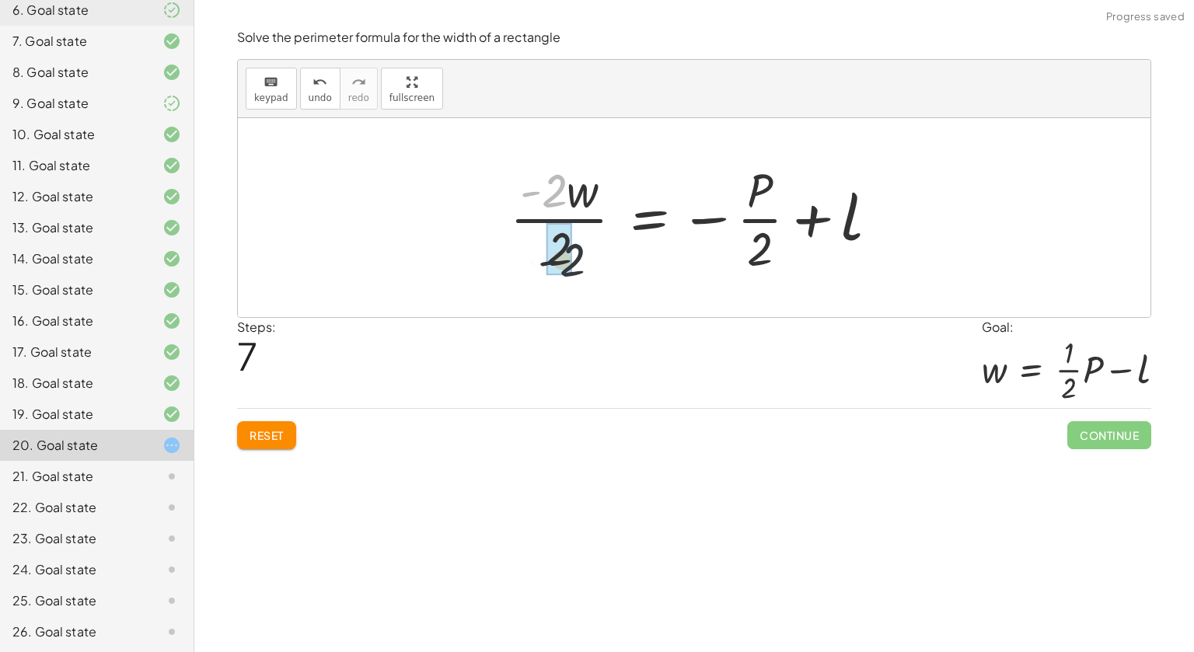
drag, startPoint x: 554, startPoint y: 190, endPoint x: 574, endPoint y: 265, distance: 77.3
click at [574, 265] on div at bounding box center [700, 218] width 396 height 120
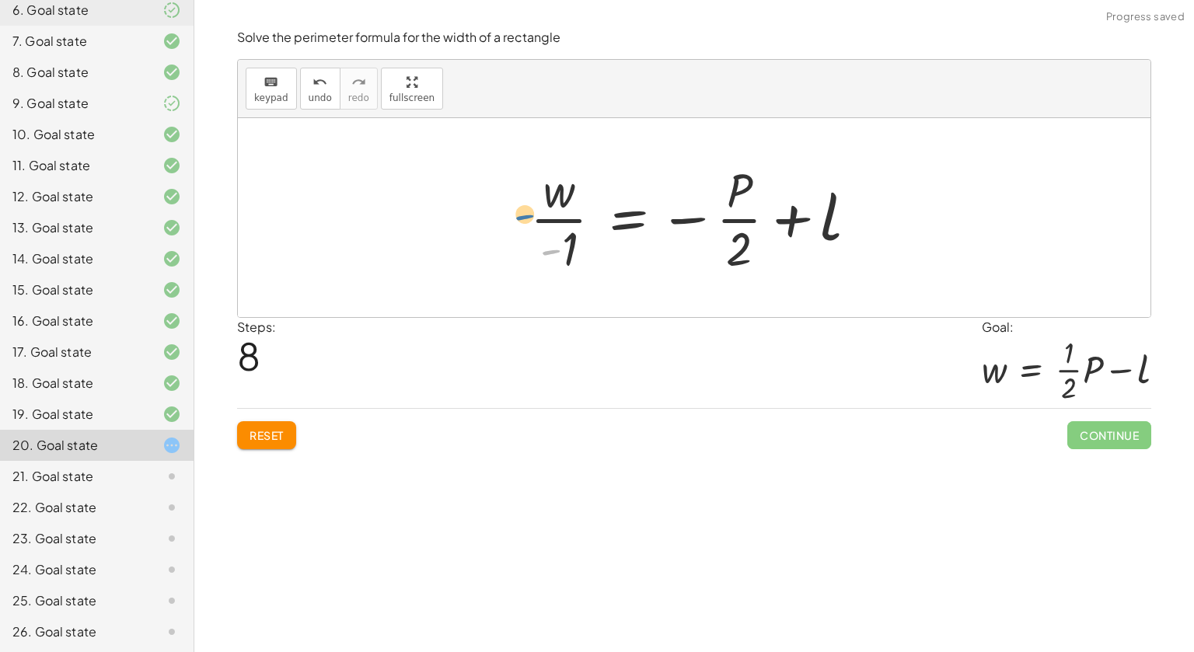
drag, startPoint x: 555, startPoint y: 254, endPoint x: 528, endPoint y: 218, distance: 44.9
click at [528, 218] on div at bounding box center [699, 218] width 355 height 120
drag, startPoint x: 565, startPoint y: 246, endPoint x: 554, endPoint y: 195, distance: 52.6
click at [554, 195] on div at bounding box center [699, 218] width 355 height 120
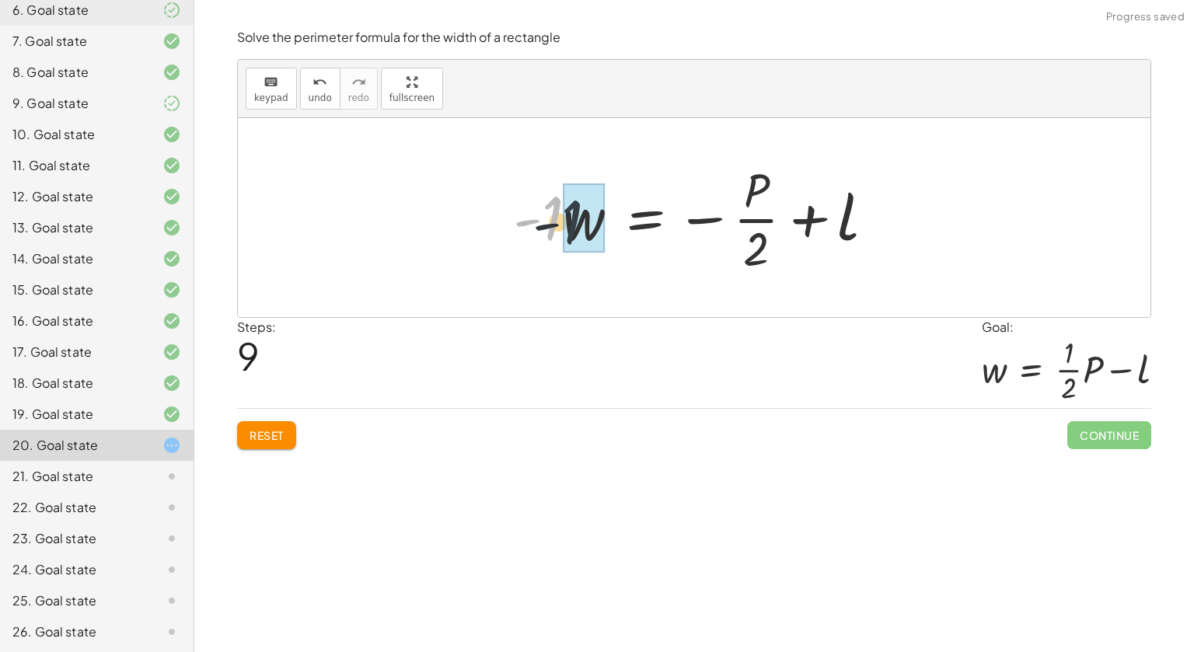
drag, startPoint x: 552, startPoint y: 225, endPoint x: 574, endPoint y: 229, distance: 22.1
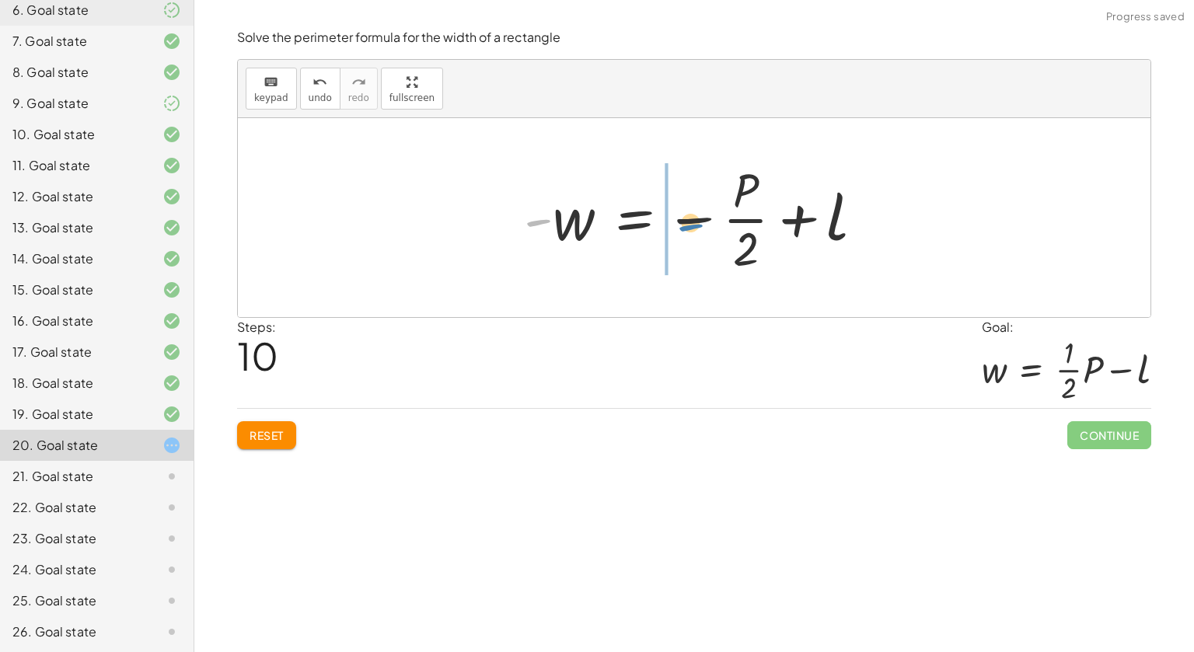
drag, startPoint x: 535, startPoint y: 218, endPoint x: 682, endPoint y: 222, distance: 147.0
click at [682, 222] on div at bounding box center [700, 218] width 369 height 120
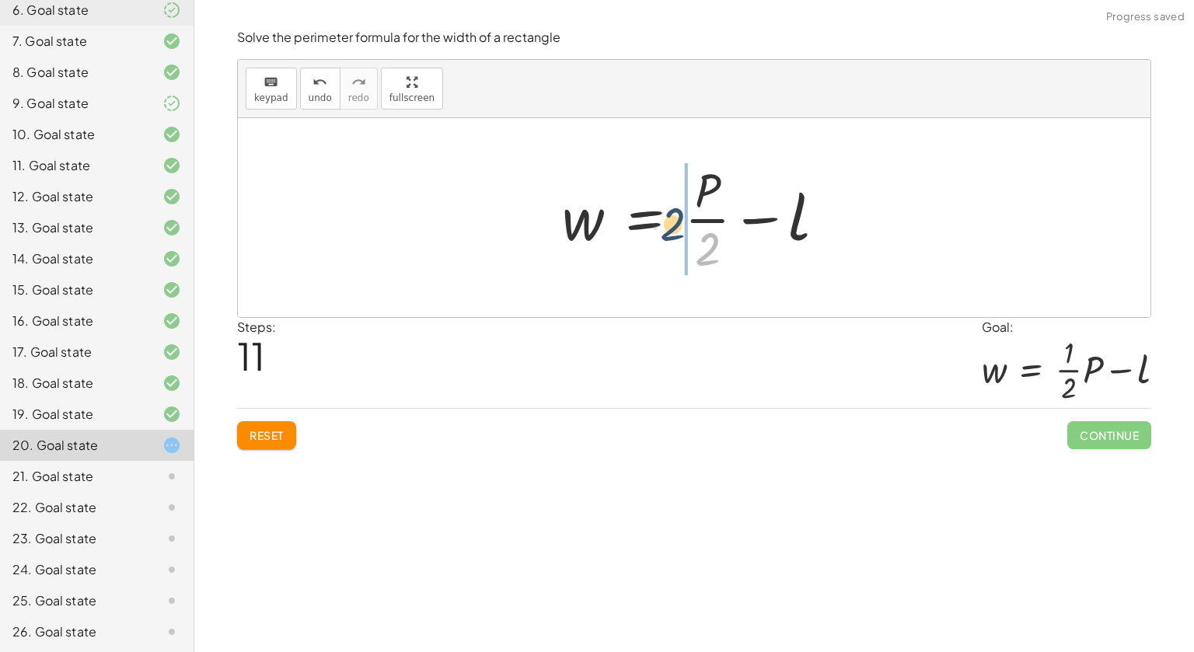
drag, startPoint x: 708, startPoint y: 257, endPoint x: 673, endPoint y: 234, distance: 42.0
click at [673, 234] on div at bounding box center [700, 218] width 292 height 120
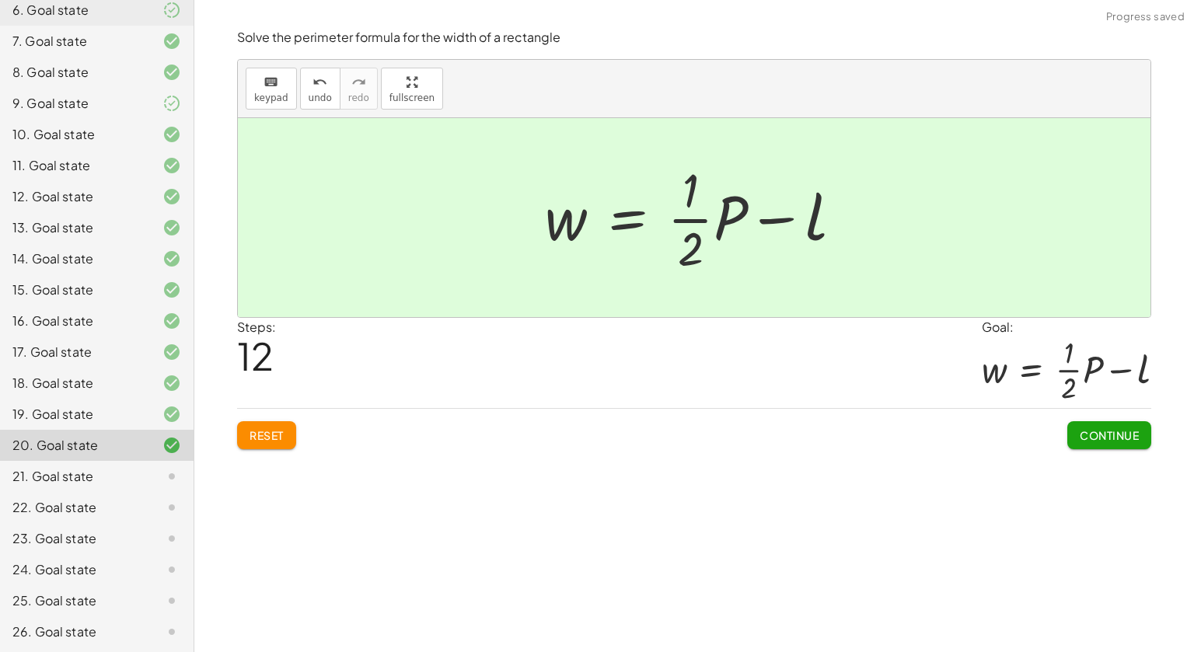
click at [1135, 435] on span "Continue" at bounding box center [1109, 435] width 59 height 14
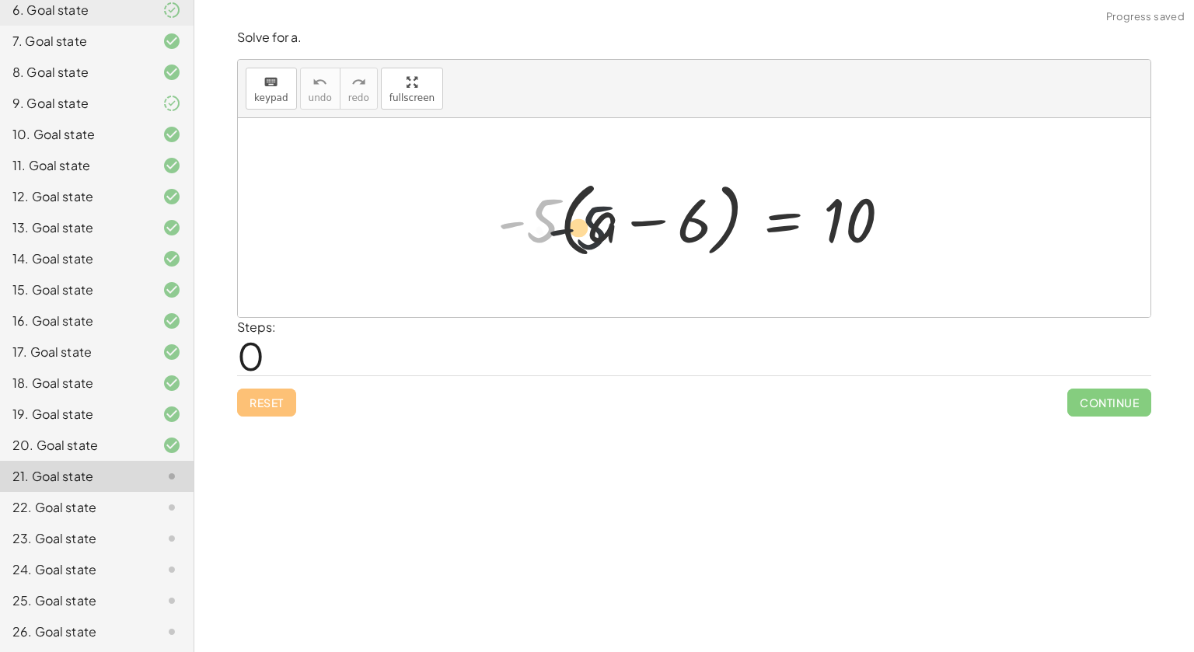
drag, startPoint x: 549, startPoint y: 222, endPoint x: 602, endPoint y: 229, distance: 53.3
click at [602, 229] on div at bounding box center [700, 217] width 421 height 89
drag, startPoint x: 543, startPoint y: 228, endPoint x: 654, endPoint y: 227, distance: 110.4
click at [654, 227] on div at bounding box center [700, 217] width 421 height 89
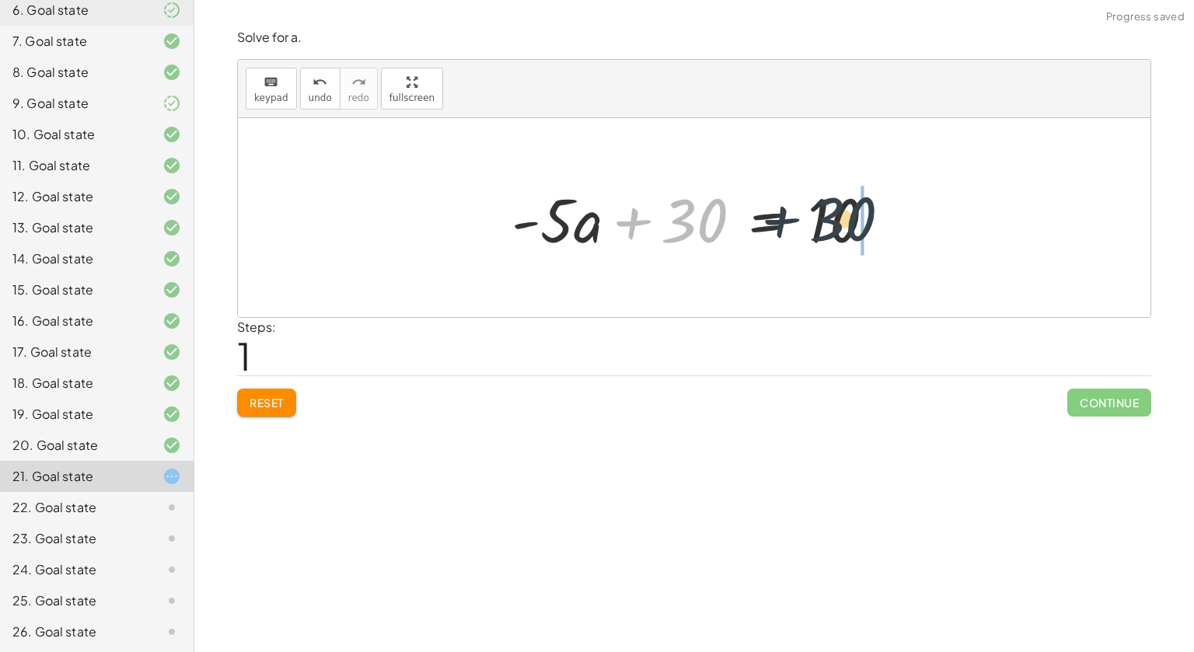
drag, startPoint x: 673, startPoint y: 214, endPoint x: 829, endPoint y: 213, distance: 155.5
click at [829, 213] on div at bounding box center [700, 218] width 392 height 80
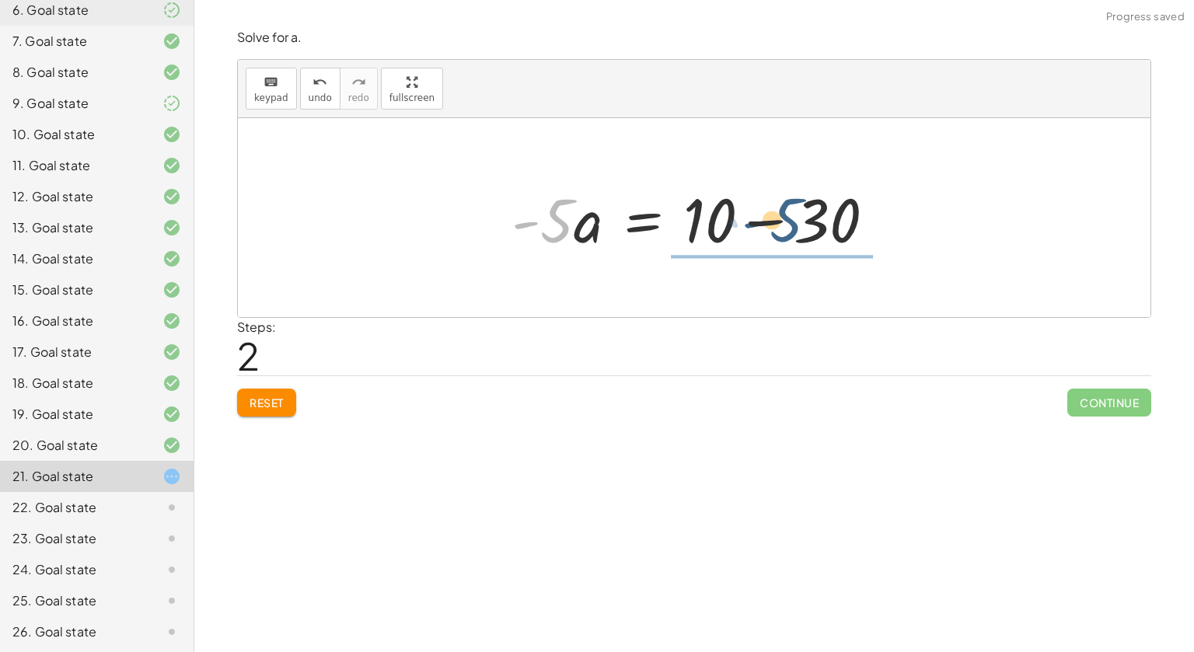
drag, startPoint x: 554, startPoint y: 215, endPoint x: 787, endPoint y: 214, distance: 233.2
click at [787, 214] on div at bounding box center [700, 218] width 392 height 80
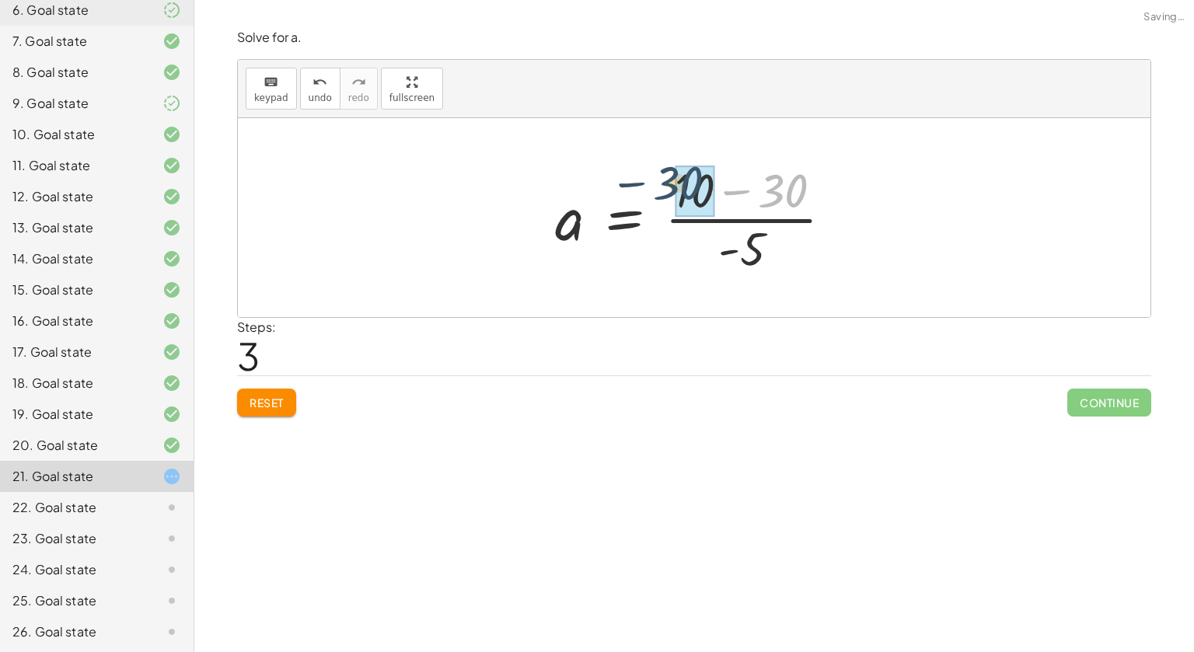
drag, startPoint x: 803, startPoint y: 197, endPoint x: 708, endPoint y: 190, distance: 95.1
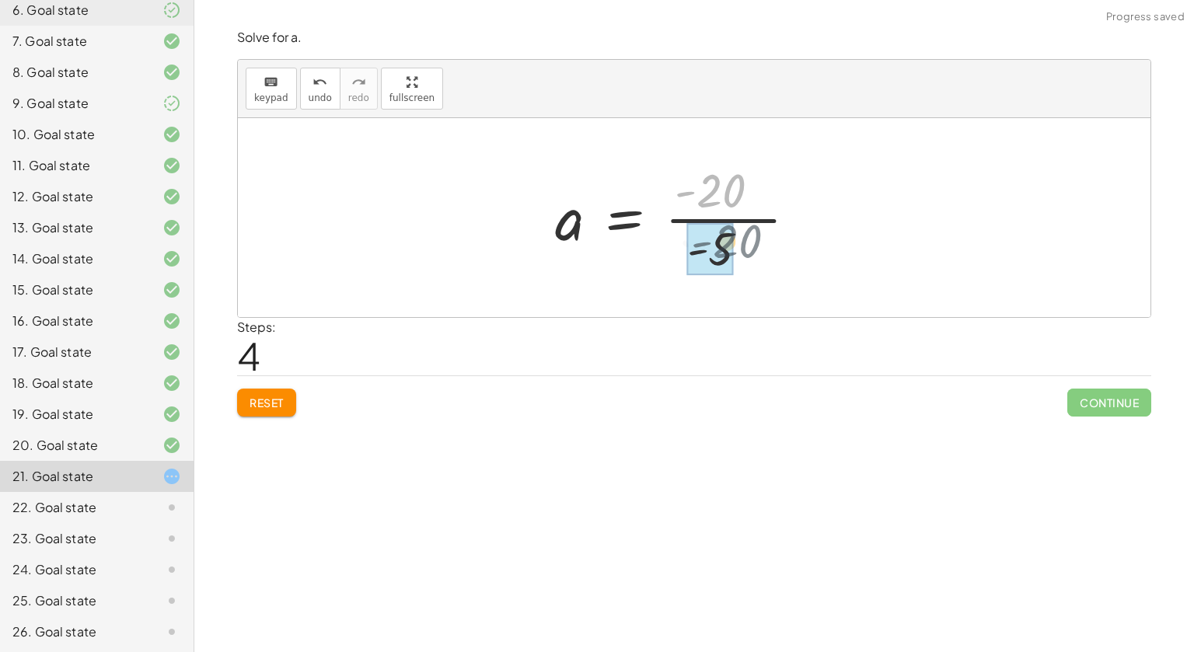
drag, startPoint x: 708, startPoint y: 190, endPoint x: 725, endPoint y: 250, distance: 61.5
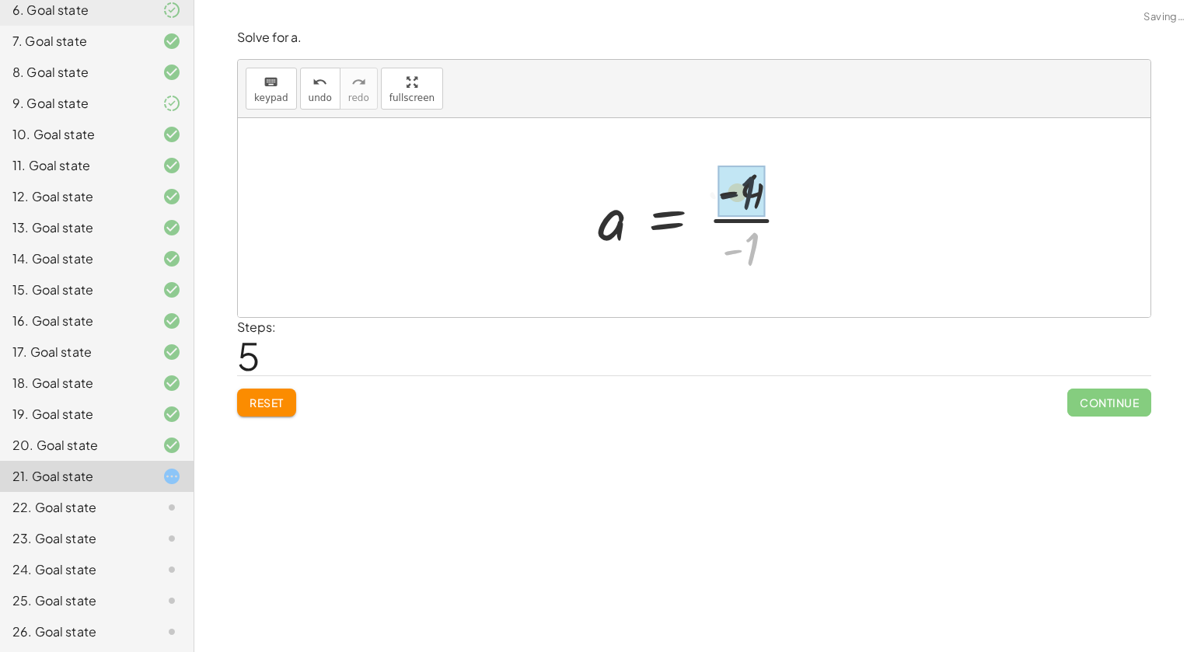
drag, startPoint x: 749, startPoint y: 257, endPoint x: 745, endPoint y: 190, distance: 67.0
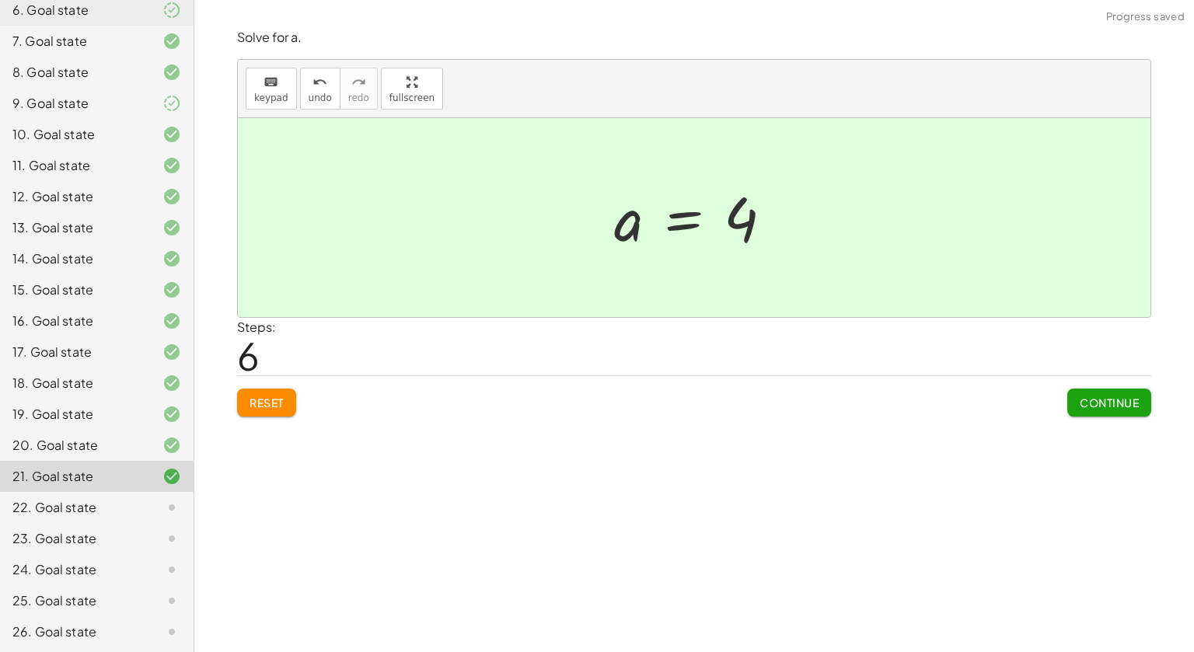
click at [1085, 404] on span "Continue" at bounding box center [1109, 403] width 59 height 14
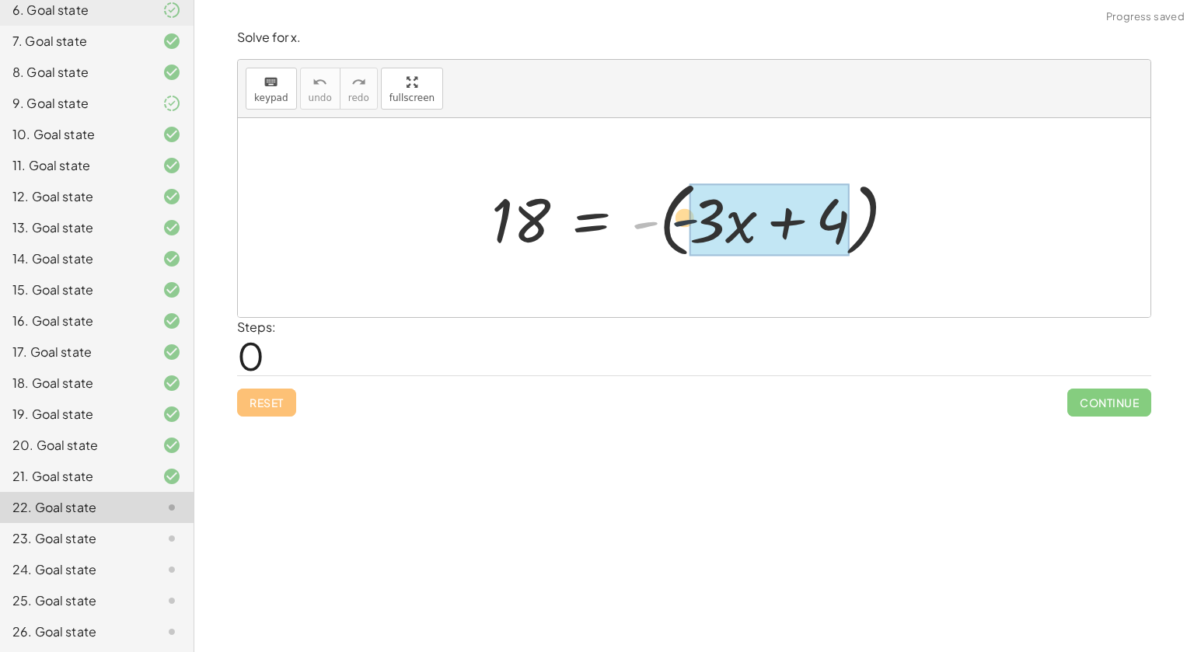
drag, startPoint x: 652, startPoint y: 227, endPoint x: 718, endPoint y: 222, distance: 65.5
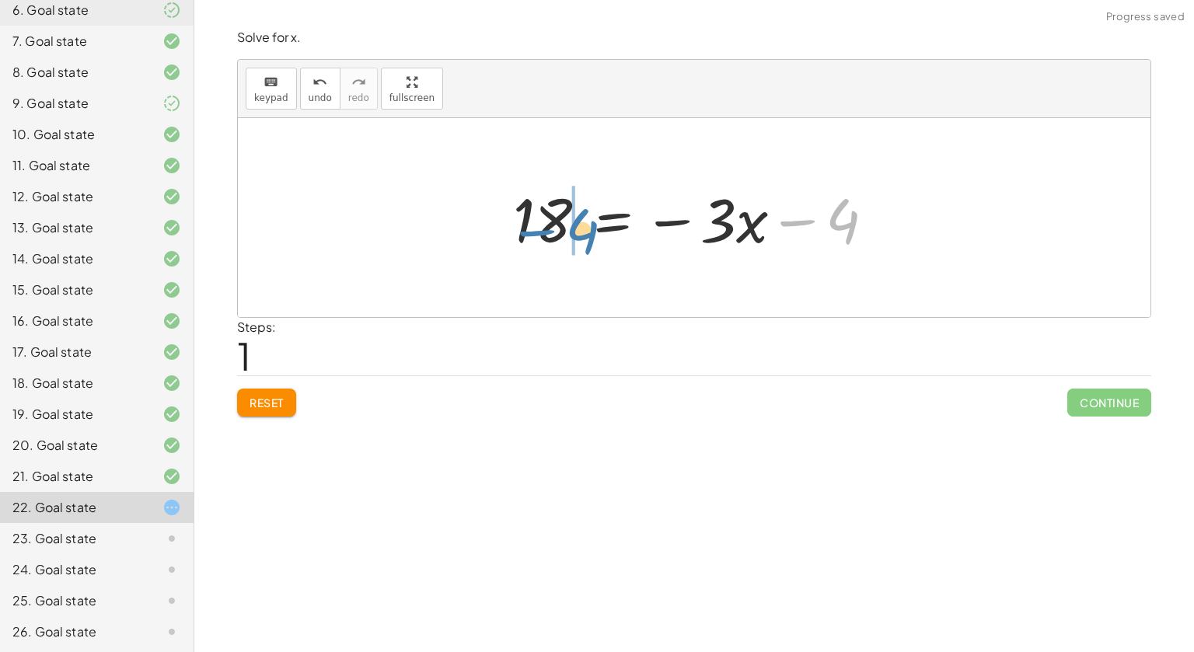
drag, startPoint x: 790, startPoint y: 220, endPoint x: 526, endPoint y: 230, distance: 263.7
click at [526, 230] on div at bounding box center [700, 218] width 390 height 80
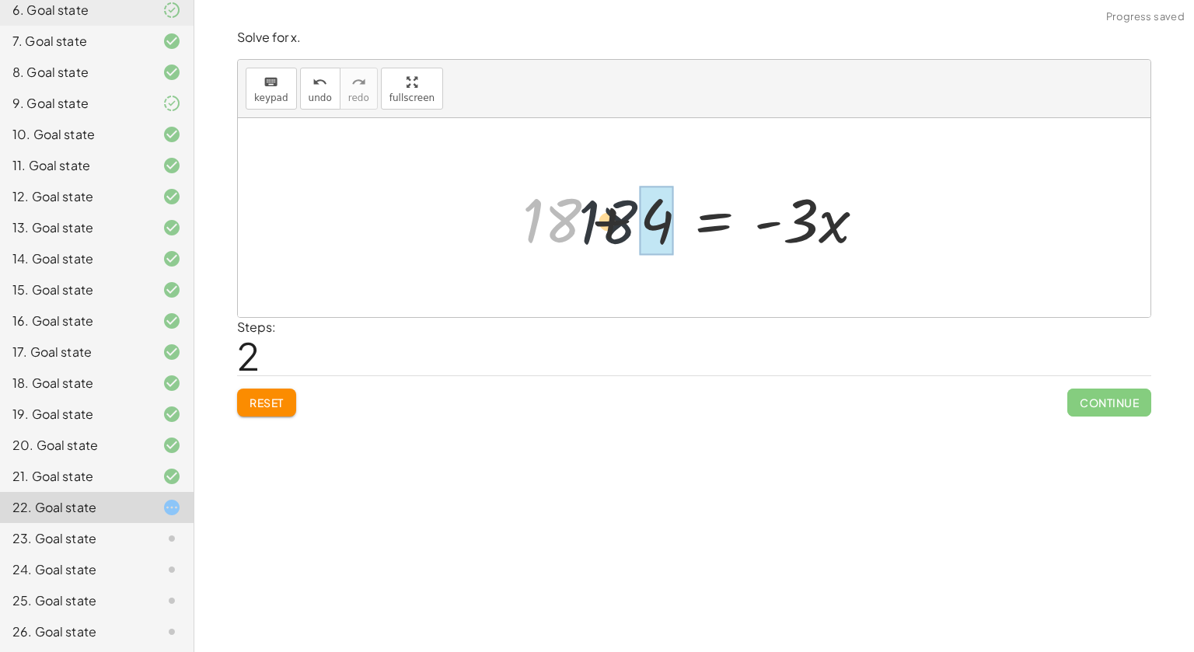
drag, startPoint x: 568, startPoint y: 214, endPoint x: 664, endPoint y: 216, distance: 95.7
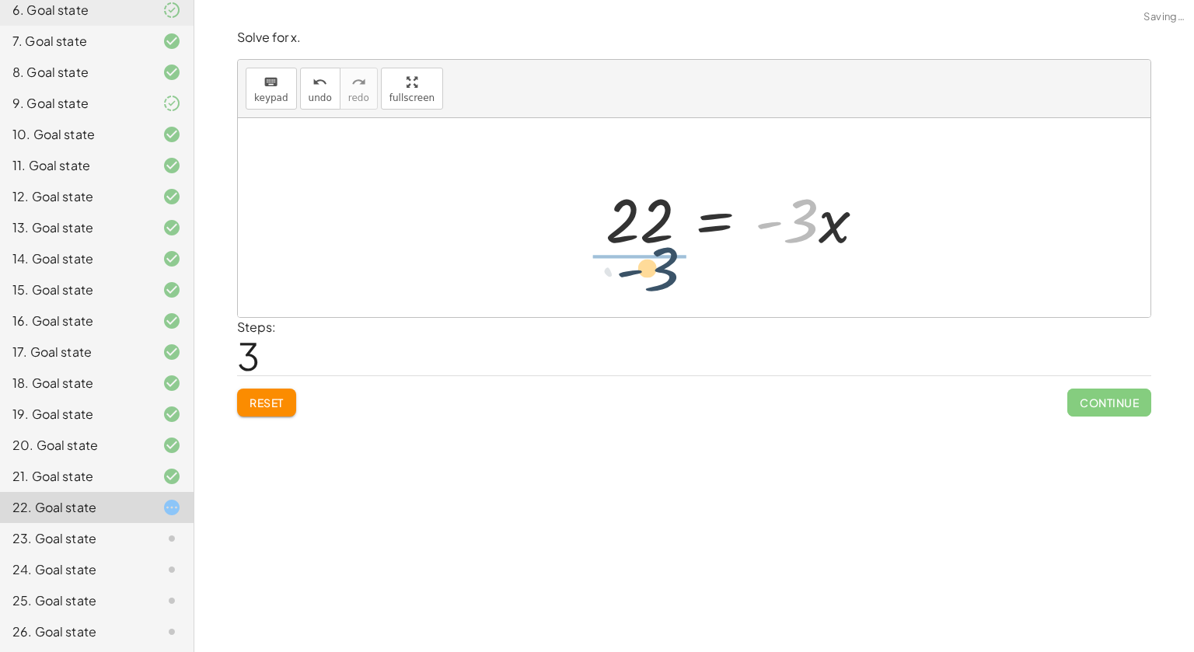
drag, startPoint x: 793, startPoint y: 206, endPoint x: 647, endPoint y: 253, distance: 153.7
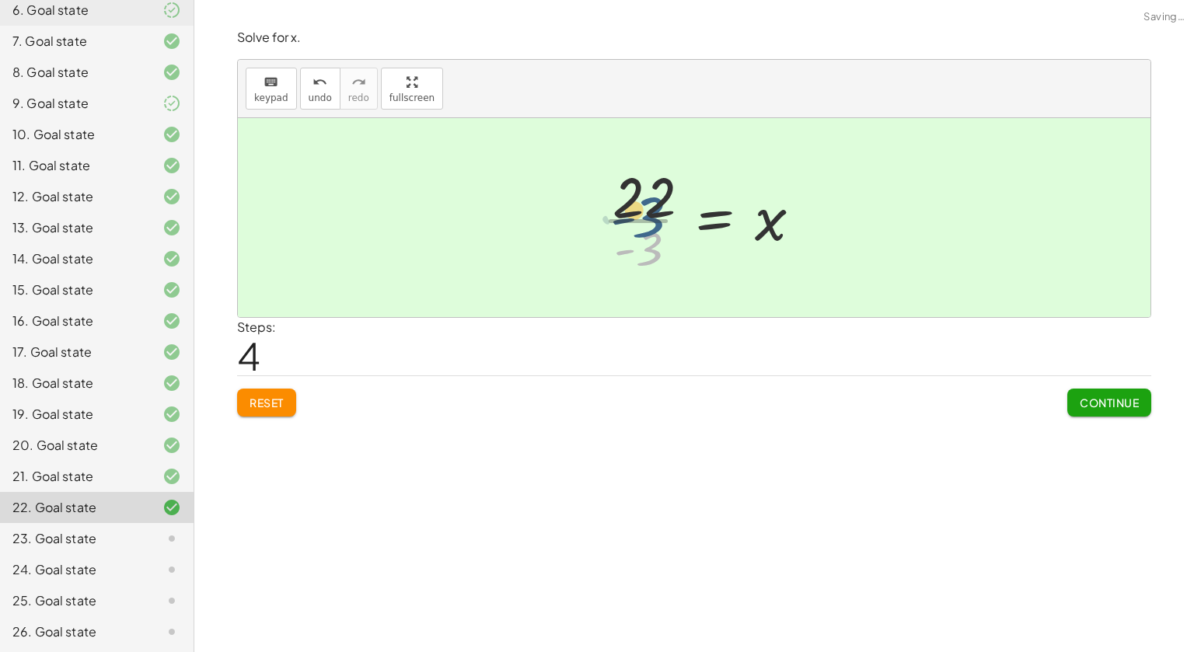
drag, startPoint x: 647, startPoint y: 253, endPoint x: 642, endPoint y: 207, distance: 46.9
click at [642, 207] on div at bounding box center [708, 218] width 227 height 120
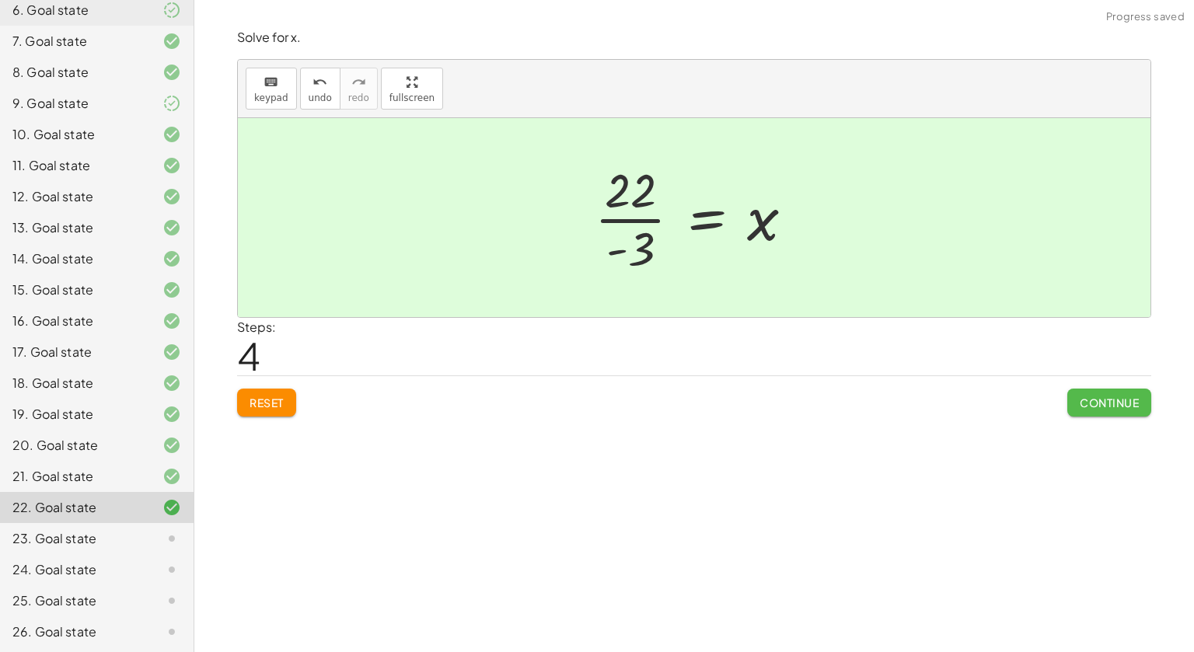
click at [1125, 410] on button "Continue" at bounding box center [1109, 403] width 84 height 28
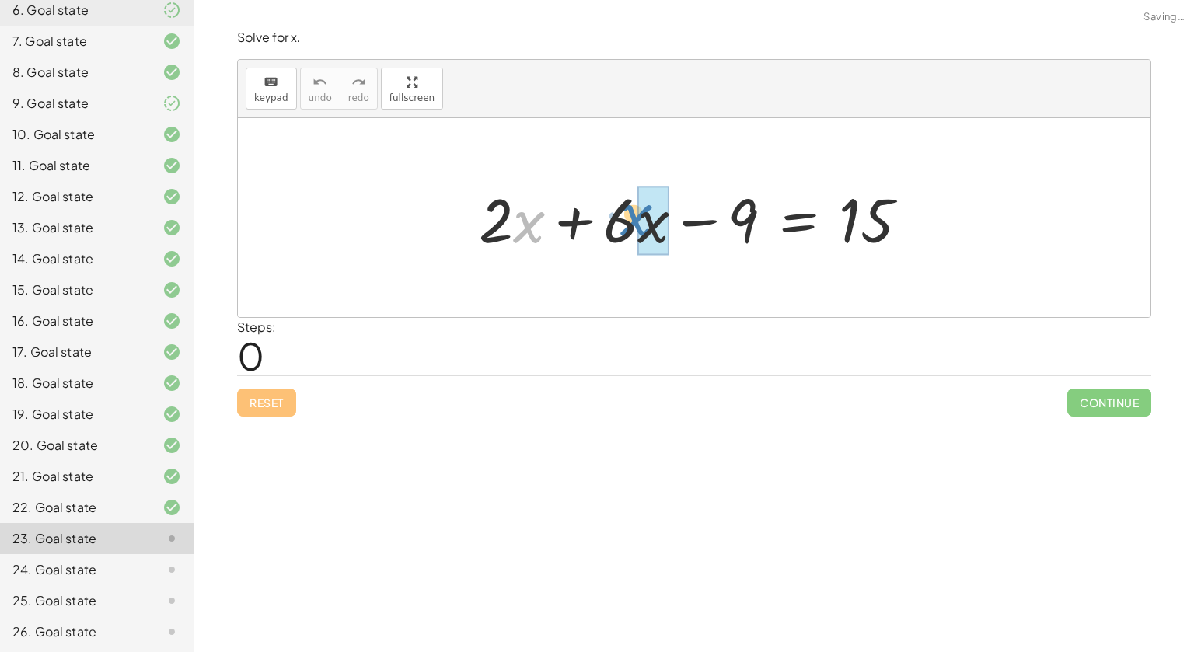
drag, startPoint x: 519, startPoint y: 226, endPoint x: 627, endPoint y: 219, distance: 109.1
click at [627, 219] on div at bounding box center [699, 218] width 457 height 80
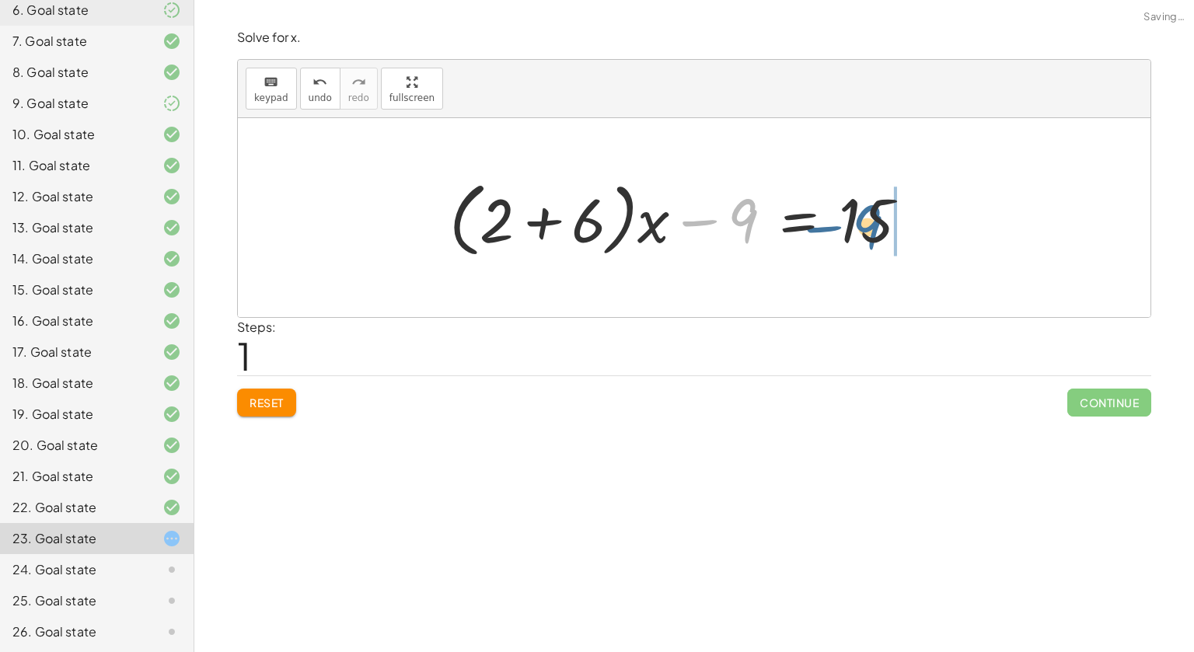
drag, startPoint x: 731, startPoint y: 211, endPoint x: 855, endPoint y: 215, distance: 124.5
click at [855, 215] on div at bounding box center [685, 217] width 487 height 89
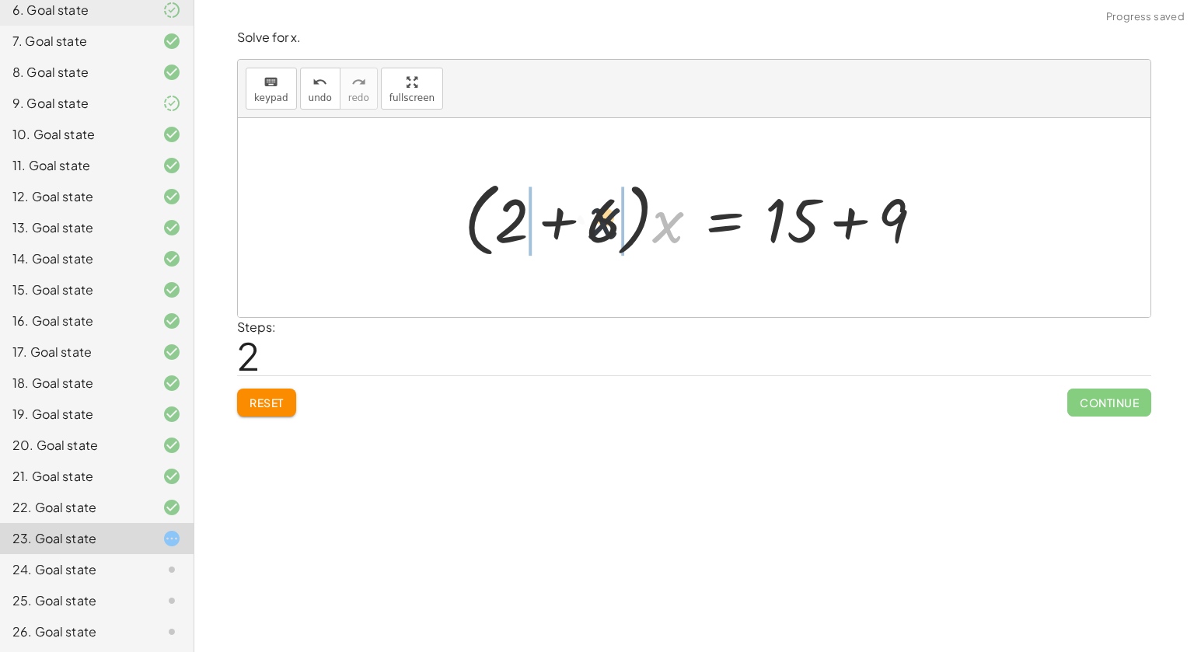
drag, startPoint x: 674, startPoint y: 225, endPoint x: 600, endPoint y: 219, distance: 74.1
click at [600, 219] on div at bounding box center [699, 217] width 487 height 89
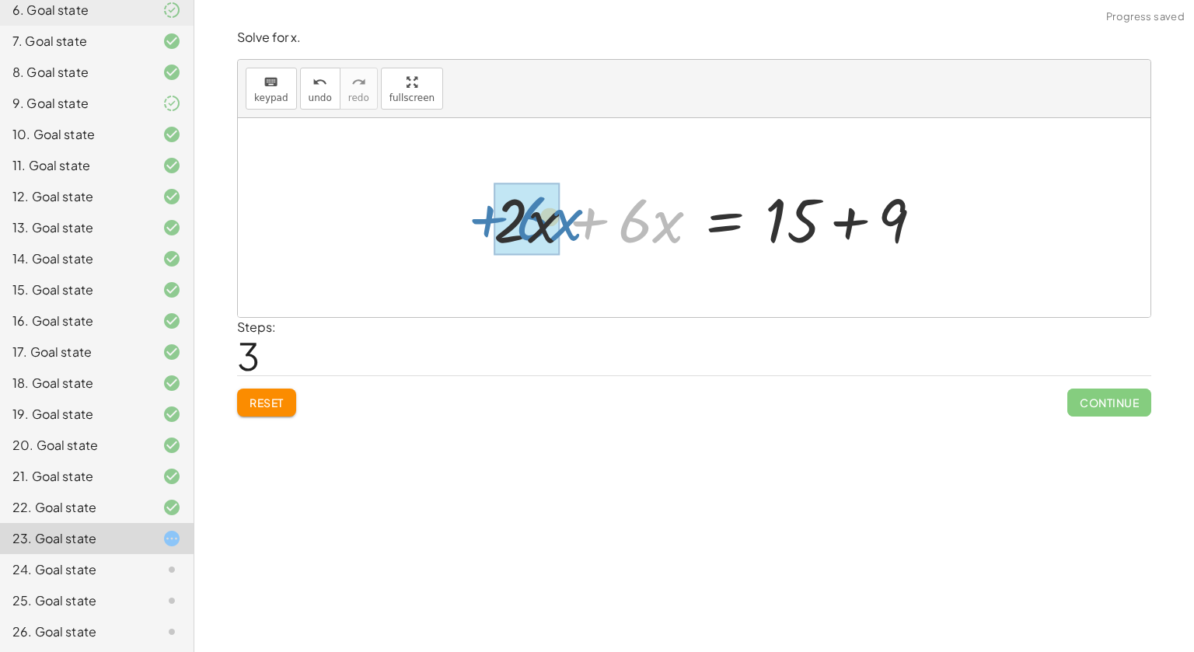
drag, startPoint x: 600, startPoint y: 219, endPoint x: 491, endPoint y: 217, distance: 109.6
click at [491, 217] on div at bounding box center [714, 218] width 457 height 80
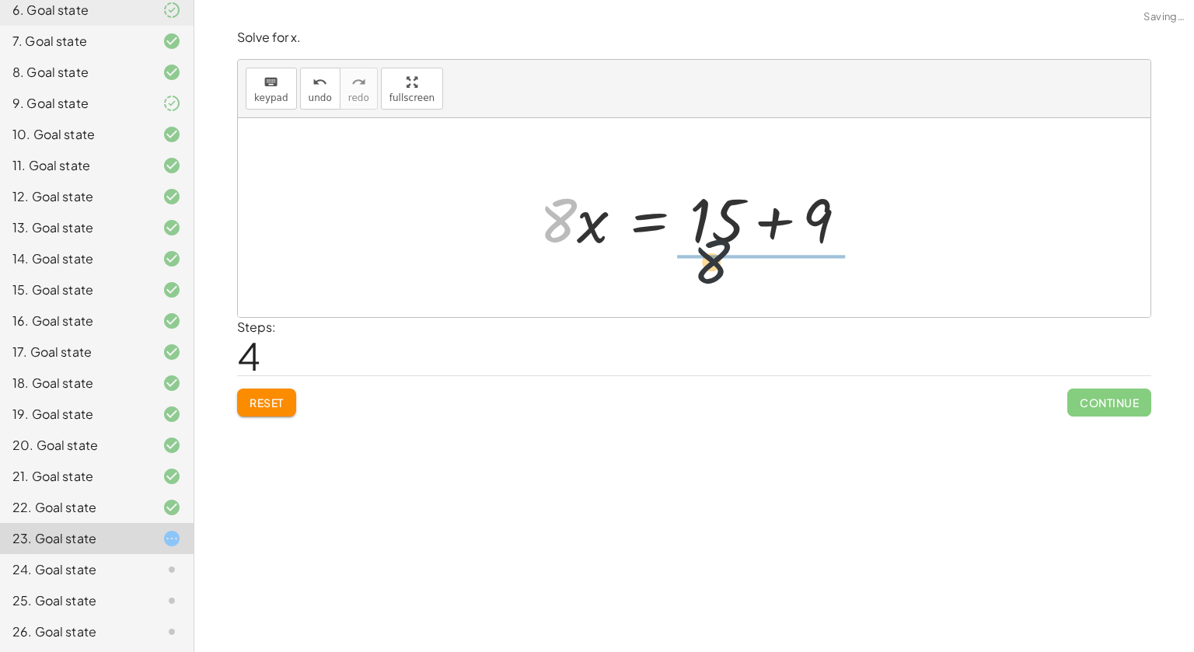
drag, startPoint x: 569, startPoint y: 225, endPoint x: 791, endPoint y: 279, distance: 228.0
click at [791, 279] on div "+ · 2 · x + · 6 · x − 9 = 15 + · ( + 2 + 6 ) · x − 9 = 15 · ( + 2 + 6 ) · x = +…" at bounding box center [694, 217] width 913 height 199
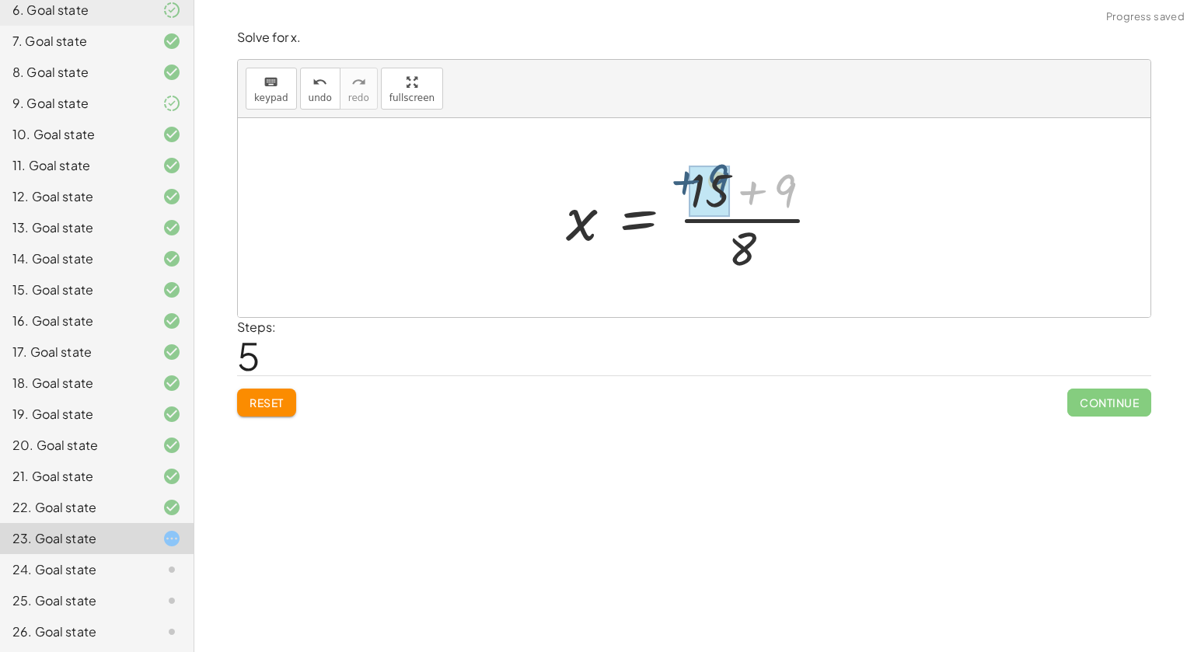
drag, startPoint x: 804, startPoint y: 190, endPoint x: 733, endPoint y: 180, distance: 71.5
click at [733, 180] on div at bounding box center [699, 218] width 283 height 120
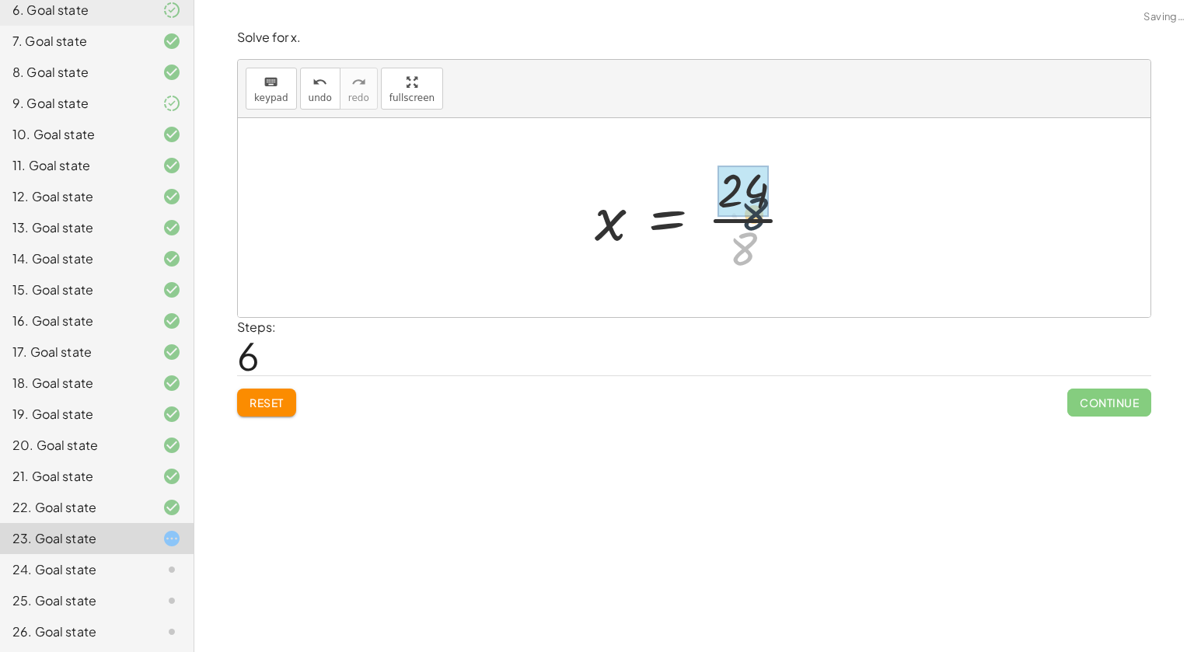
drag, startPoint x: 709, startPoint y: 243, endPoint x: 723, endPoint y: 199, distance: 46.5
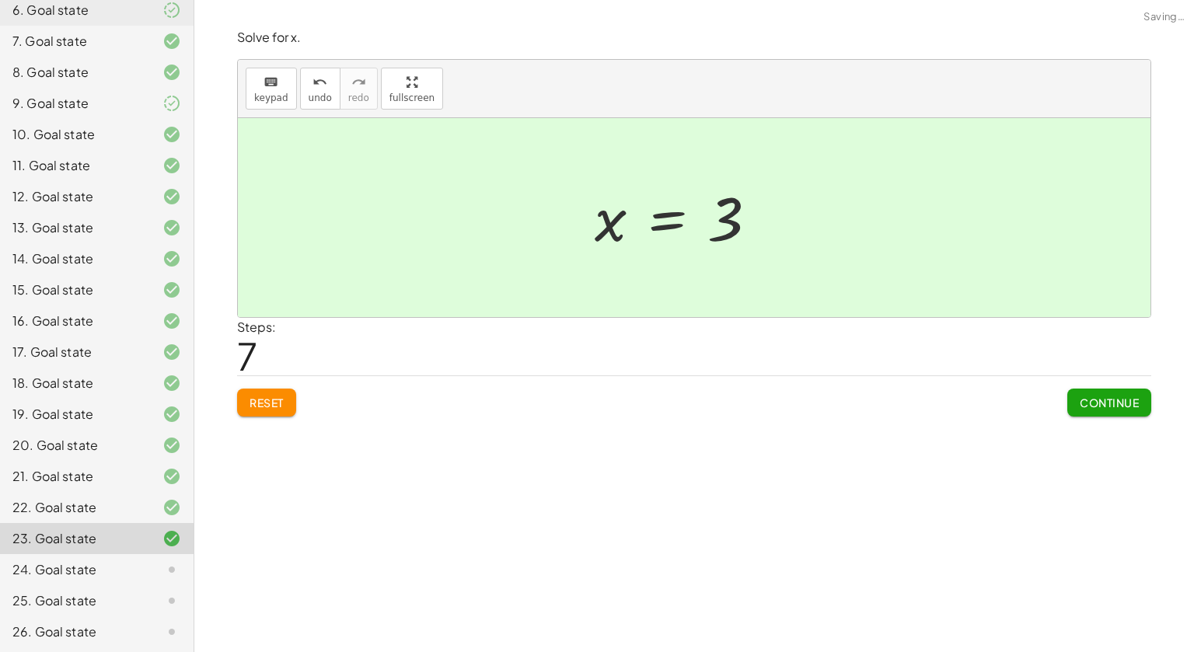
click at [1087, 404] on span "Continue" at bounding box center [1109, 403] width 59 height 14
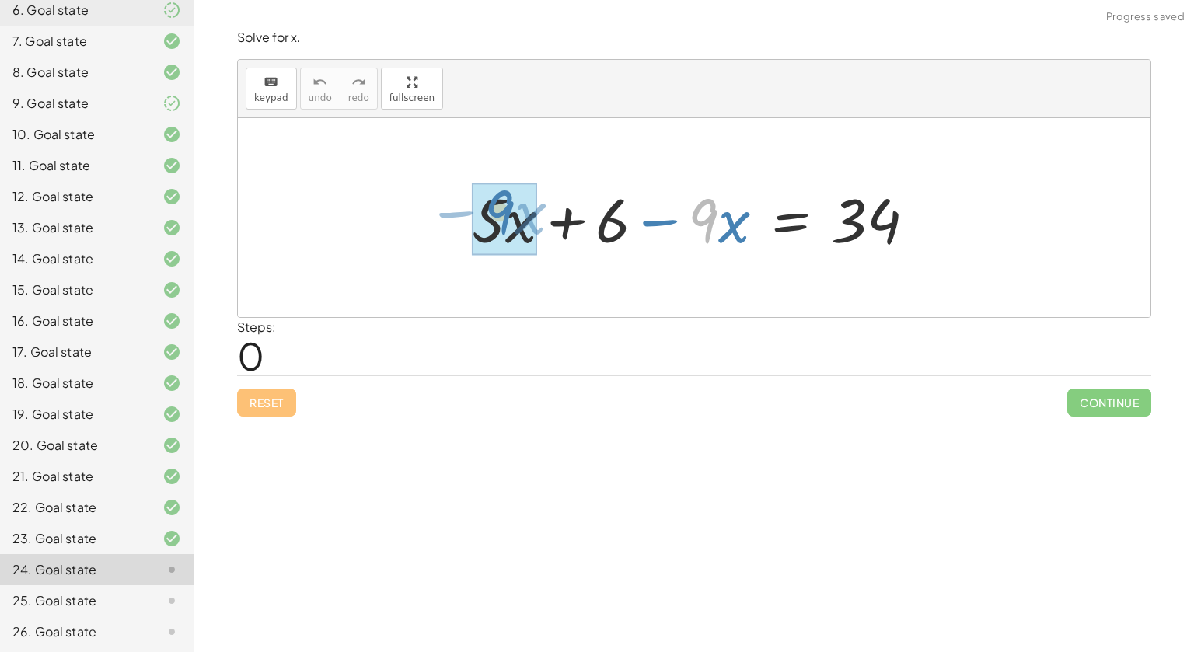
drag, startPoint x: 700, startPoint y: 223, endPoint x: 494, endPoint y: 215, distance: 206.2
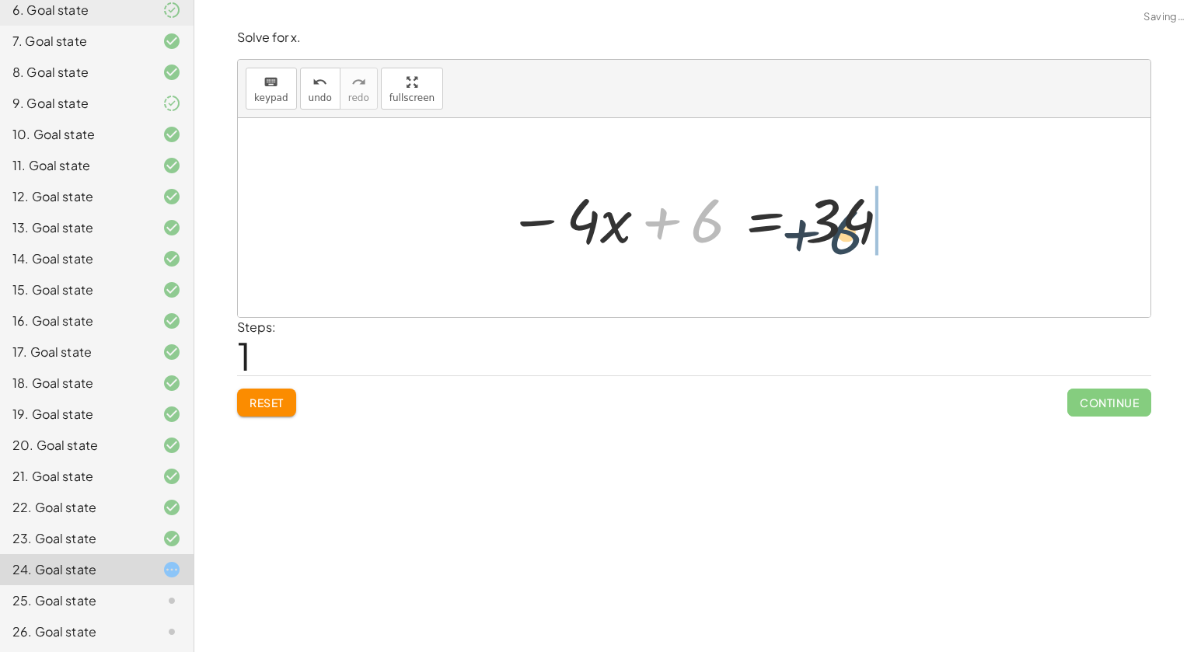
drag, startPoint x: 701, startPoint y: 225, endPoint x: 848, endPoint y: 237, distance: 147.4
click at [848, 237] on div at bounding box center [700, 218] width 400 height 80
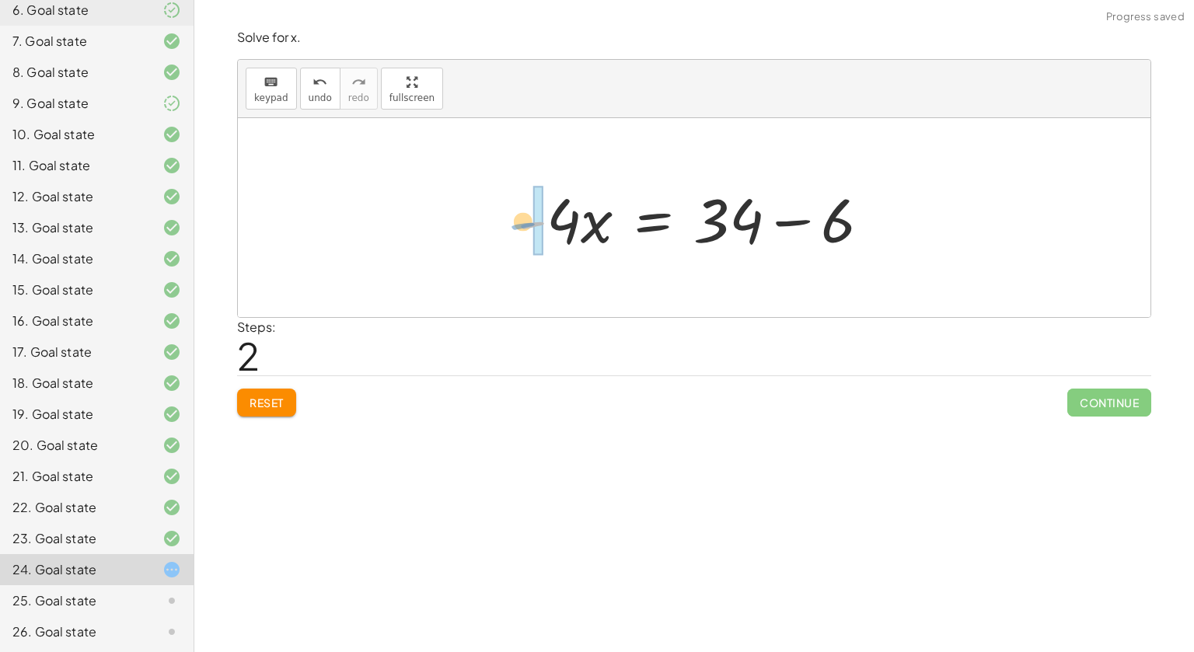
drag, startPoint x: 546, startPoint y: 236, endPoint x: 536, endPoint y: 237, distance: 9.4
drag, startPoint x: 564, startPoint y: 226, endPoint x: 574, endPoint y: 239, distance: 15.5
click at [574, 239] on div at bounding box center [681, 218] width 417 height 80
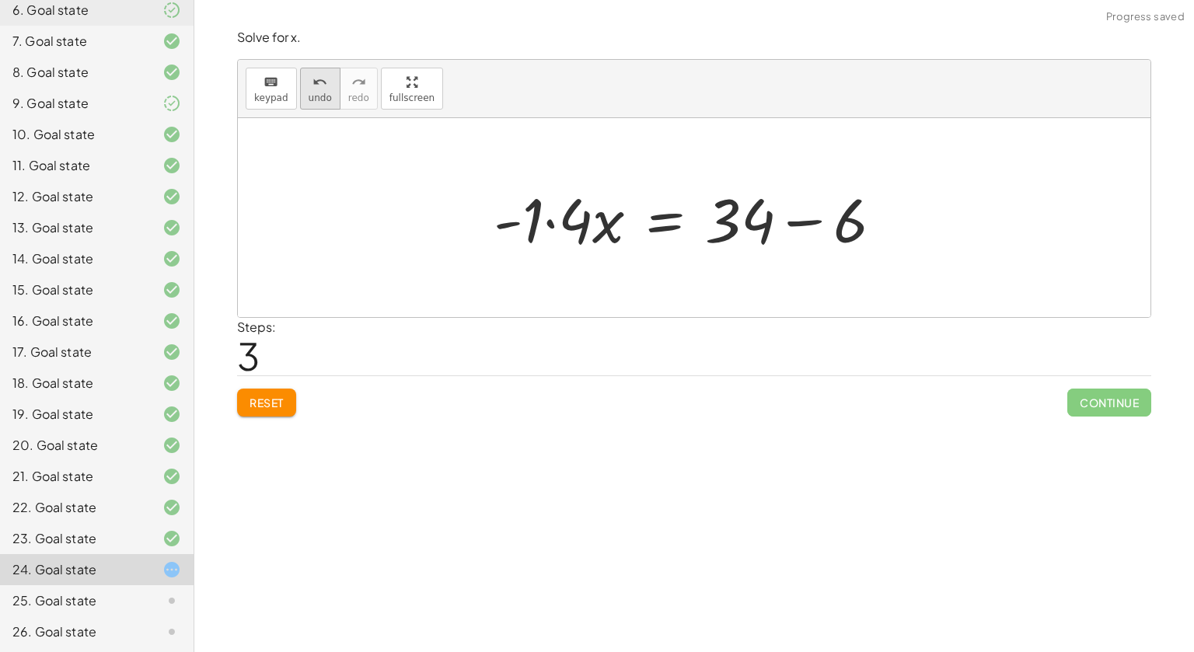
click at [317, 99] on span "undo" at bounding box center [320, 98] width 23 height 11
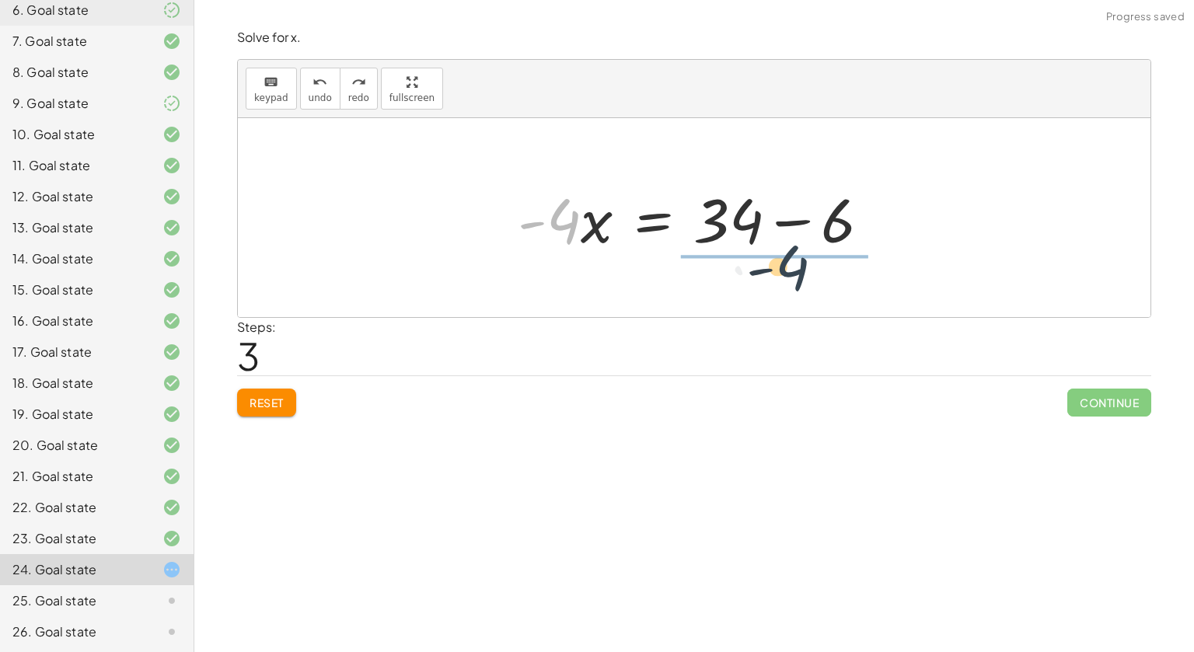
drag, startPoint x: 561, startPoint y: 232, endPoint x: 805, endPoint y: 278, distance: 249.3
click at [805, 278] on div "+ · 5 · x + 6 − · 9 · x = 34 − · 4 · x + 6 = 34 · - 4 · - 4 · x = + 34 − 6" at bounding box center [694, 217] width 913 height 199
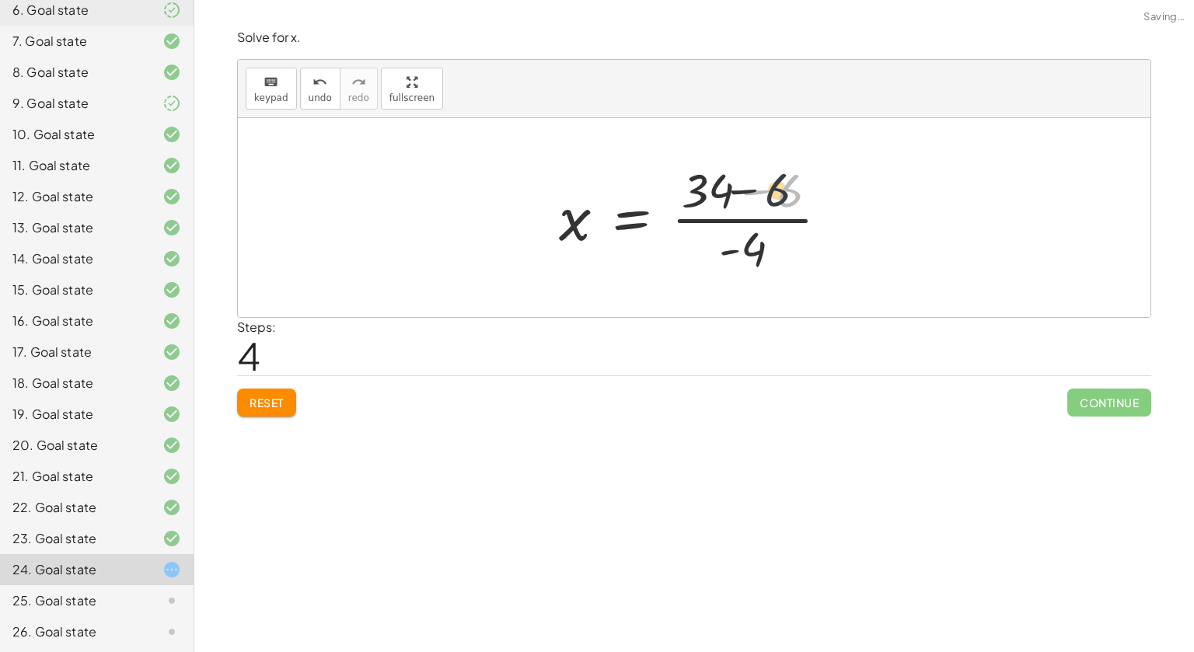
drag, startPoint x: 816, startPoint y: 189, endPoint x: 799, endPoint y: 188, distance: 17.1
click at [799, 188] on div at bounding box center [700, 218] width 298 height 120
drag, startPoint x: 795, startPoint y: 190, endPoint x: 730, endPoint y: 180, distance: 65.2
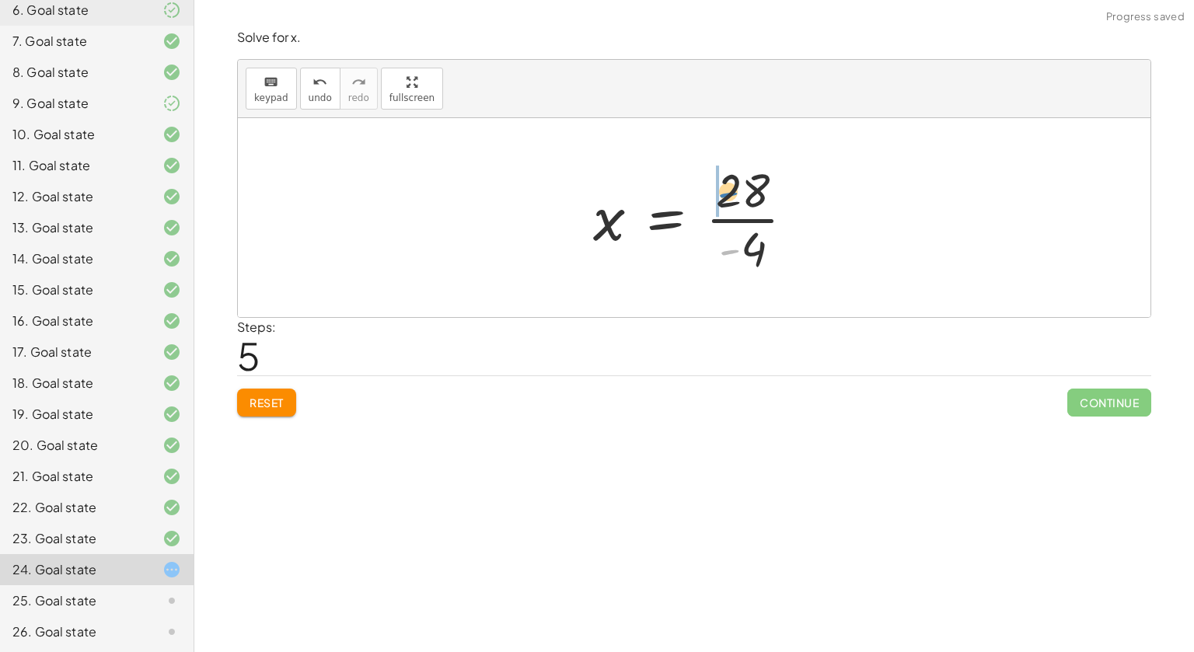
drag, startPoint x: 725, startPoint y: 252, endPoint x: 724, endPoint y: 194, distance: 57.6
click at [724, 194] on div at bounding box center [699, 218] width 229 height 120
drag, startPoint x: 756, startPoint y: 244, endPoint x: 738, endPoint y: 204, distance: 44.5
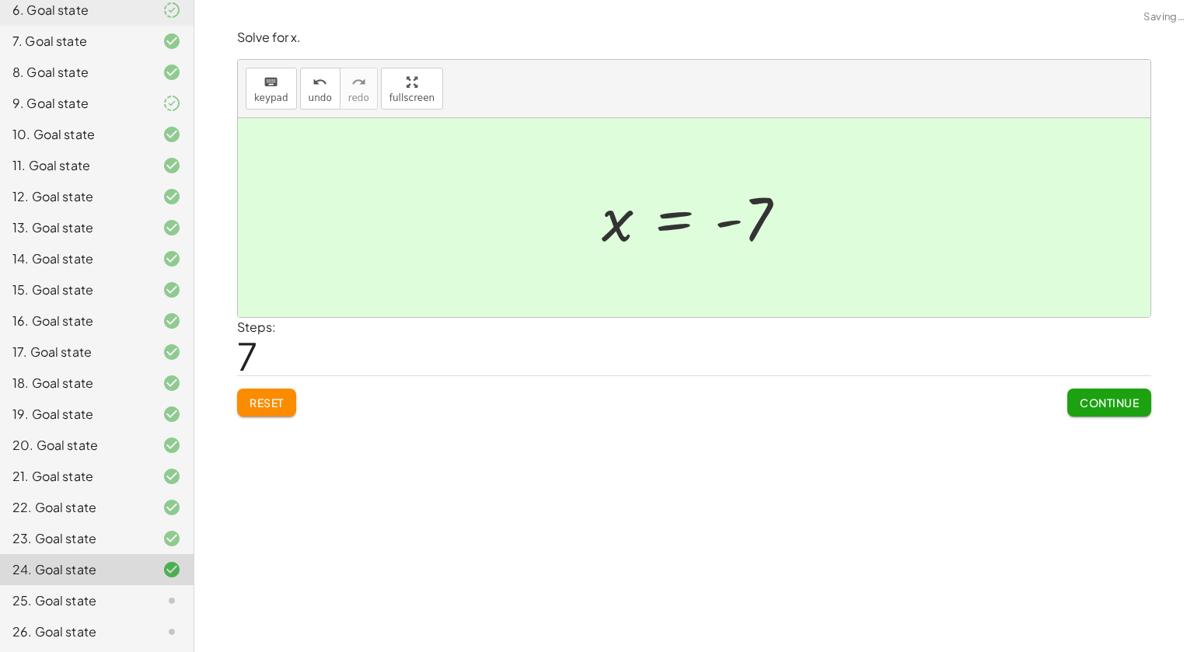
click at [1105, 403] on span "Continue" at bounding box center [1109, 403] width 59 height 14
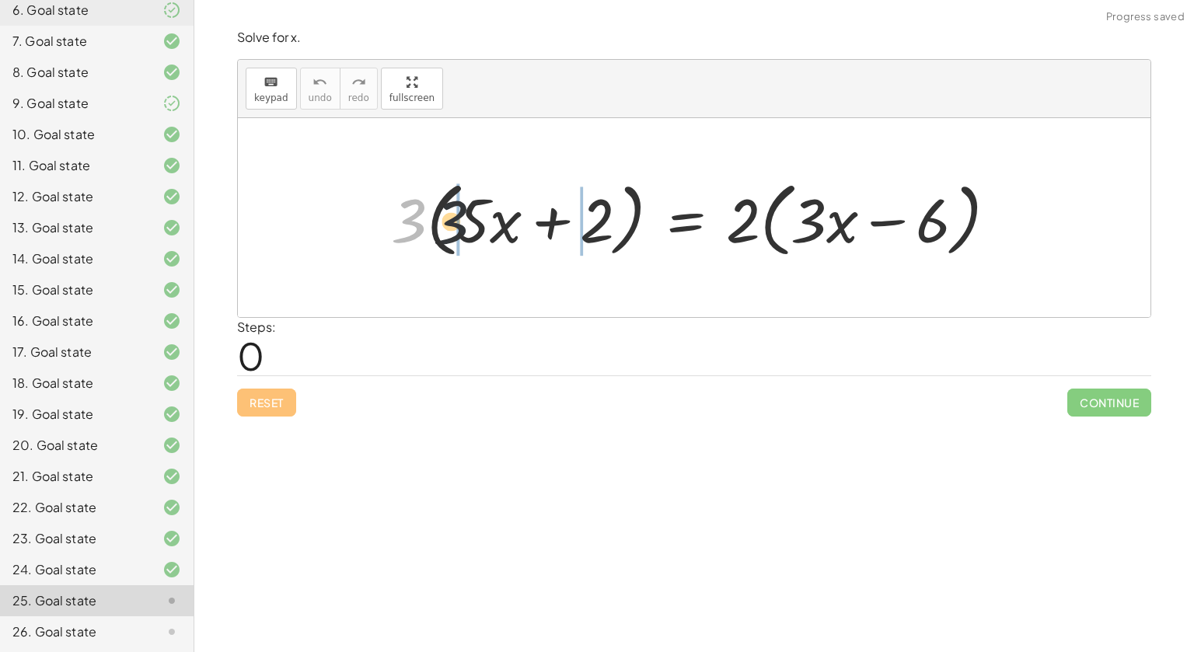
drag, startPoint x: 407, startPoint y: 223, endPoint x: 505, endPoint y: 225, distance: 97.2
click at [505, 225] on div at bounding box center [700, 217] width 634 height 89
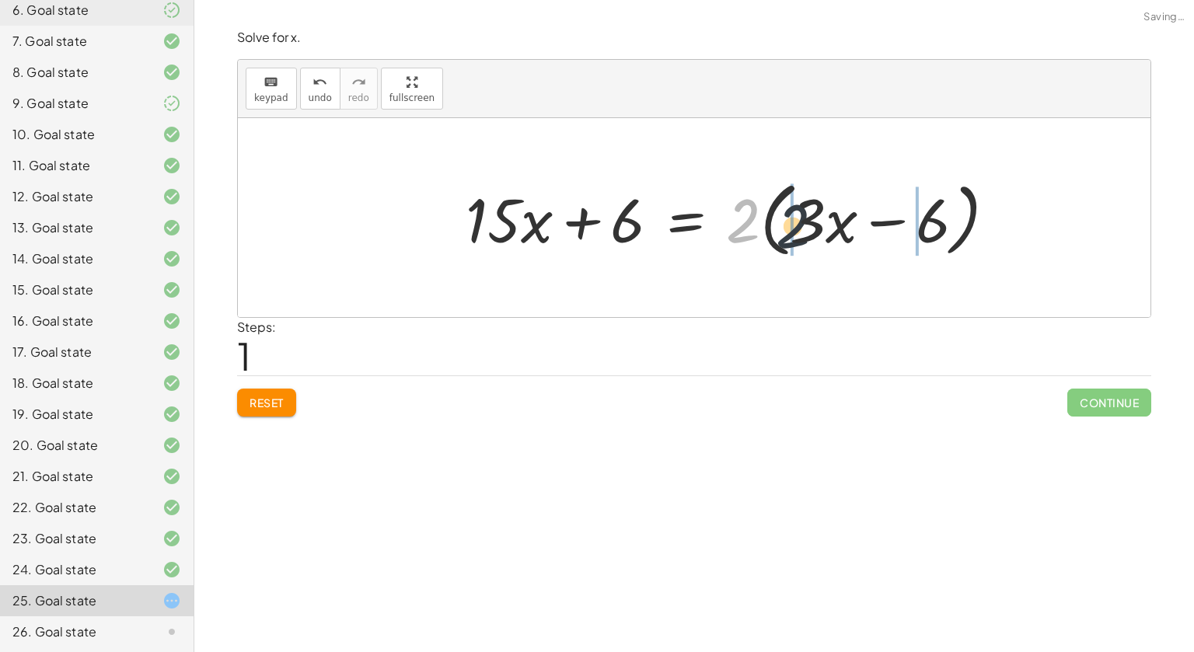
drag, startPoint x: 742, startPoint y: 220, endPoint x: 794, endPoint y: 225, distance: 51.6
click at [794, 225] on div at bounding box center [737, 217] width 559 height 89
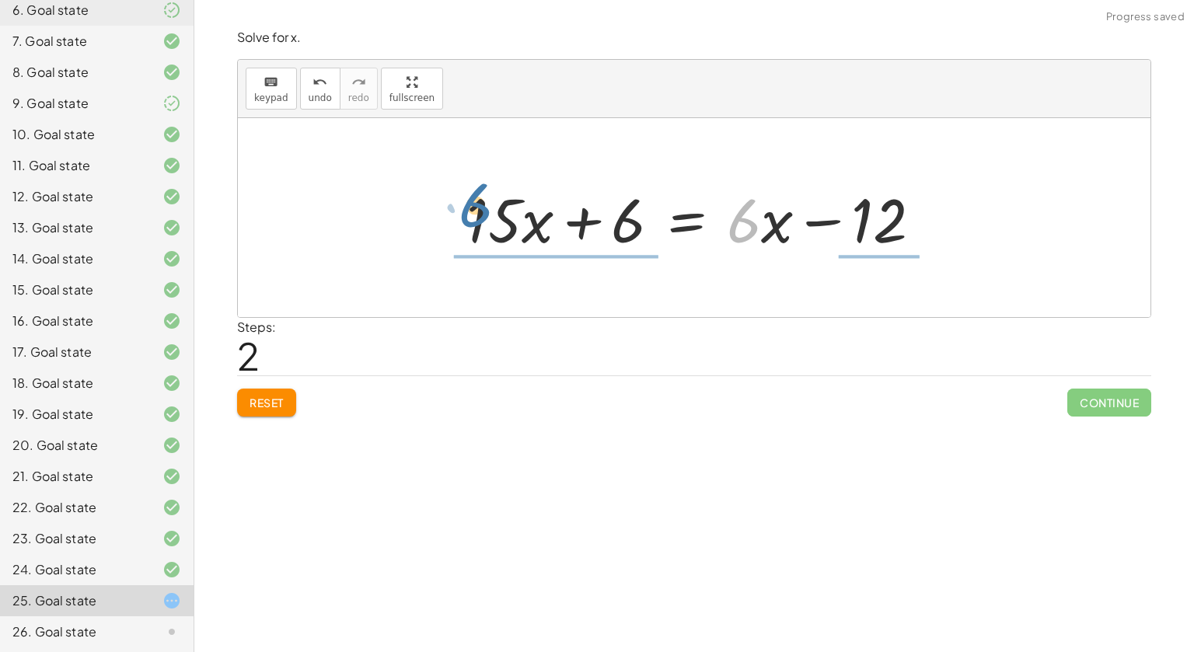
drag, startPoint x: 749, startPoint y: 218, endPoint x: 484, endPoint y: 204, distance: 266.3
click at [484, 204] on div at bounding box center [701, 218] width 484 height 80
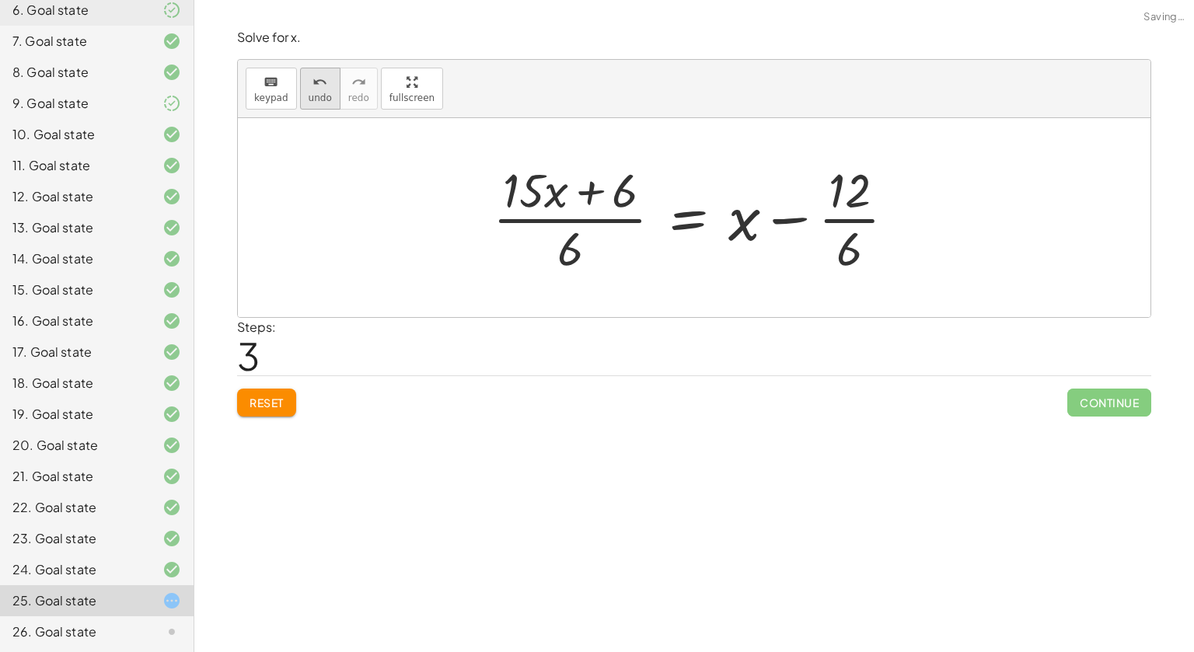
click at [313, 80] on icon "undo" at bounding box center [320, 82] width 15 height 19
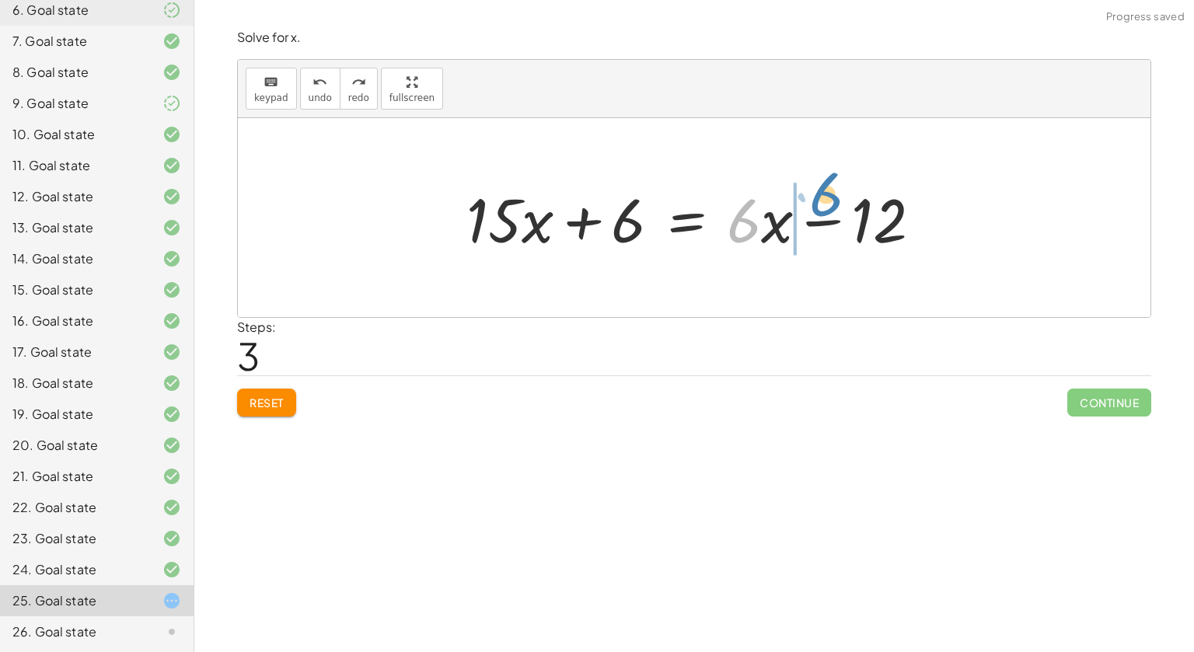
drag, startPoint x: 746, startPoint y: 227, endPoint x: 787, endPoint y: 218, distance: 42.2
click at [787, 218] on div at bounding box center [701, 218] width 484 height 80
drag, startPoint x: 777, startPoint y: 220, endPoint x: 739, endPoint y: 215, distance: 39.3
click at [739, 215] on div at bounding box center [701, 218] width 484 height 80
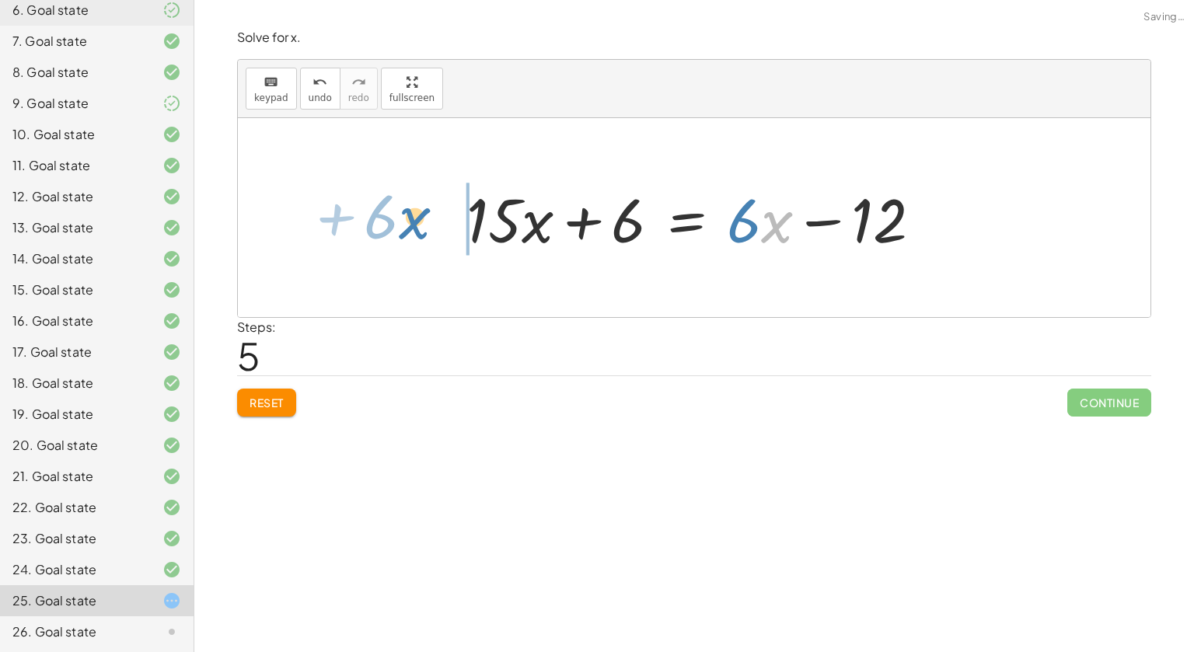
drag, startPoint x: 775, startPoint y: 229, endPoint x: 415, endPoint y: 225, distance: 360.0
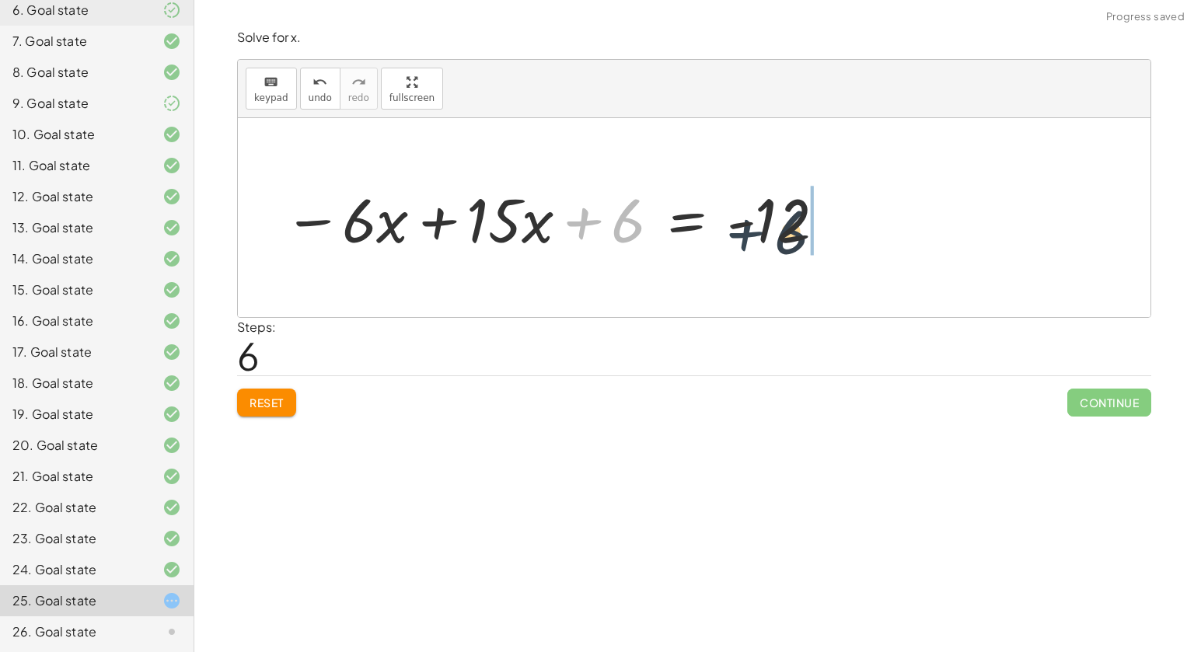
drag, startPoint x: 583, startPoint y: 223, endPoint x: 754, endPoint y: 233, distance: 171.3
click at [754, 233] on div at bounding box center [556, 218] width 560 height 80
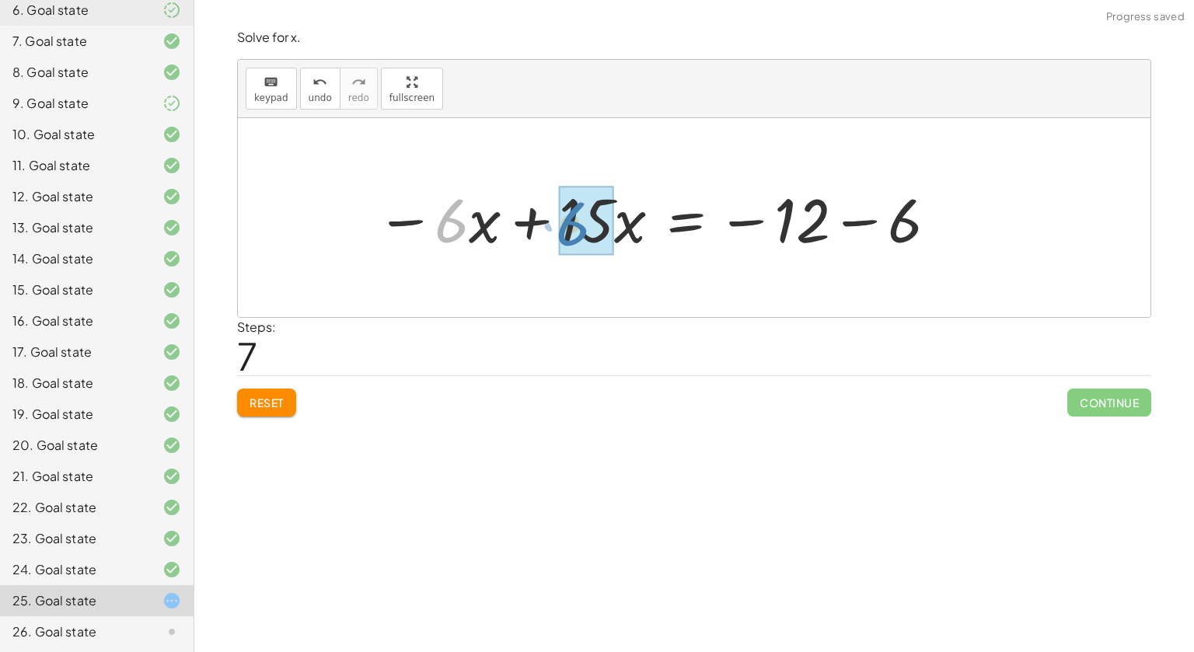
drag, startPoint x: 451, startPoint y: 210, endPoint x: 585, endPoint y: 218, distance: 133.9
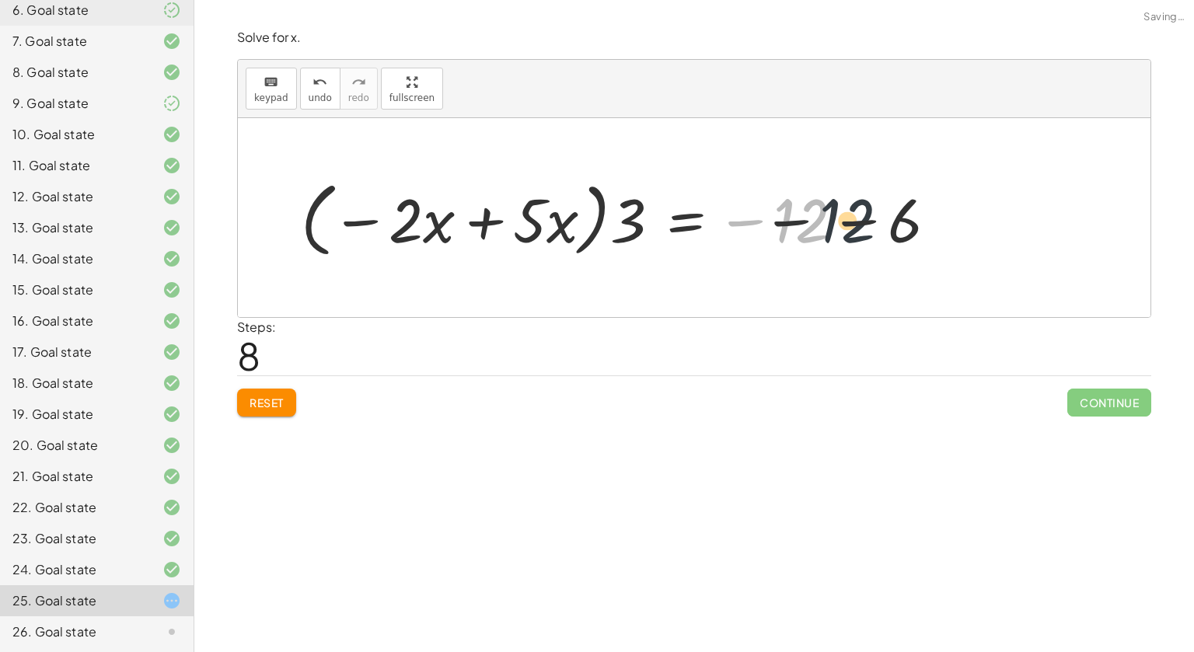
drag, startPoint x: 790, startPoint y: 221, endPoint x: 881, endPoint y: 218, distance: 91.0
click at [881, 218] on div at bounding box center [625, 217] width 664 height 89
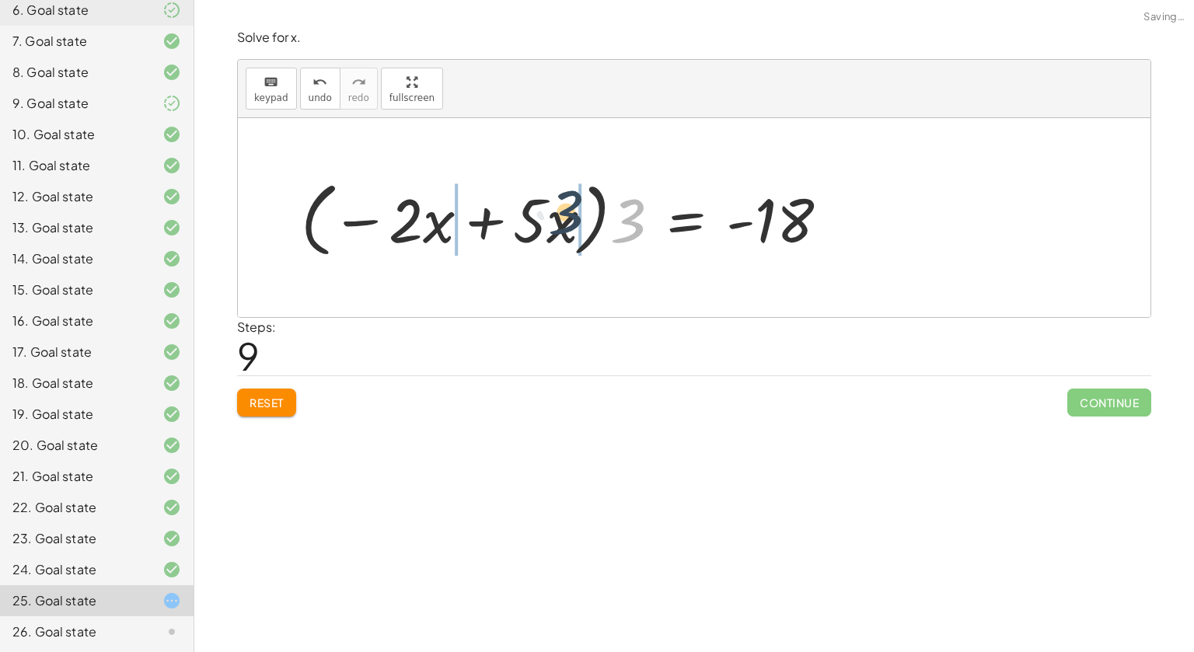
drag, startPoint x: 629, startPoint y: 229, endPoint x: 561, endPoint y: 220, distance: 68.2
click at [561, 220] on div at bounding box center [571, 217] width 556 height 89
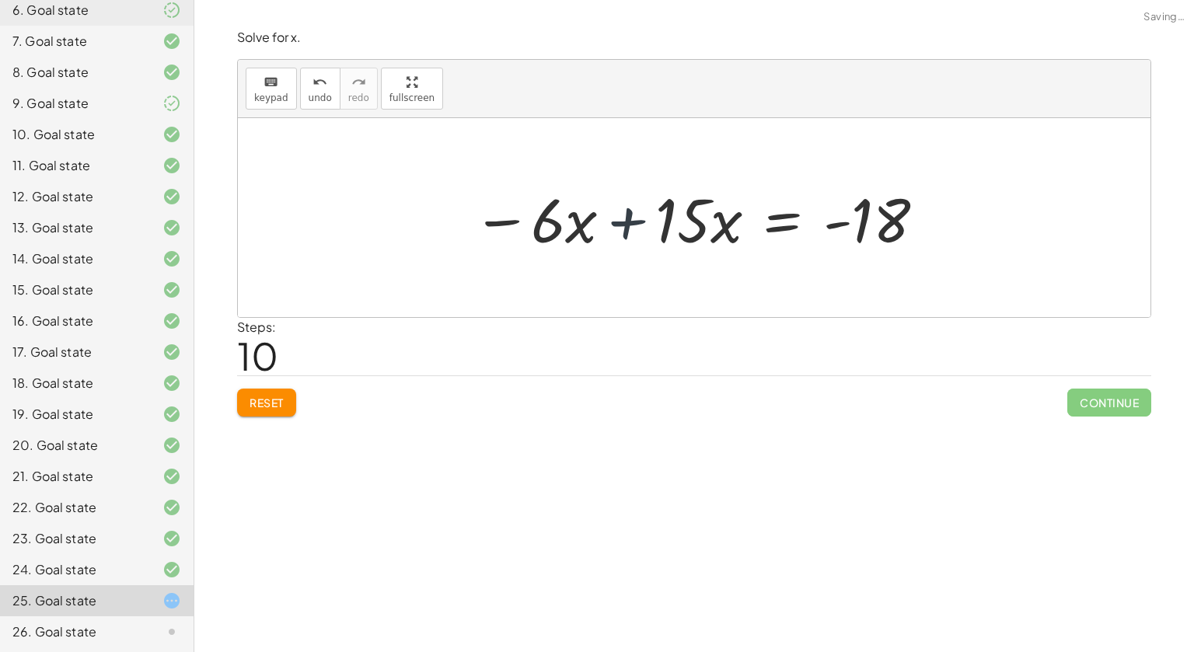
click at [562, 219] on div at bounding box center [700, 218] width 470 height 80
drag, startPoint x: 562, startPoint y: 219, endPoint x: 669, endPoint y: 225, distance: 106.6
click at [669, 225] on div "· 3 · ( + · 5 · x + 2 ) = · 2 · ( + · 3 · x − 6 ) + · 3 · 5 · x + · 3 · 2 = · 2…" at bounding box center [694, 217] width 913 height 199
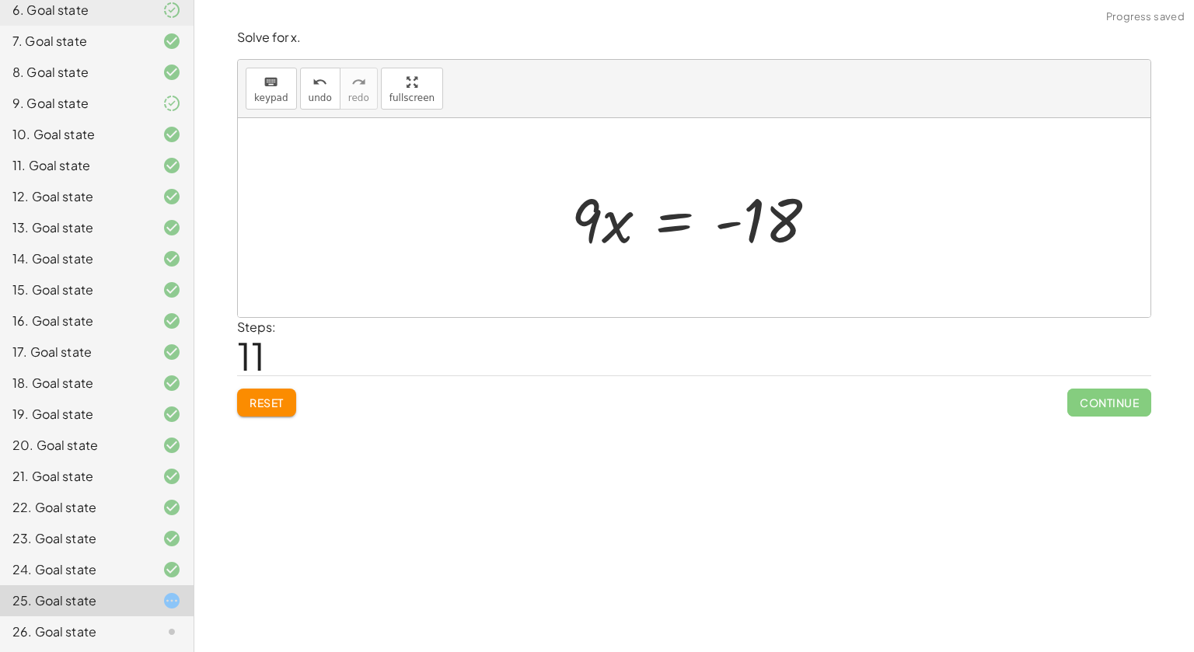
click at [607, 216] on div at bounding box center [701, 218] width 274 height 80
drag, startPoint x: 594, startPoint y: 214, endPoint x: 749, endPoint y: 216, distance: 155.5
click at [749, 216] on div at bounding box center [701, 218] width 274 height 80
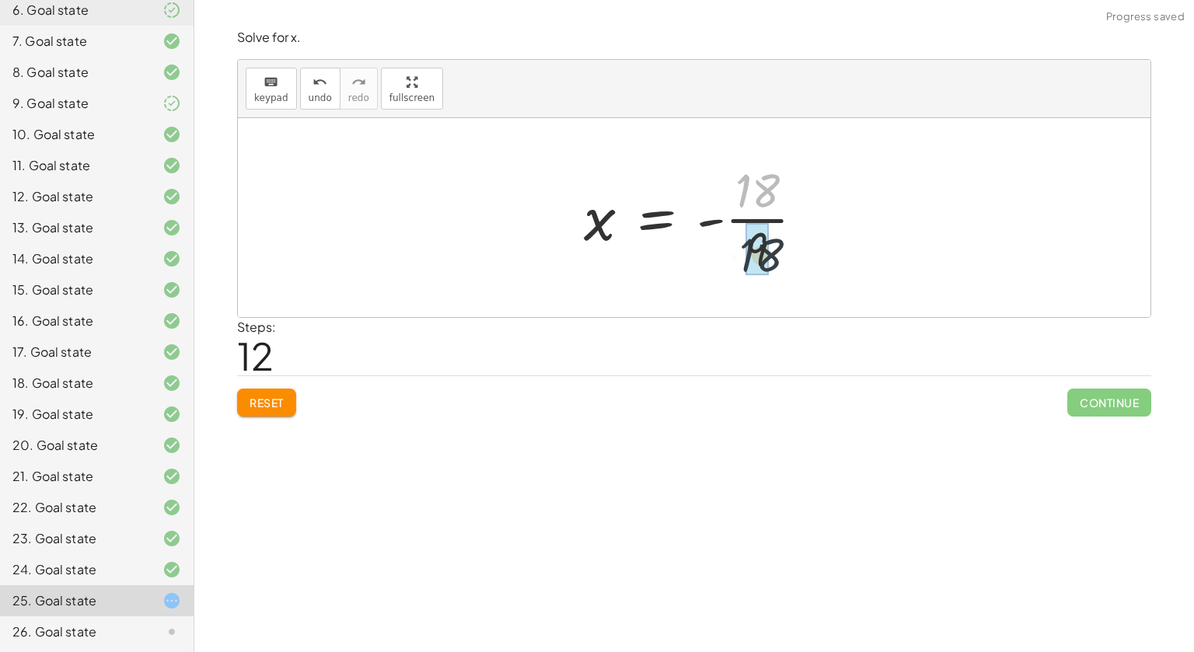
drag, startPoint x: 774, startPoint y: 185, endPoint x: 778, endPoint y: 253, distance: 68.6
click at [778, 253] on div at bounding box center [700, 218] width 249 height 120
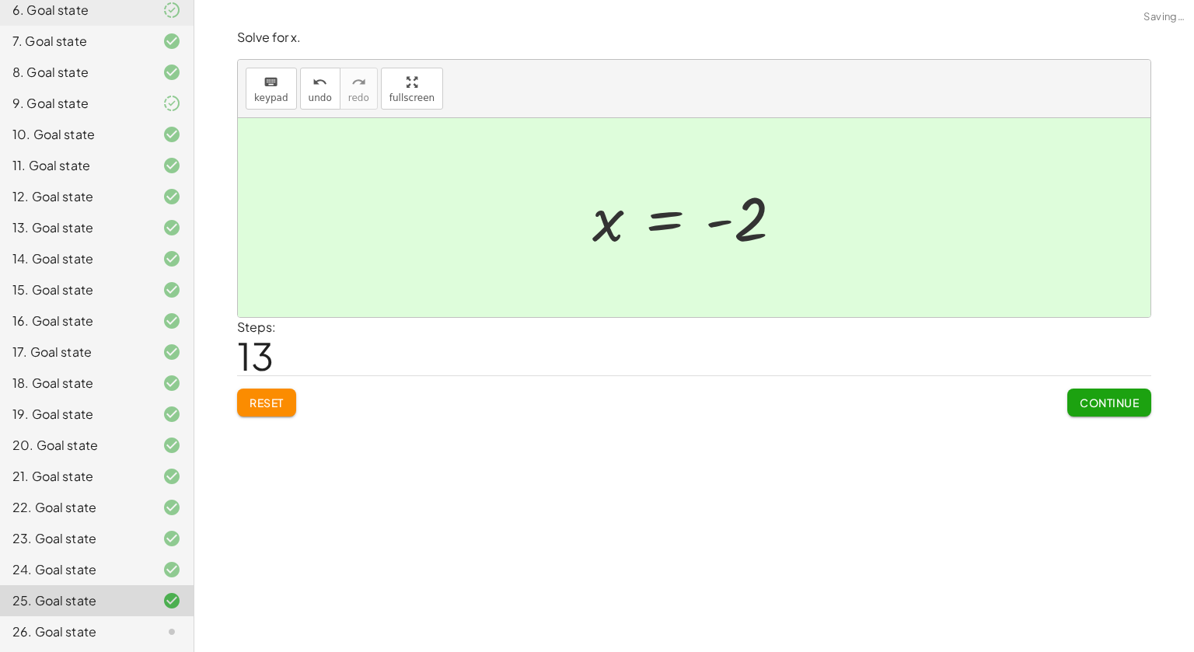
click at [1085, 396] on span "Continue" at bounding box center [1109, 403] width 59 height 14
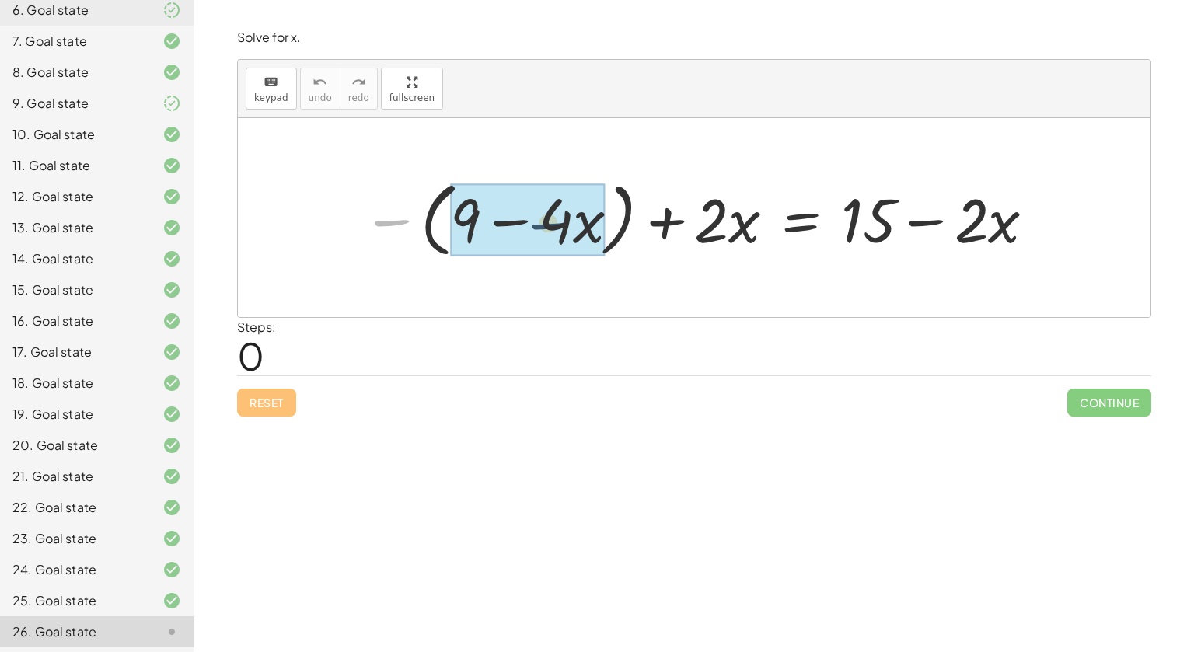
drag, startPoint x: 389, startPoint y: 219, endPoint x: 549, endPoint y: 218, distance: 160.2
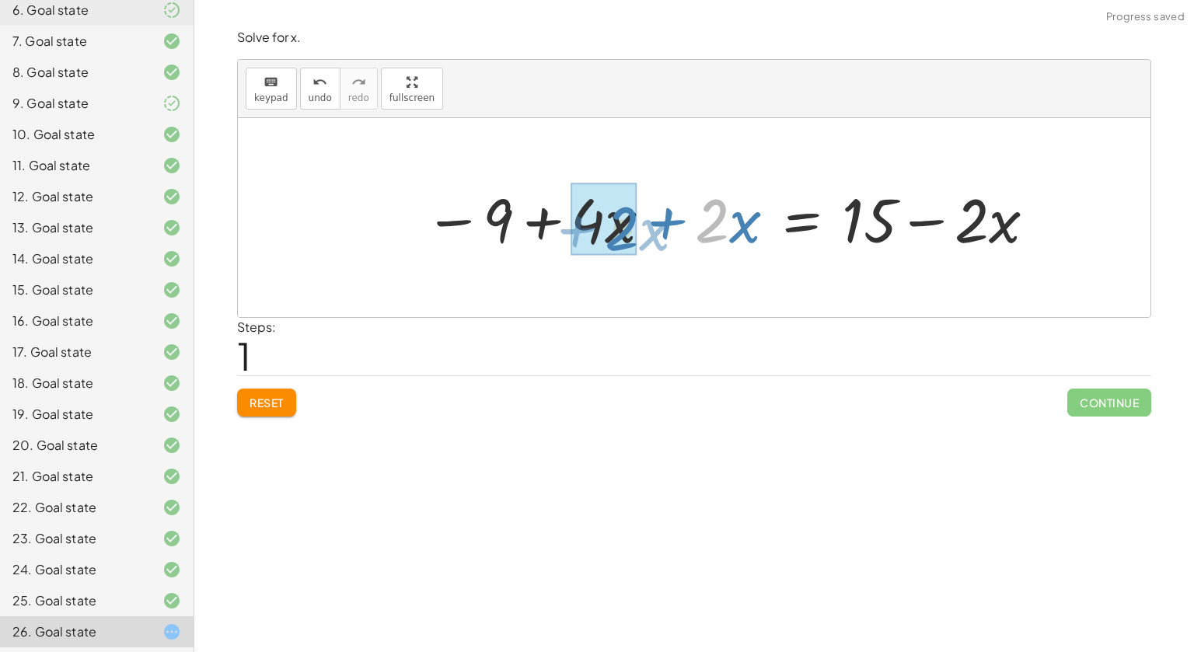
drag, startPoint x: 705, startPoint y: 216, endPoint x: 607, endPoint y: 222, distance: 98.2
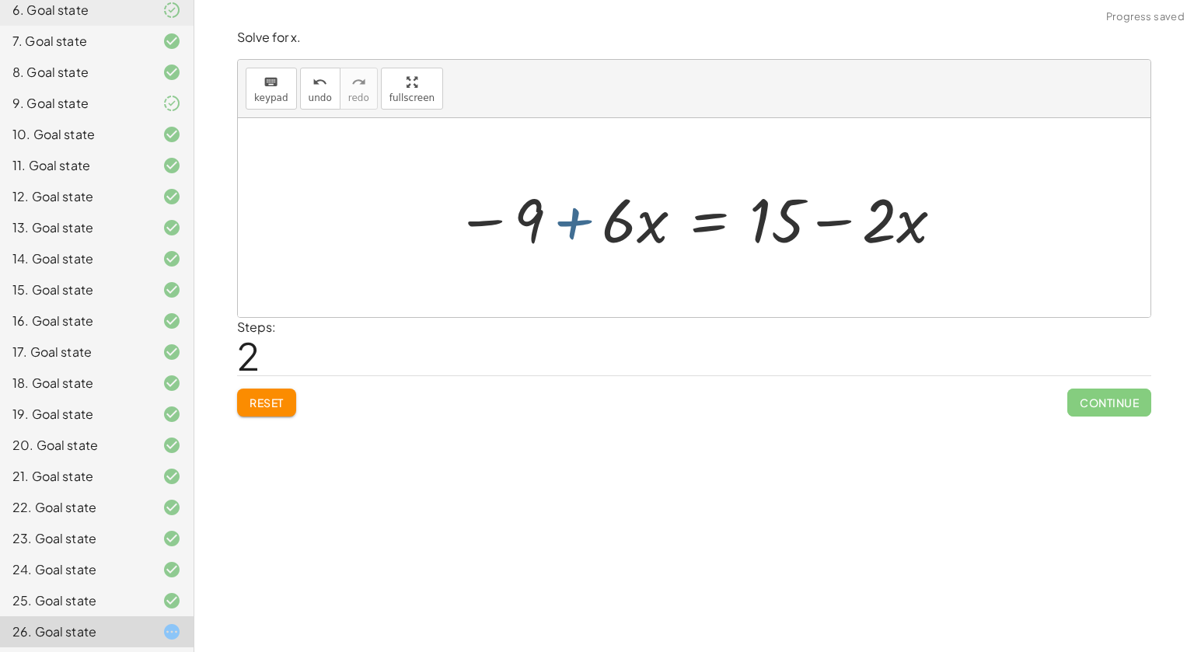
click at [568, 220] on div at bounding box center [700, 218] width 505 height 80
drag, startPoint x: 537, startPoint y: 215, endPoint x: 800, endPoint y: 215, distance: 262.8
click at [800, 215] on div at bounding box center [700, 218] width 505 height 80
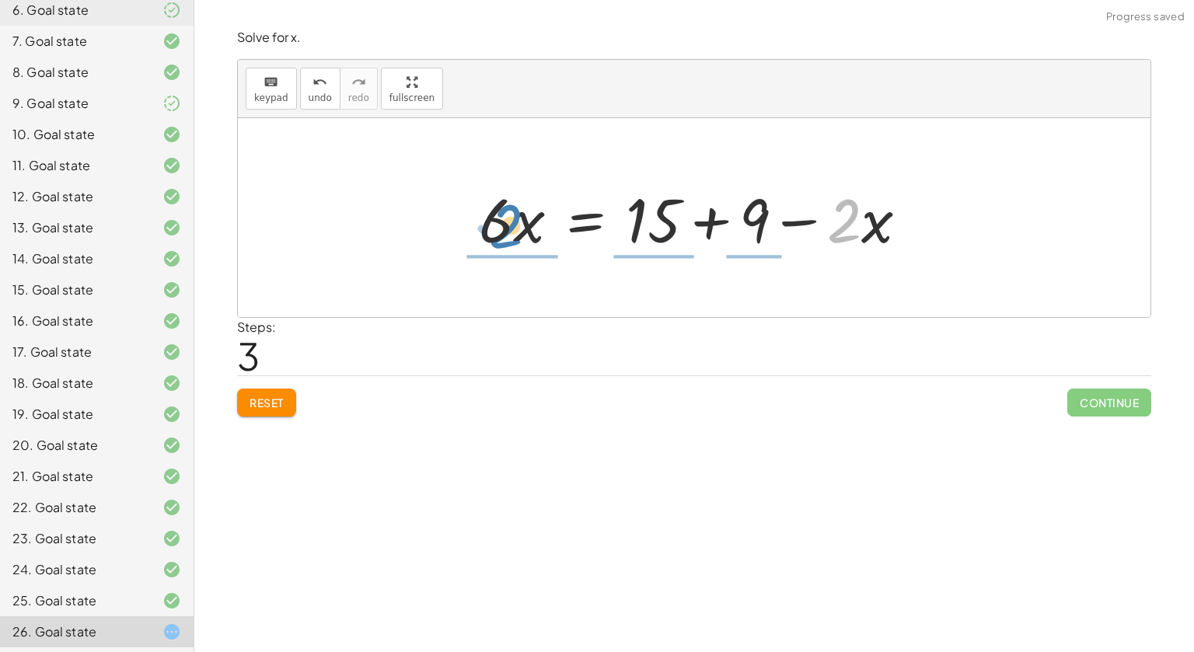
drag, startPoint x: 852, startPoint y: 219, endPoint x: 494, endPoint y: 226, distance: 357.7
click at [494, 226] on div at bounding box center [699, 218] width 457 height 80
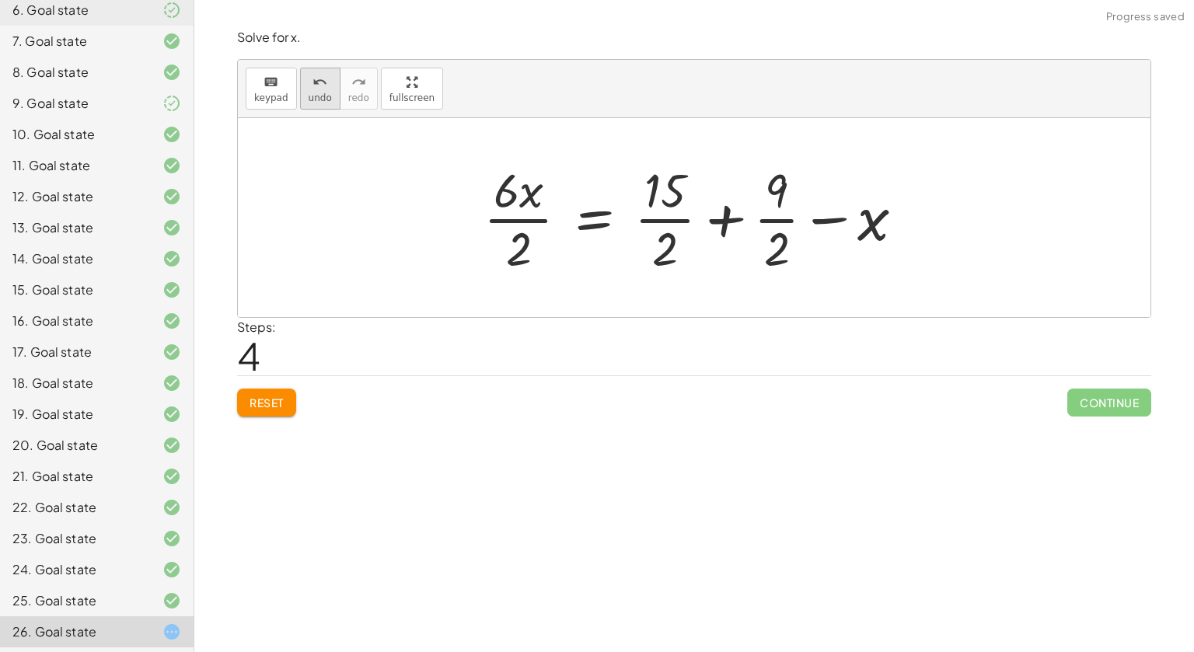
click at [326, 95] on button "undo undo" at bounding box center [320, 89] width 40 height 42
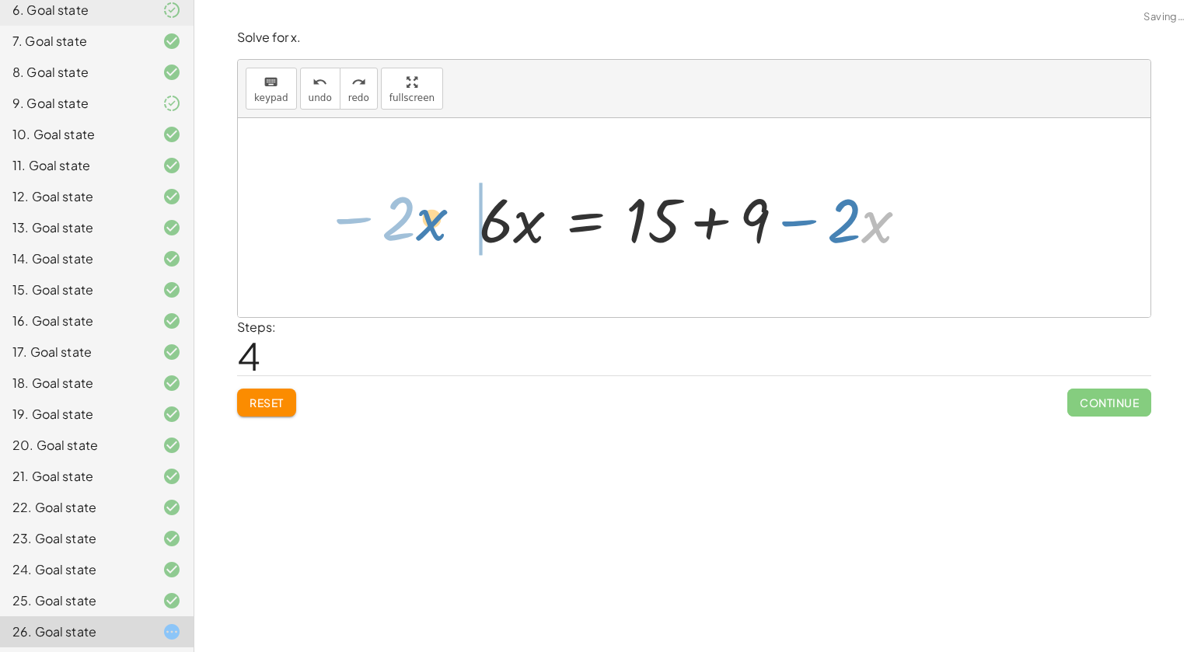
drag, startPoint x: 887, startPoint y: 226, endPoint x: 442, endPoint y: 224, distance: 444.7
click at [442, 224] on div "− ( + 9 − · 4 · x ) + · 2 · x = + 15 − · 2 · x − 9 + · 4 · x + · 2 · x = + 15 −…" at bounding box center [694, 217] width 913 height 199
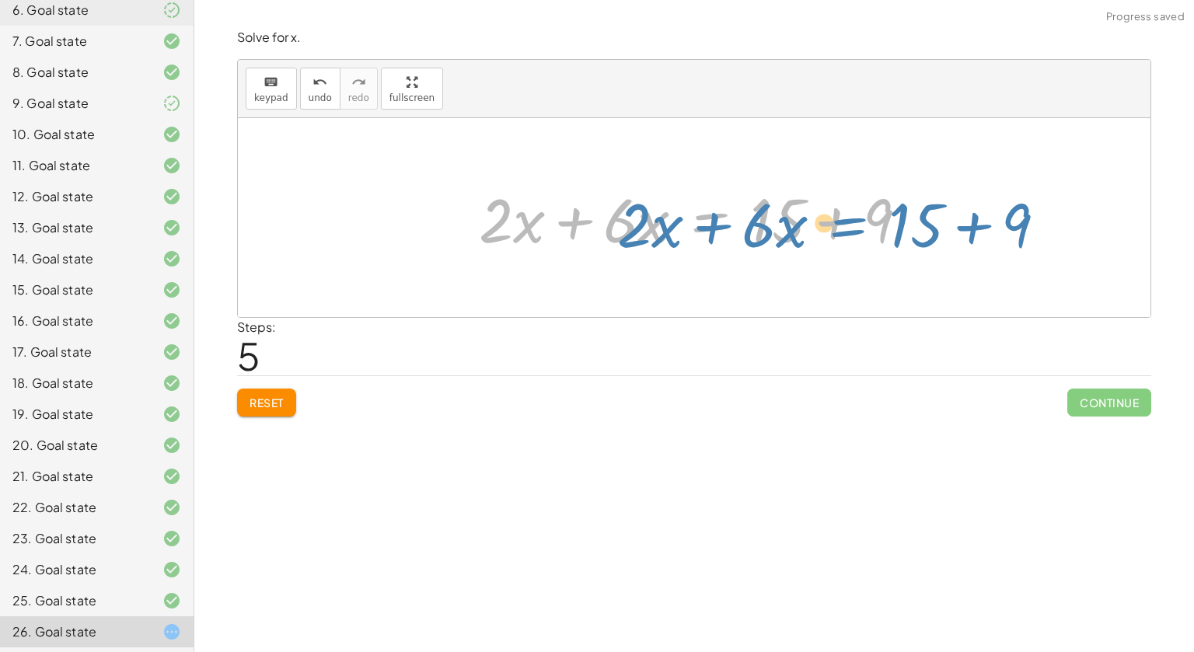
drag, startPoint x: 746, startPoint y: 220, endPoint x: 782, endPoint y: 208, distance: 38.6
click at [782, 208] on div at bounding box center [699, 218] width 457 height 80
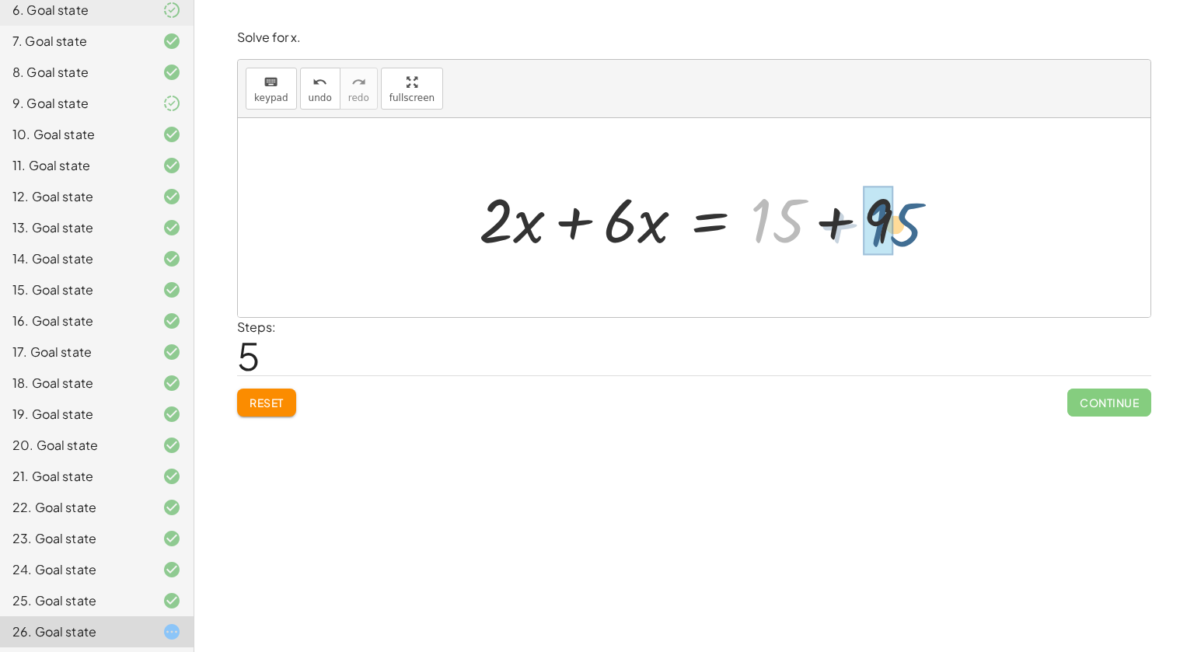
drag, startPoint x: 752, startPoint y: 227, endPoint x: 873, endPoint y: 232, distance: 121.4
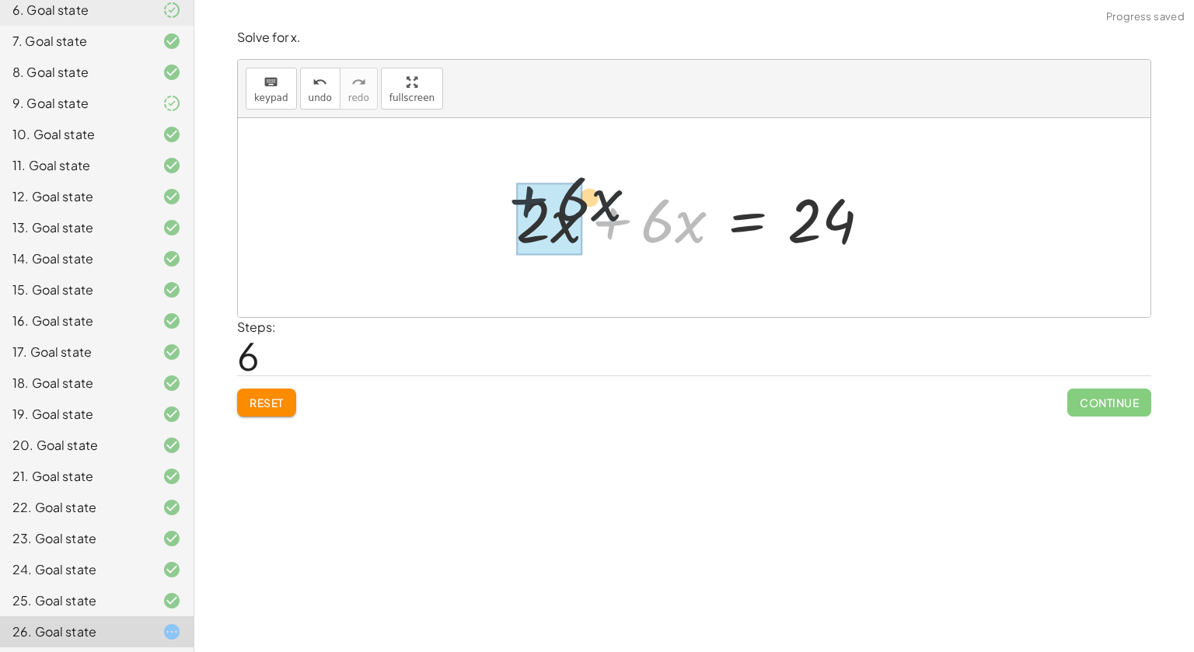
drag, startPoint x: 627, startPoint y: 218, endPoint x: 531, endPoint y: 195, distance: 98.4
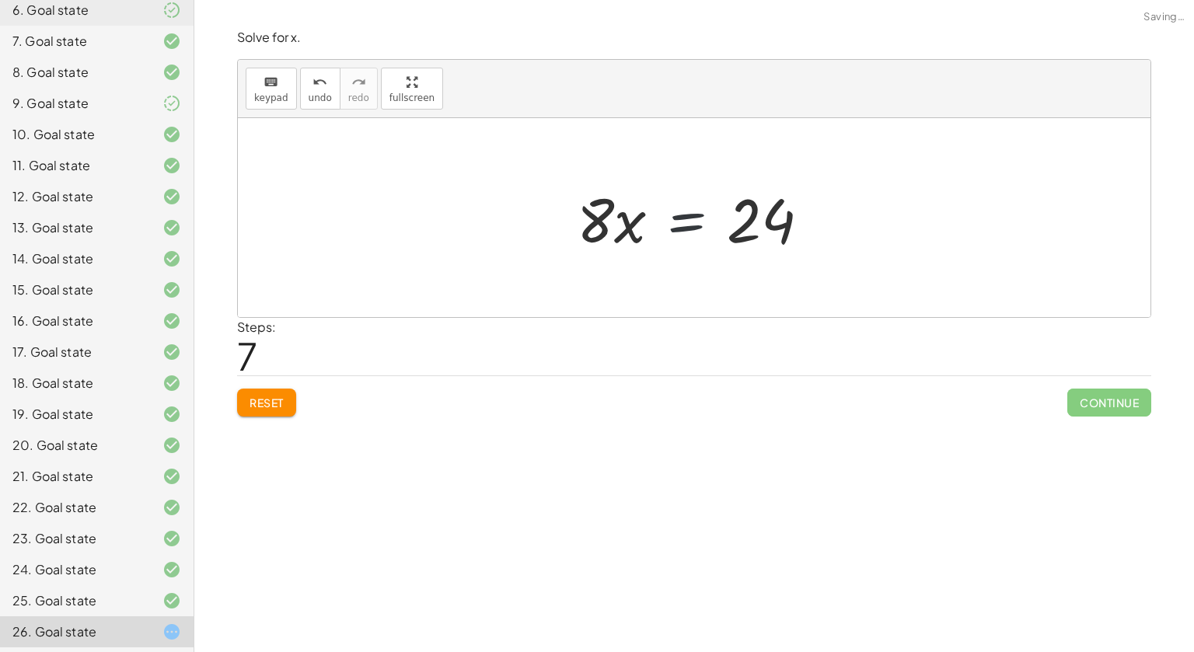
click at [648, 211] on div at bounding box center [699, 218] width 261 height 80
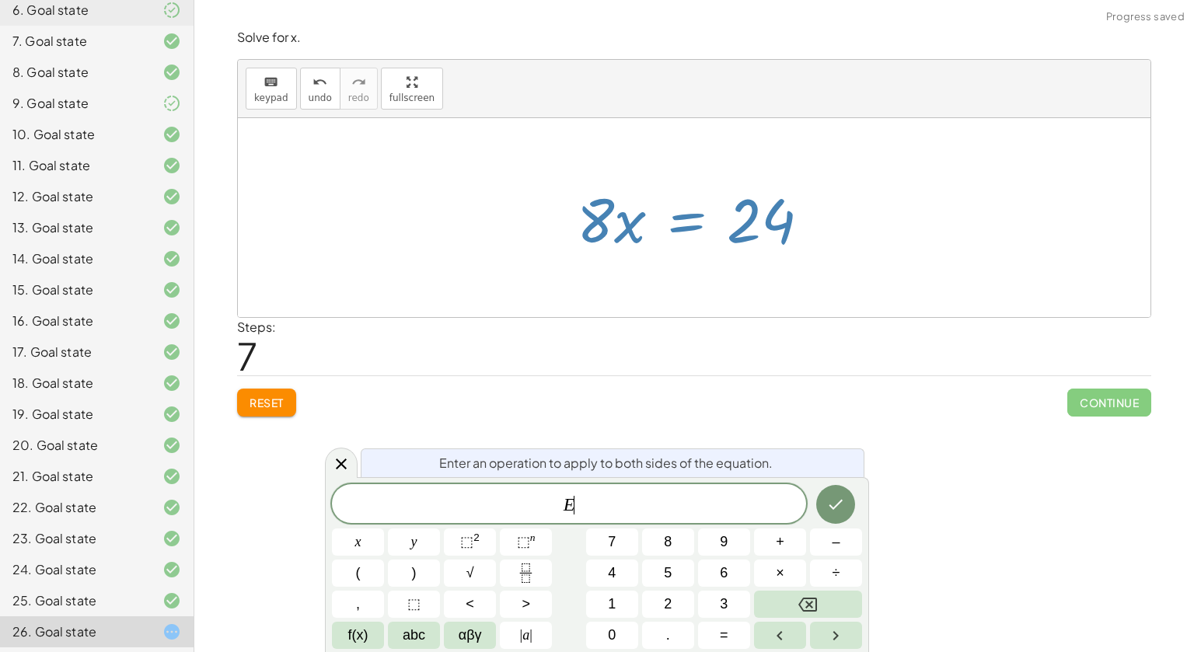
drag, startPoint x: 606, startPoint y: 213, endPoint x: 764, endPoint y: 225, distance: 158.3
click at [764, 225] on div at bounding box center [699, 218] width 261 height 80
click at [846, 496] on button "Done" at bounding box center [835, 504] width 39 height 39
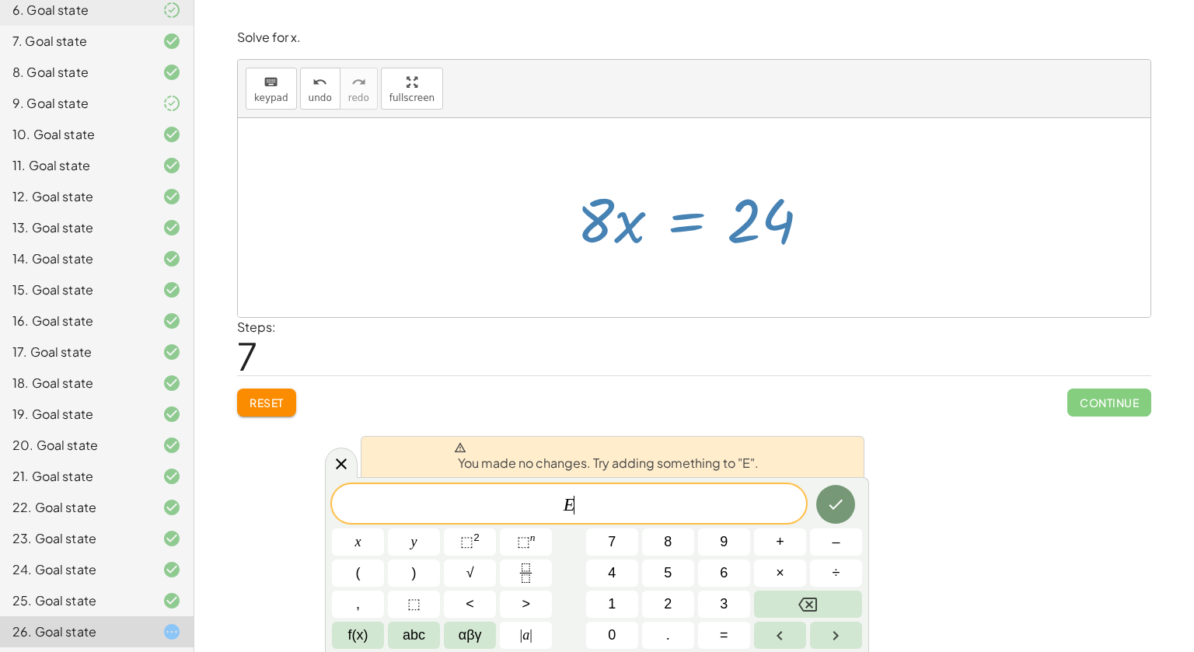
click at [765, 372] on div "Steps: 7" at bounding box center [694, 347] width 914 height 58
click at [314, 87] on icon "undo" at bounding box center [320, 82] width 15 height 19
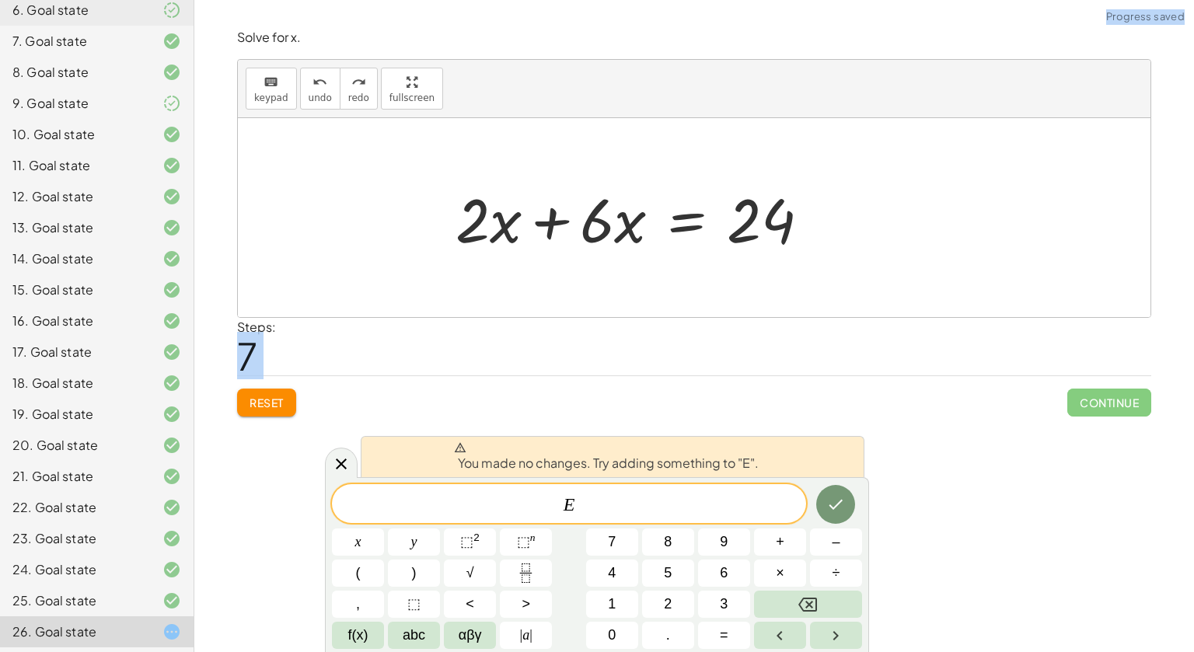
drag, startPoint x: 477, startPoint y: 210, endPoint x: 569, endPoint y: 219, distance: 92.2
click at [569, 219] on div "− ( + 9 − · 4 · x ) + · 2 · x = + 15 − · 2 · x − 9 + · 4 · x + · 2 · x = + 15 −…" at bounding box center [694, 217] width 913 height 199
click at [341, 463] on icon at bounding box center [341, 464] width 11 height 11
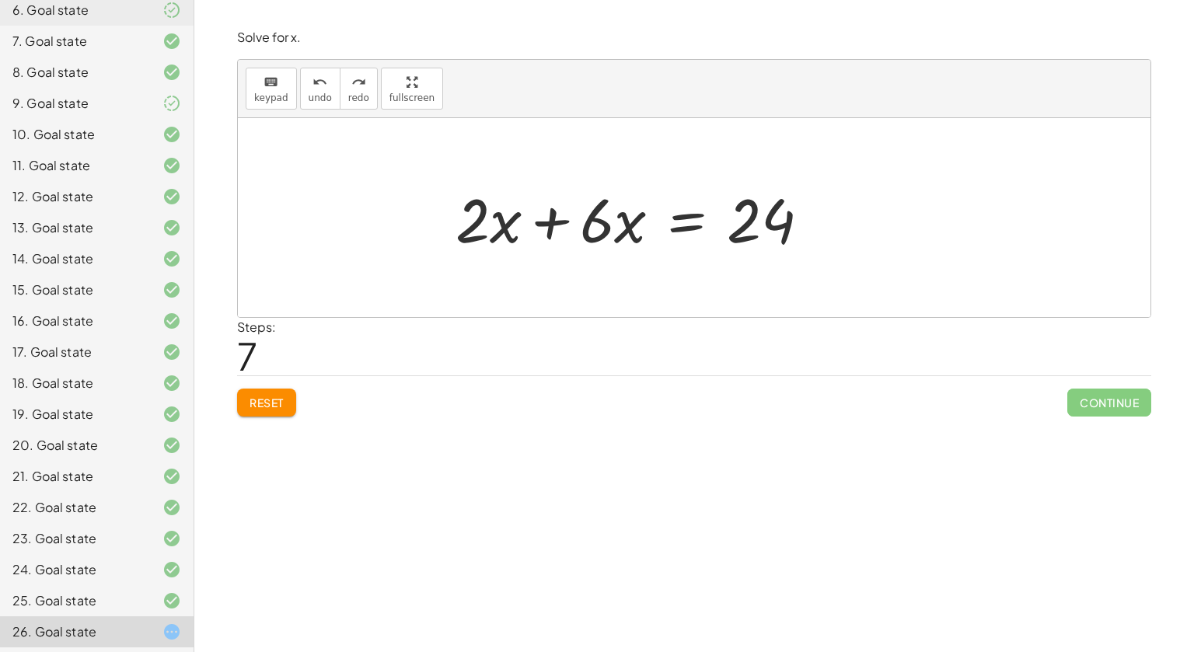
drag, startPoint x: 478, startPoint y: 232, endPoint x: 575, endPoint y: 229, distance: 97.2
click at [575, 229] on div "− ( + 9 − · 4 · x ) + · 2 · x = + 15 − · 2 · x − 9 + · 4 · x + · 2 · x = + 15 −…" at bounding box center [694, 217] width 913 height 199
drag, startPoint x: 480, startPoint y: 217, endPoint x: 605, endPoint y: 218, distance: 124.4
click at [605, 218] on div "− ( + 9 − · 4 · x ) + · 2 · x = + 15 − · 2 · x − 9 + · 4 · x + · 2 · x = + 15 −…" at bounding box center [694, 217] width 913 height 199
drag, startPoint x: 605, startPoint y: 218, endPoint x: 480, endPoint y: 209, distance: 125.5
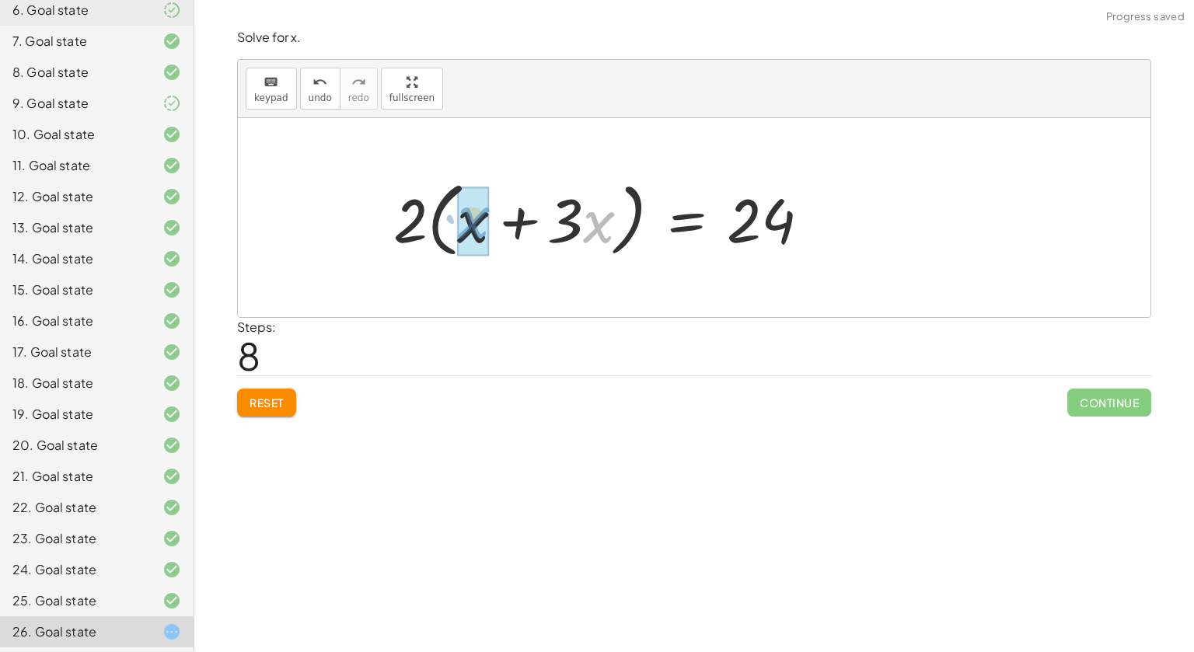
drag, startPoint x: 583, startPoint y: 224, endPoint x: 457, endPoint y: 219, distance: 126.0
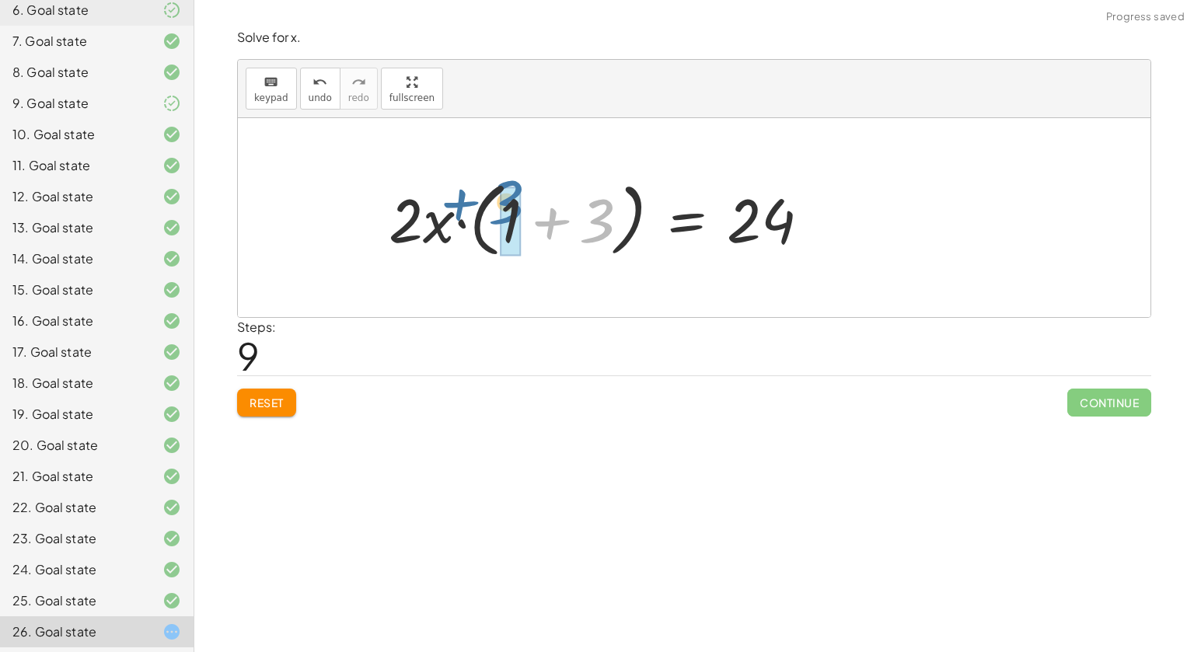
drag, startPoint x: 604, startPoint y: 215, endPoint x: 516, endPoint y: 198, distance: 89.4
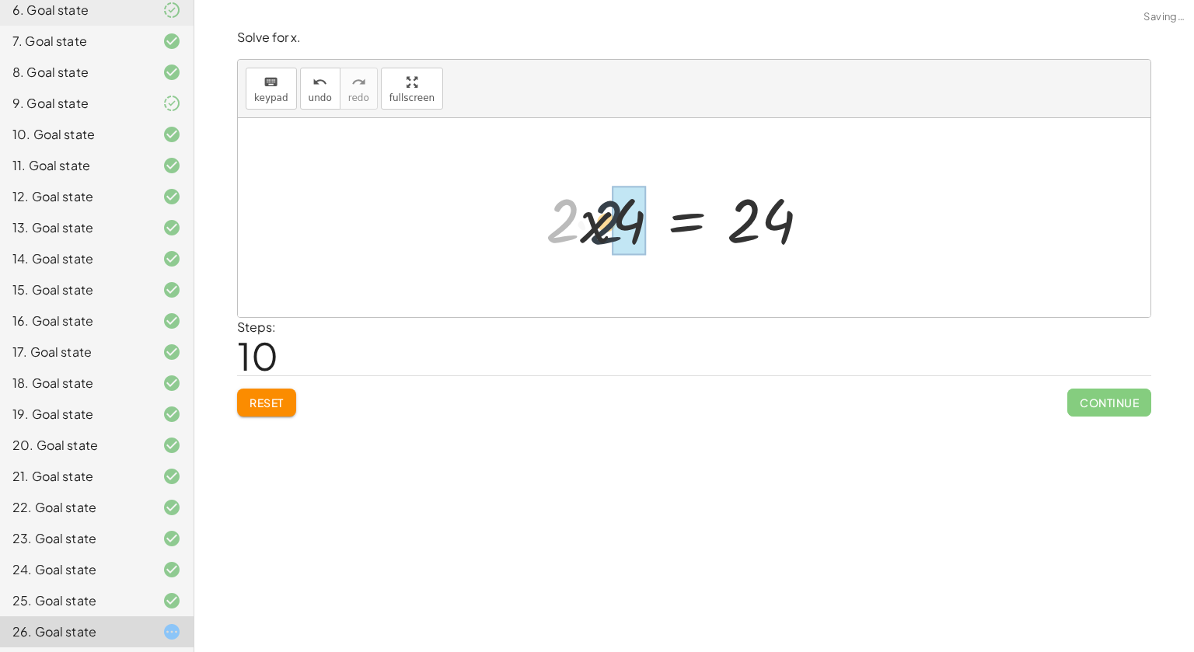
drag, startPoint x: 572, startPoint y: 219, endPoint x: 626, endPoint y: 221, distance: 53.7
drag, startPoint x: 625, startPoint y: 220, endPoint x: 569, endPoint y: 218, distance: 56.0
click at [569, 218] on div at bounding box center [699, 218] width 261 height 80
drag, startPoint x: 569, startPoint y: 218, endPoint x: 742, endPoint y: 208, distance: 172.9
click at [742, 208] on div at bounding box center [699, 218] width 261 height 80
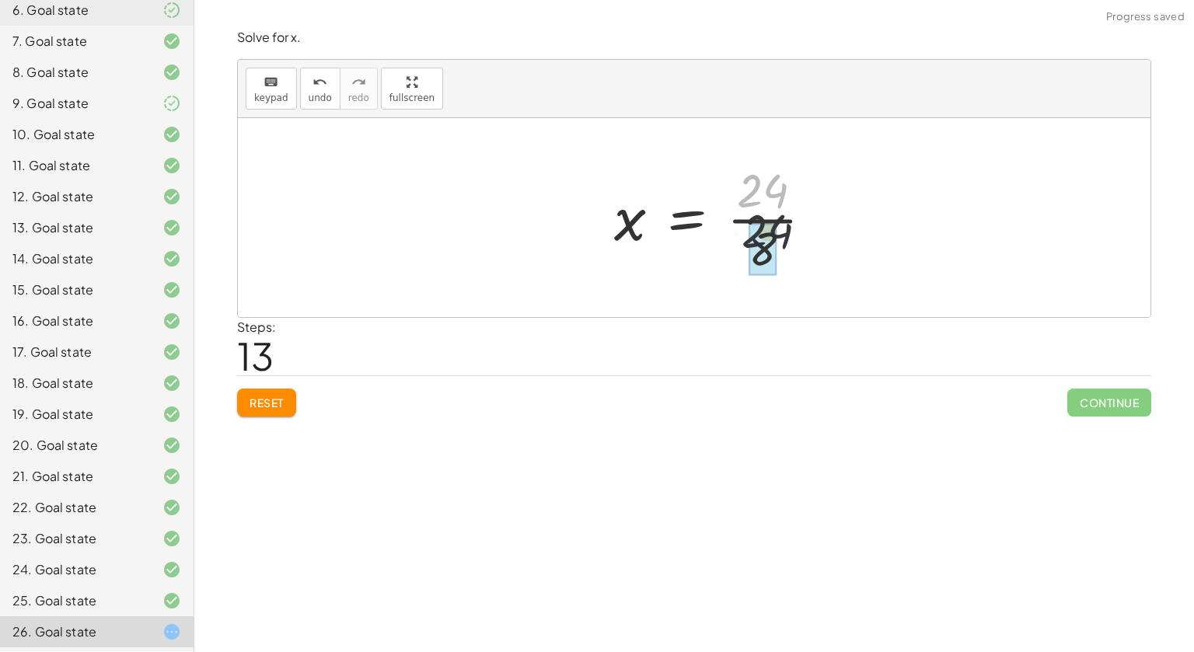
drag, startPoint x: 768, startPoint y: 188, endPoint x: 773, endPoint y: 235, distance: 46.9
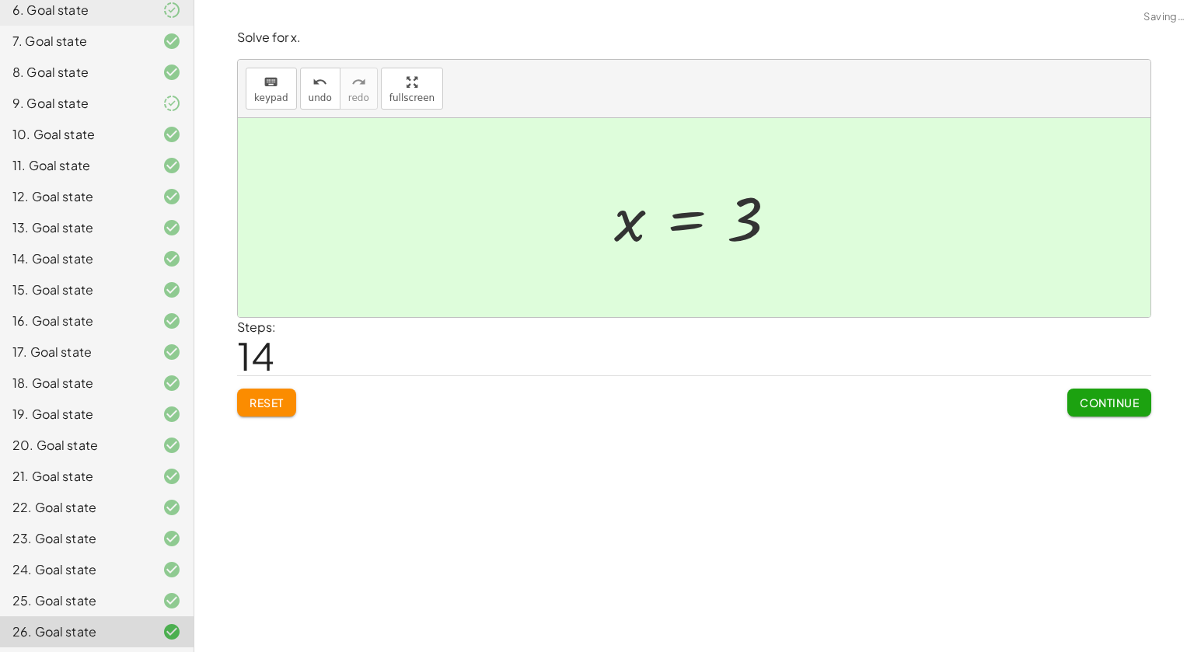
click at [1137, 399] on span "Continue" at bounding box center [1109, 403] width 59 height 14
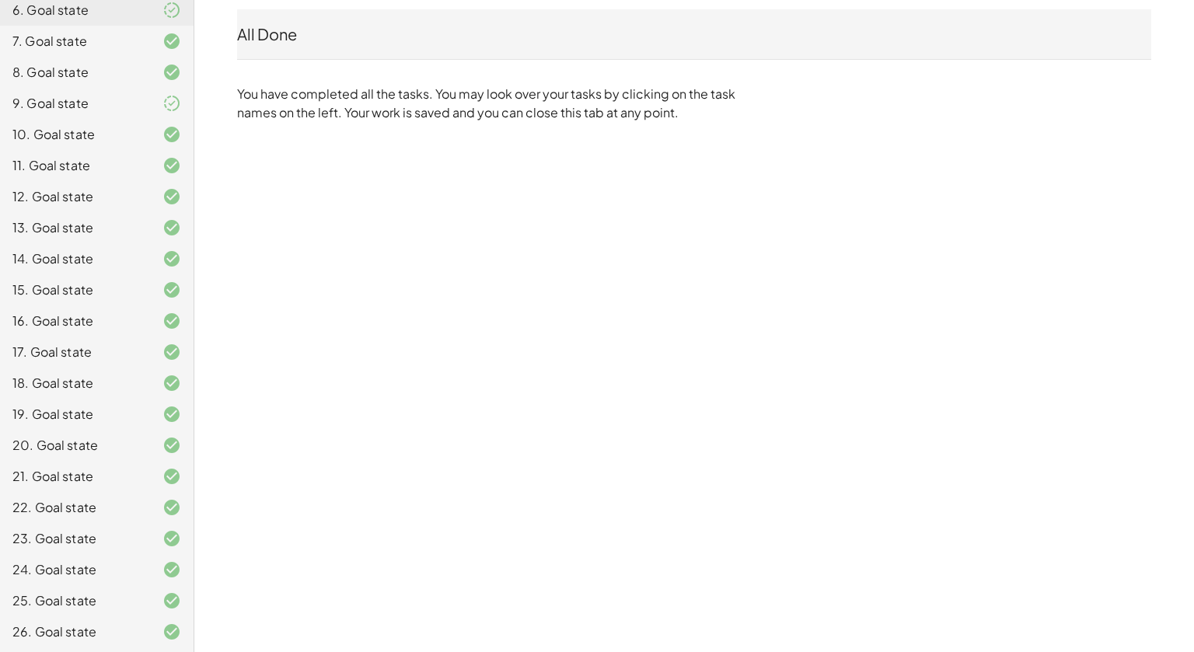
scroll to position [0, 0]
